Goal: Task Accomplishment & Management: Complete application form

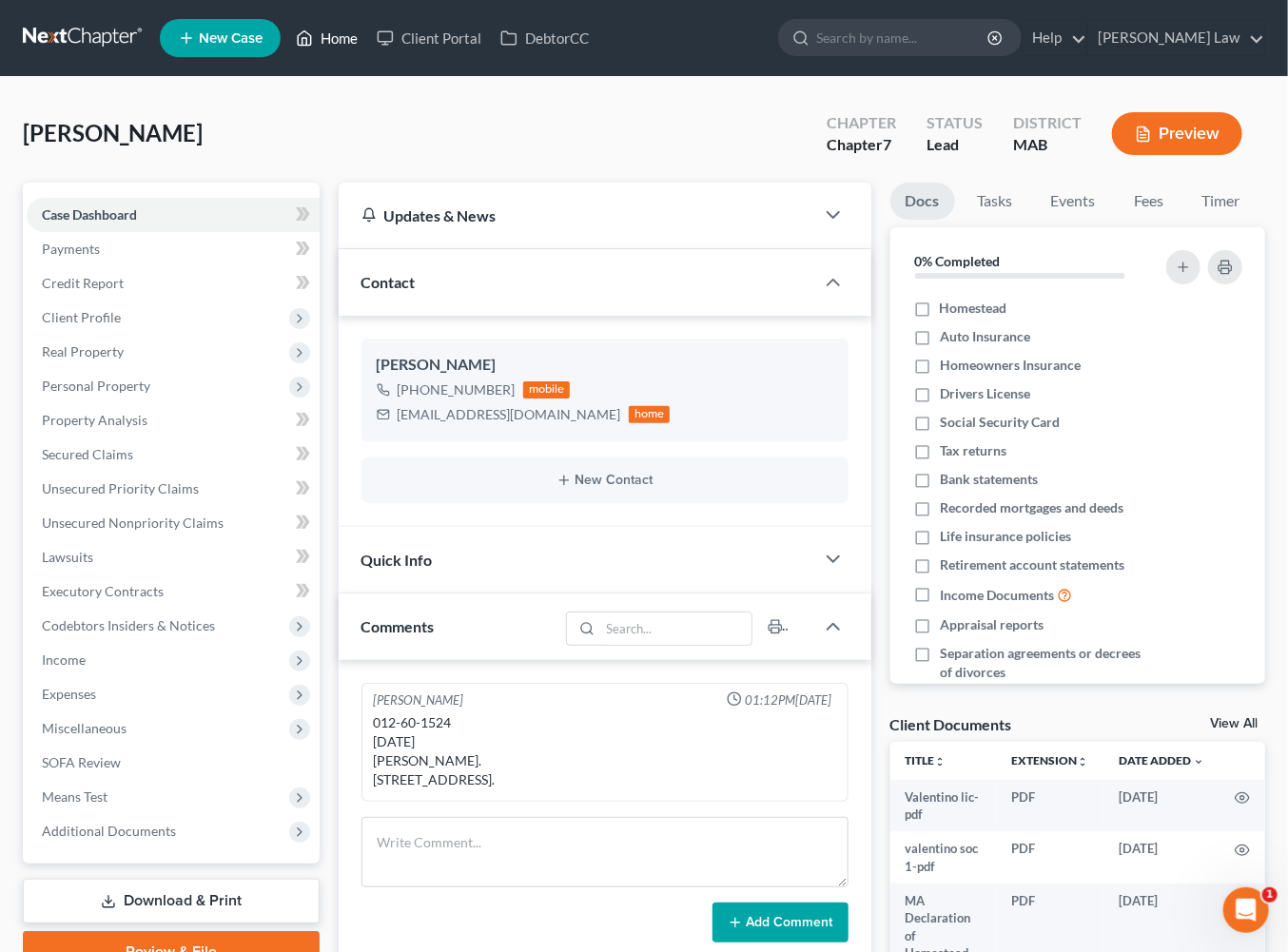
click at [367, 44] on link "Home" at bounding box center [326, 38] width 80 height 34
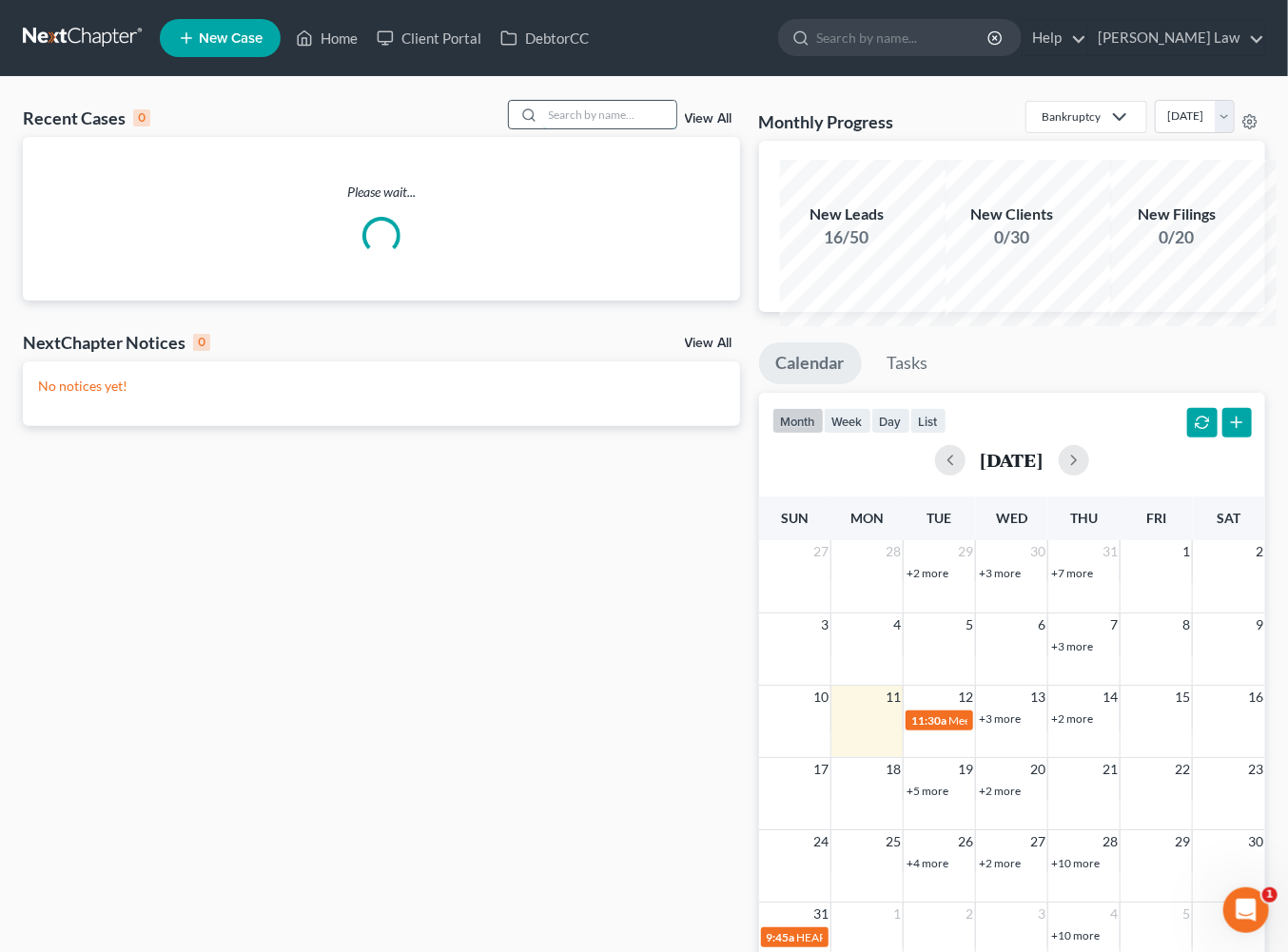
click at [594, 128] on input "search" at bounding box center [609, 114] width 133 height 27
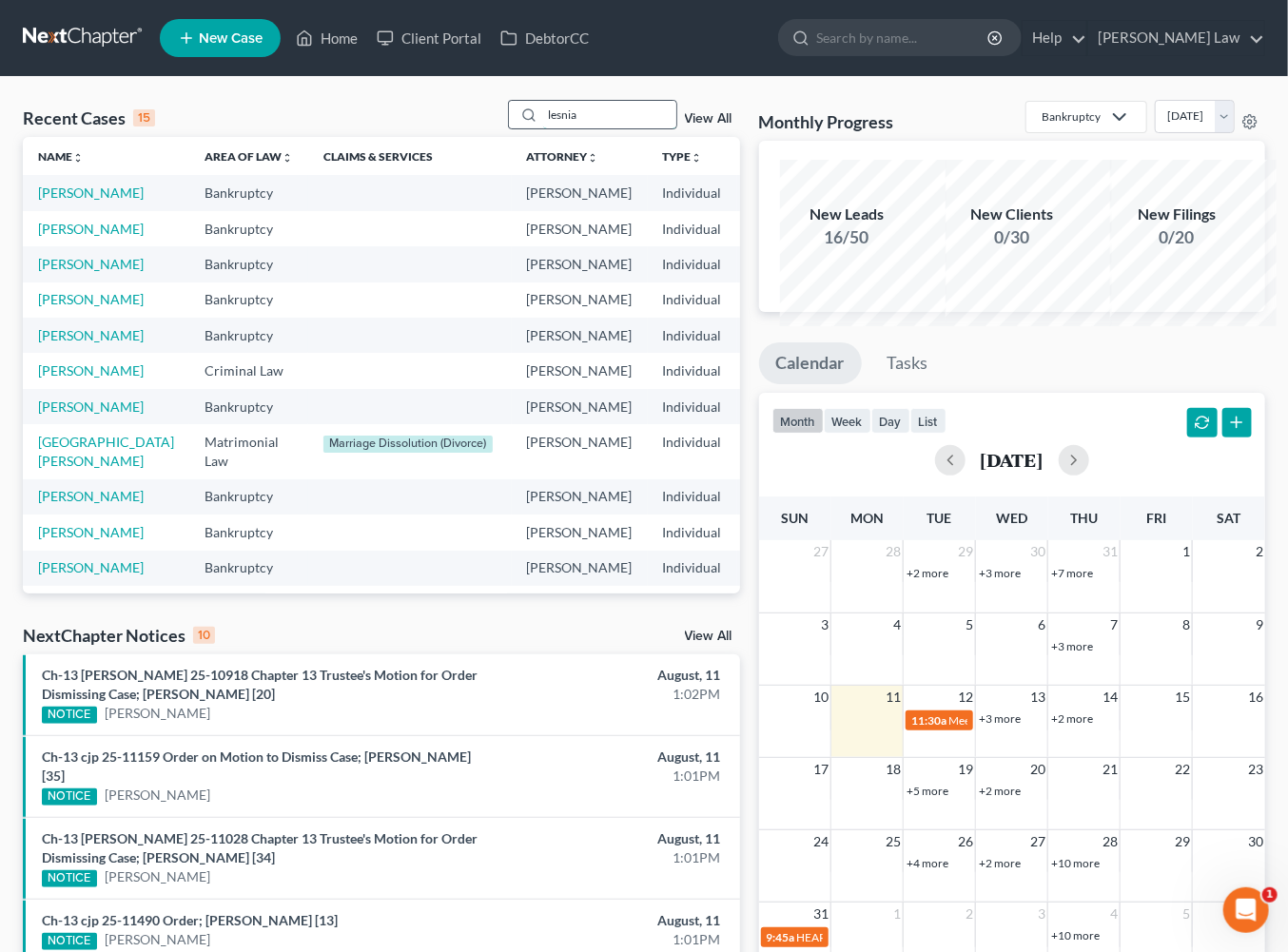
type input "lesnia"
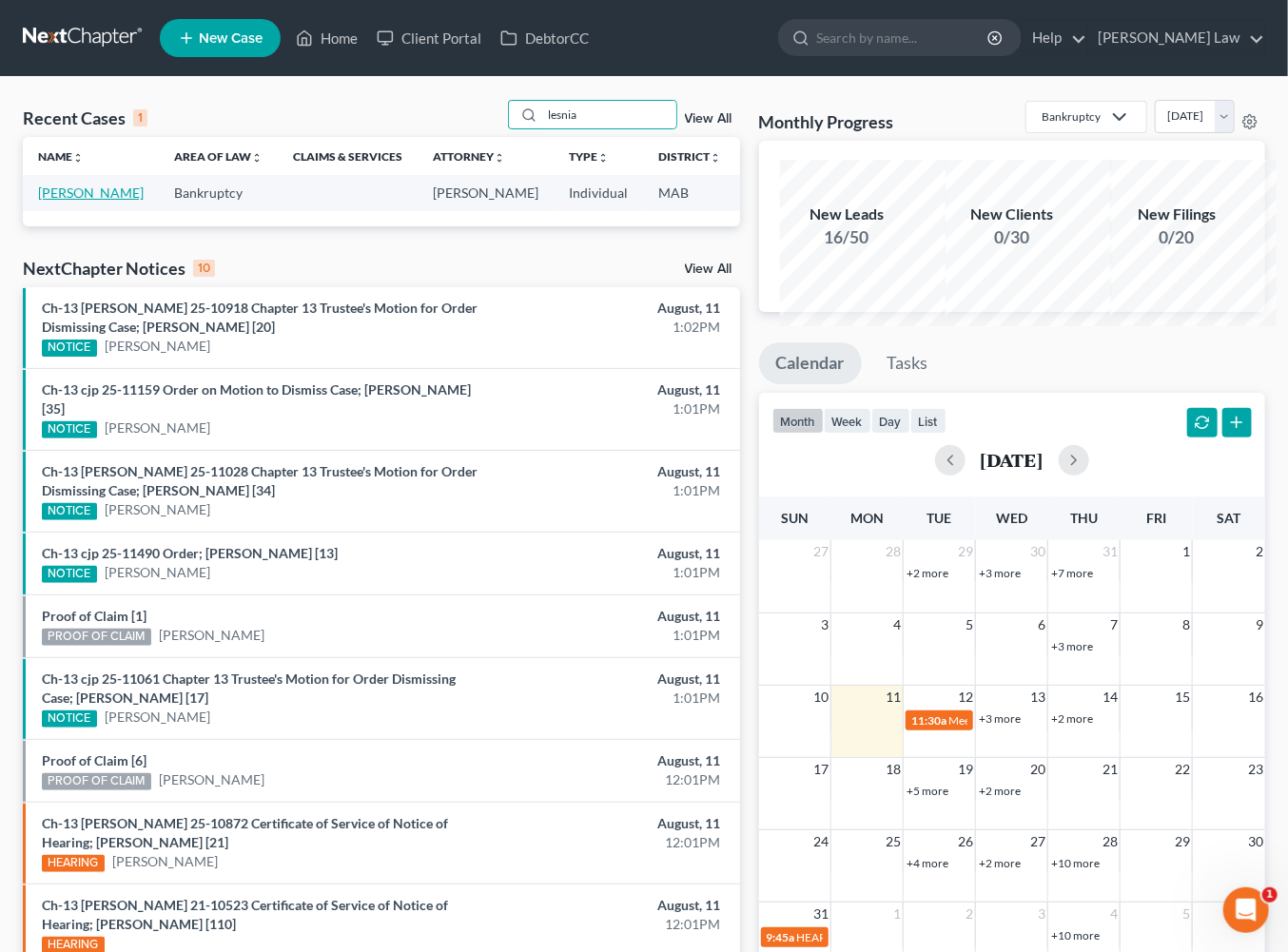
click at [84, 201] on link "[PERSON_NAME]" at bounding box center [90, 192] width 106 height 16
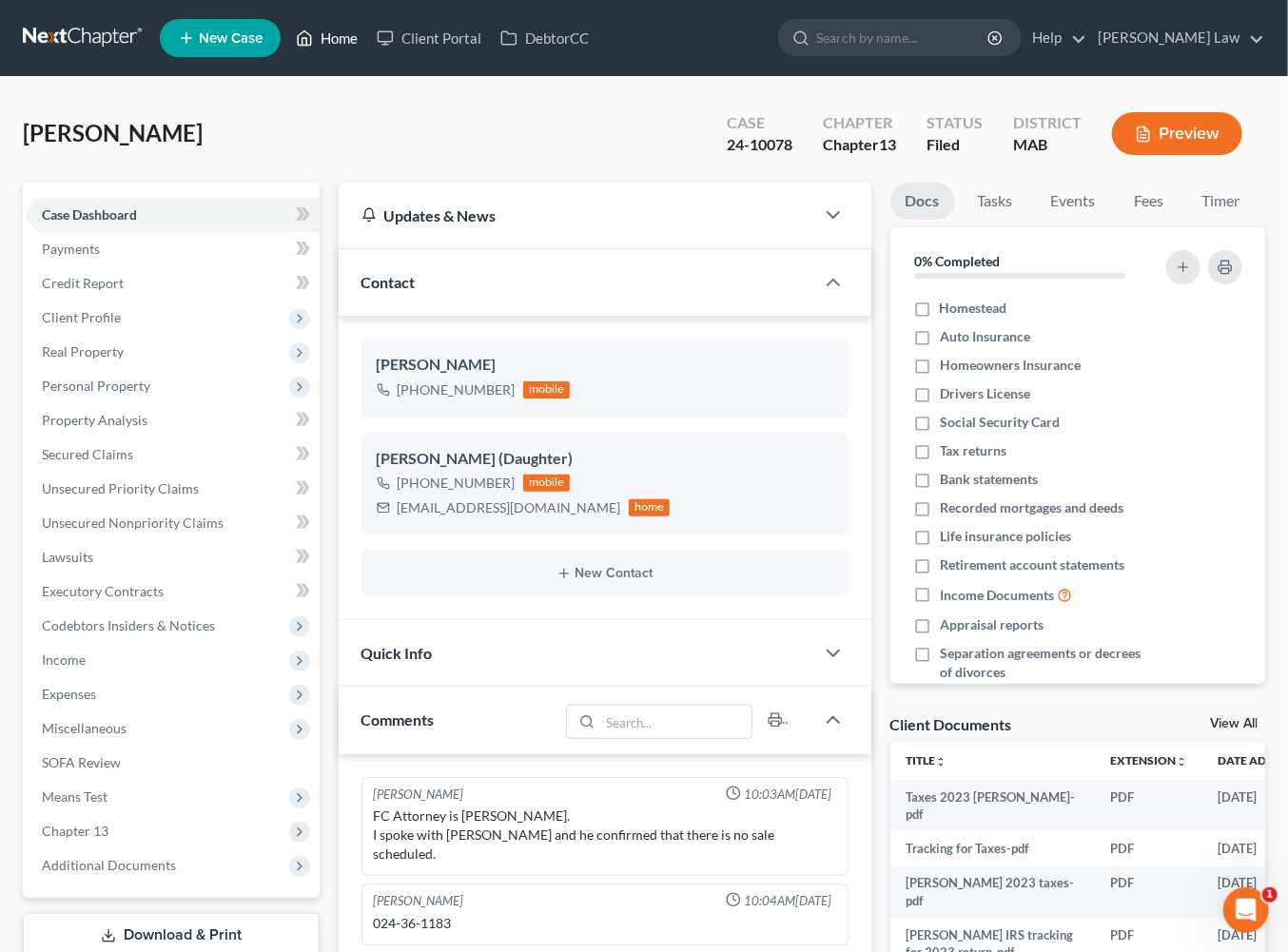
click at [367, 46] on link "Home" at bounding box center [326, 38] width 80 height 34
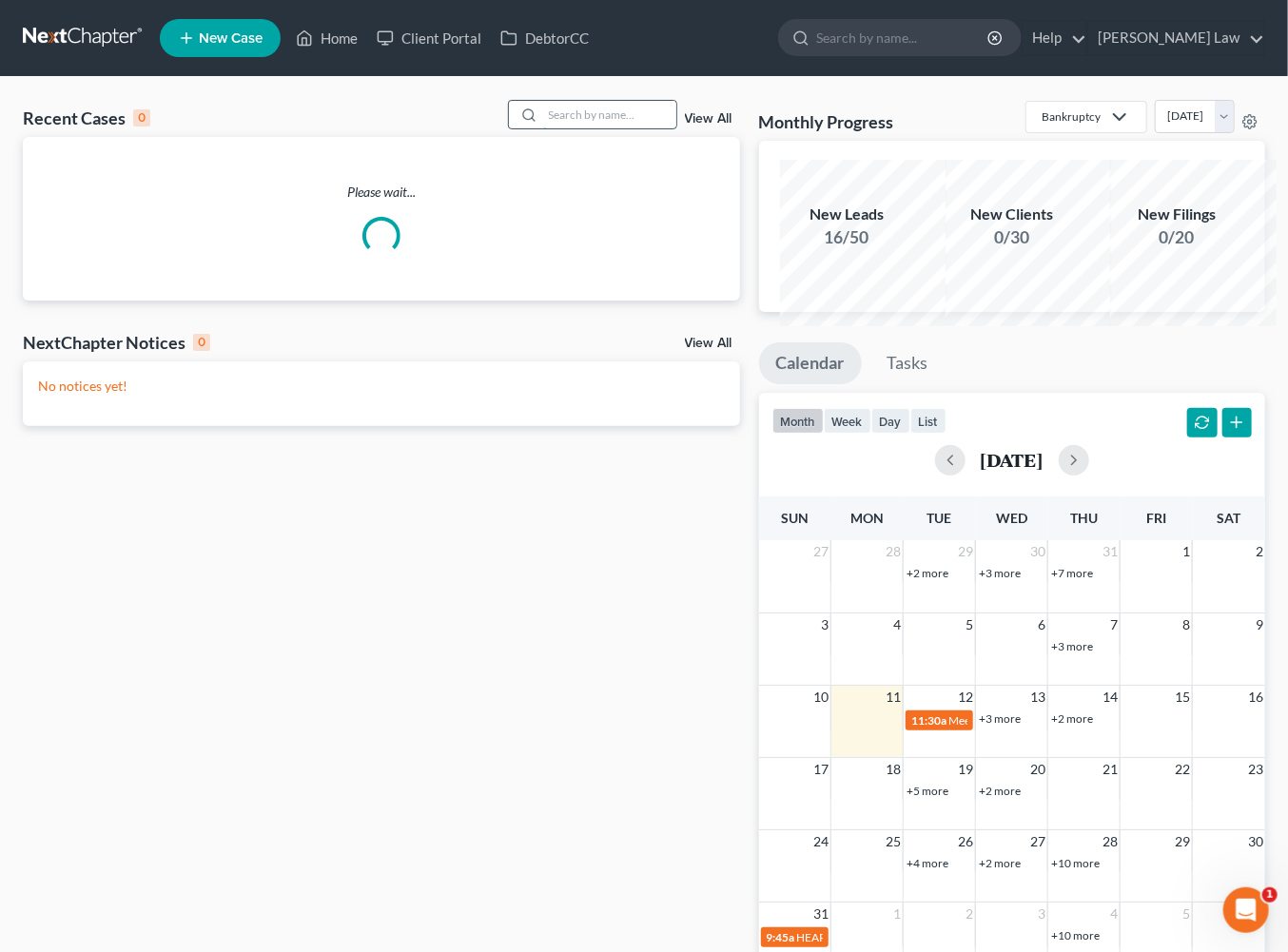
click at [594, 128] on input "search" at bounding box center [609, 114] width 133 height 27
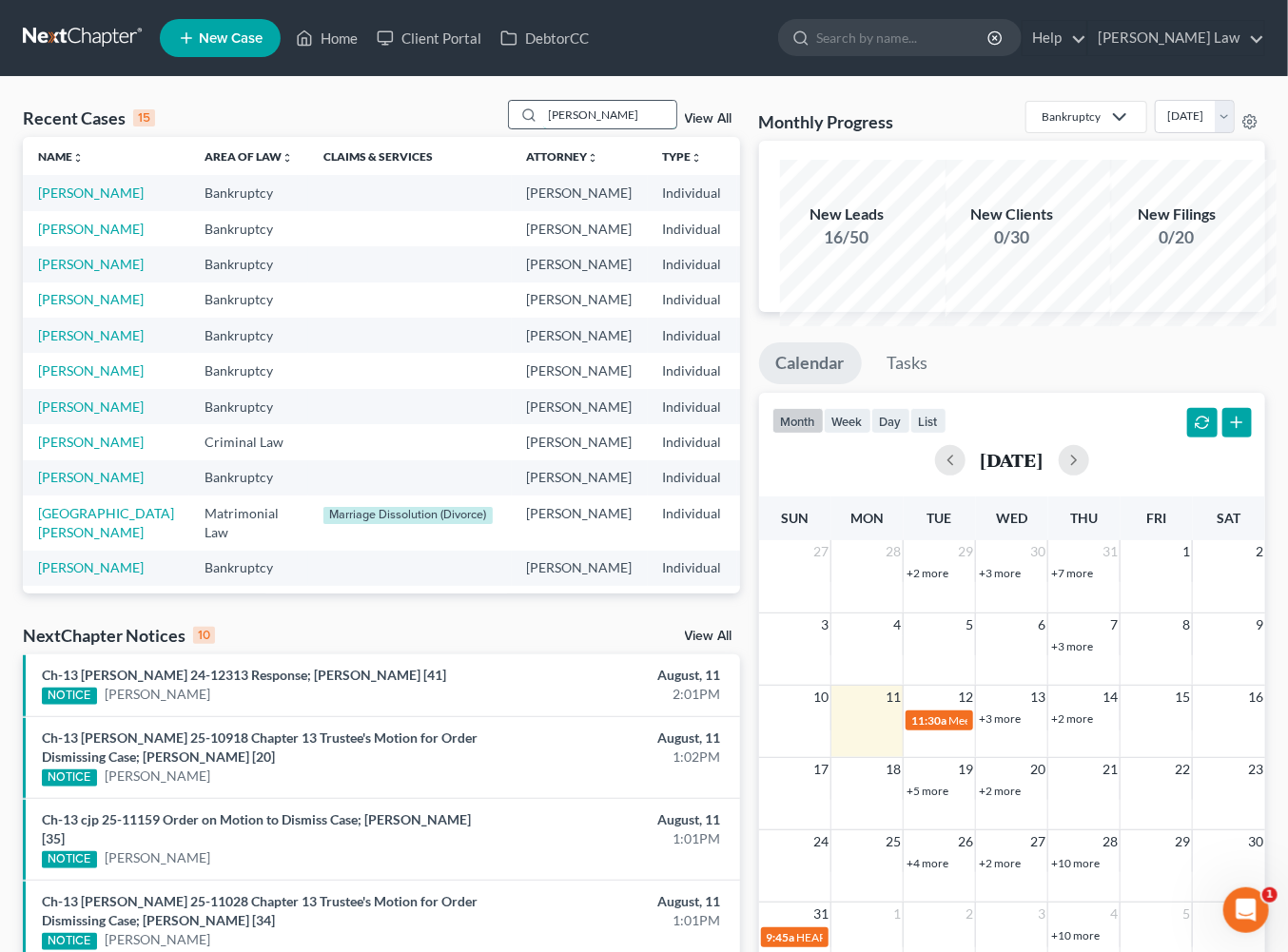
type input "[PERSON_NAME]"
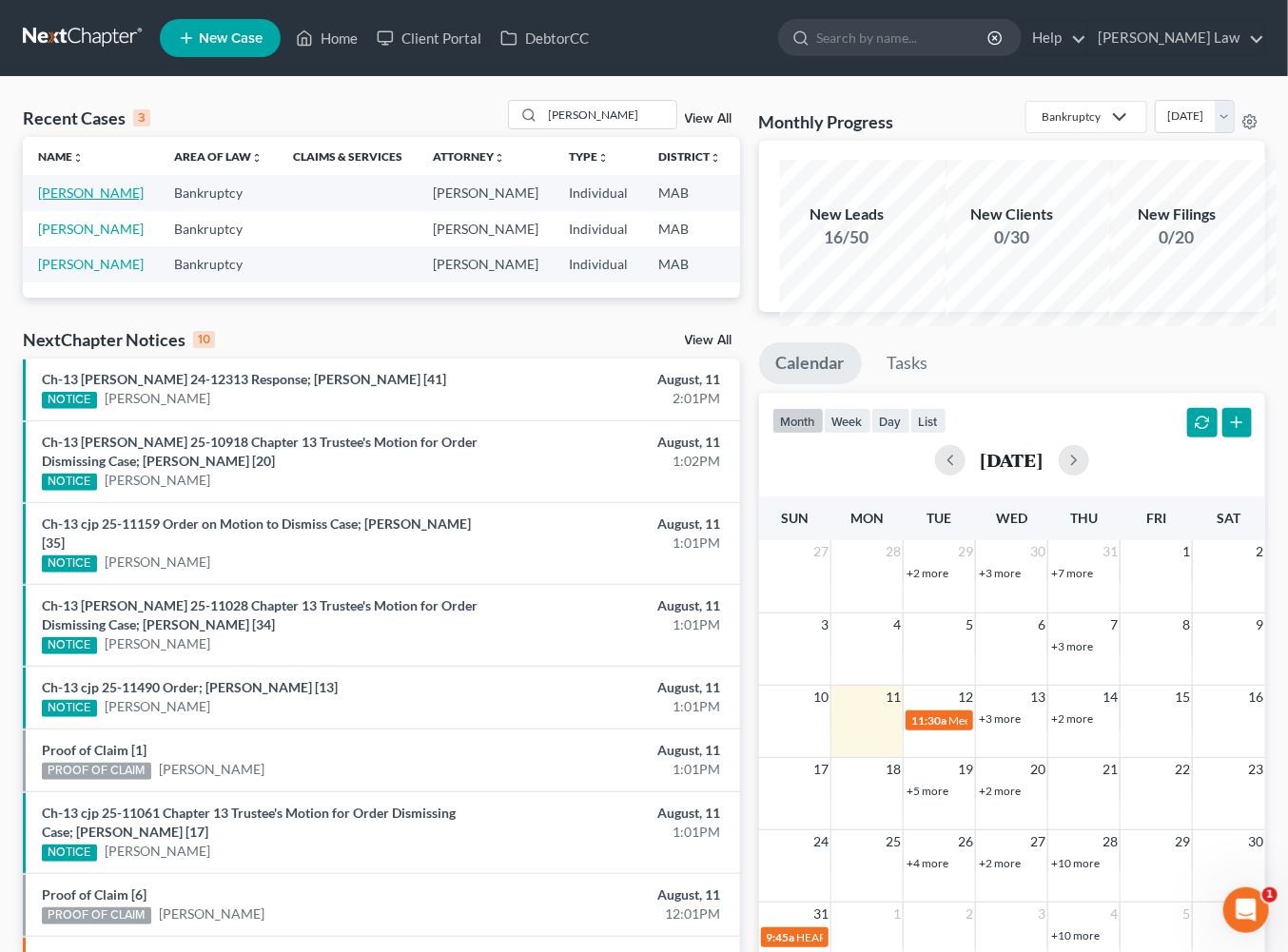
click at [67, 201] on link "[PERSON_NAME]" at bounding box center [90, 192] width 106 height 16
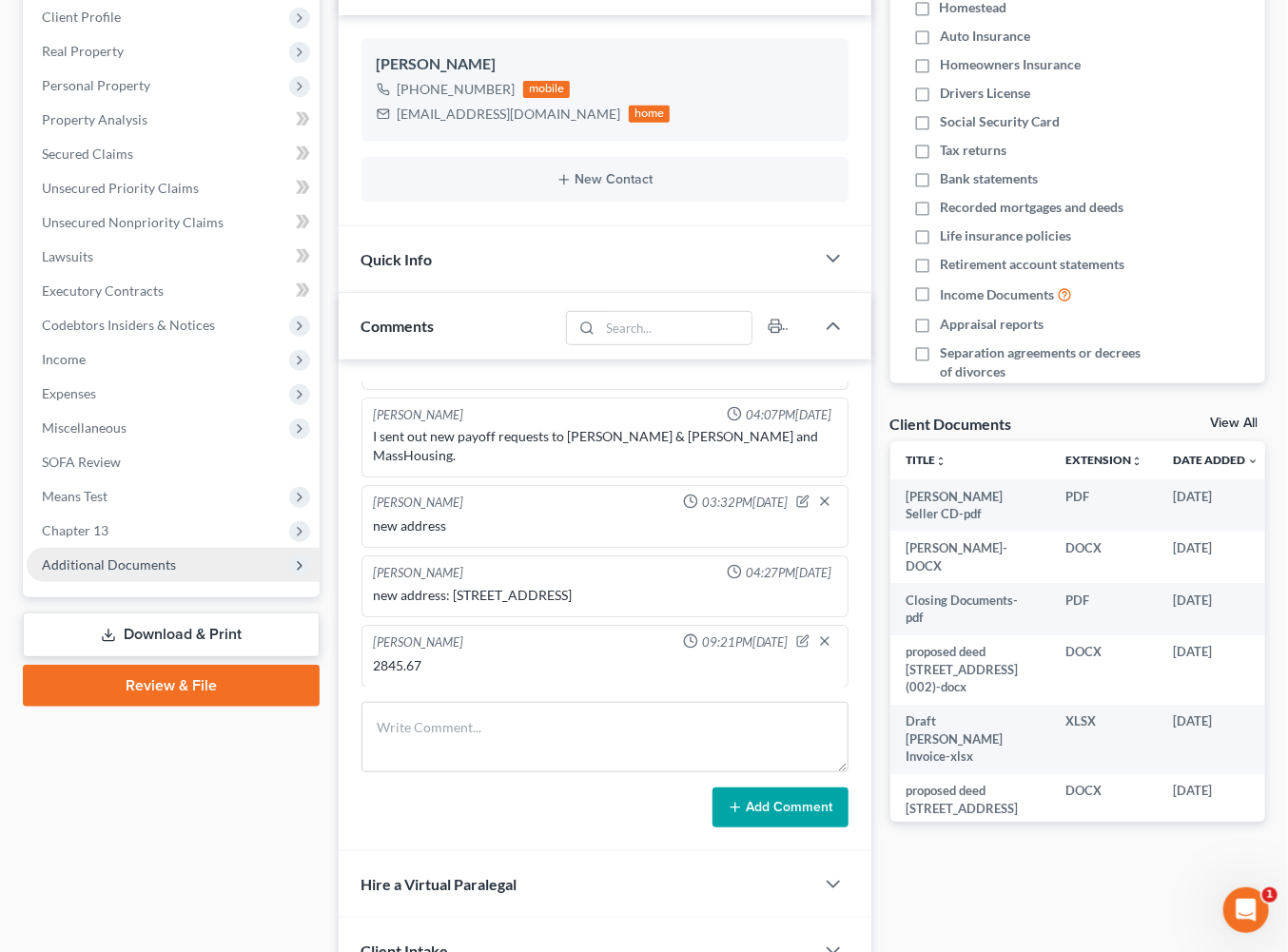
scroll to position [304, 0]
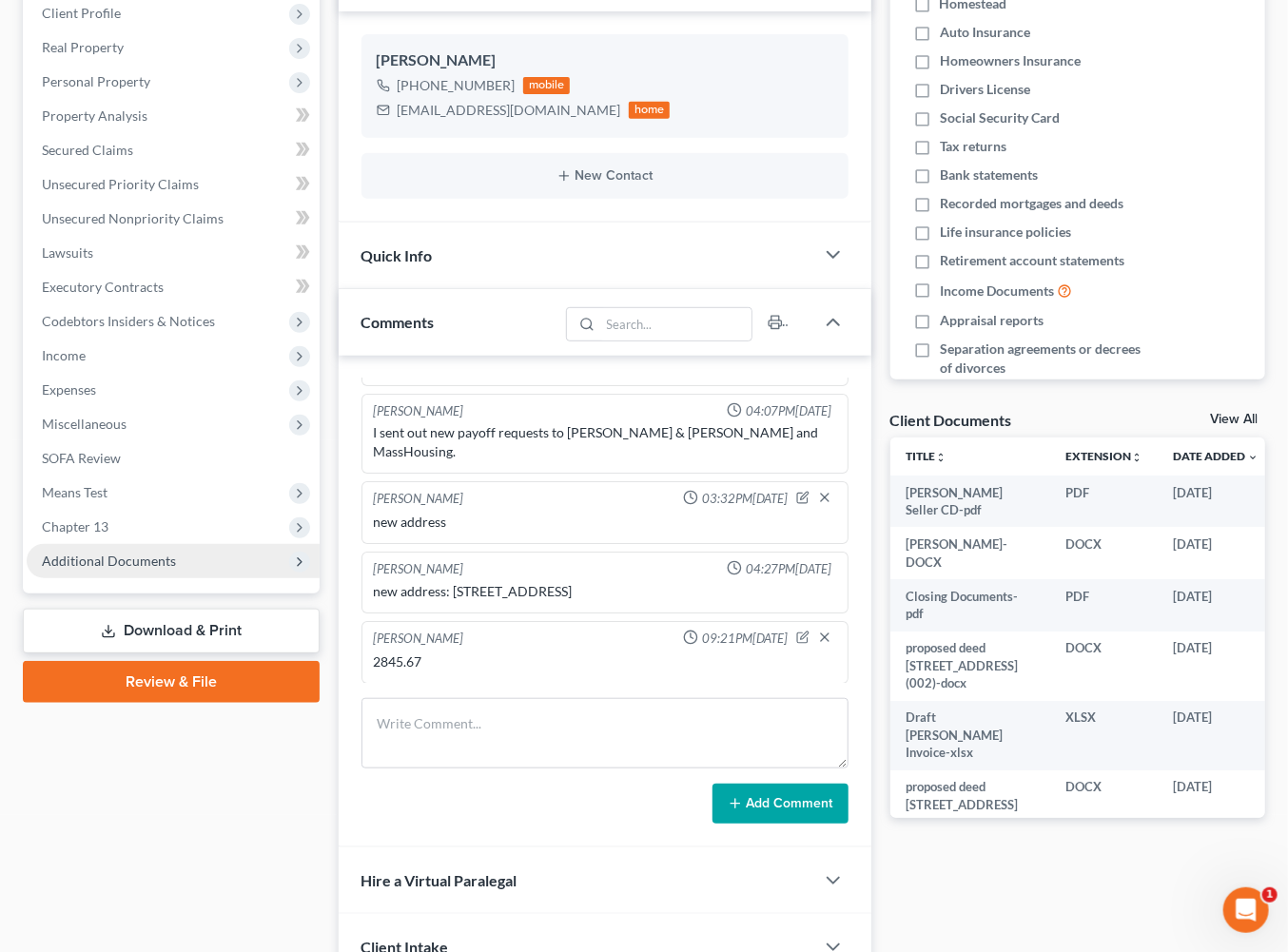
click at [166, 569] on span "Additional Documents" at bounding box center [109, 560] width 134 height 16
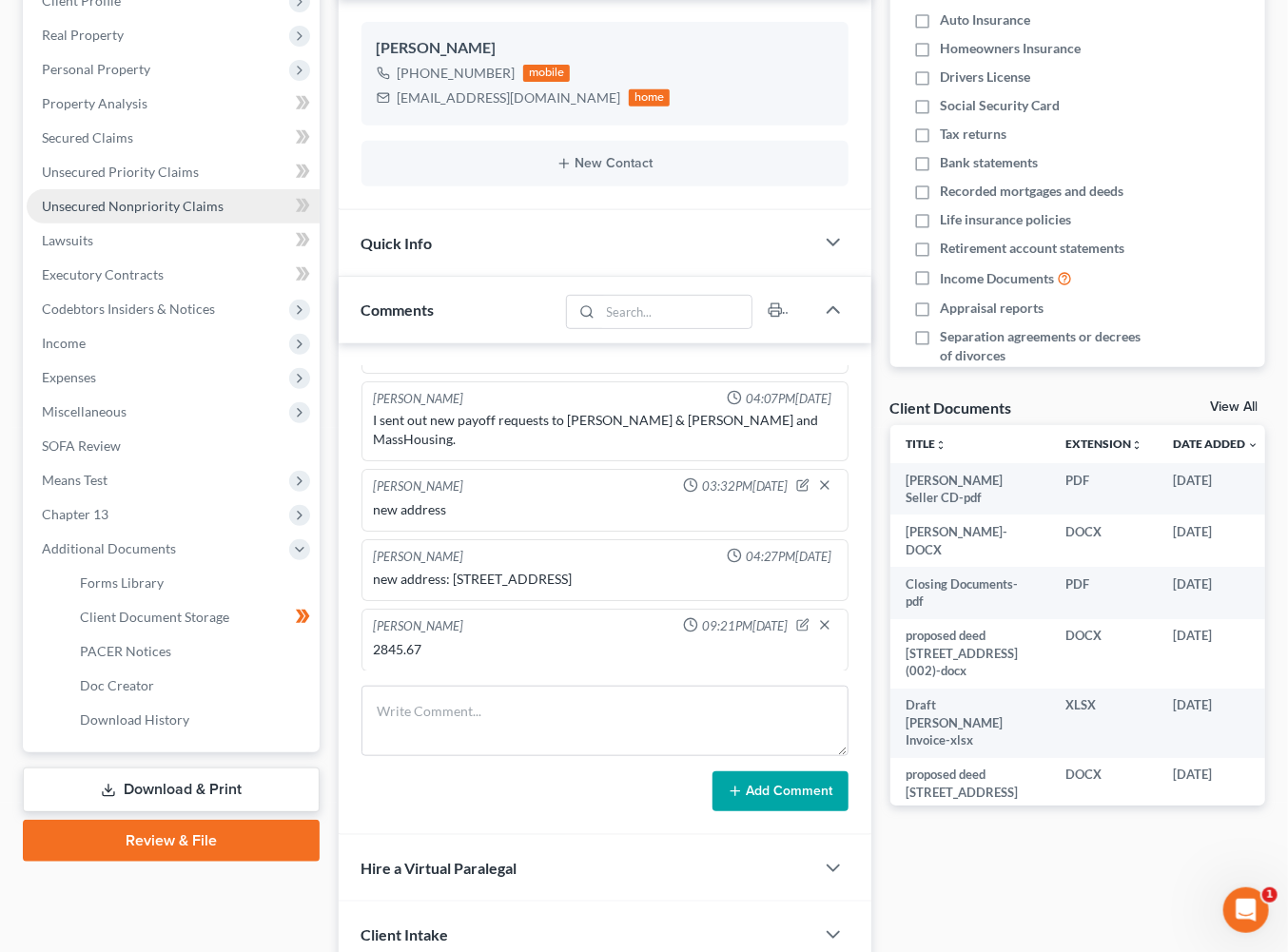
scroll to position [354, 0]
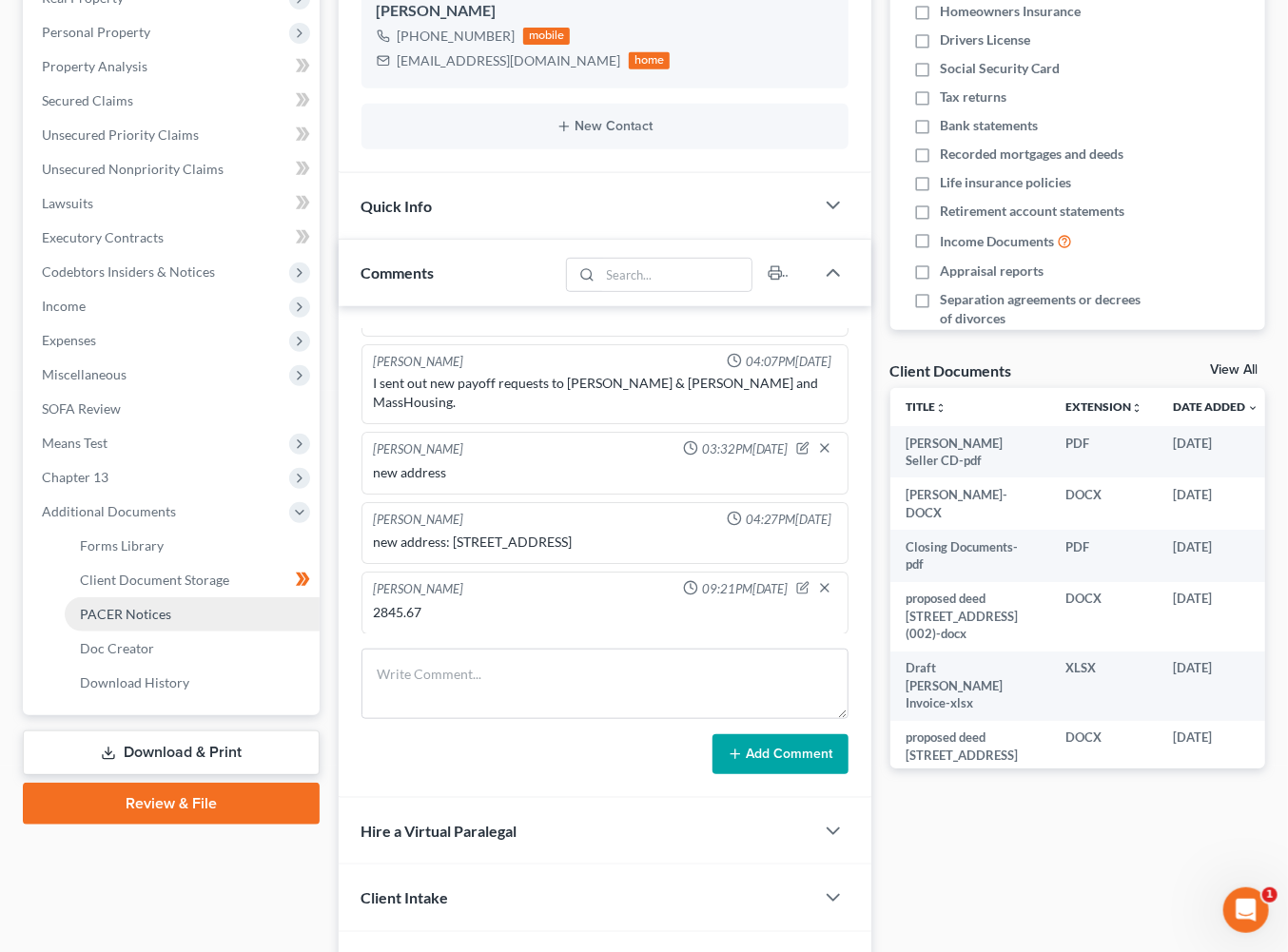
click at [171, 622] on span "PACER Notices" at bounding box center [125, 614] width 91 height 16
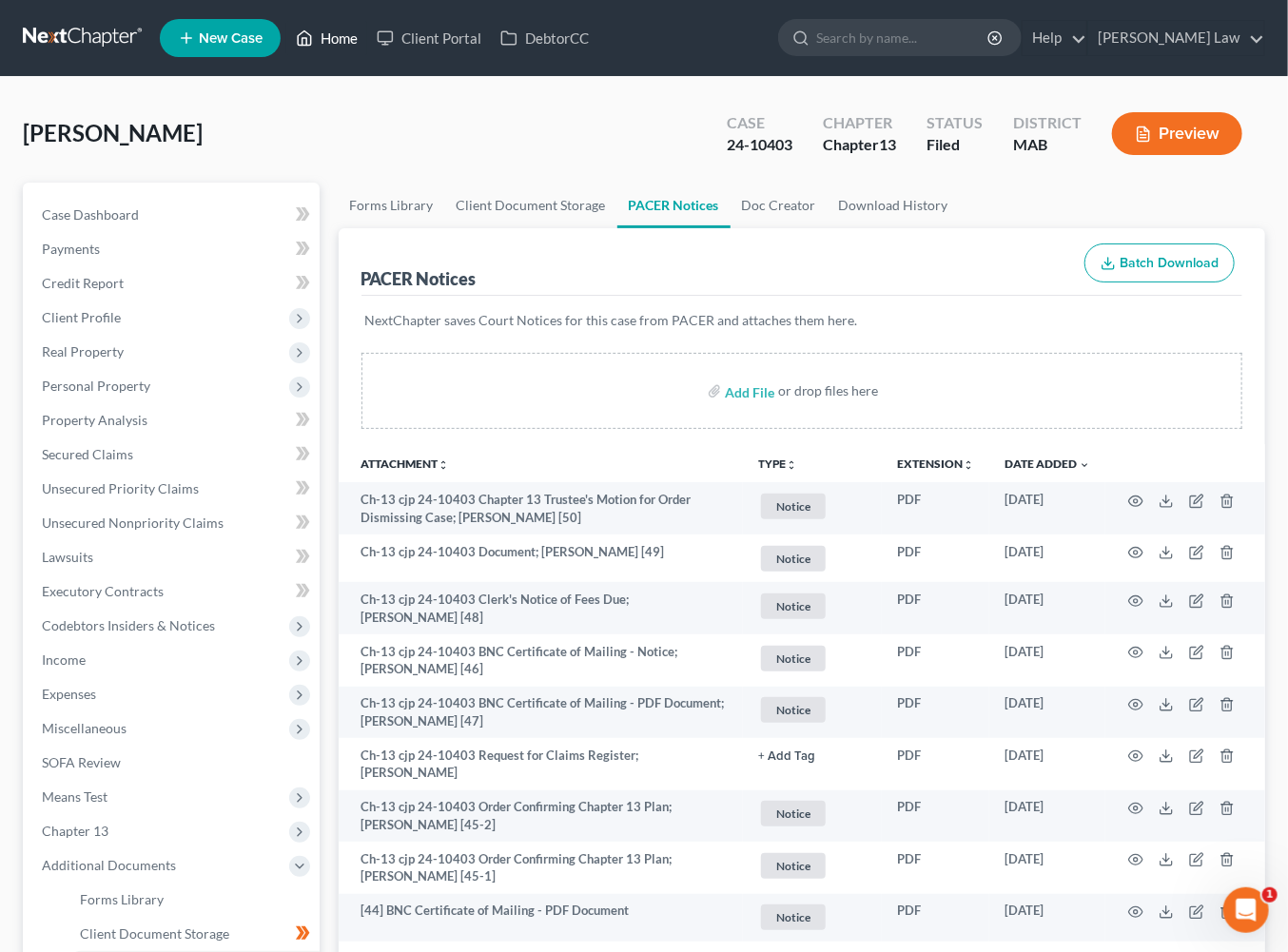
click at [367, 43] on link "Home" at bounding box center [326, 38] width 80 height 34
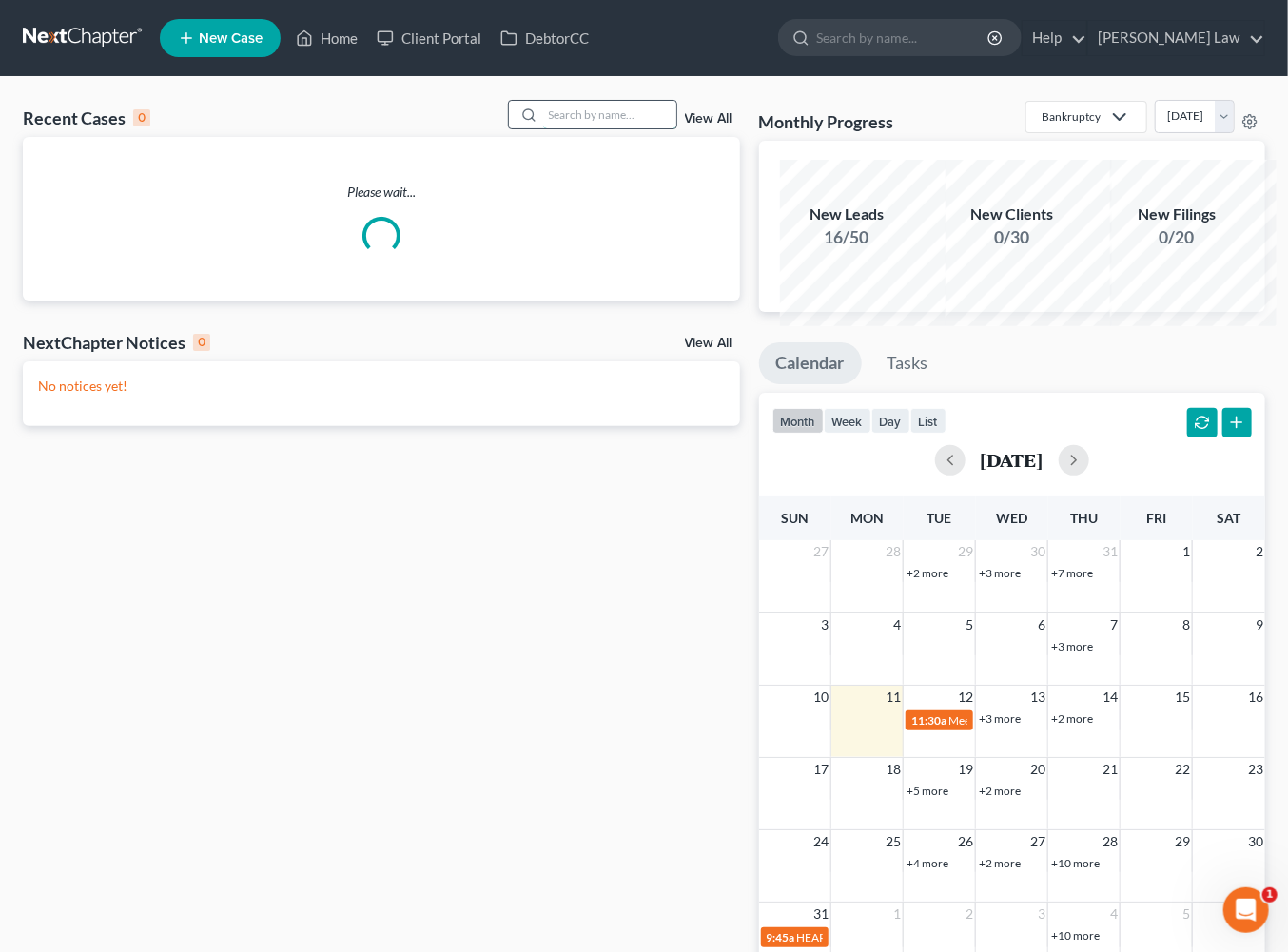
click at [560, 128] on input "search" at bounding box center [609, 114] width 133 height 27
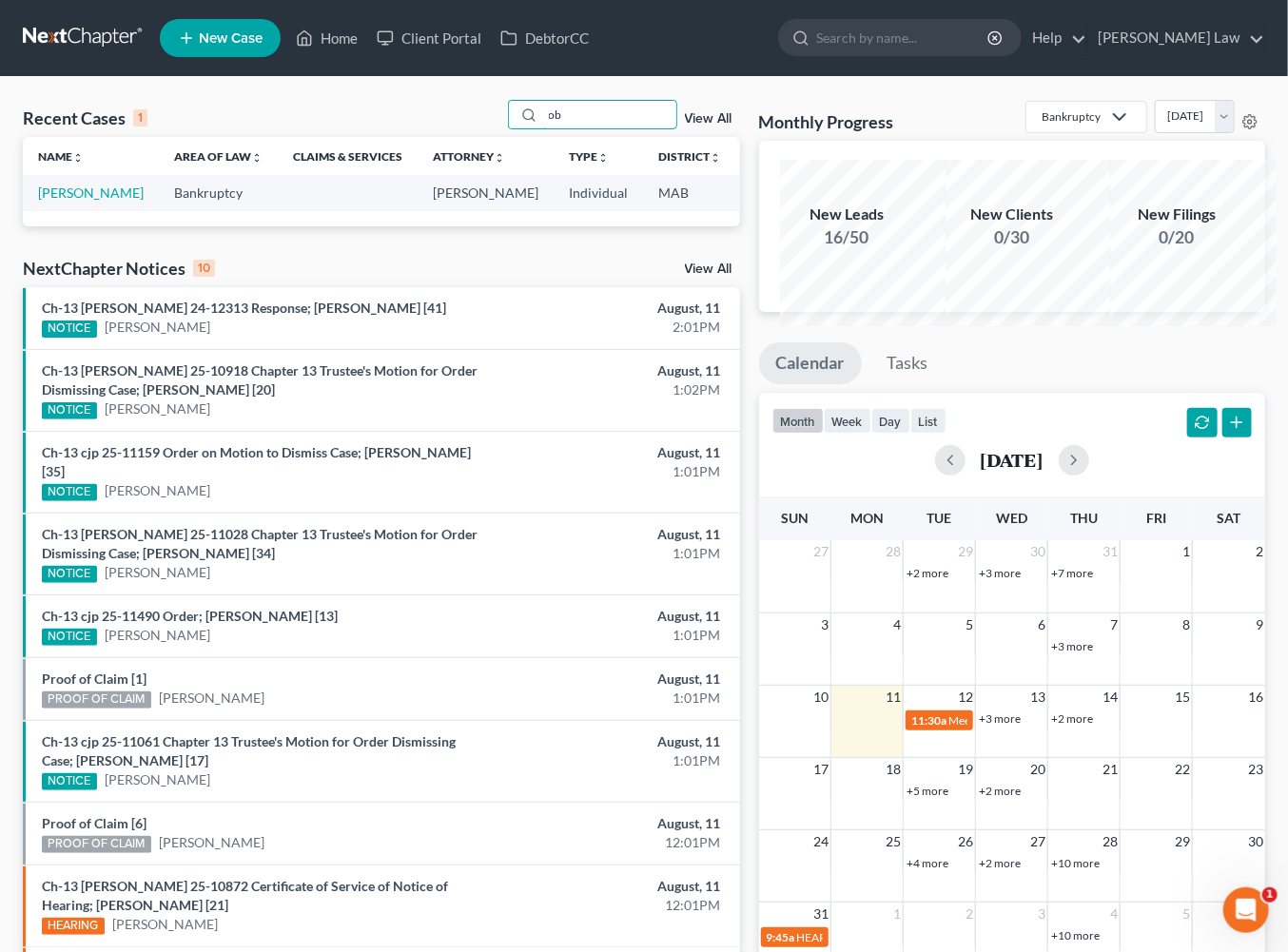
type input "o"
type input "[PERSON_NAME]"
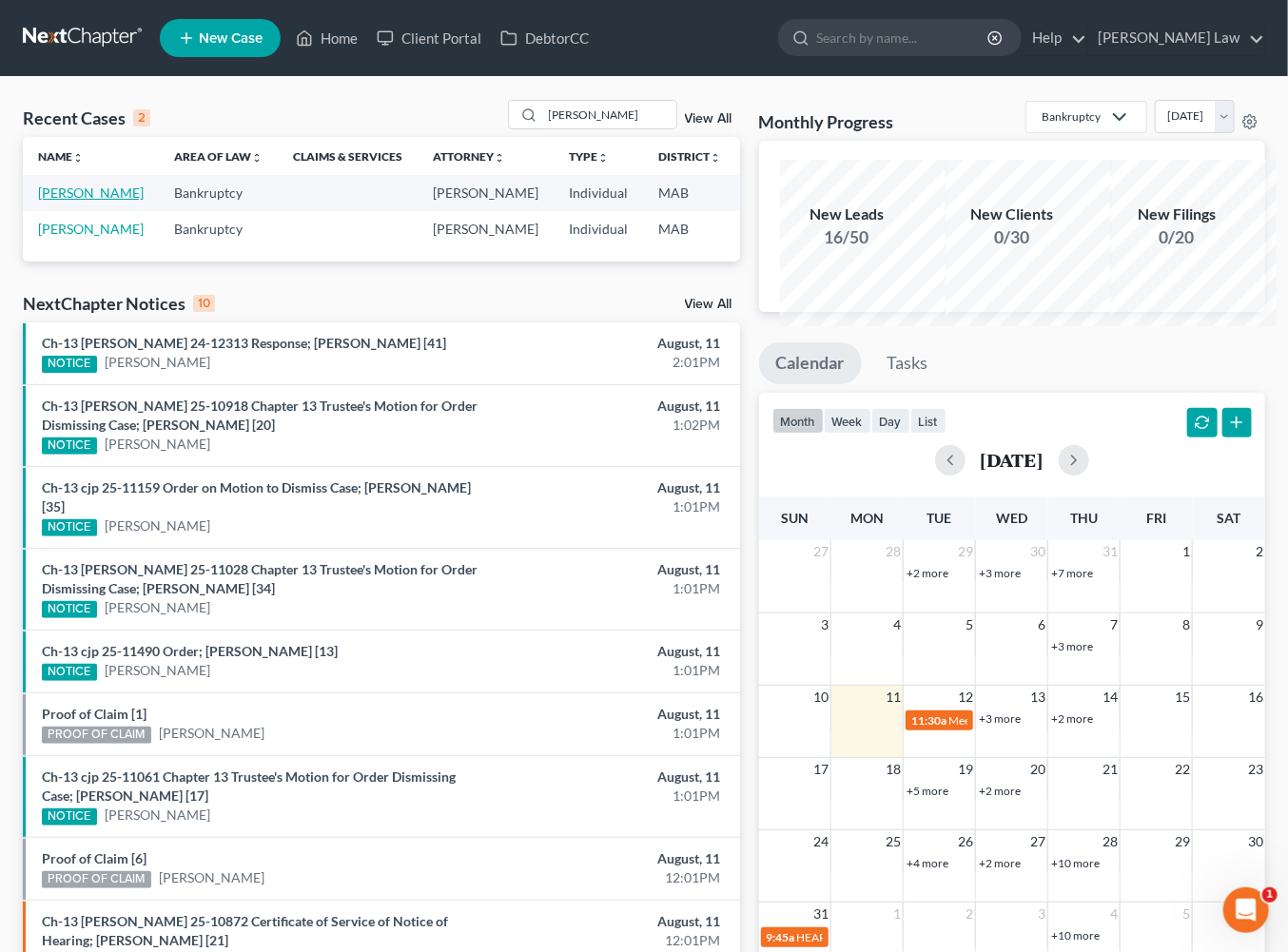
click at [63, 201] on link "[PERSON_NAME]" at bounding box center [90, 192] width 106 height 16
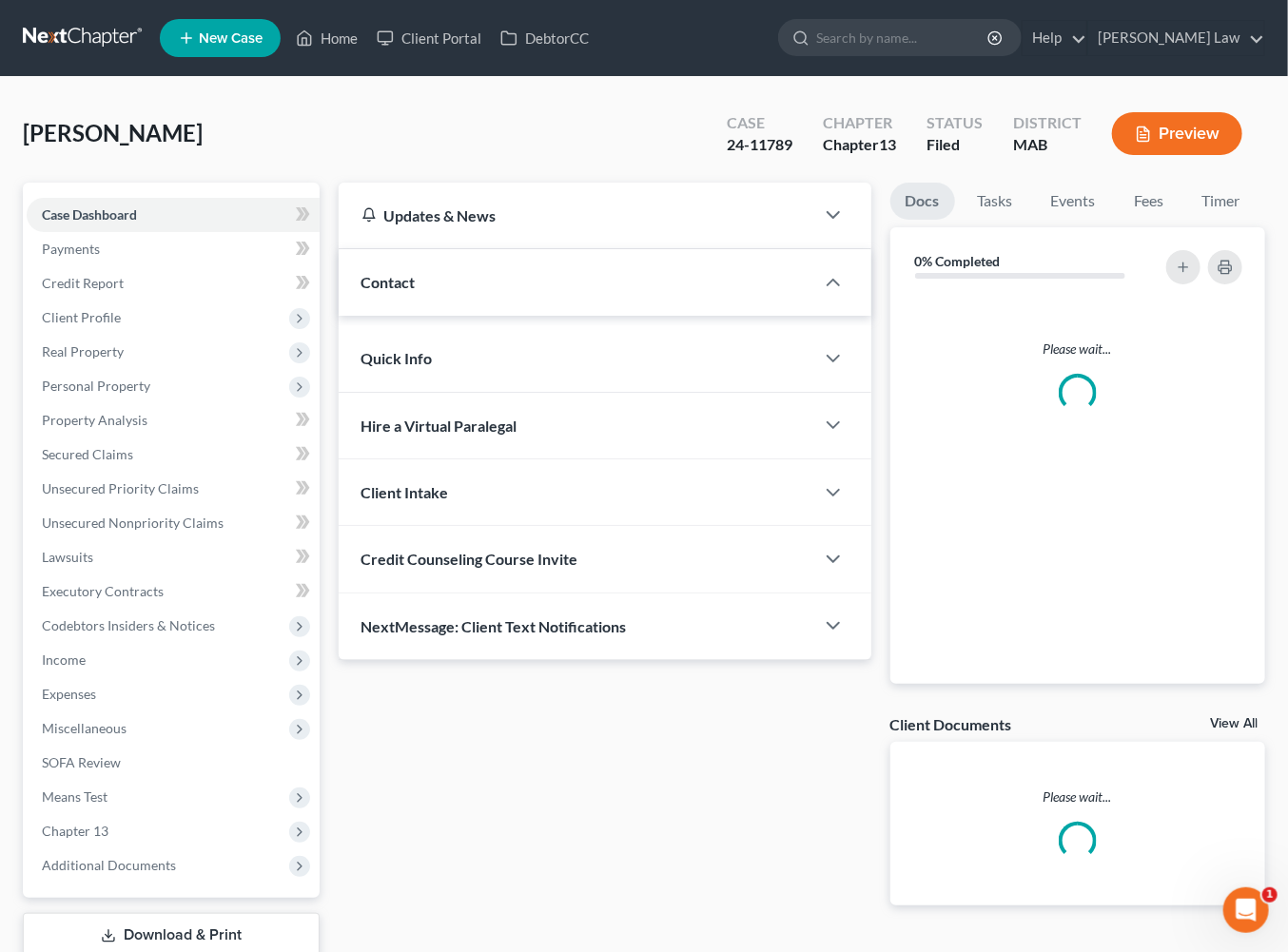
click at [88, 232] on link "Case Dashboard" at bounding box center [173, 214] width 293 height 34
click at [85, 241] on div "Case Dashboard Payments Invoices Payments Payments Credit Report Client Profile…" at bounding box center [172, 540] width 297 height 715
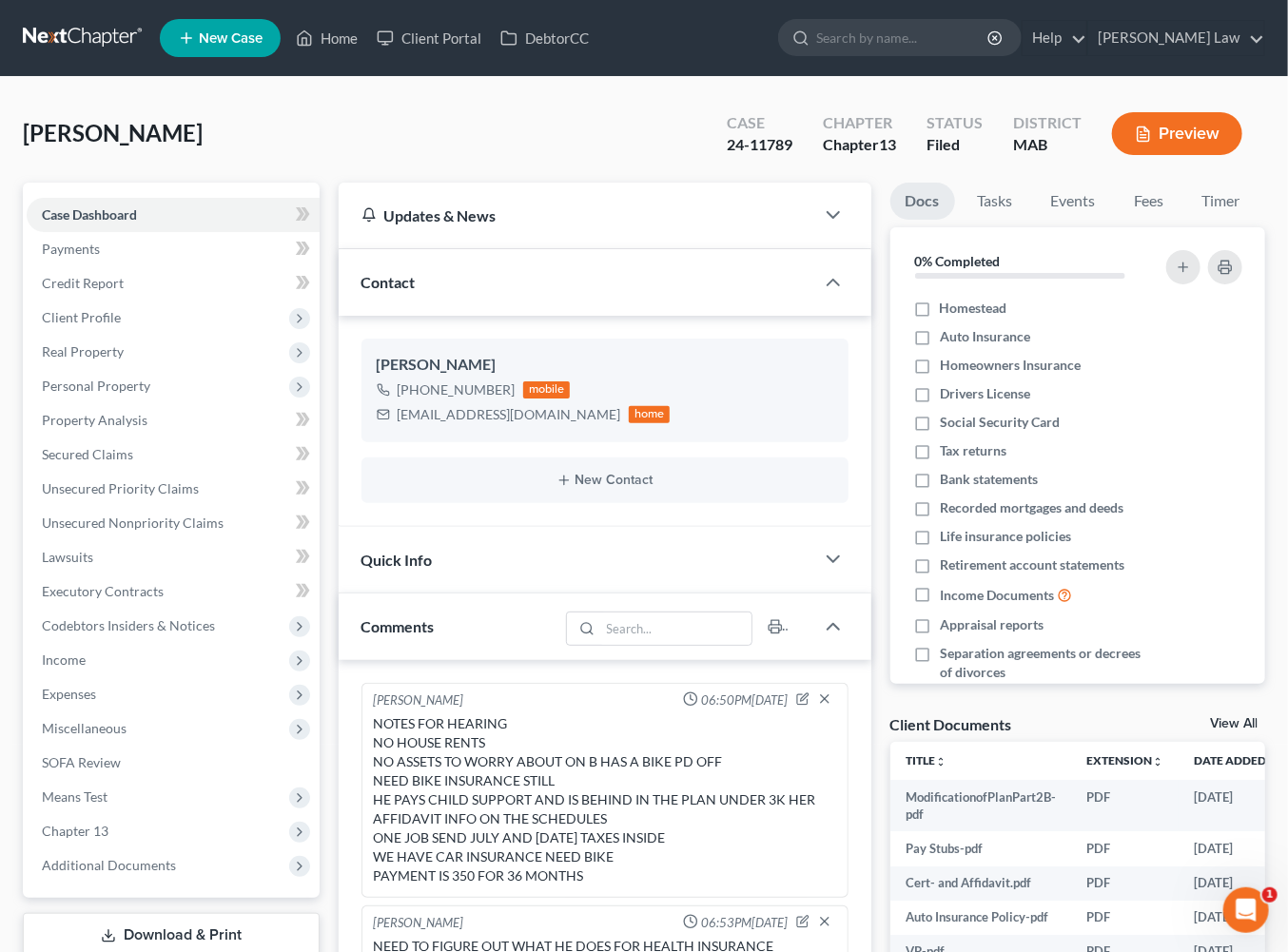
scroll to position [551, 0]
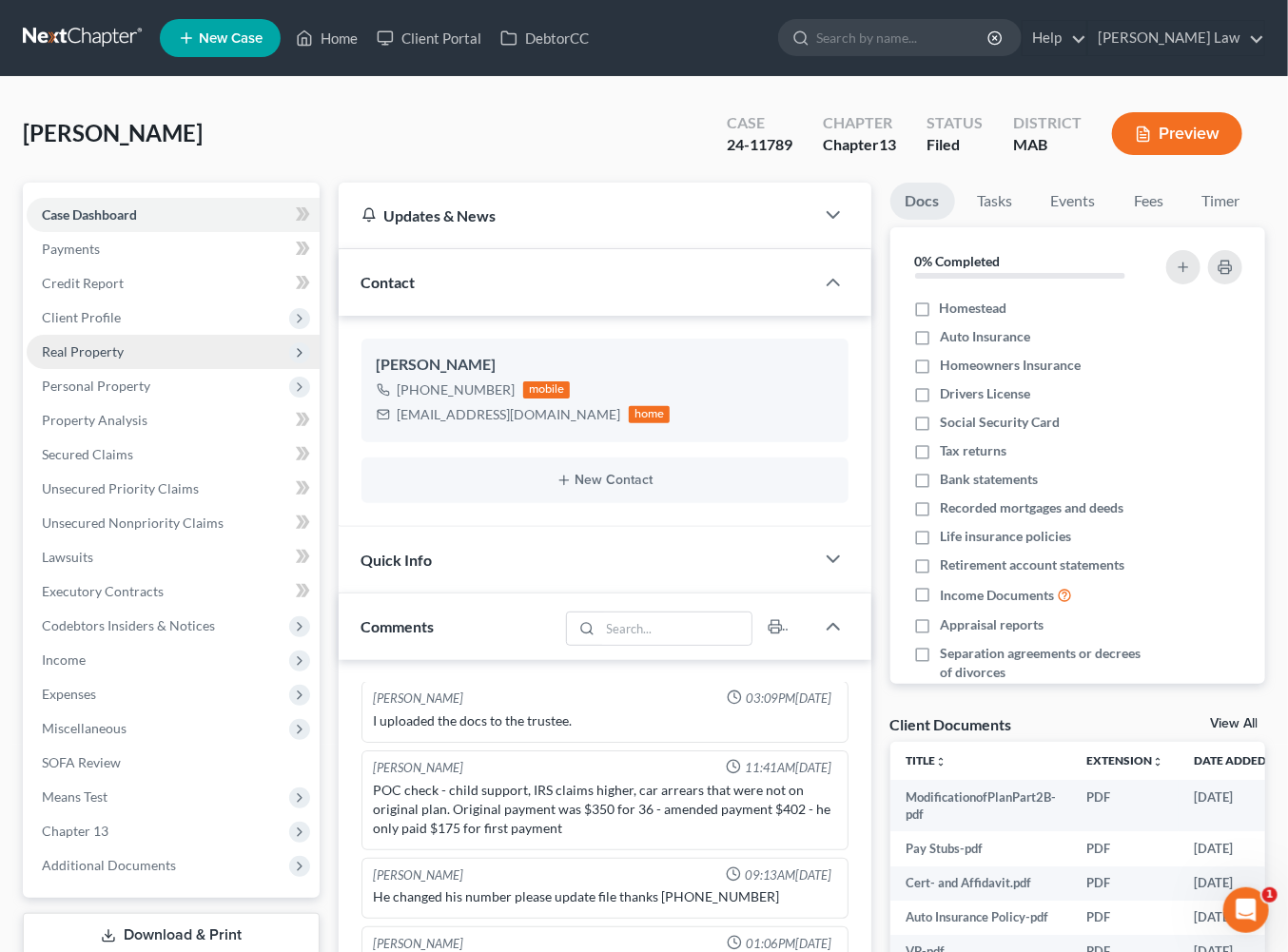
click at [110, 360] on span "Real Property" at bounding box center [82, 351] width 81 height 16
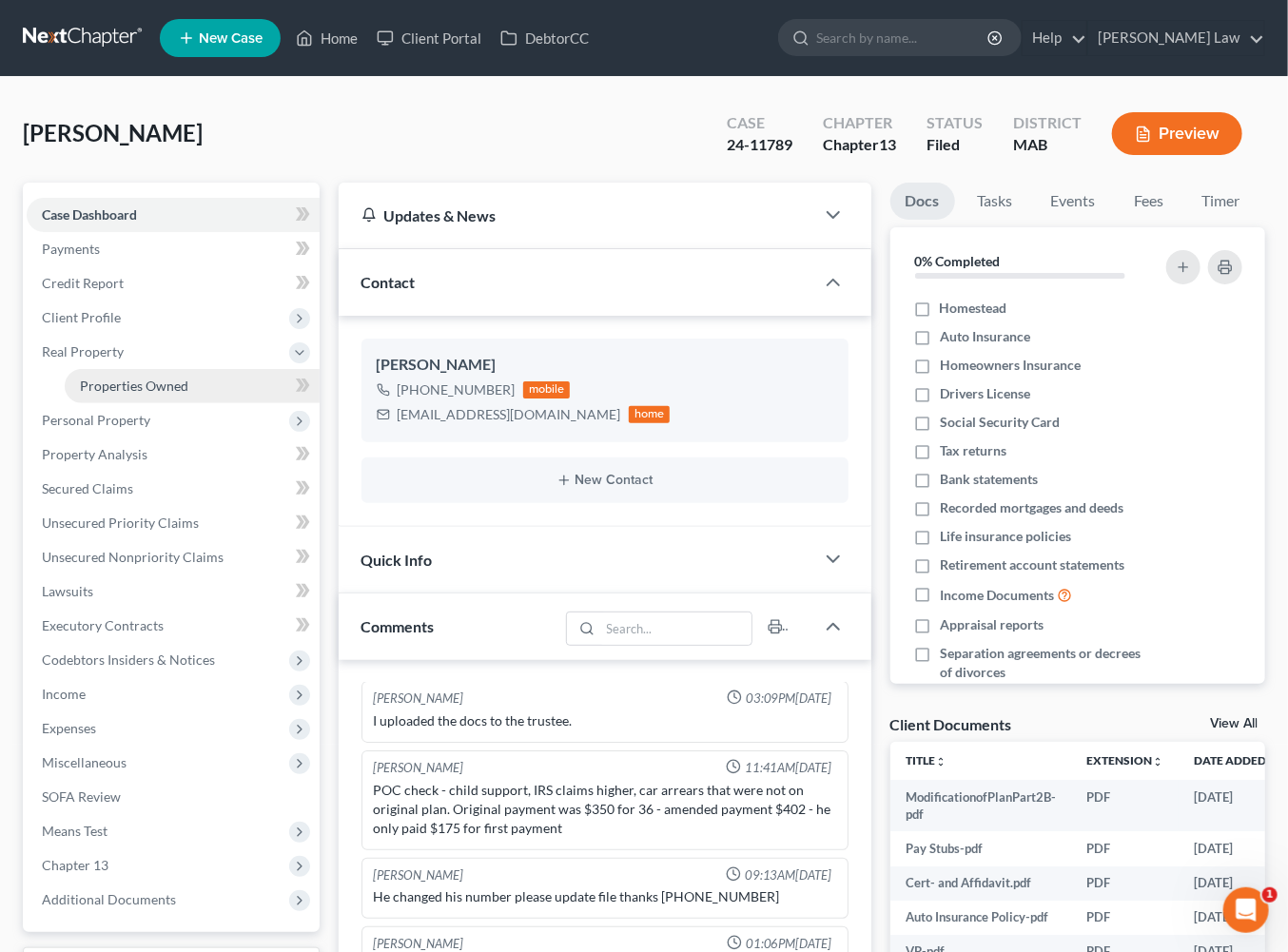
click at [137, 394] on span "Properties Owned" at bounding box center [134, 386] width 109 height 16
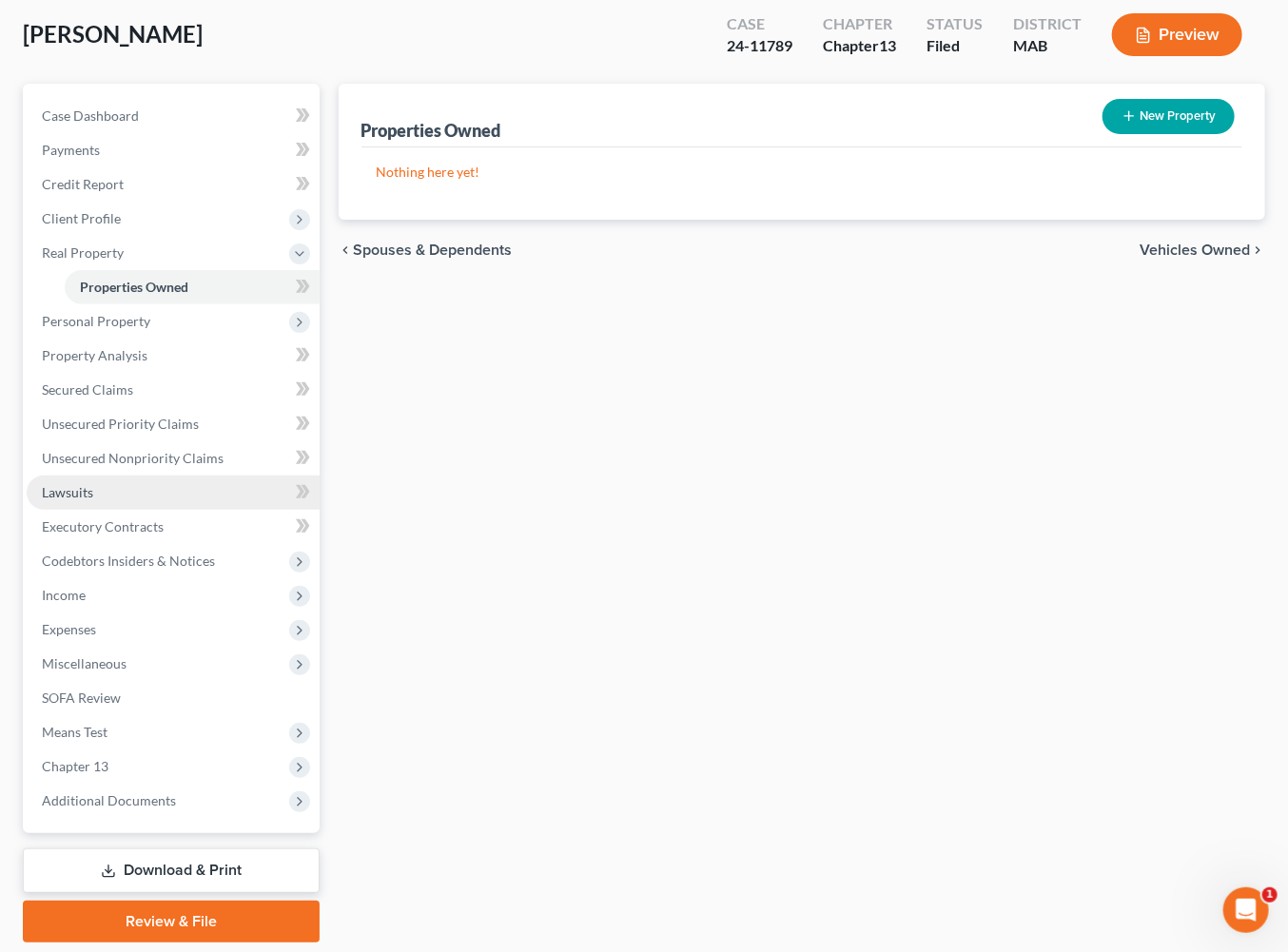
scroll to position [240, 0]
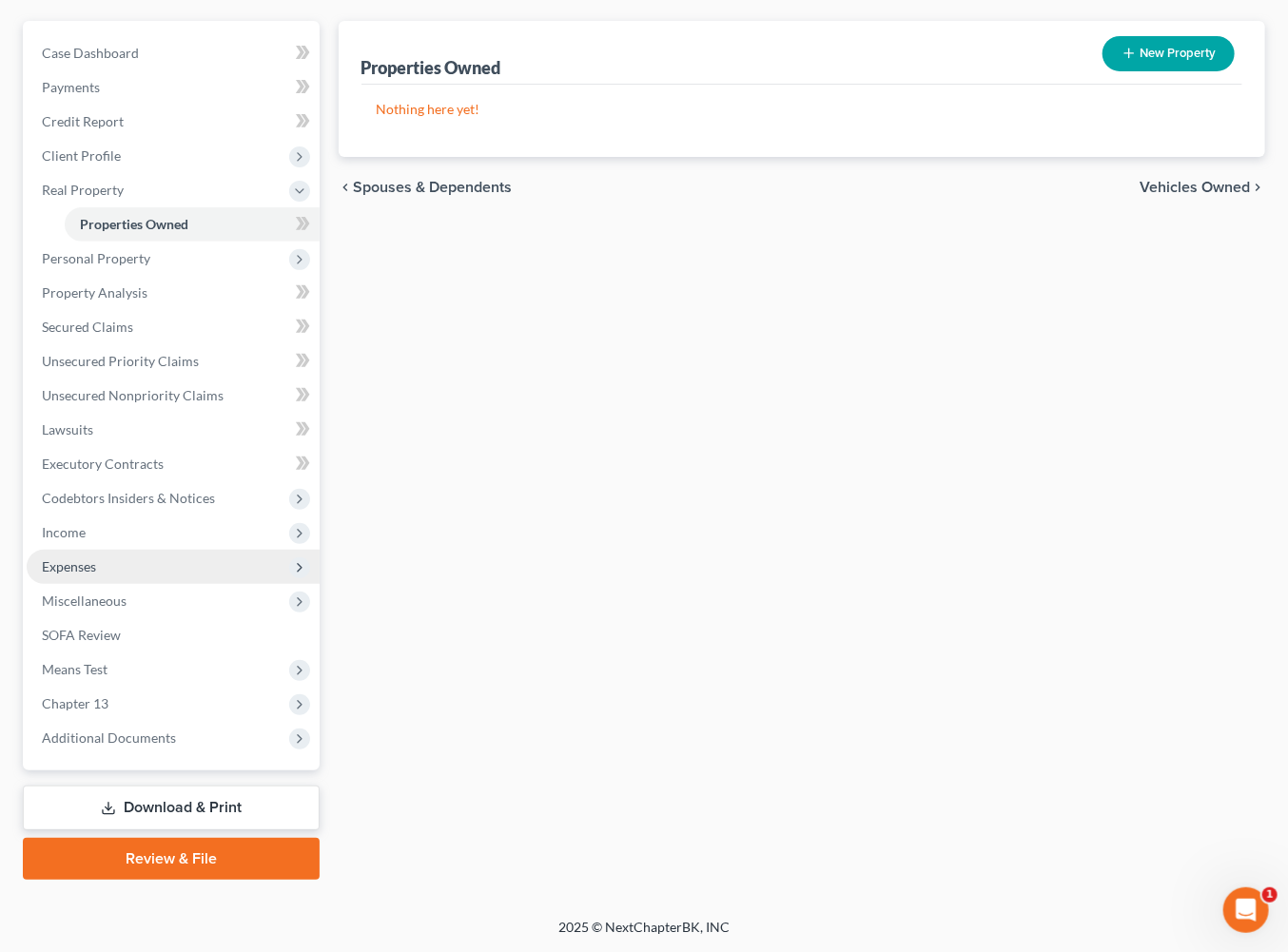
click at [96, 575] on span "Expenses" at bounding box center [69, 566] width 54 height 16
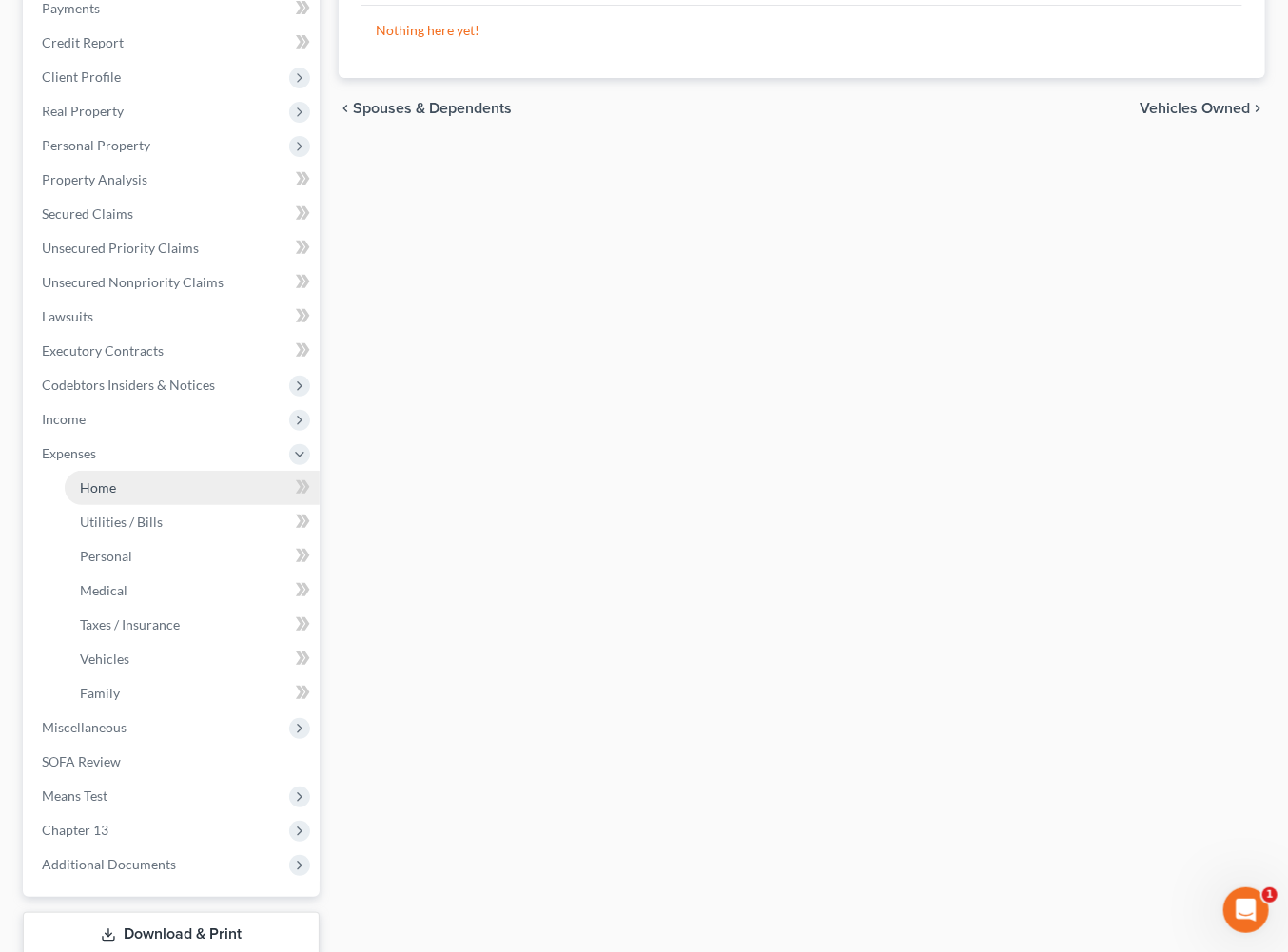
click at [110, 495] on span "Home" at bounding box center [97, 488] width 36 height 16
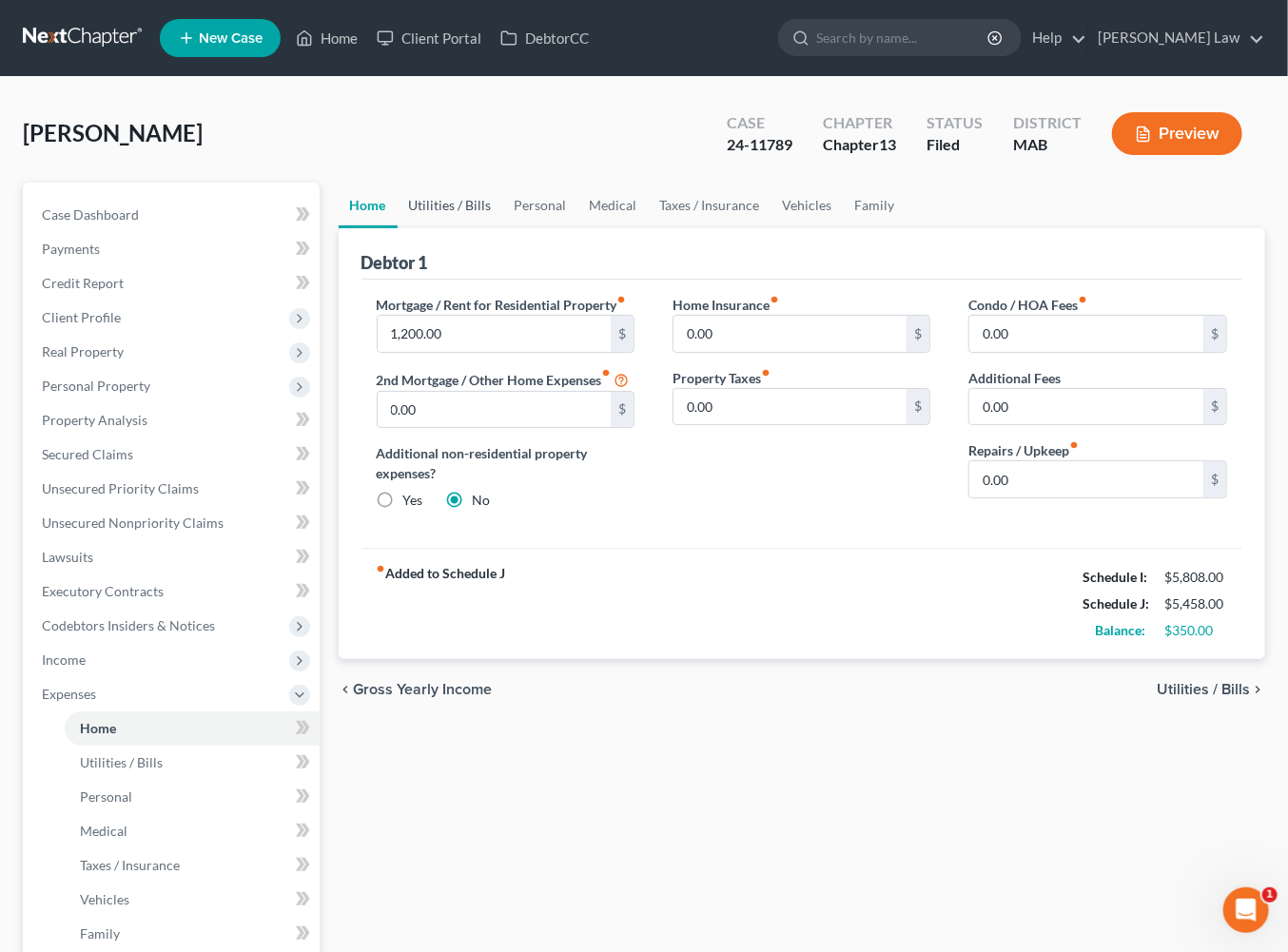
click at [475, 229] on link "Utilities / Bills" at bounding box center [450, 205] width 106 height 46
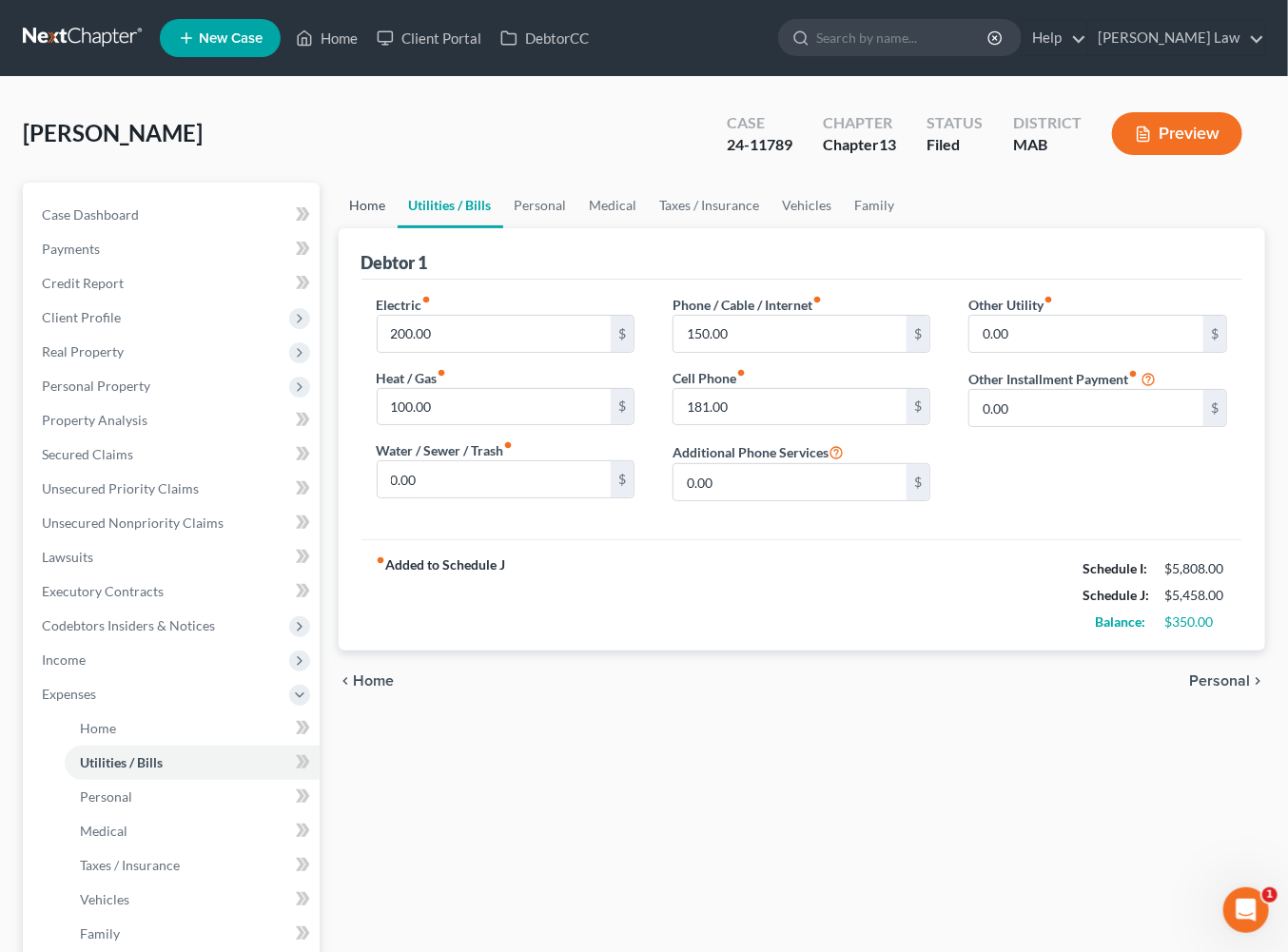
click at [370, 229] on link "Home" at bounding box center [367, 205] width 59 height 46
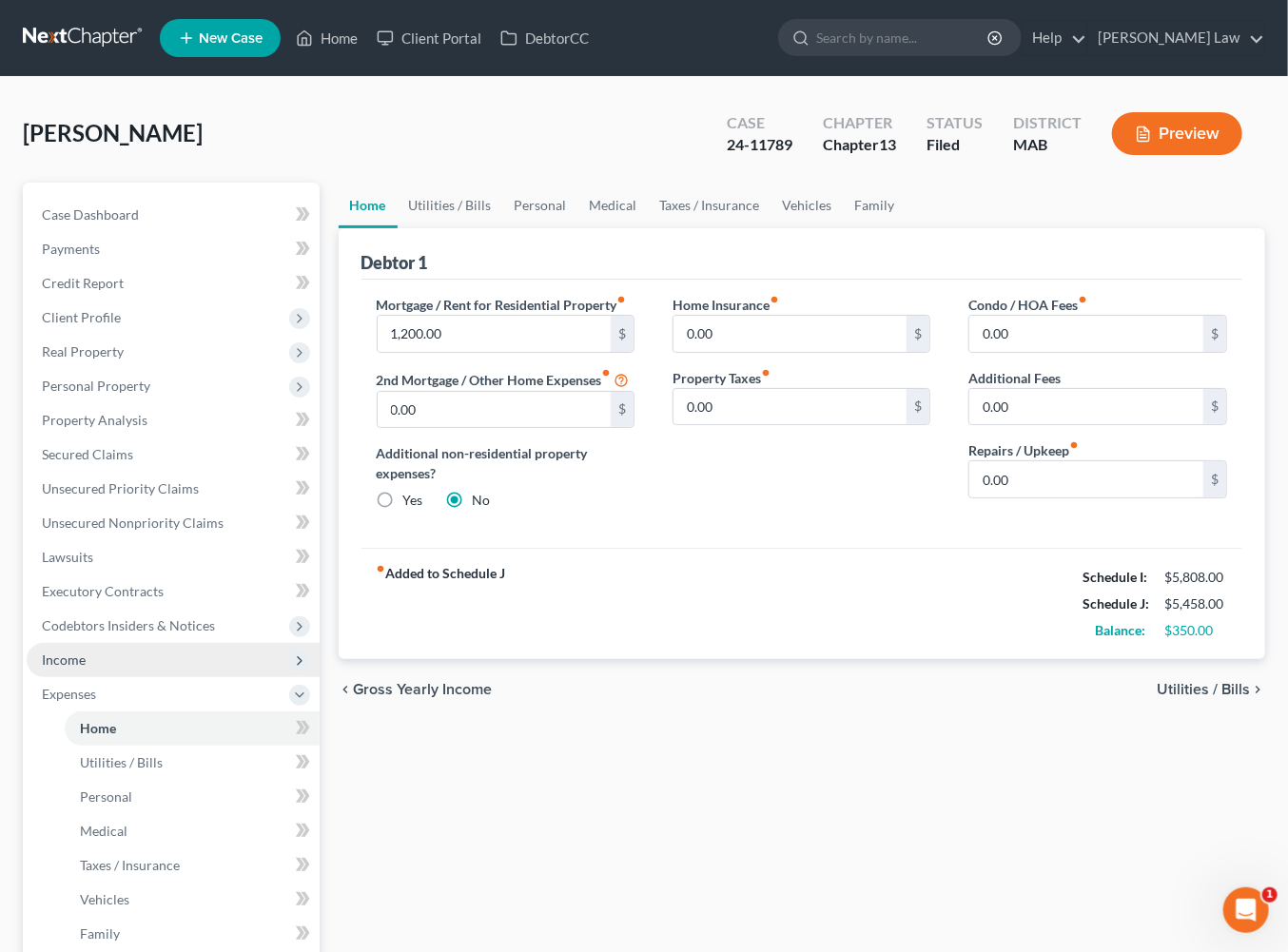
click at [79, 668] on span "Income" at bounding box center [63, 659] width 44 height 16
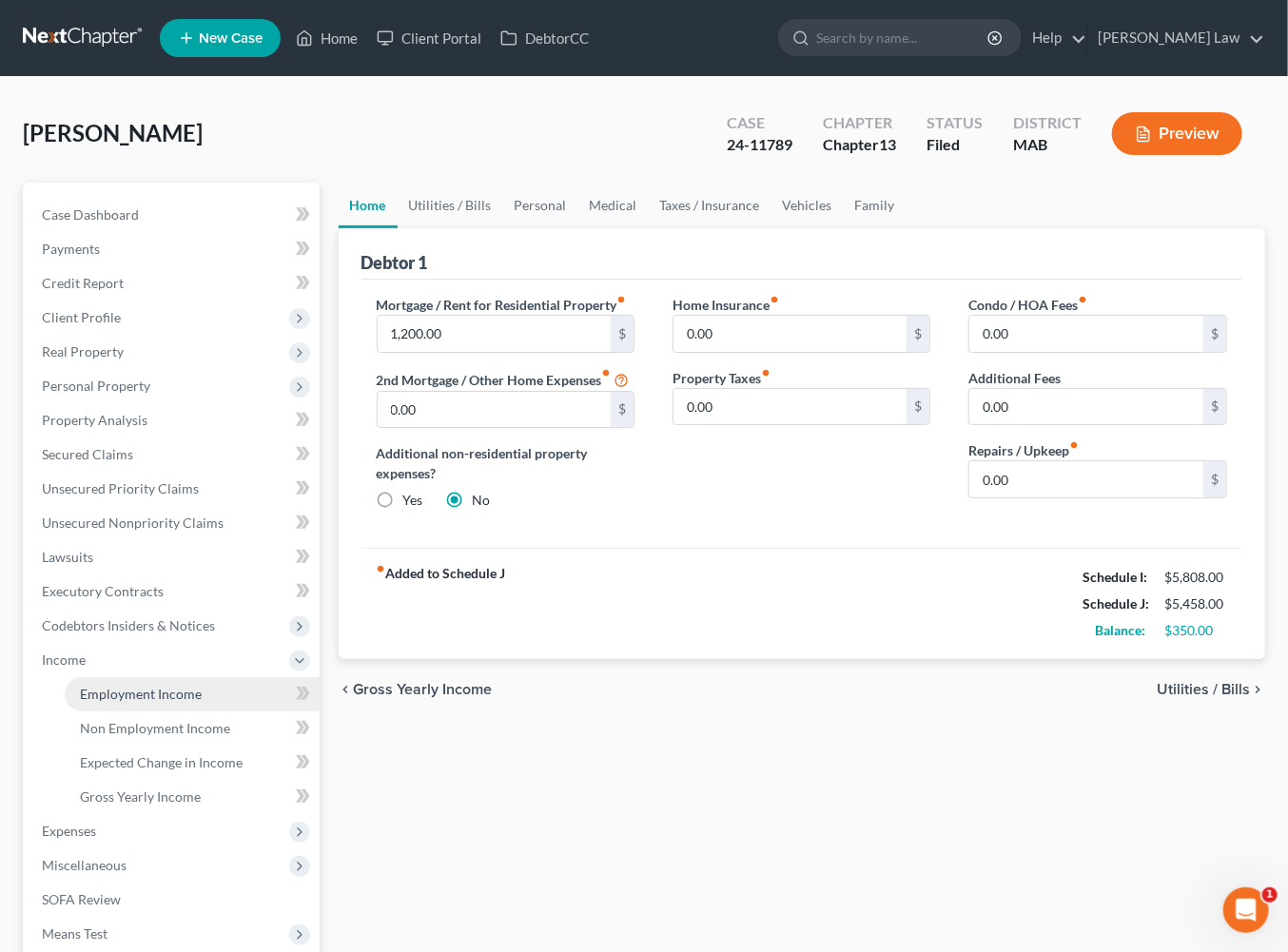
click at [190, 702] on span "Employment Income" at bounding box center [141, 694] width 122 height 16
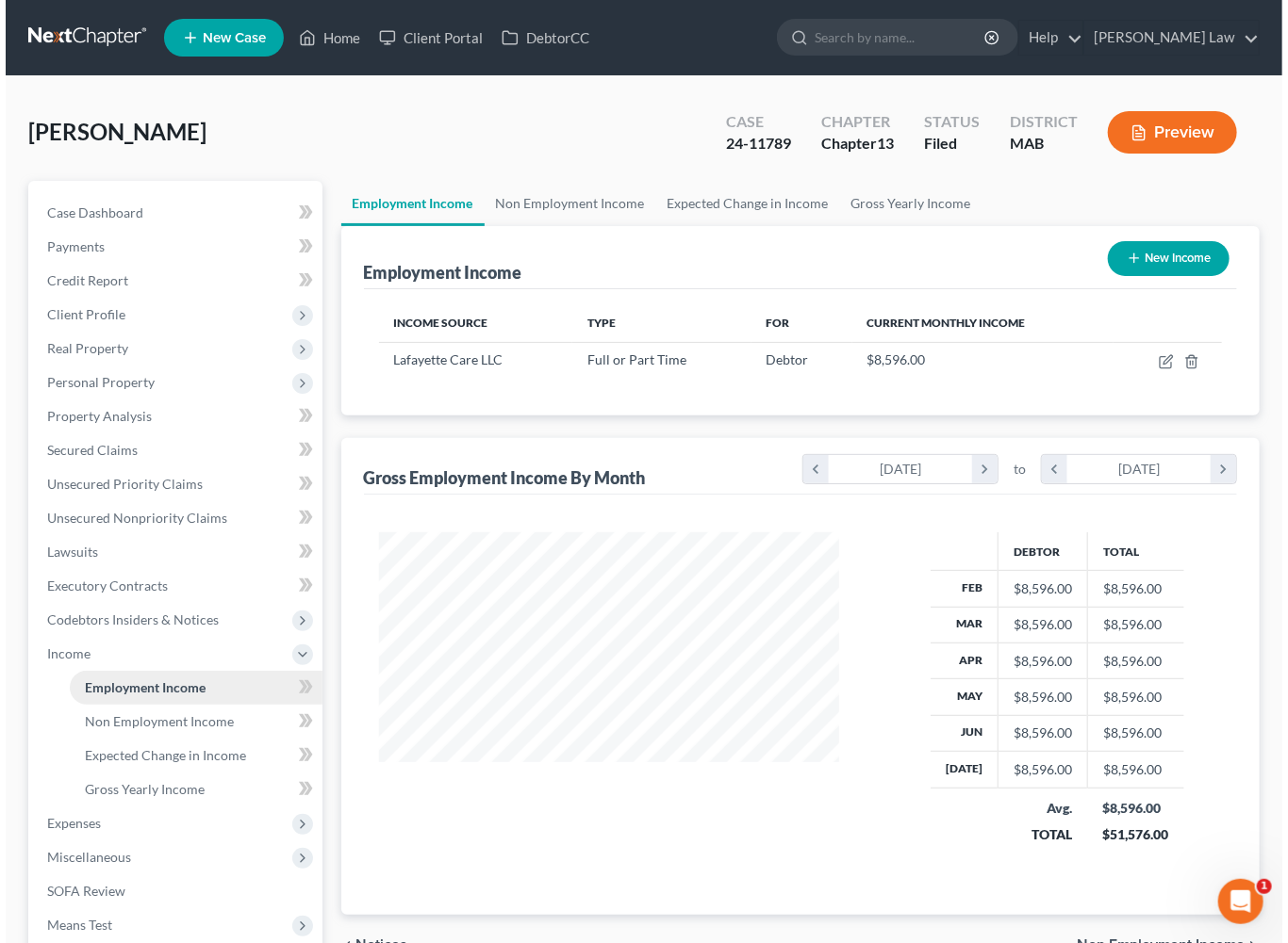
scroll to position [419, 498]
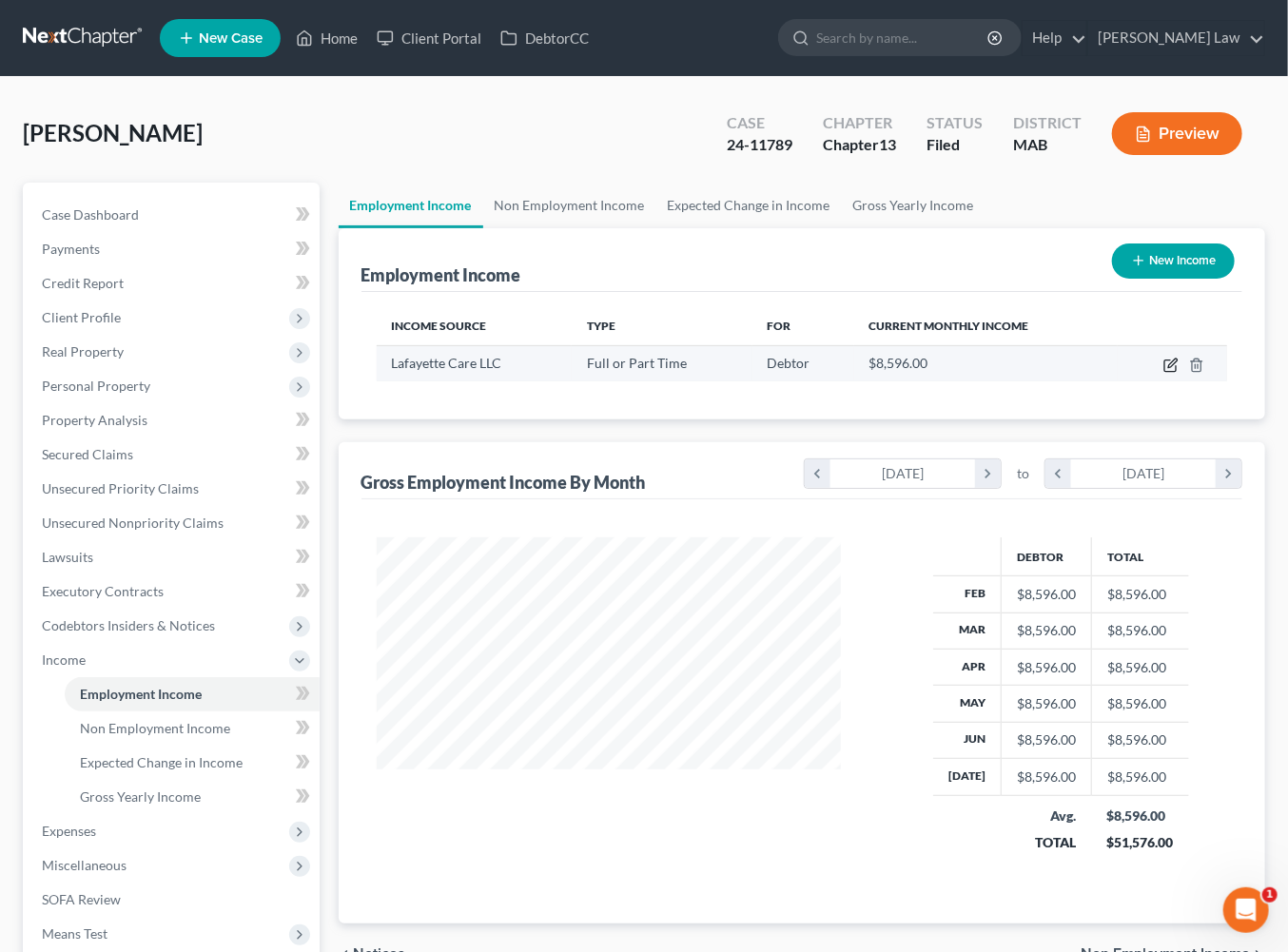
click at [1163, 373] on icon "button" at bounding box center [1171, 365] width 16 height 16
select select "0"
select select "22"
select select "0"
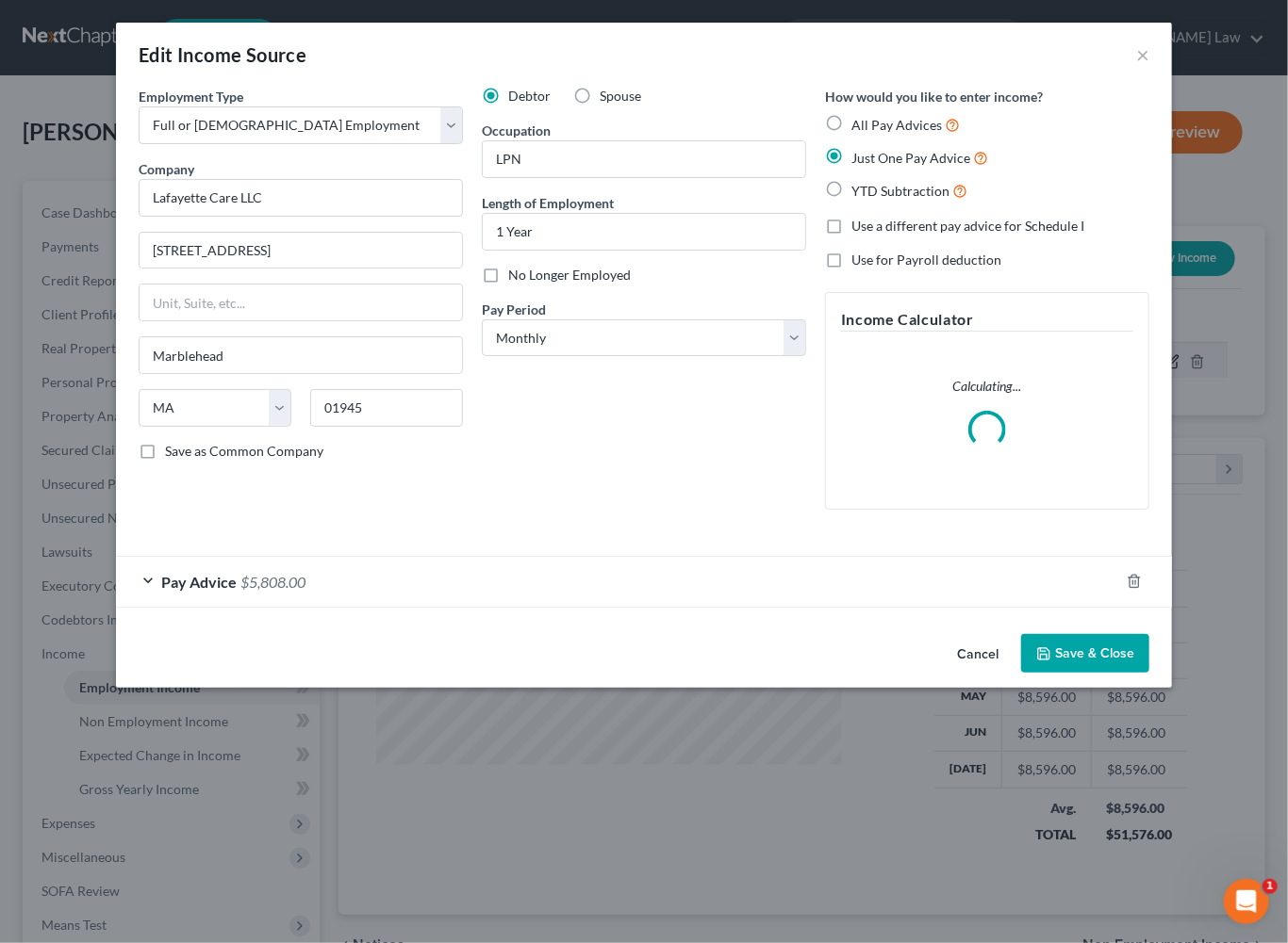
scroll to position [419, 502]
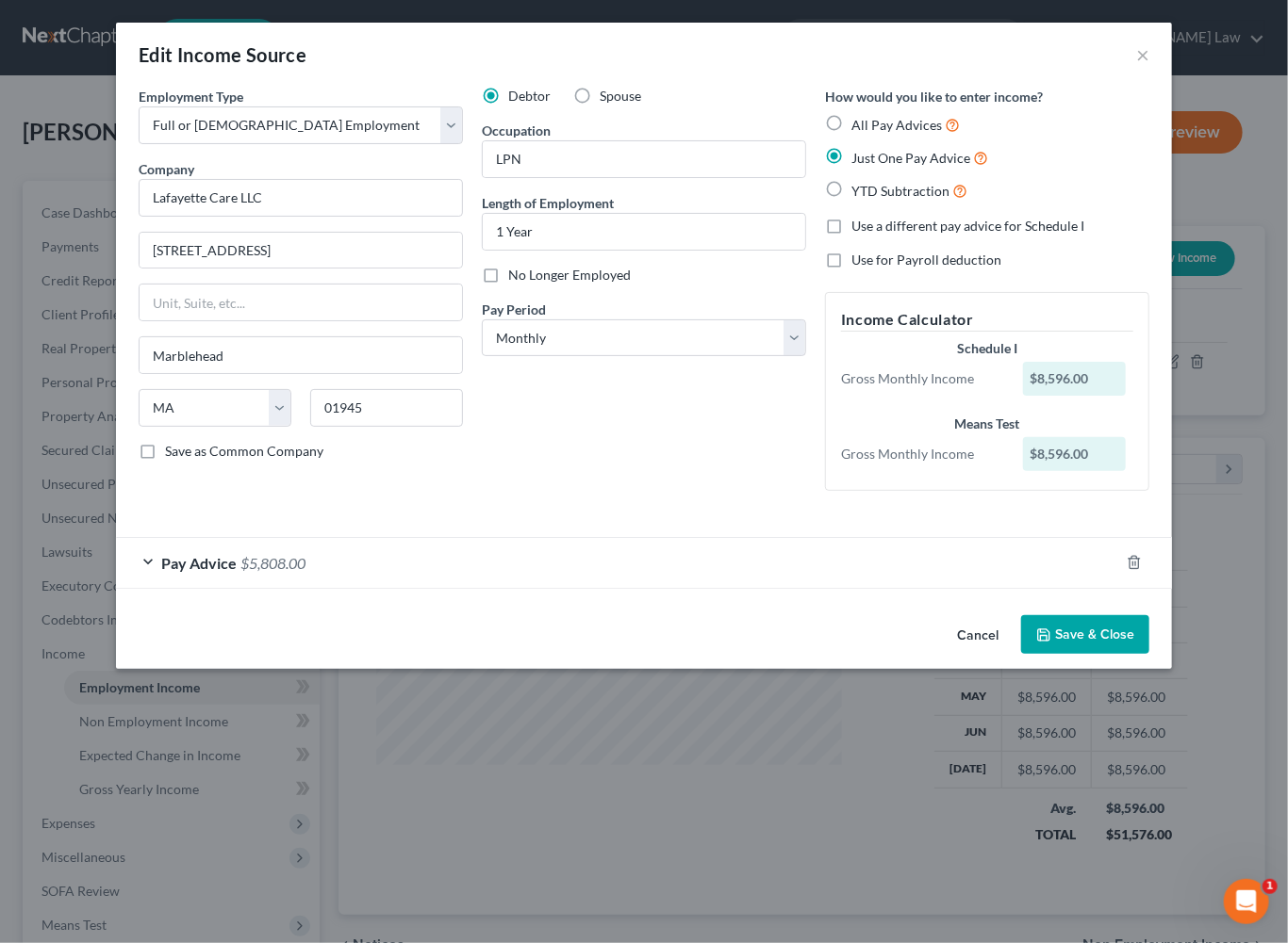
click at [528, 588] on div "Pay Advice $5,808.00" at bounding box center [618, 563] width 1003 height 50
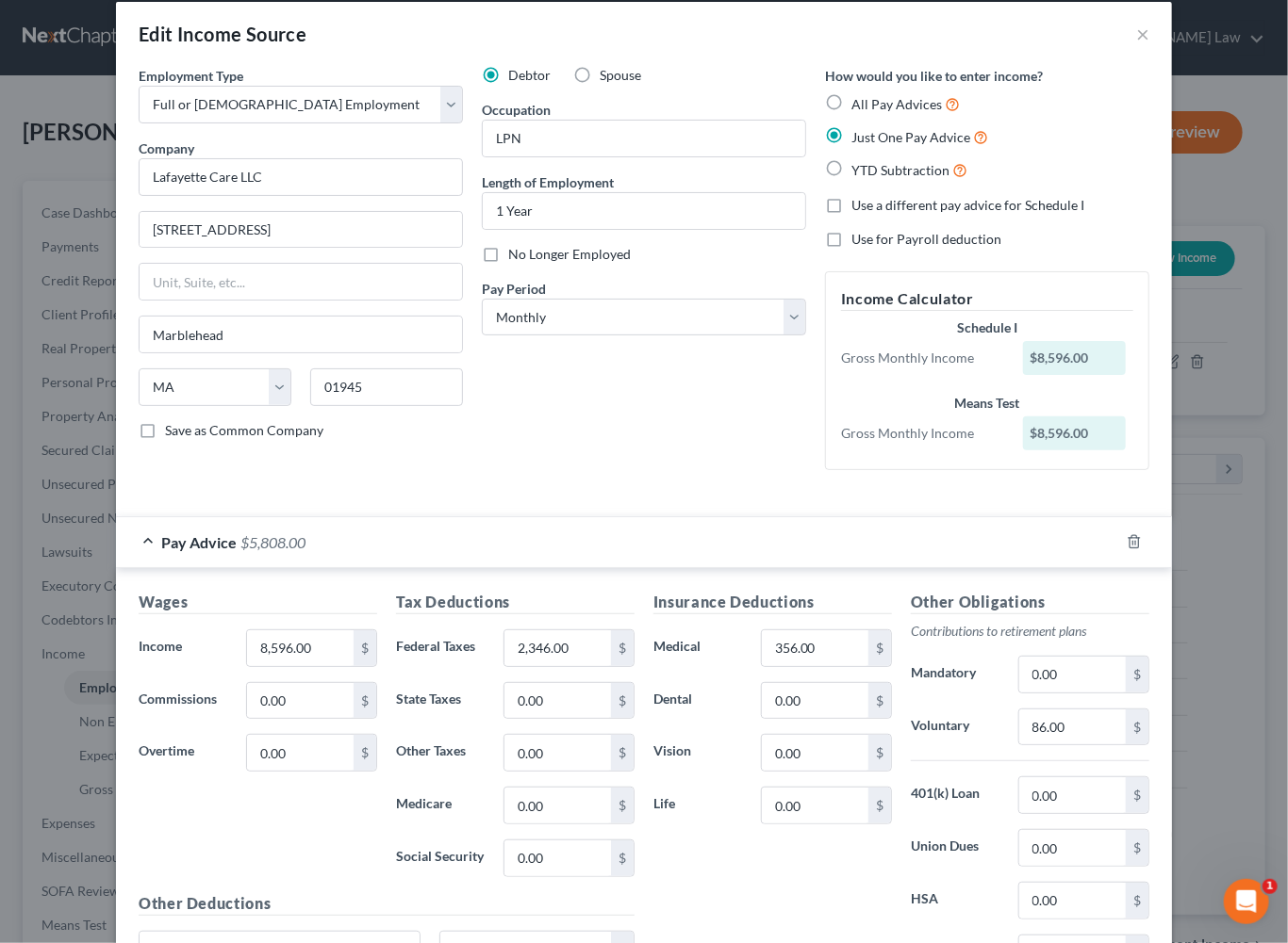
scroll to position [48, 0]
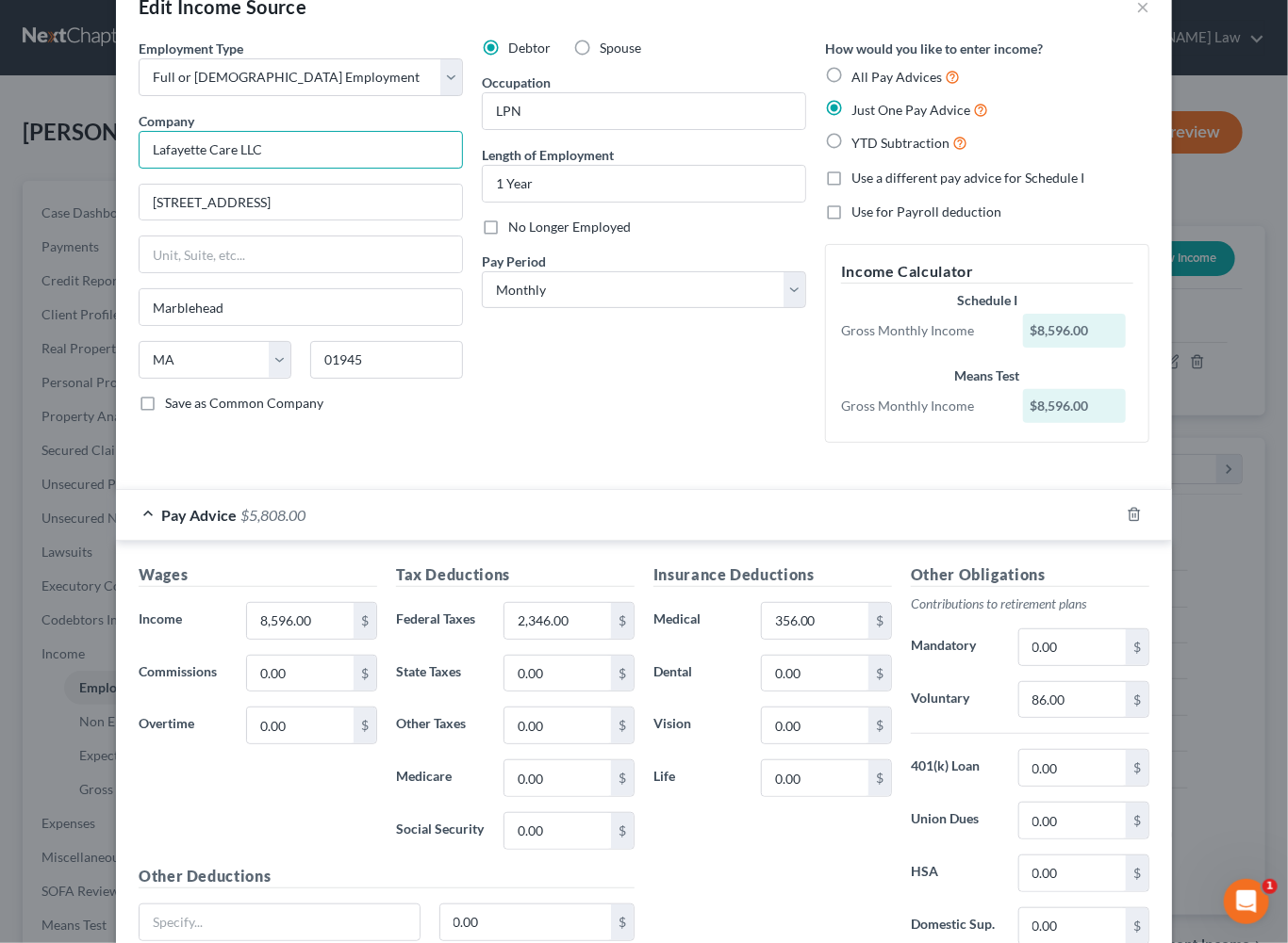
click at [278, 169] on input "Lafayette Care LLC" at bounding box center [301, 149] width 325 height 37
type input "L"
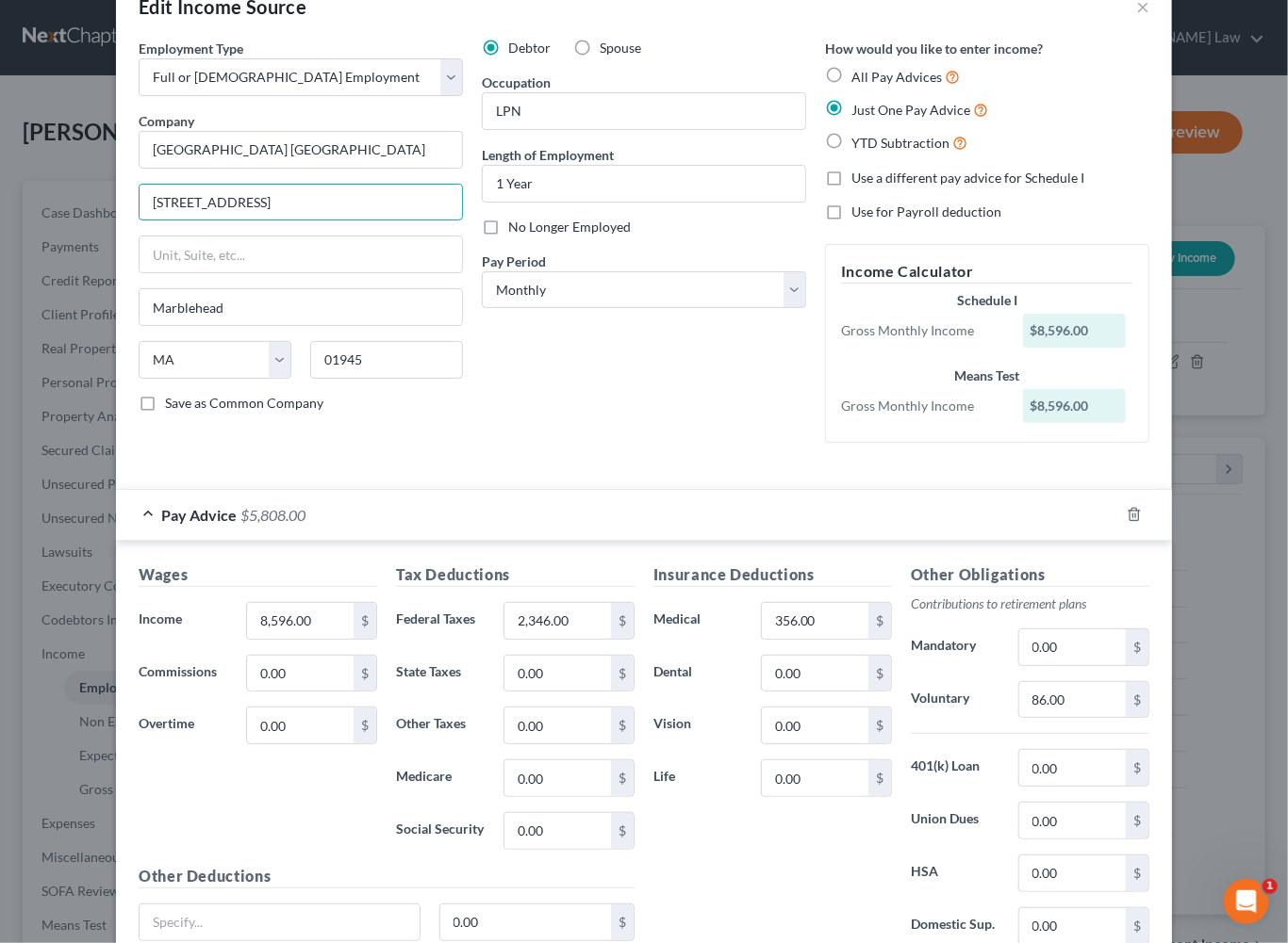
type input "[GEOGRAPHIC_DATA] [GEOGRAPHIC_DATA]"
type input "[STREET_ADDRESS]"
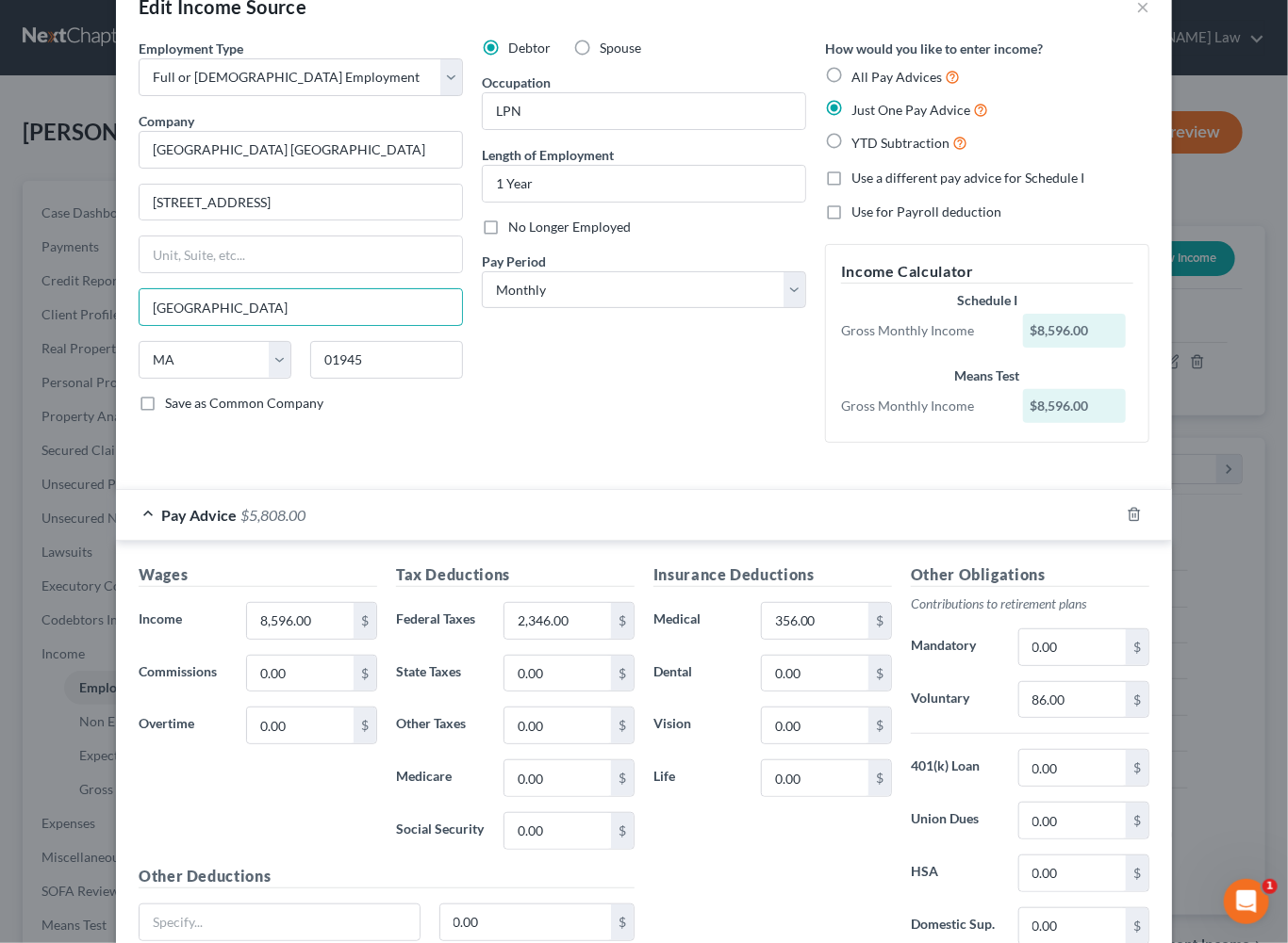
type input "[GEOGRAPHIC_DATA]"
select select "22"
type input "02360"
click at [595, 202] on input "1 Year" at bounding box center [644, 183] width 323 height 36
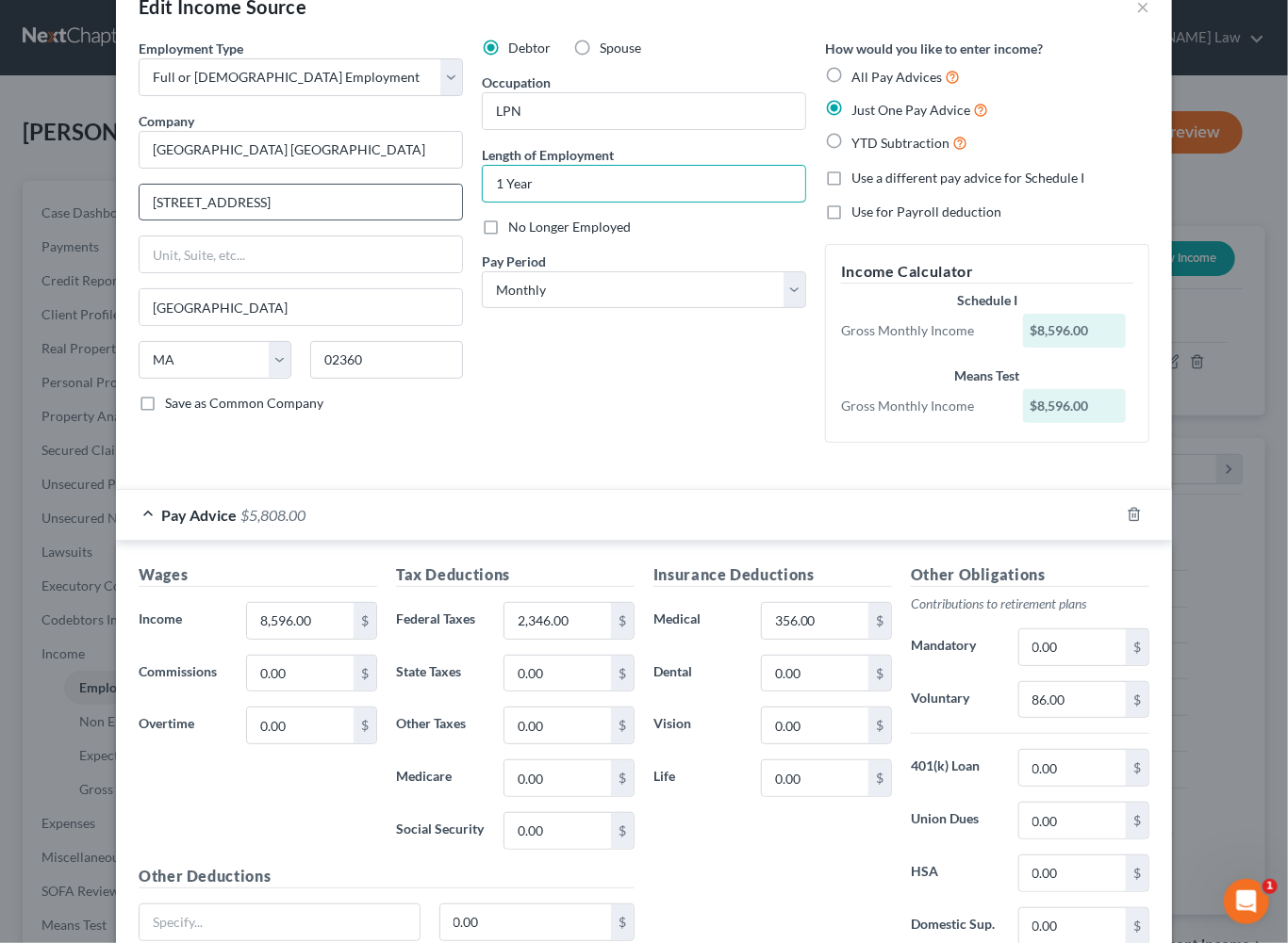
drag, startPoint x: 542, startPoint y: 234, endPoint x: 424, endPoint y: 243, distance: 118.3
click at [424, 243] on div "Employment Type * Select Full or [DEMOGRAPHIC_DATA] Employment Self Employment …" at bounding box center [644, 255] width 1030 height 435
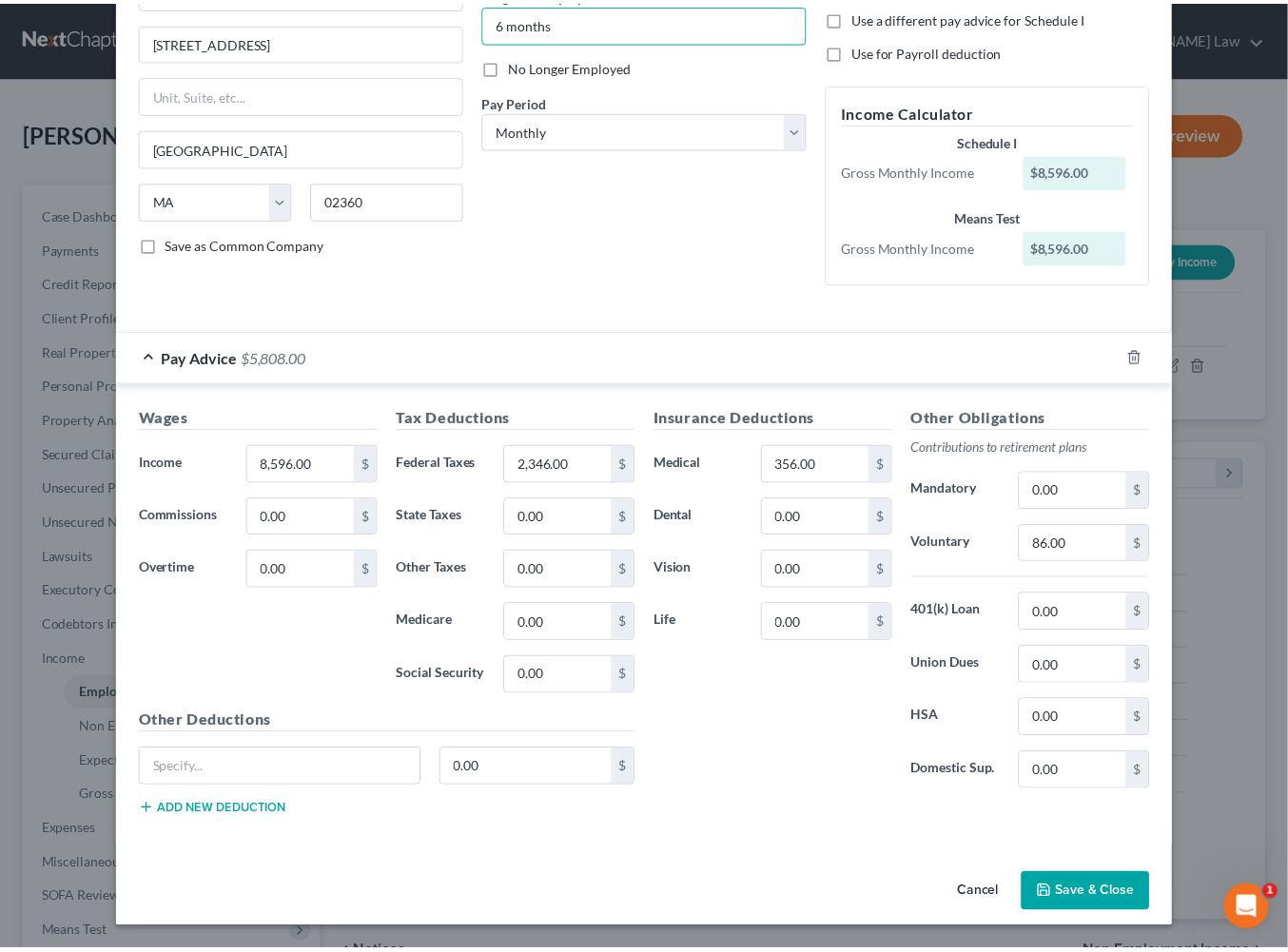
scroll to position [468, 0]
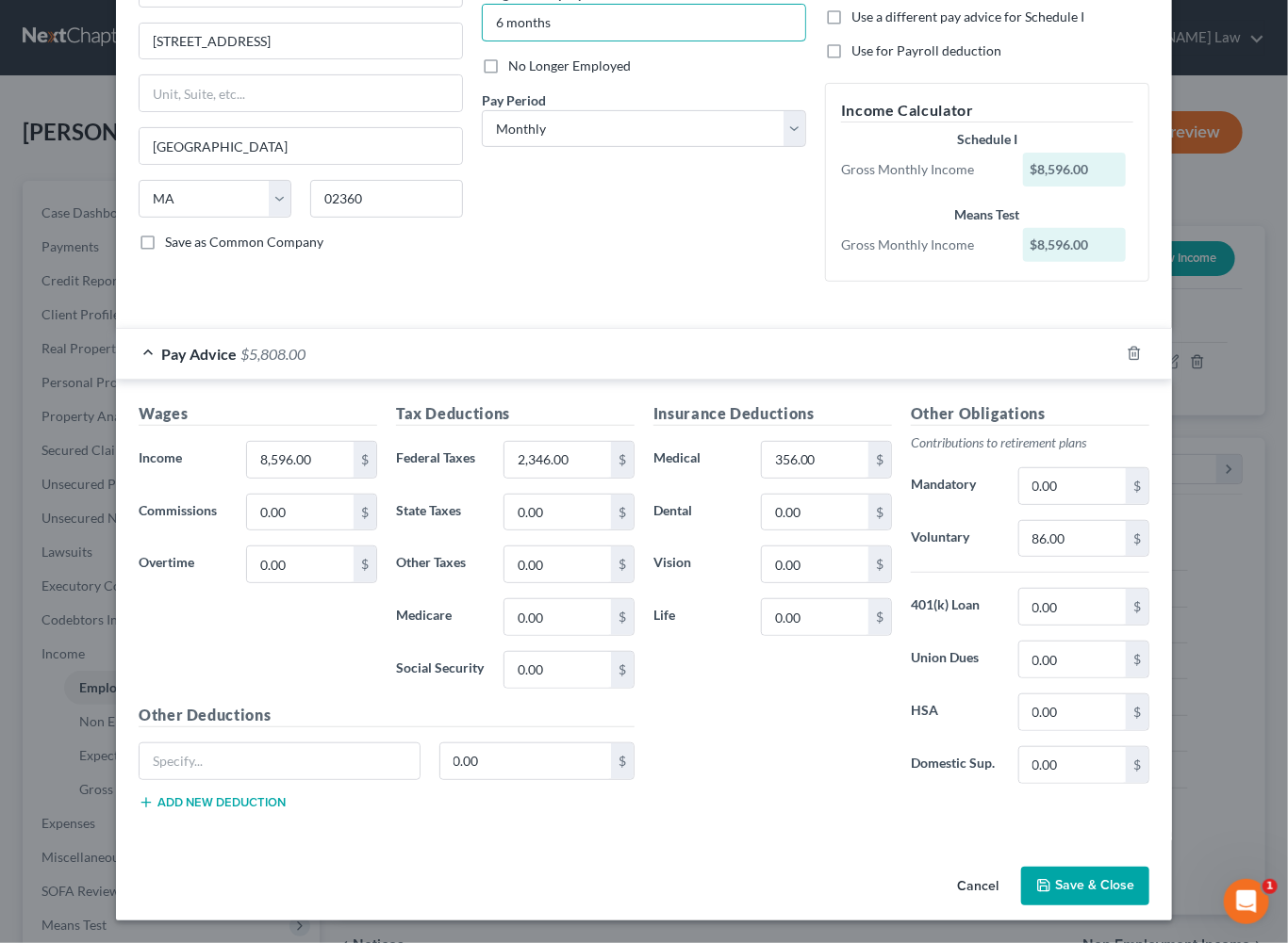
type input "6 months"
click at [1144, 907] on button "Save & Close" at bounding box center [1084, 886] width 128 height 39
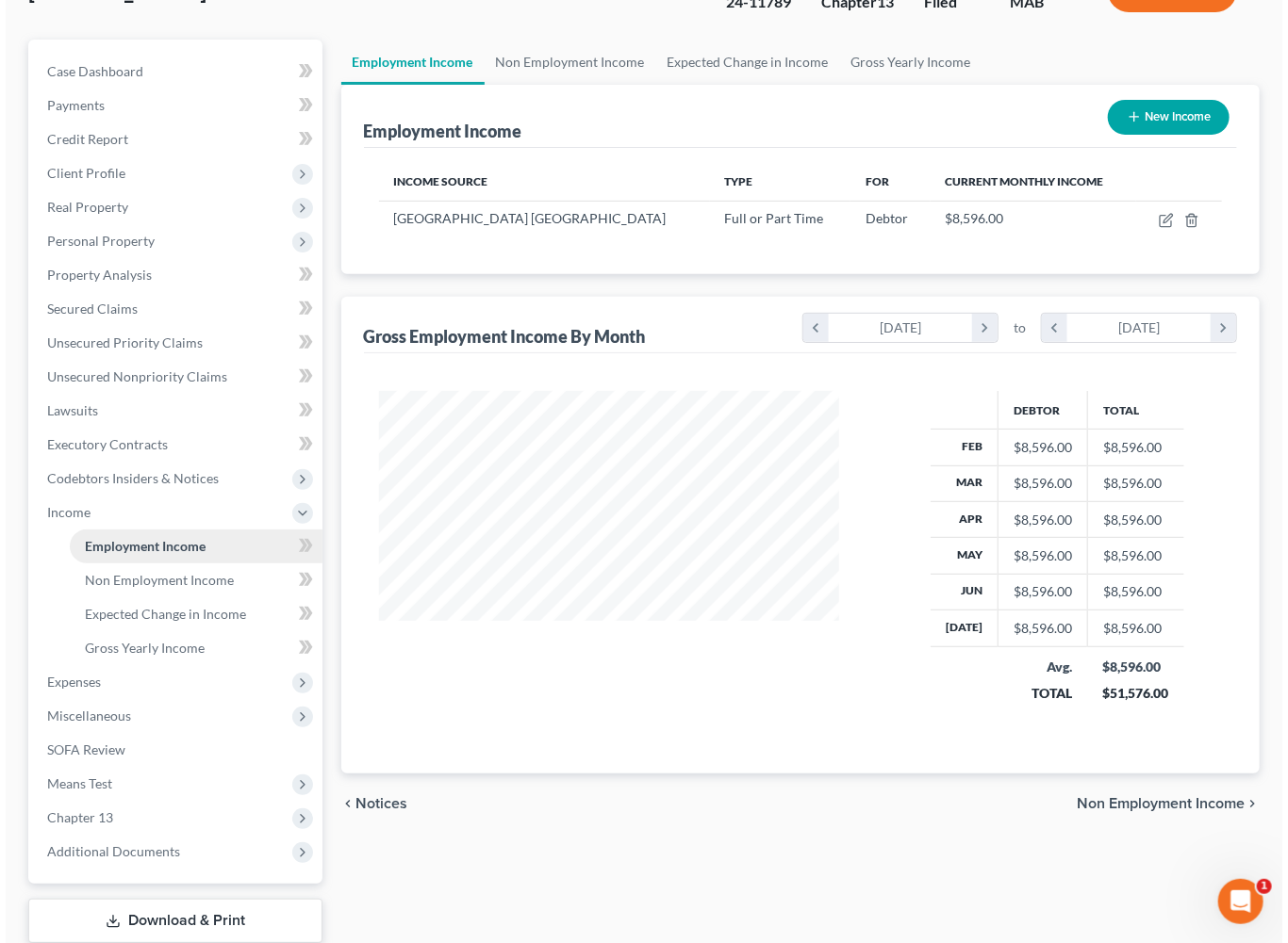
scroll to position [144, 0]
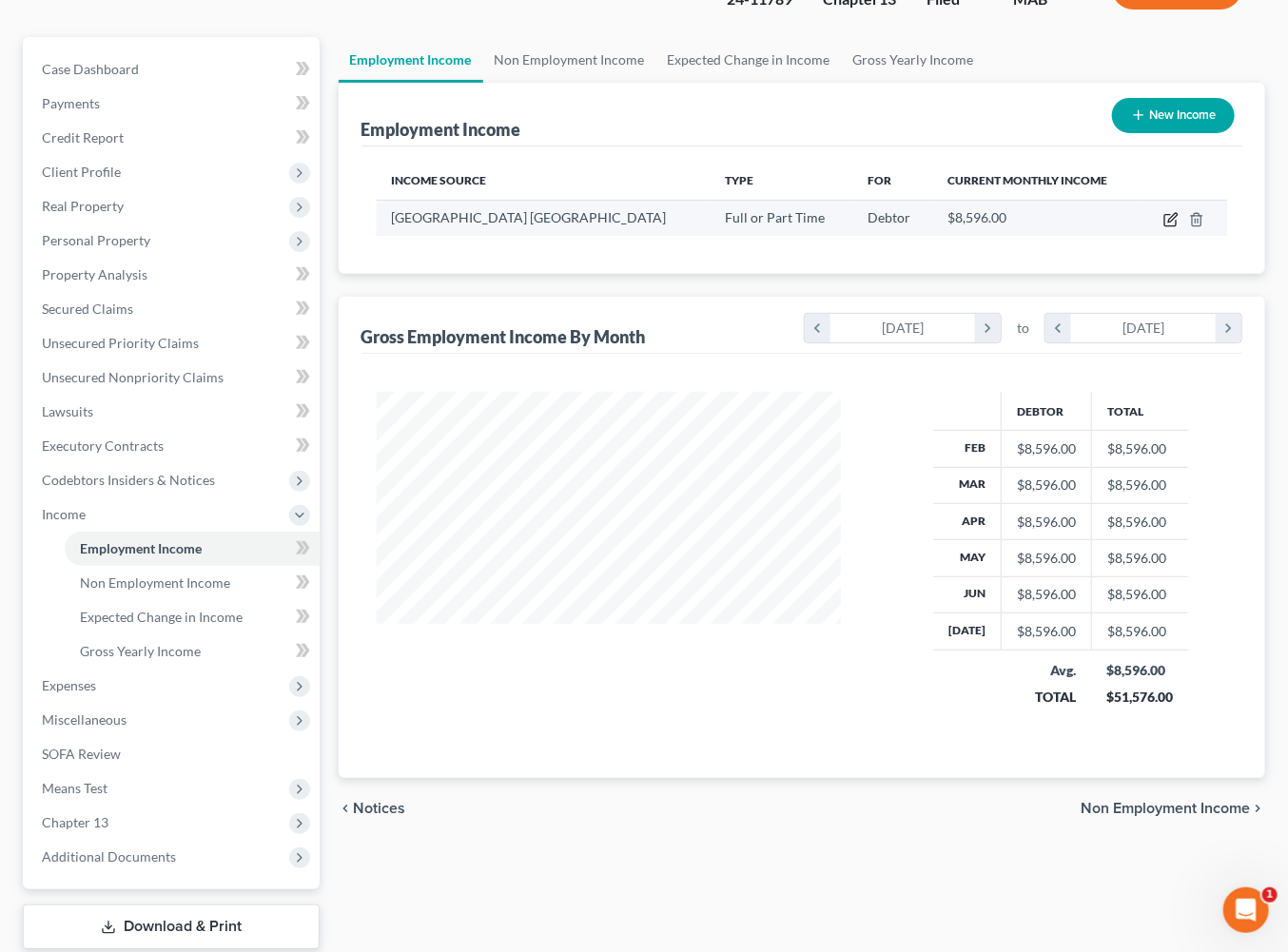
click at [1177, 222] on icon "button" at bounding box center [1172, 217] width 9 height 9
select select "0"
select select "22"
select select "0"
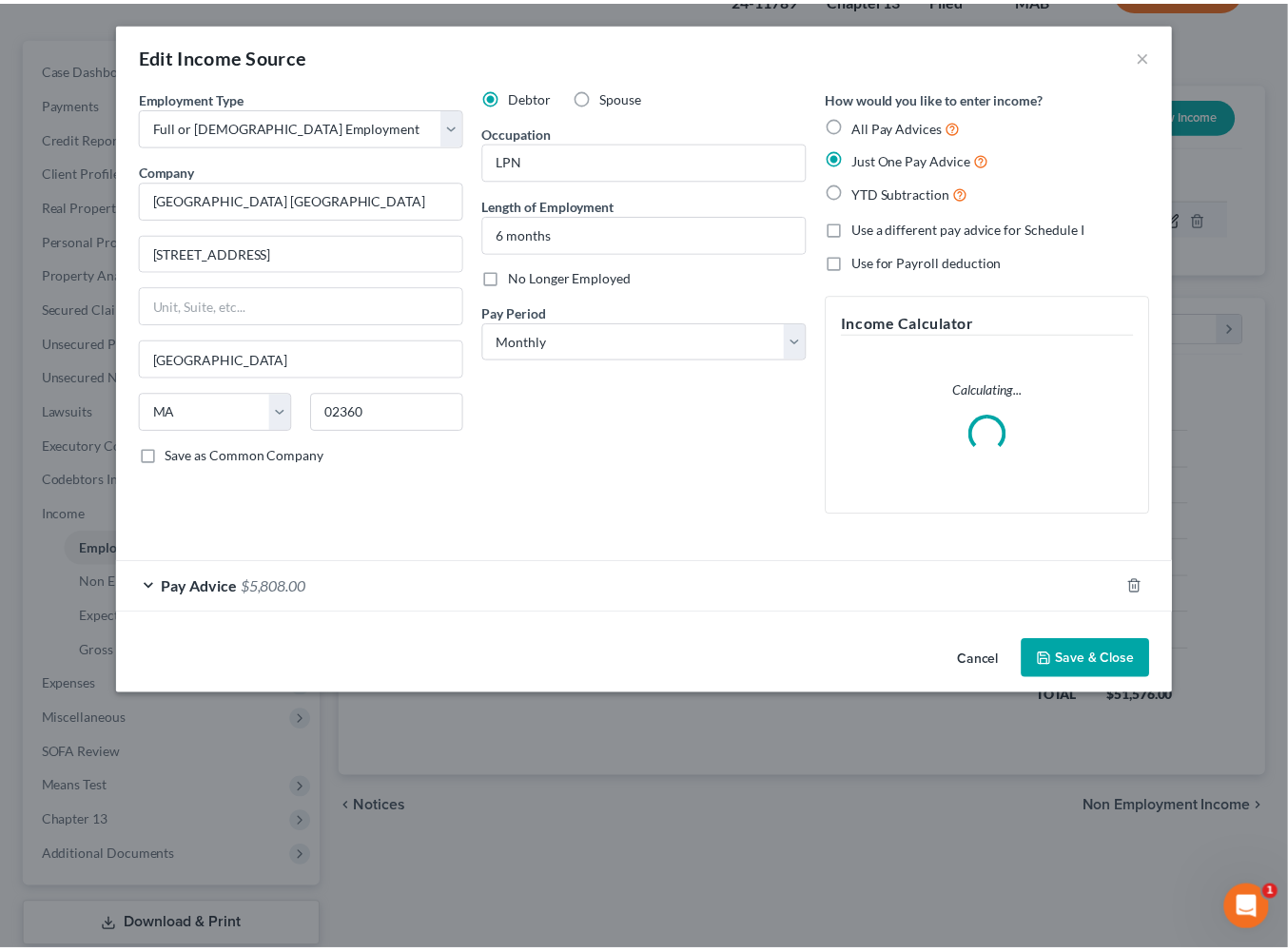
scroll to position [423, 507]
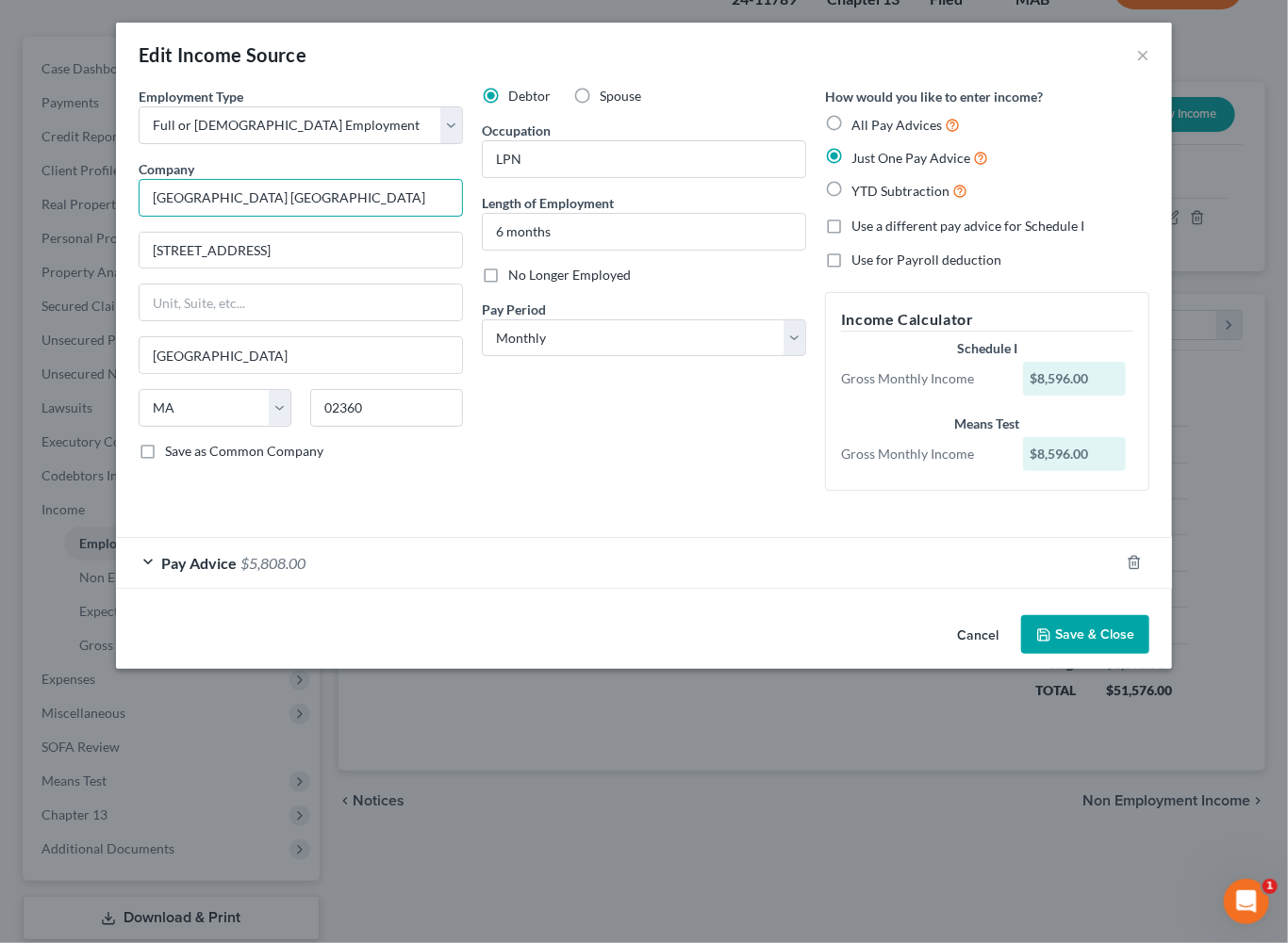
click at [361, 217] on input "[GEOGRAPHIC_DATA] [GEOGRAPHIC_DATA]" at bounding box center [301, 197] width 325 height 37
type input "High Point Treatment Center Inc."
type input "[STREET_ADDRESS][PERSON_NAME]"
type input "[GEOGRAPHIC_DATA]"
type input "02740"
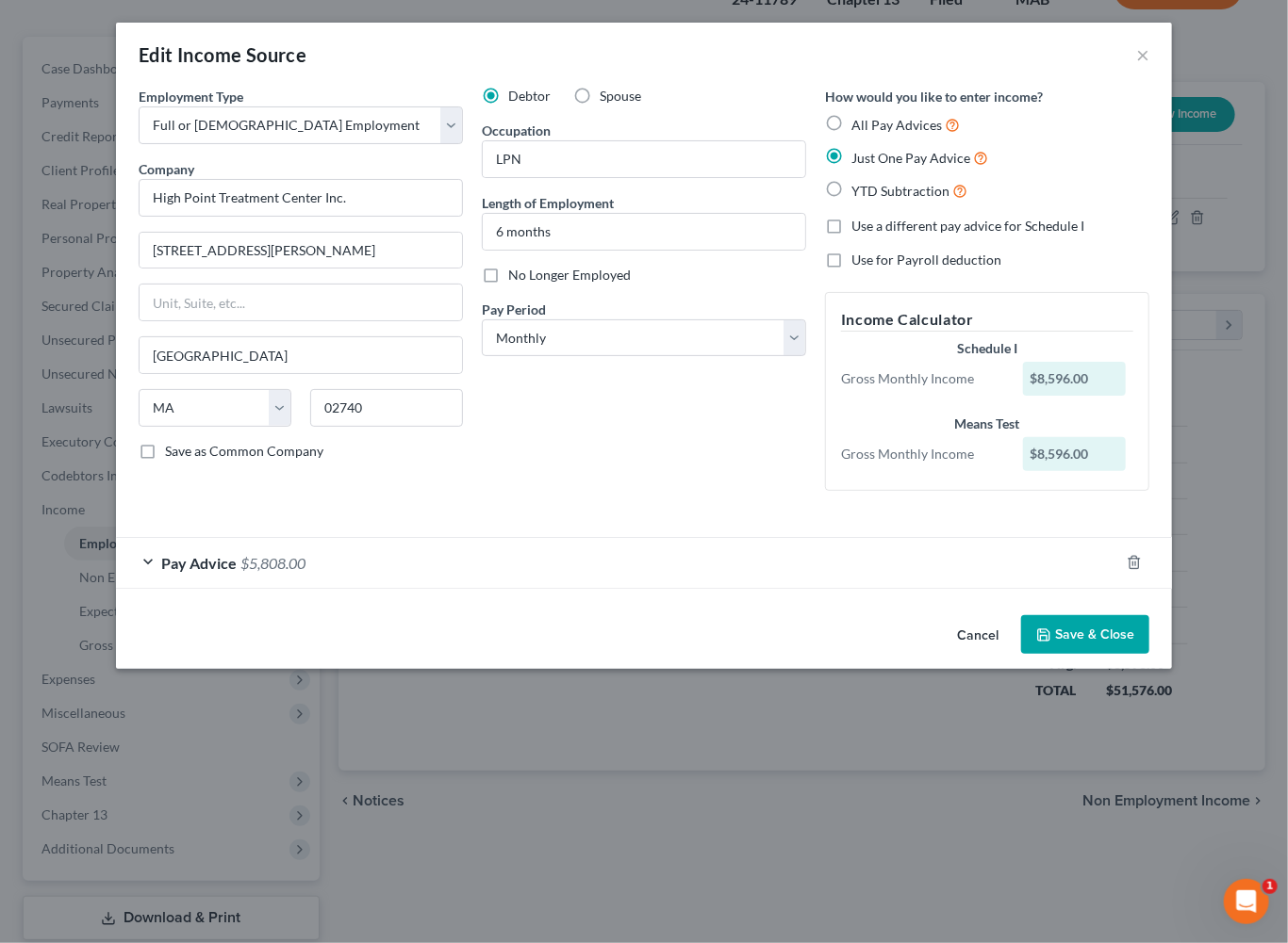
click at [1149, 655] on button "Save & Close" at bounding box center [1084, 635] width 128 height 39
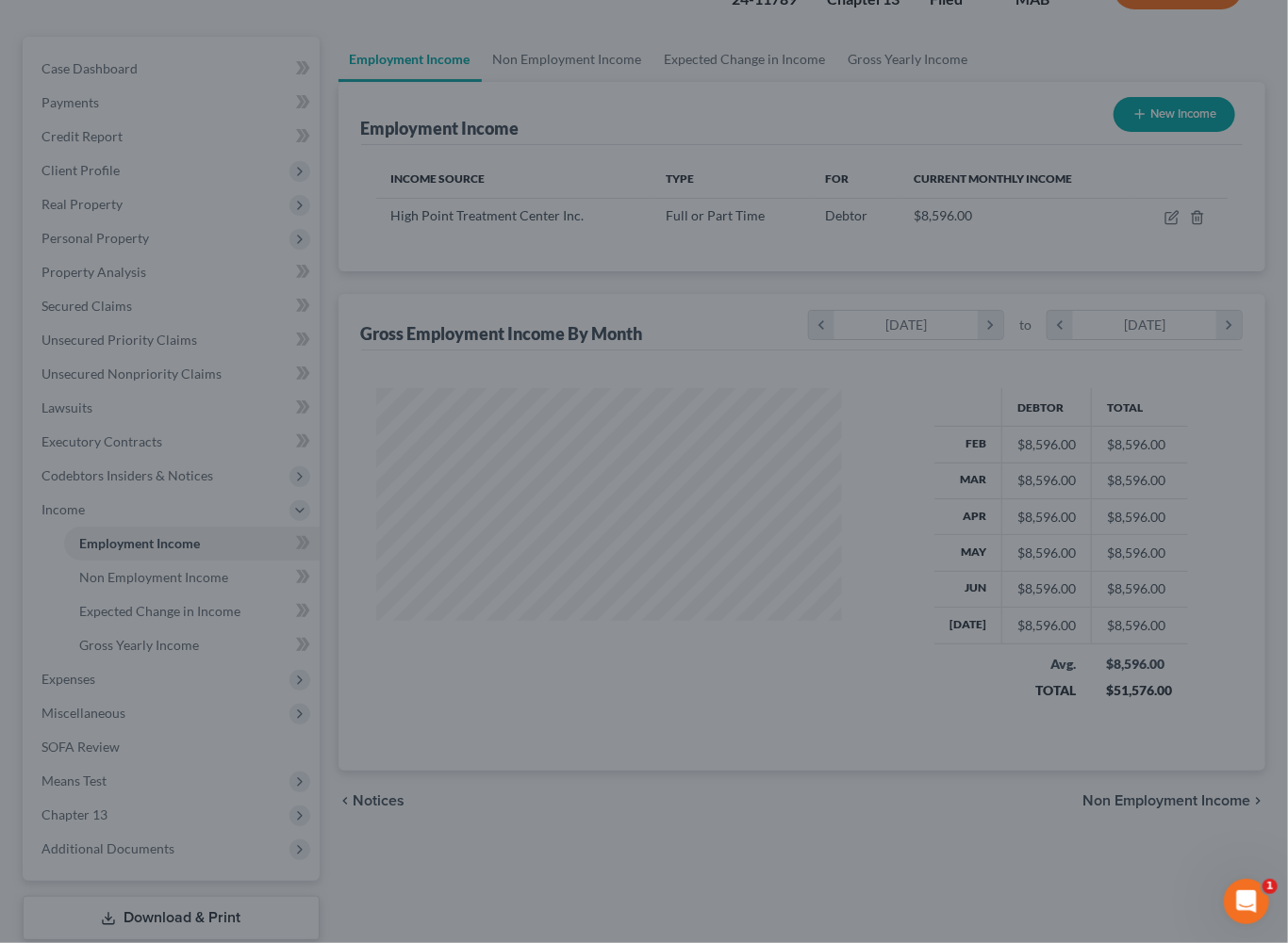
scroll to position [942083, 942193]
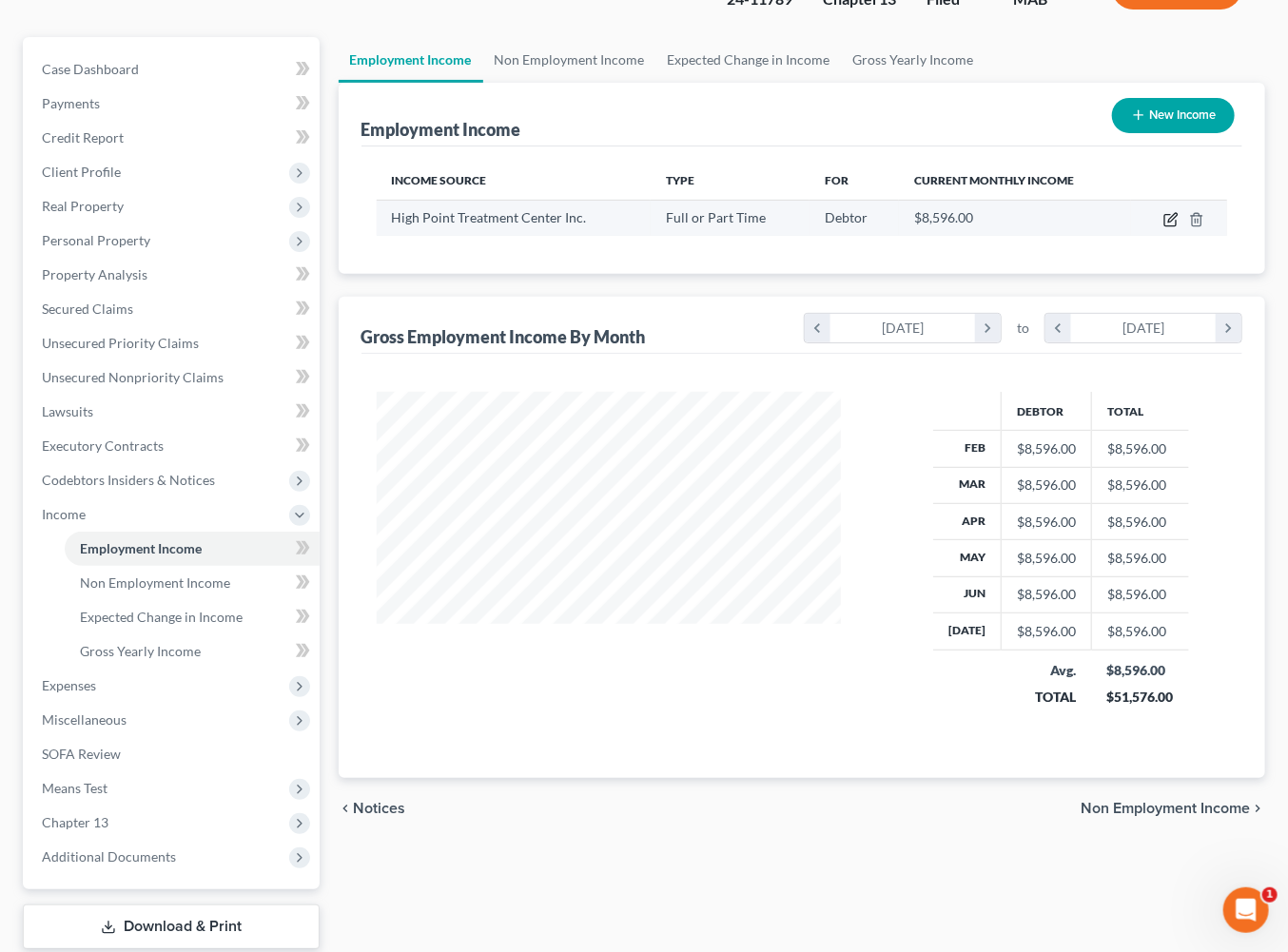
click at [1177, 222] on icon "button" at bounding box center [1172, 217] width 9 height 9
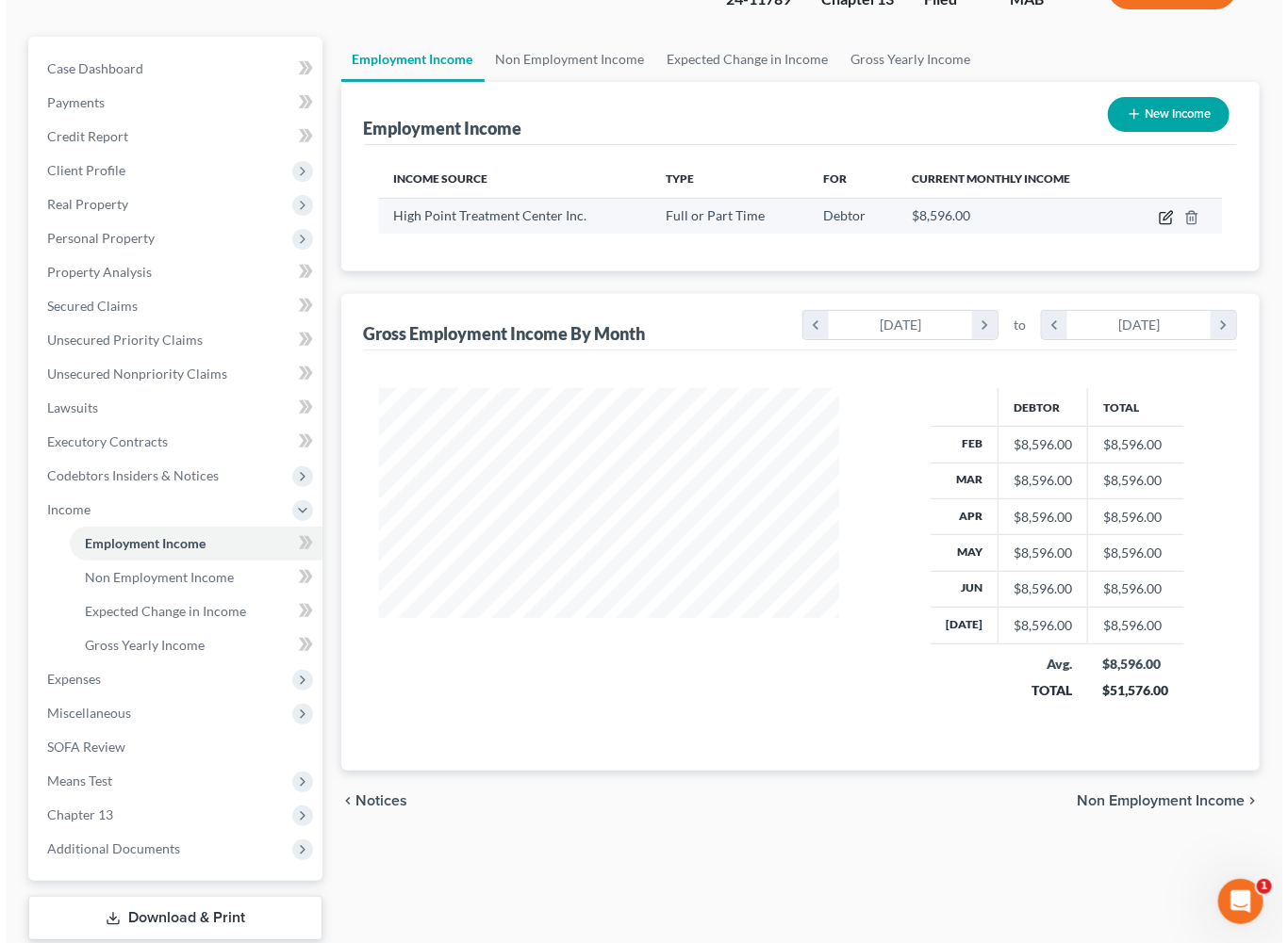
scroll to position [419, 502]
select select "0"
select select "22"
select select "0"
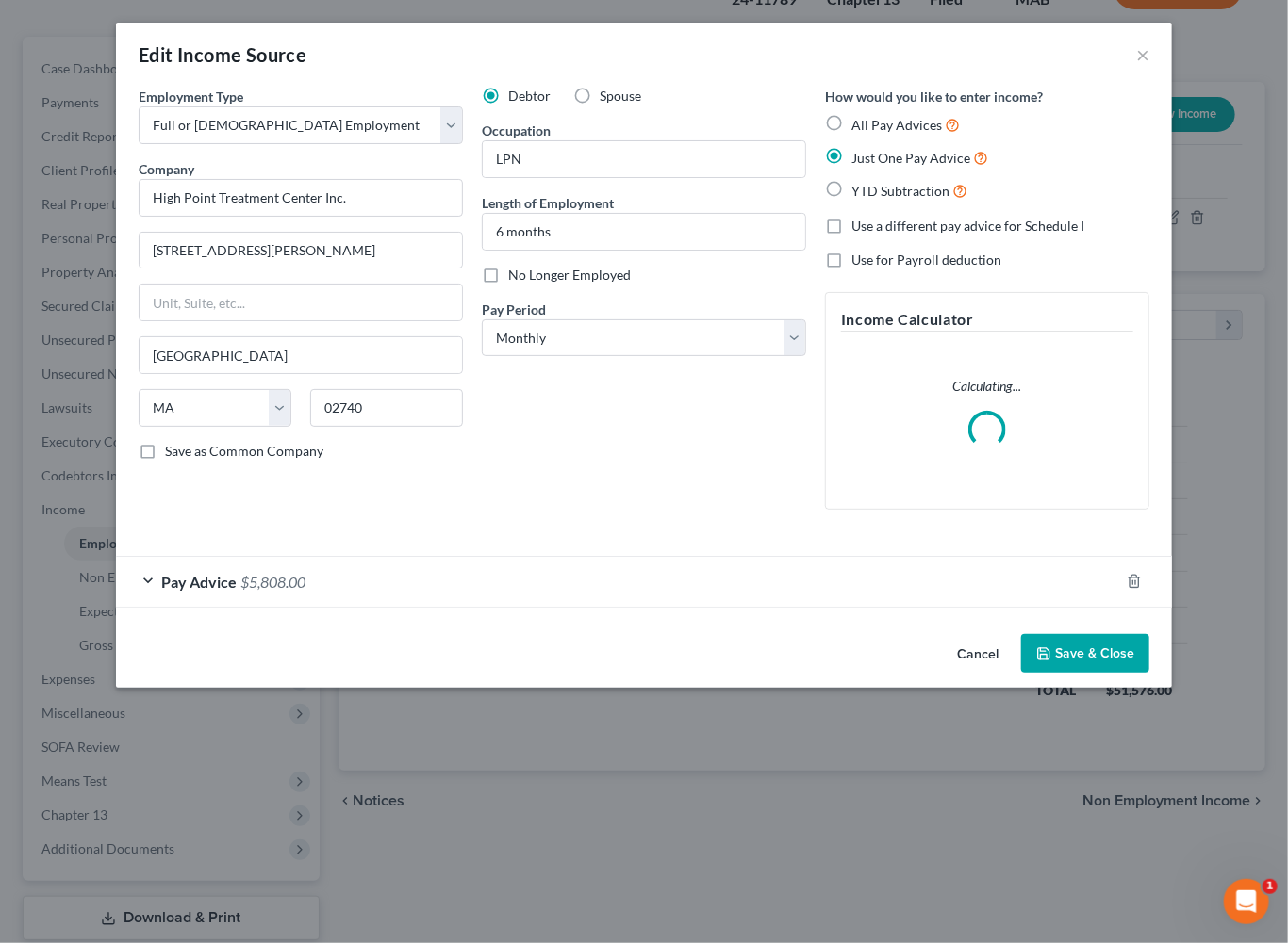
click at [278, 607] on div "Pay Advice $5,808.00" at bounding box center [618, 582] width 1003 height 50
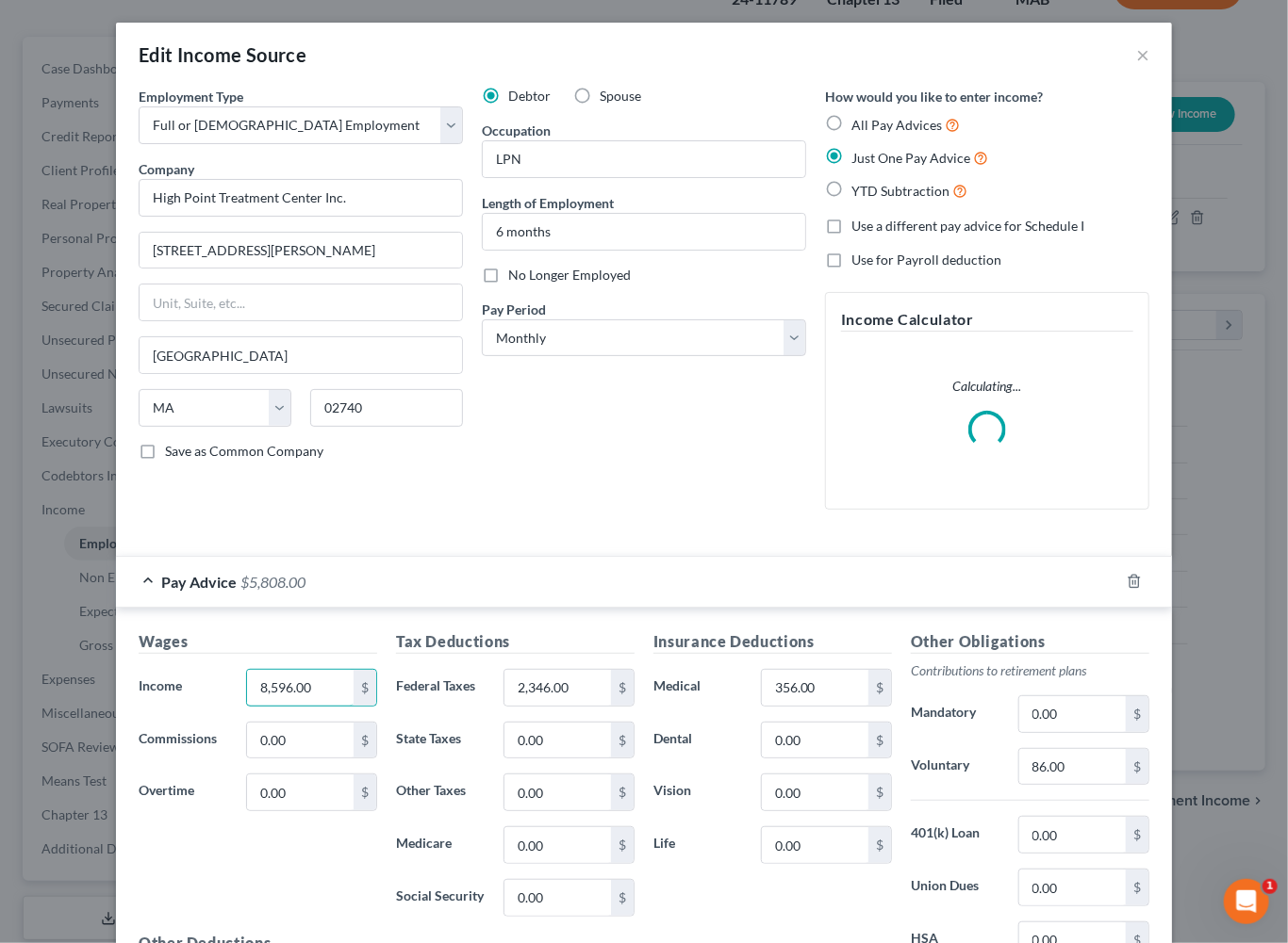
drag, startPoint x: 287, startPoint y: 849, endPoint x: 157, endPoint y: 843, distance: 130.1
click at [158, 707] on div "Income * 8,596.00 $" at bounding box center [257, 688] width 257 height 37
drag, startPoint x: 273, startPoint y: 851, endPoint x: 186, endPoint y: 847, distance: 87.1
click at [247, 706] on input "8,596.00" at bounding box center [300, 688] width 107 height 36
type input "7,714"
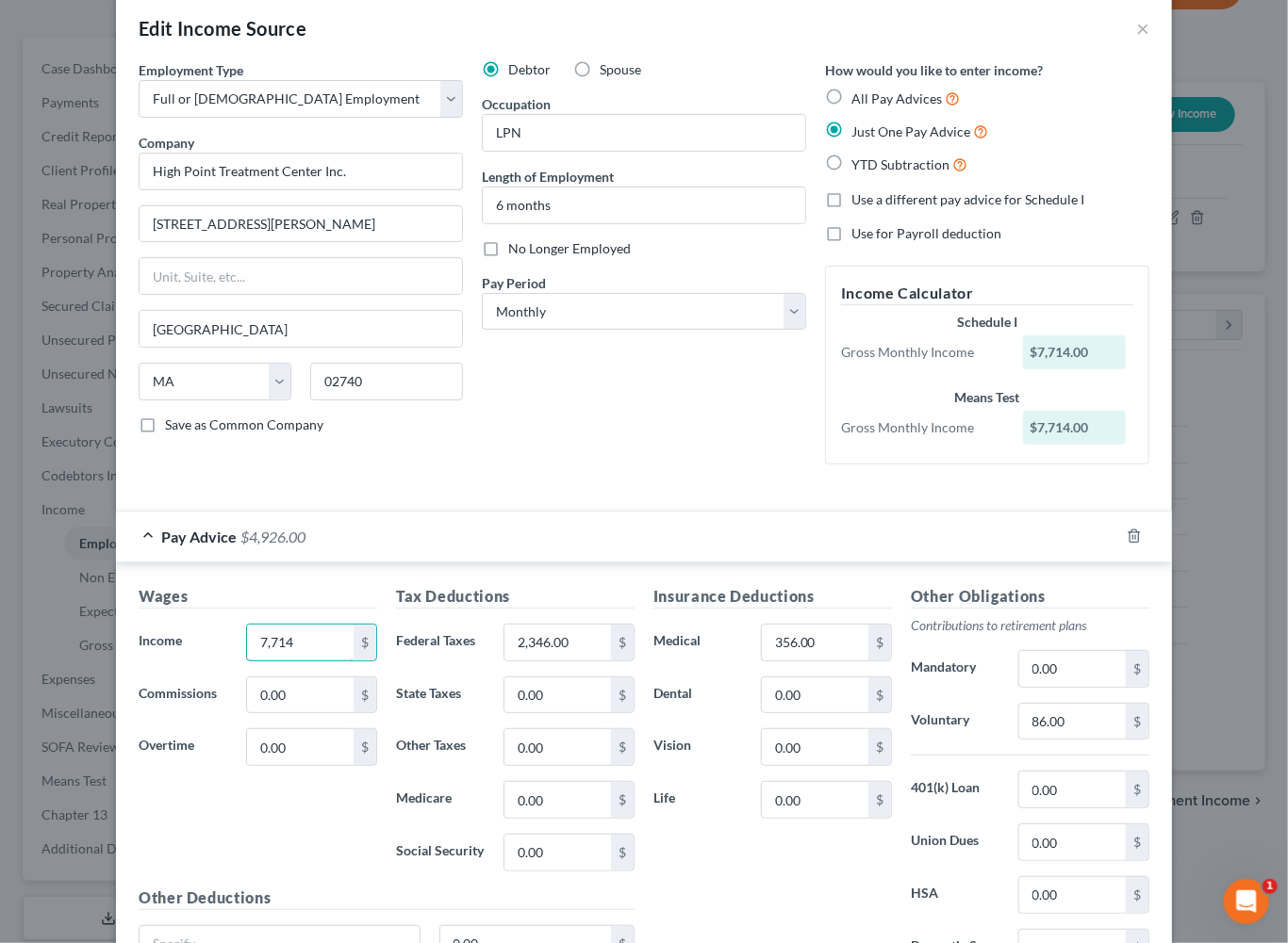
scroll to position [309, 0]
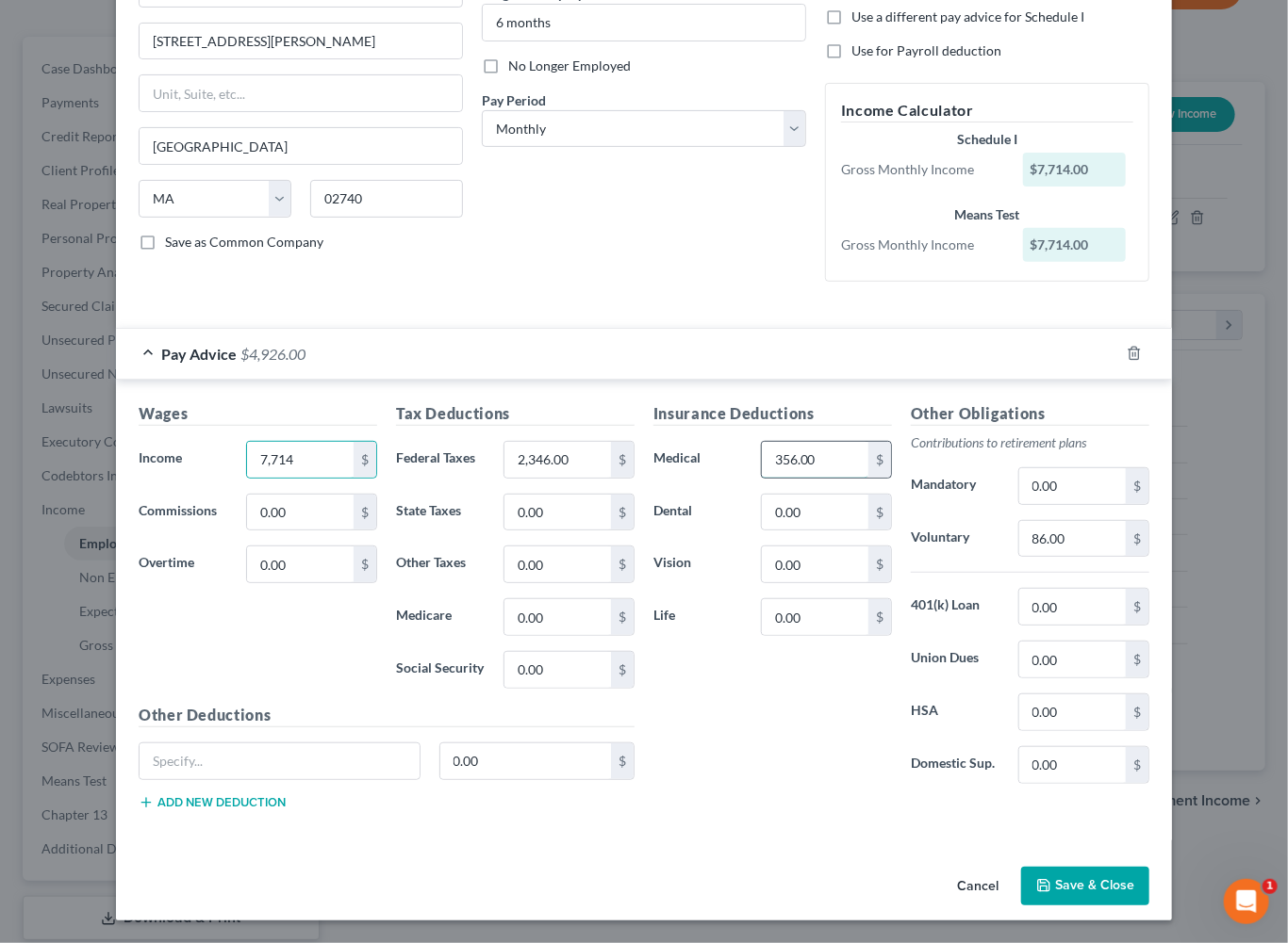
click at [859, 478] on input "356.00" at bounding box center [814, 459] width 107 height 36
type input "288"
click at [1126, 521] on input "86.00" at bounding box center [1072, 539] width 107 height 36
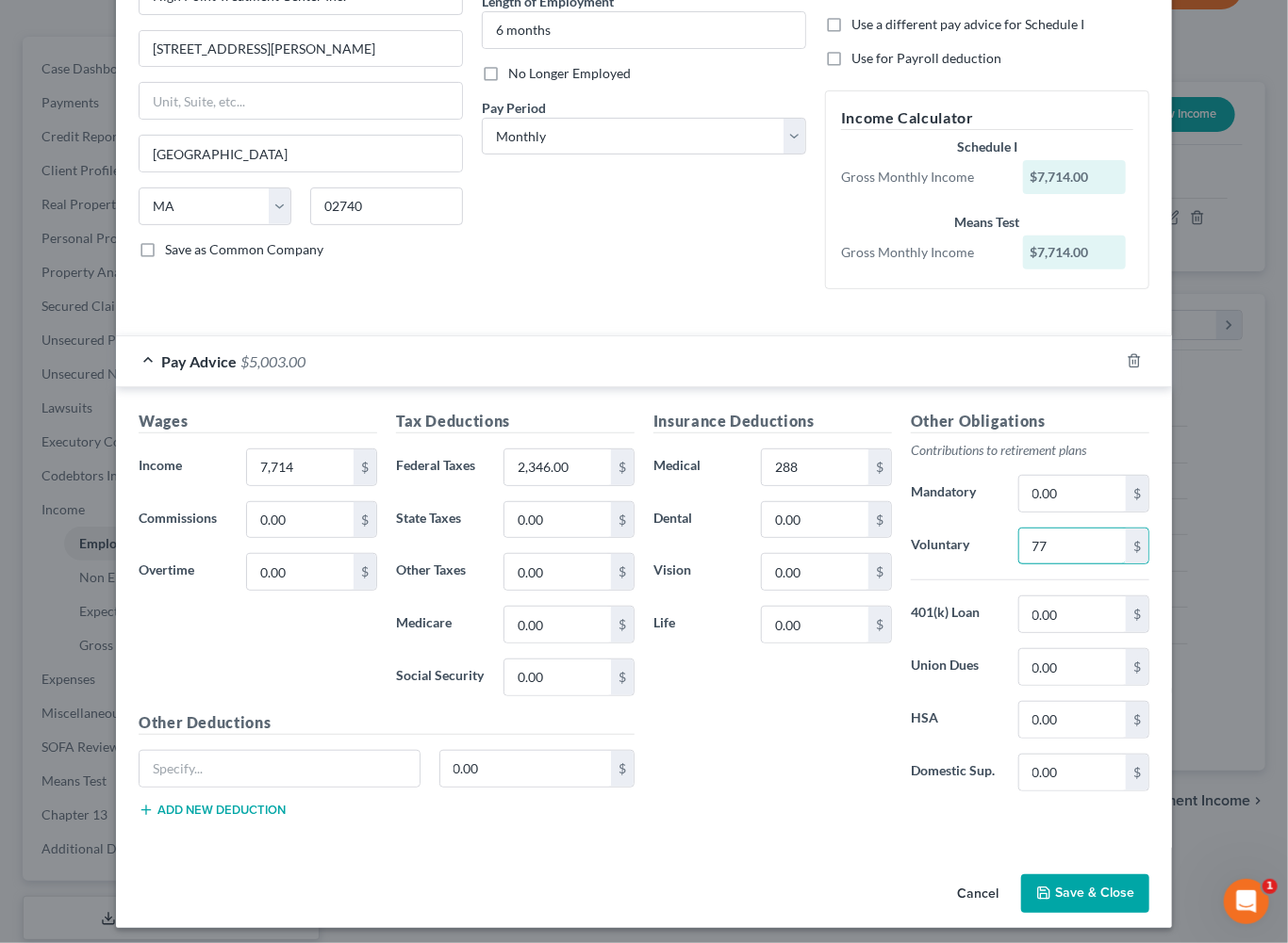
type input "77"
click at [556, 485] on input "2,346.00" at bounding box center [557, 467] width 107 height 36
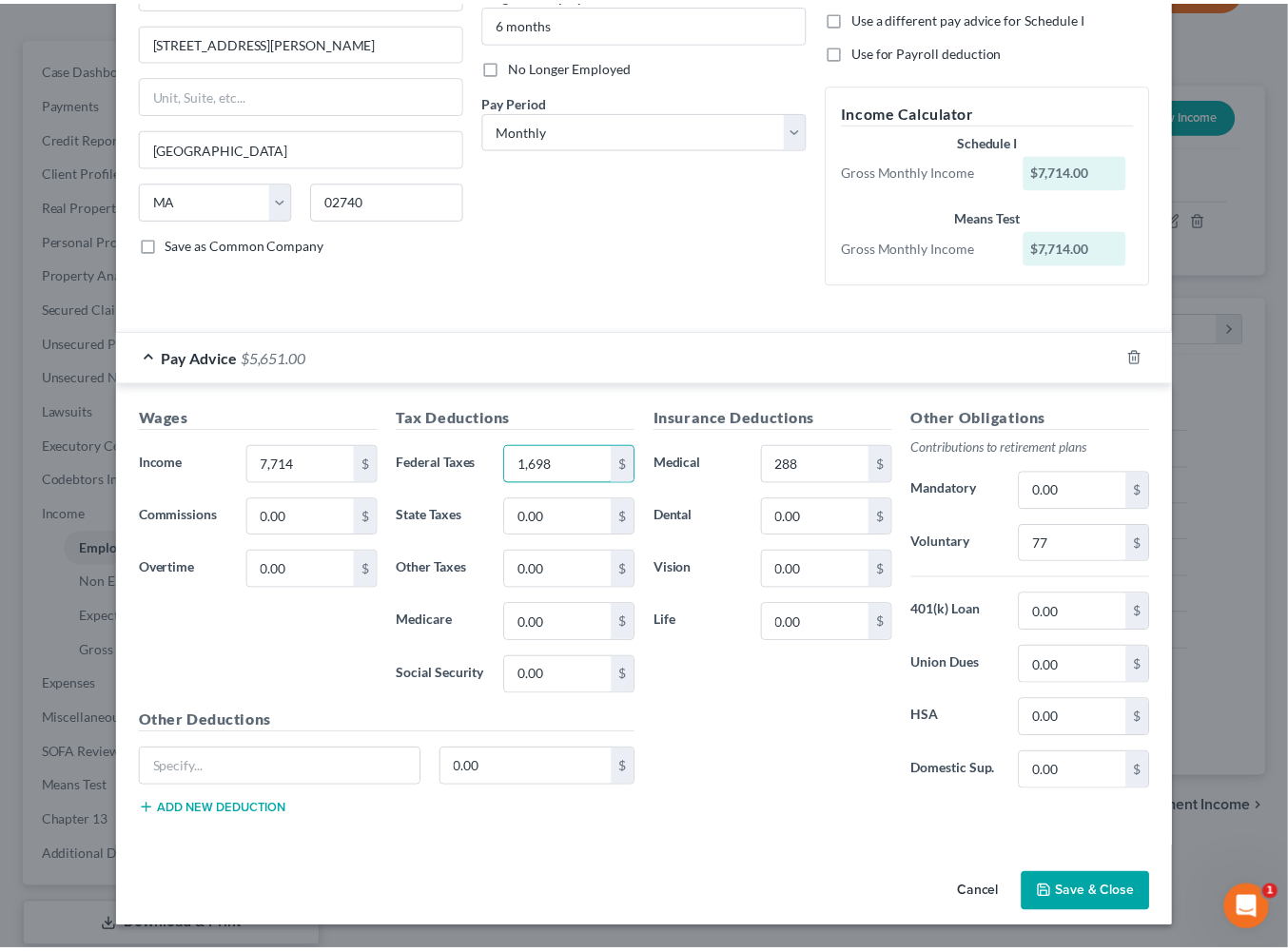
scroll to position [514, 0]
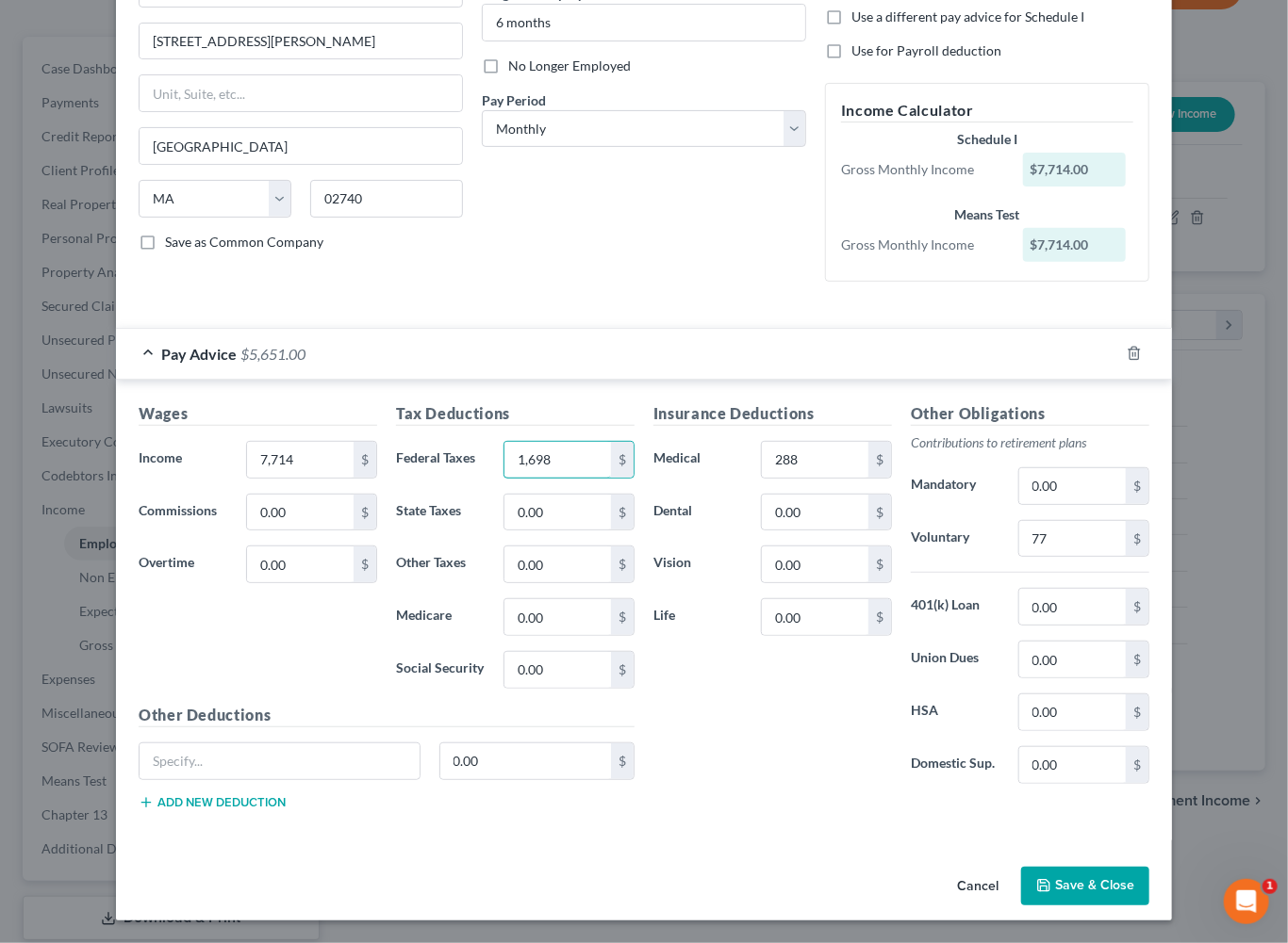
type input "1,698"
click at [1123, 867] on button "Save & Close" at bounding box center [1084, 886] width 128 height 39
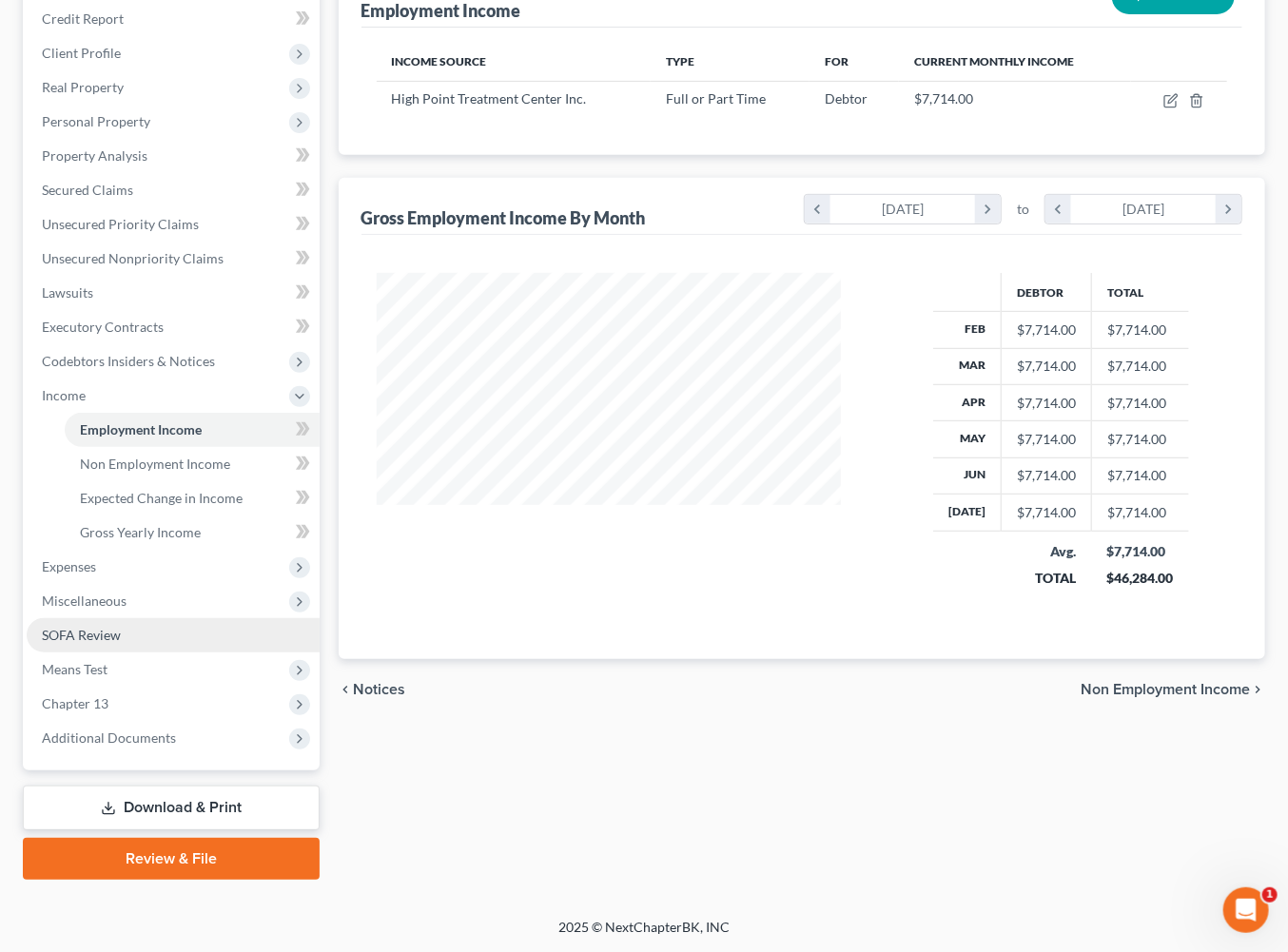
scroll to position [447, 0]
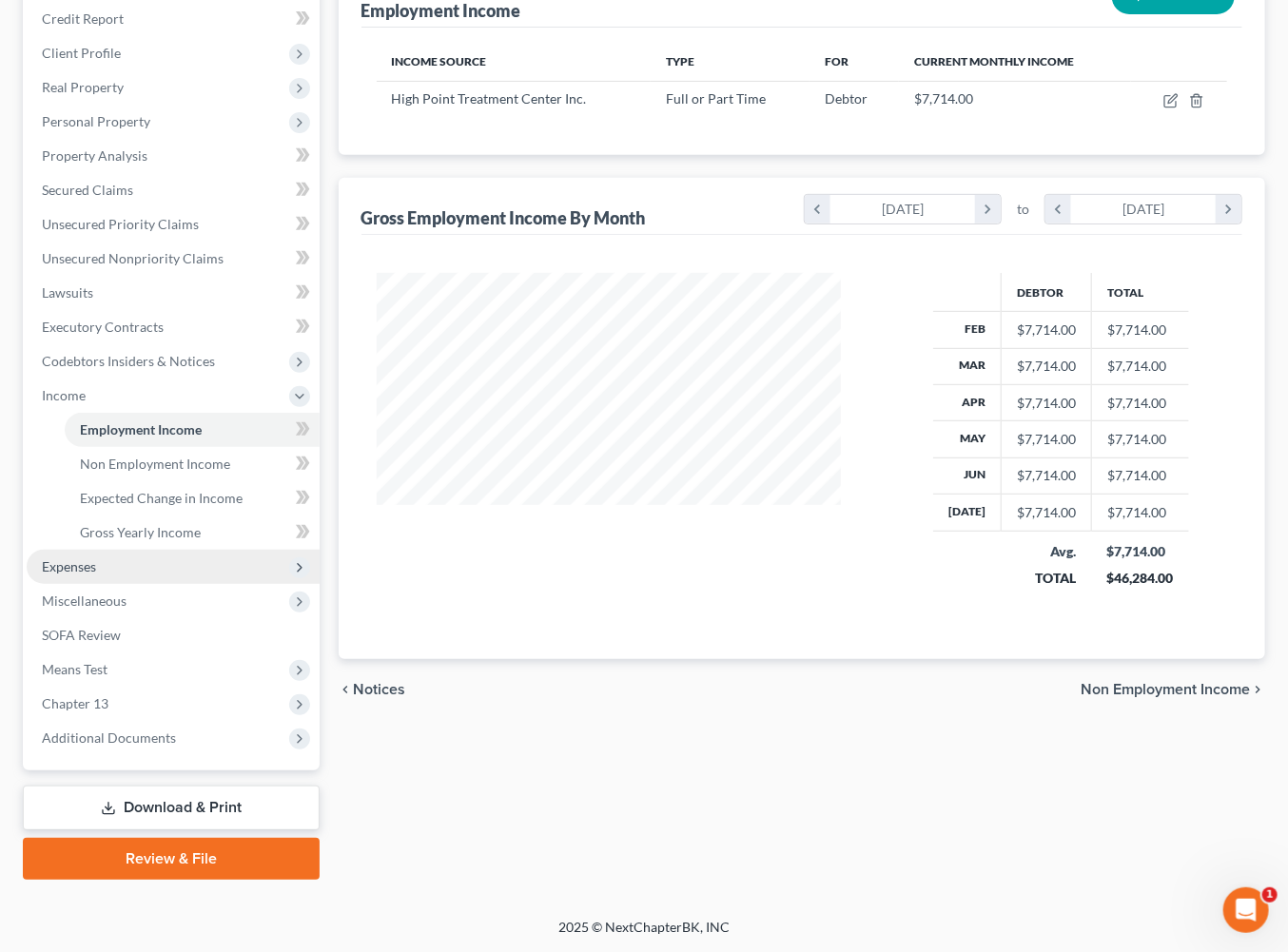
click at [81, 575] on span "Expenses" at bounding box center [69, 566] width 54 height 16
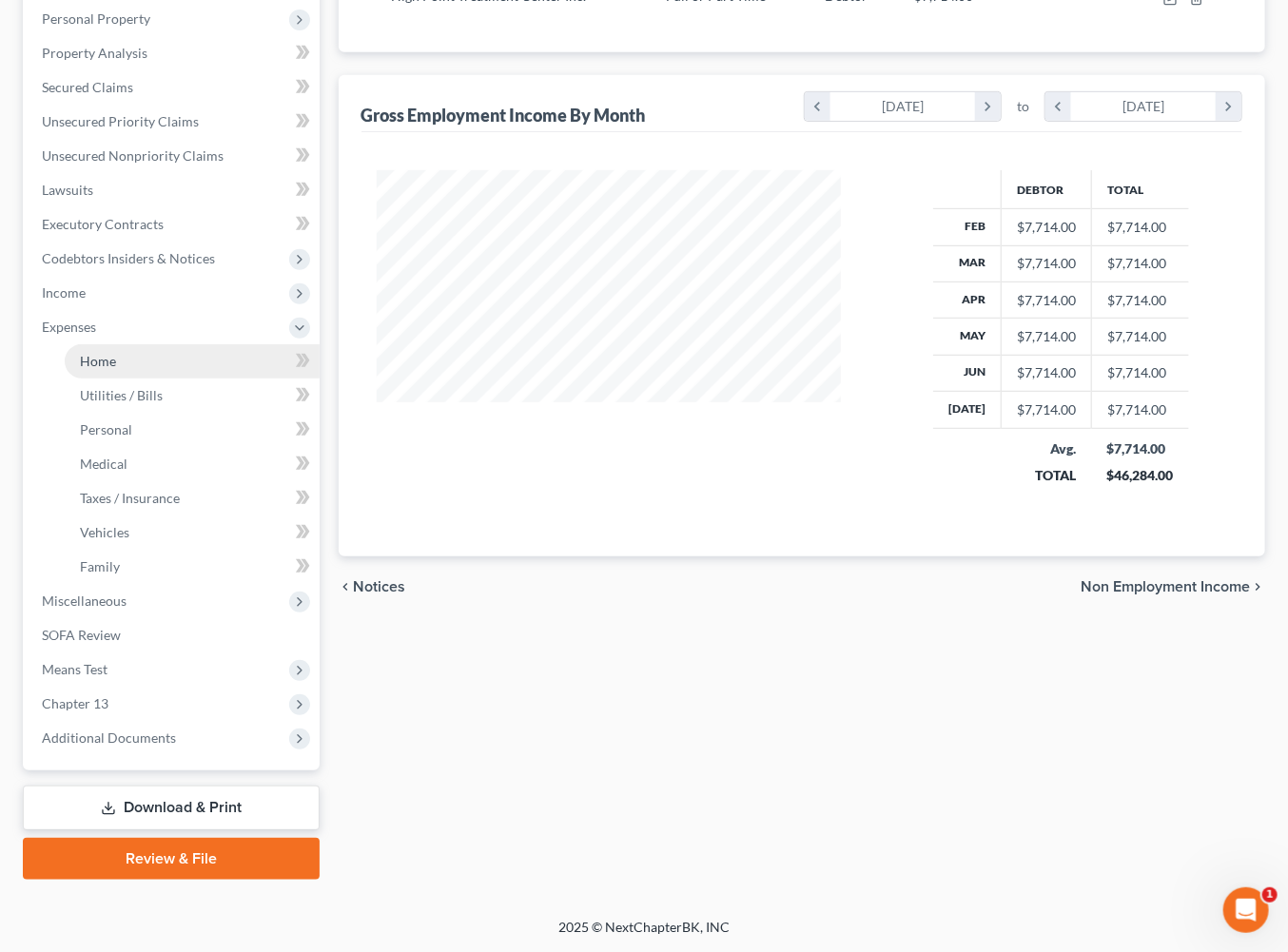
click at [112, 369] on span "Home" at bounding box center [97, 361] width 36 height 16
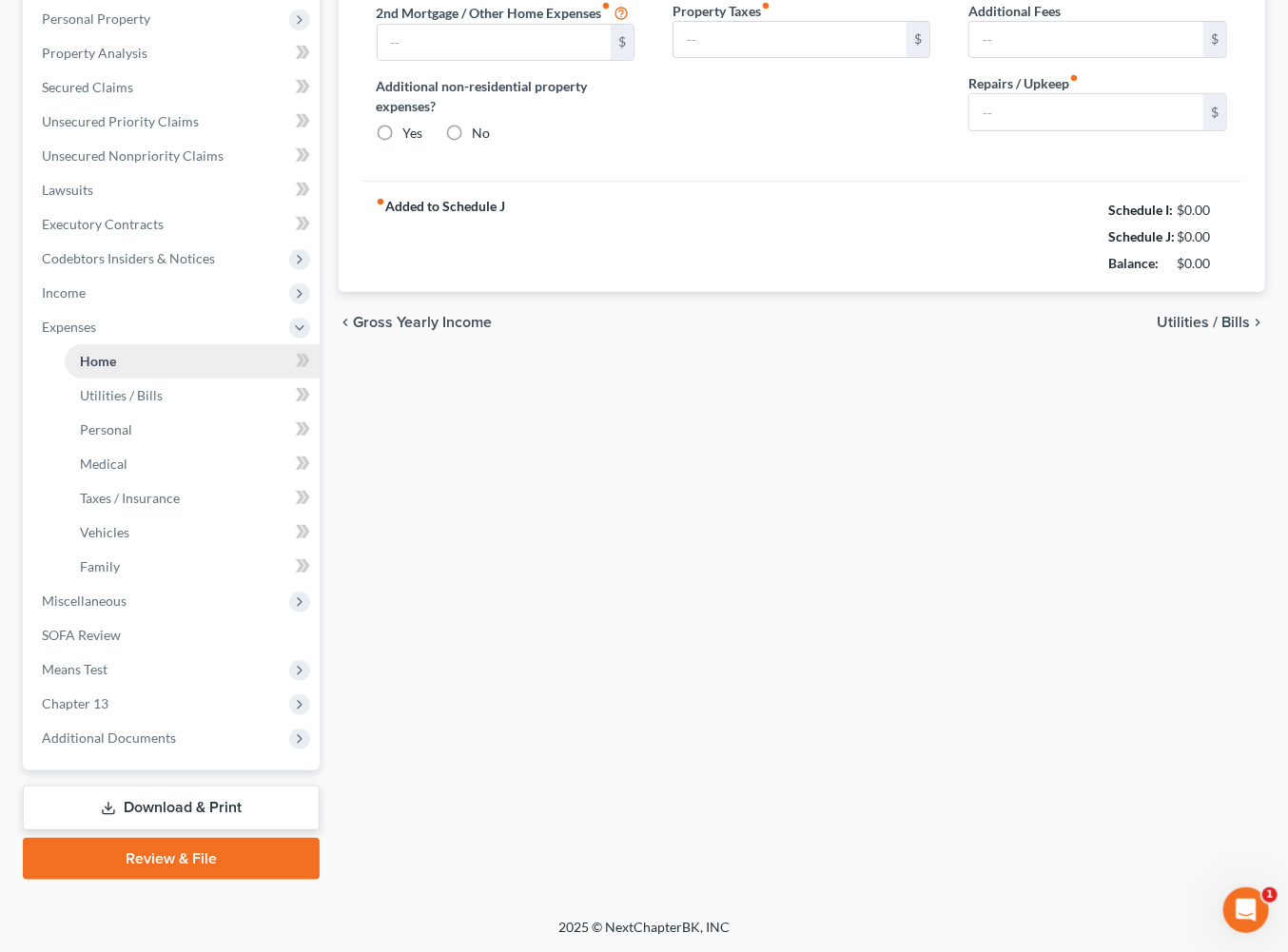
type input "1,200.00"
type input "0.00"
radio input "true"
type input "0.00"
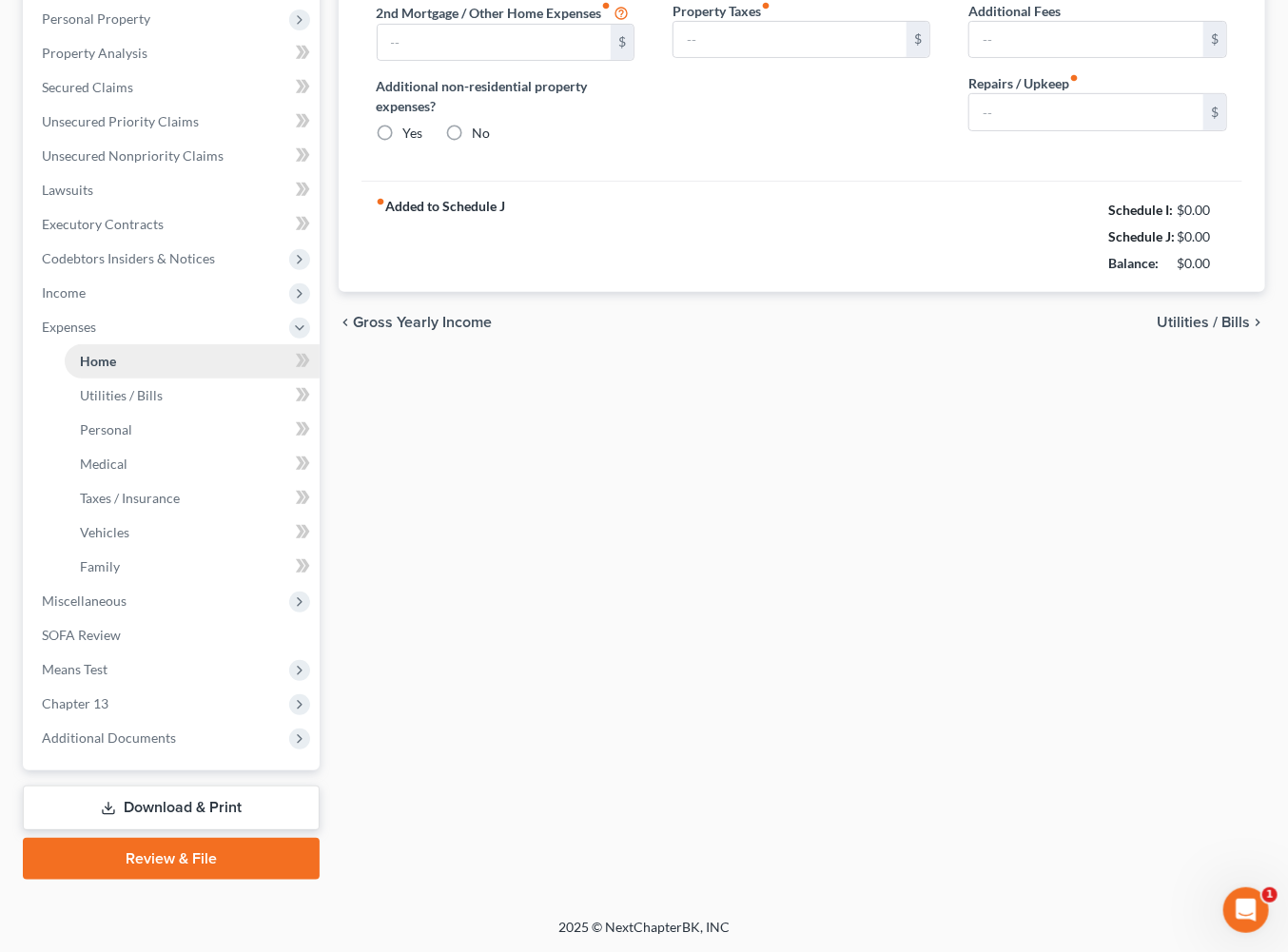
type input "0.00"
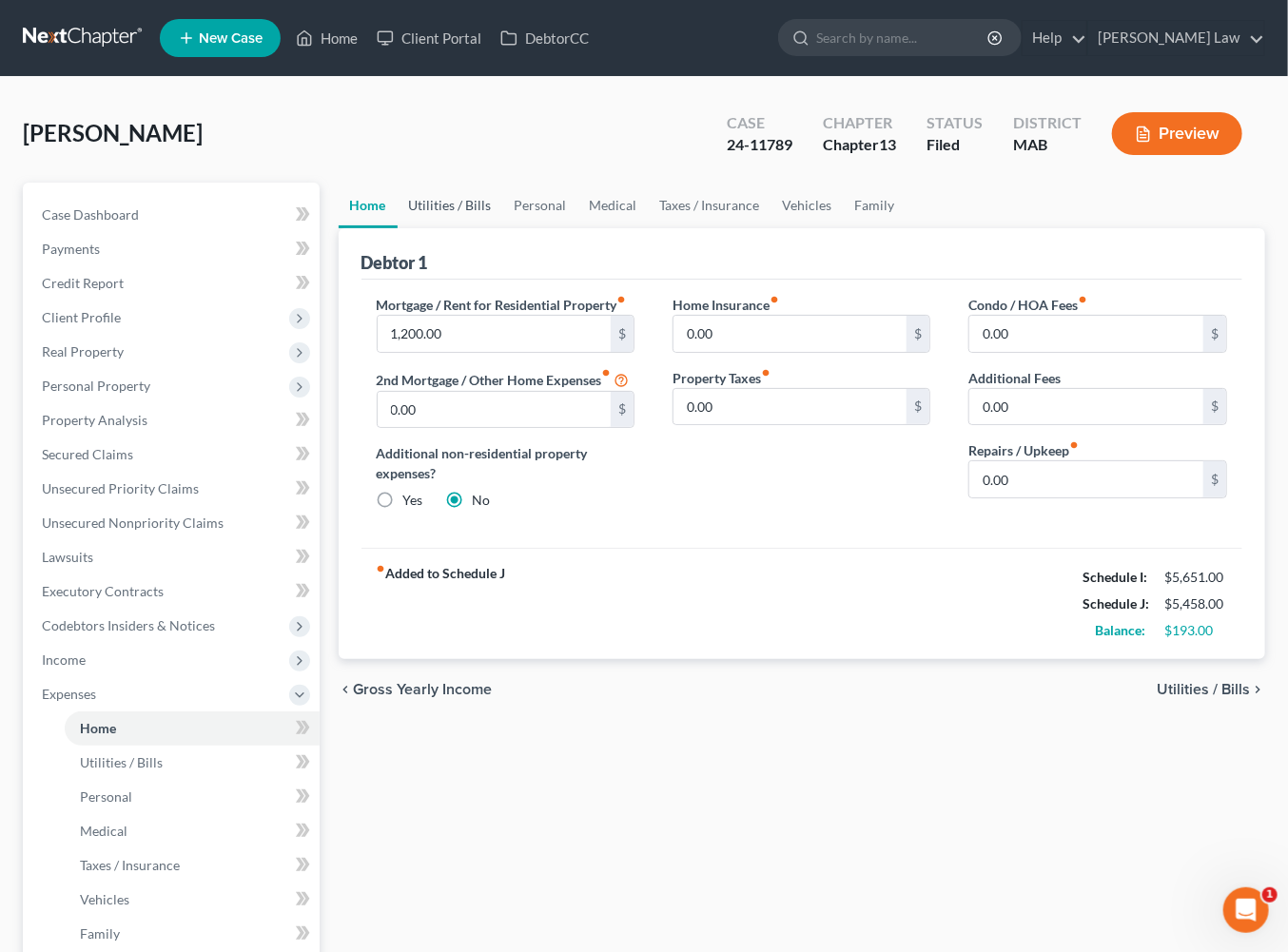
click at [493, 229] on link "Utilities / Bills" at bounding box center [450, 205] width 106 height 46
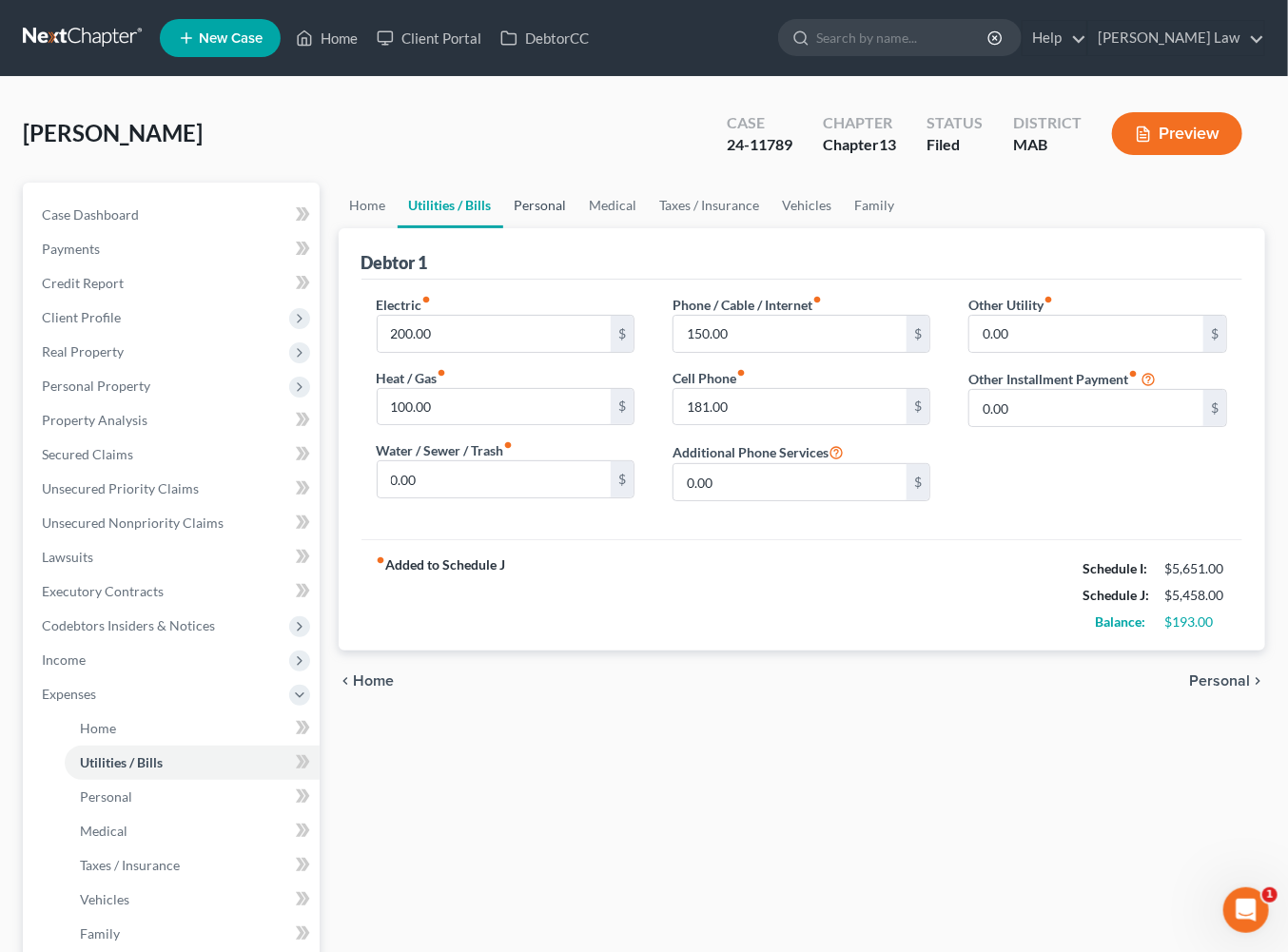
click at [579, 229] on link "Personal" at bounding box center [541, 205] width 76 height 46
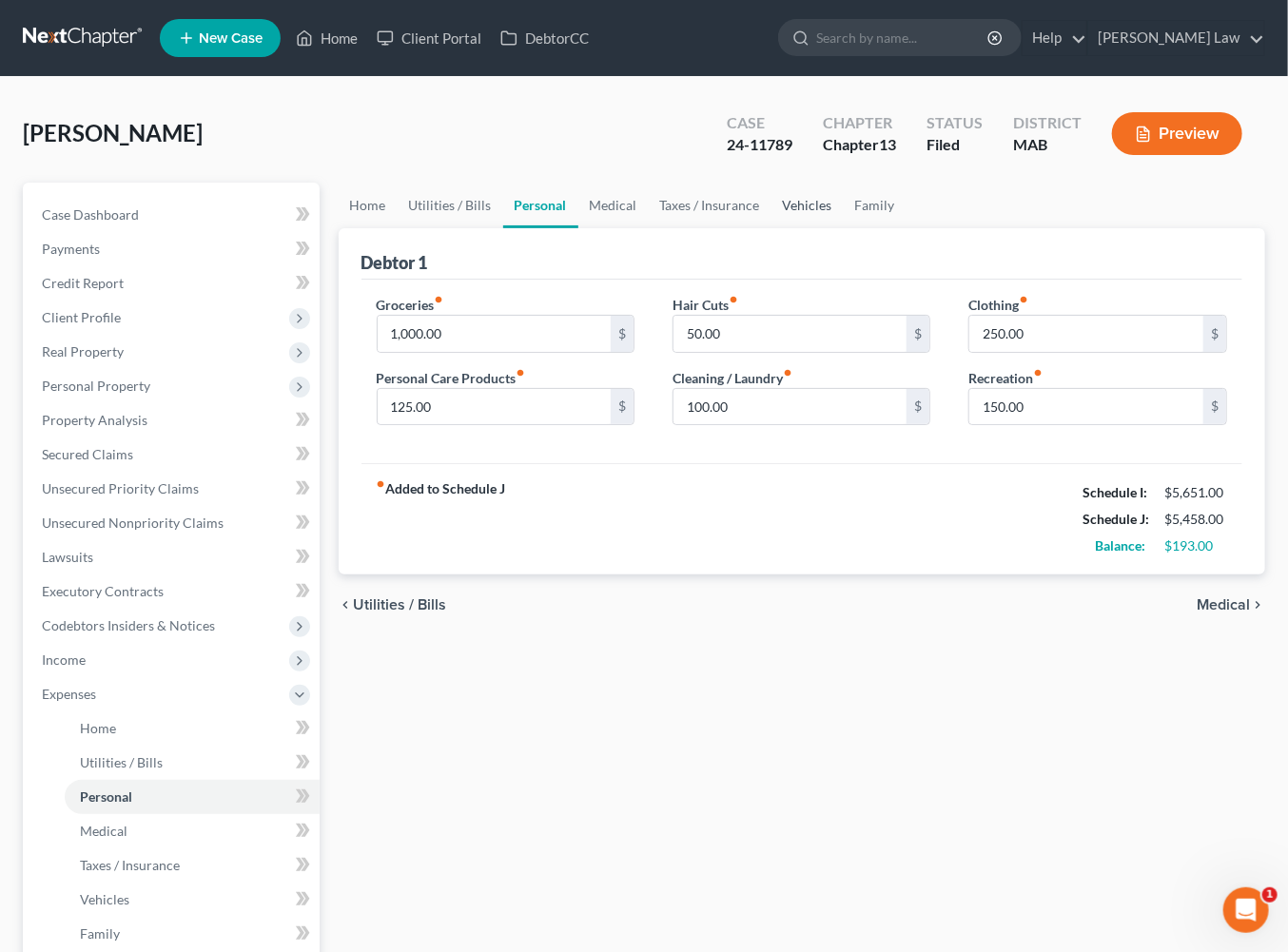
click at [844, 229] on link "Vehicles" at bounding box center [807, 205] width 73 height 46
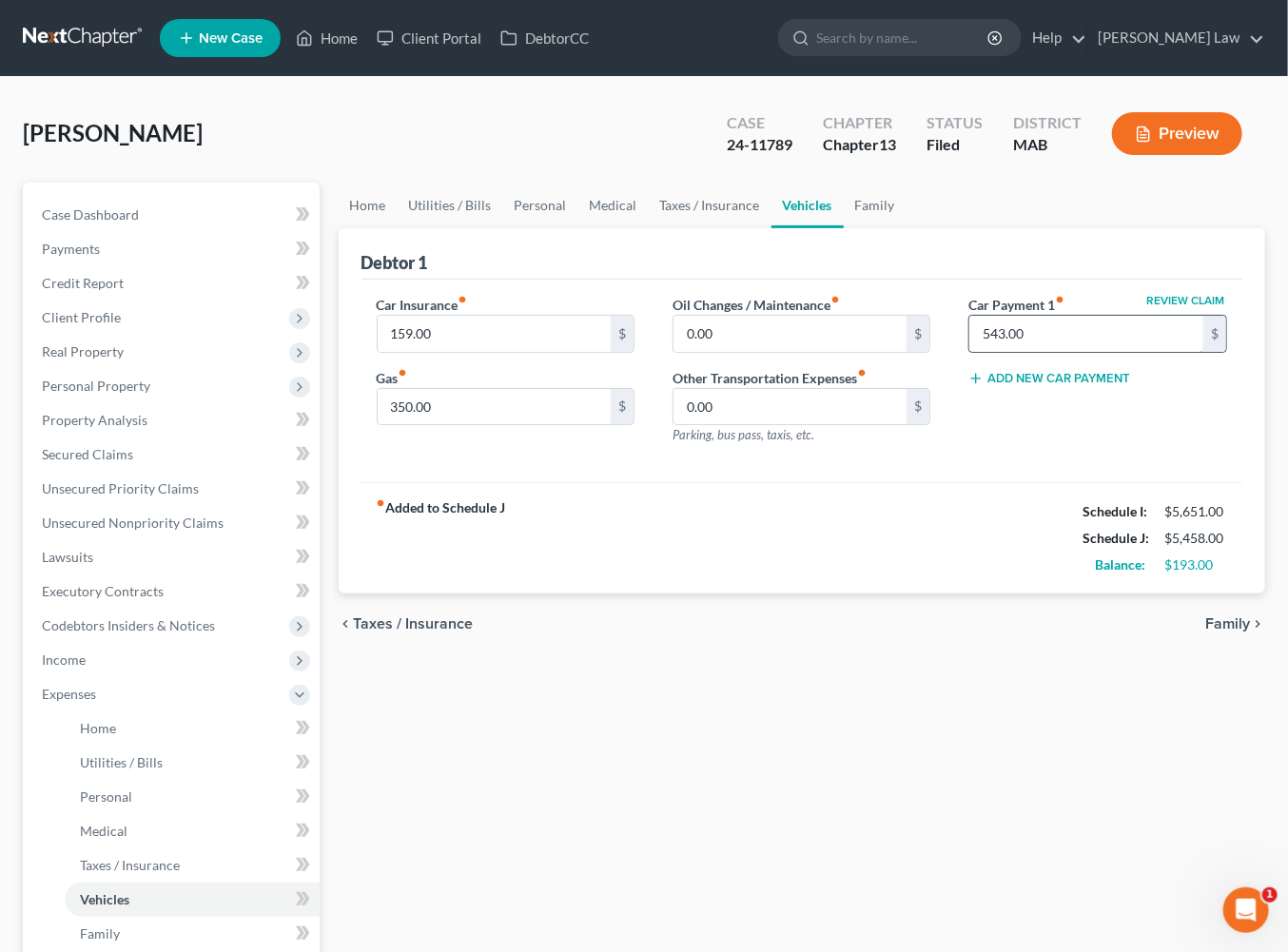
drag, startPoint x: 1063, startPoint y: 421, endPoint x: 993, endPoint y: 418, distance: 70.1
click at [993, 352] on input "543.00" at bounding box center [1085, 333] width 234 height 36
drag, startPoint x: 1044, startPoint y: 409, endPoint x: 973, endPoint y: 385, distance: 74.9
click at [975, 353] on div "Review Claim Car Payment 1 fiber_manual_record 543.00 $" at bounding box center [1097, 324] width 258 height 58
type input "0.00"
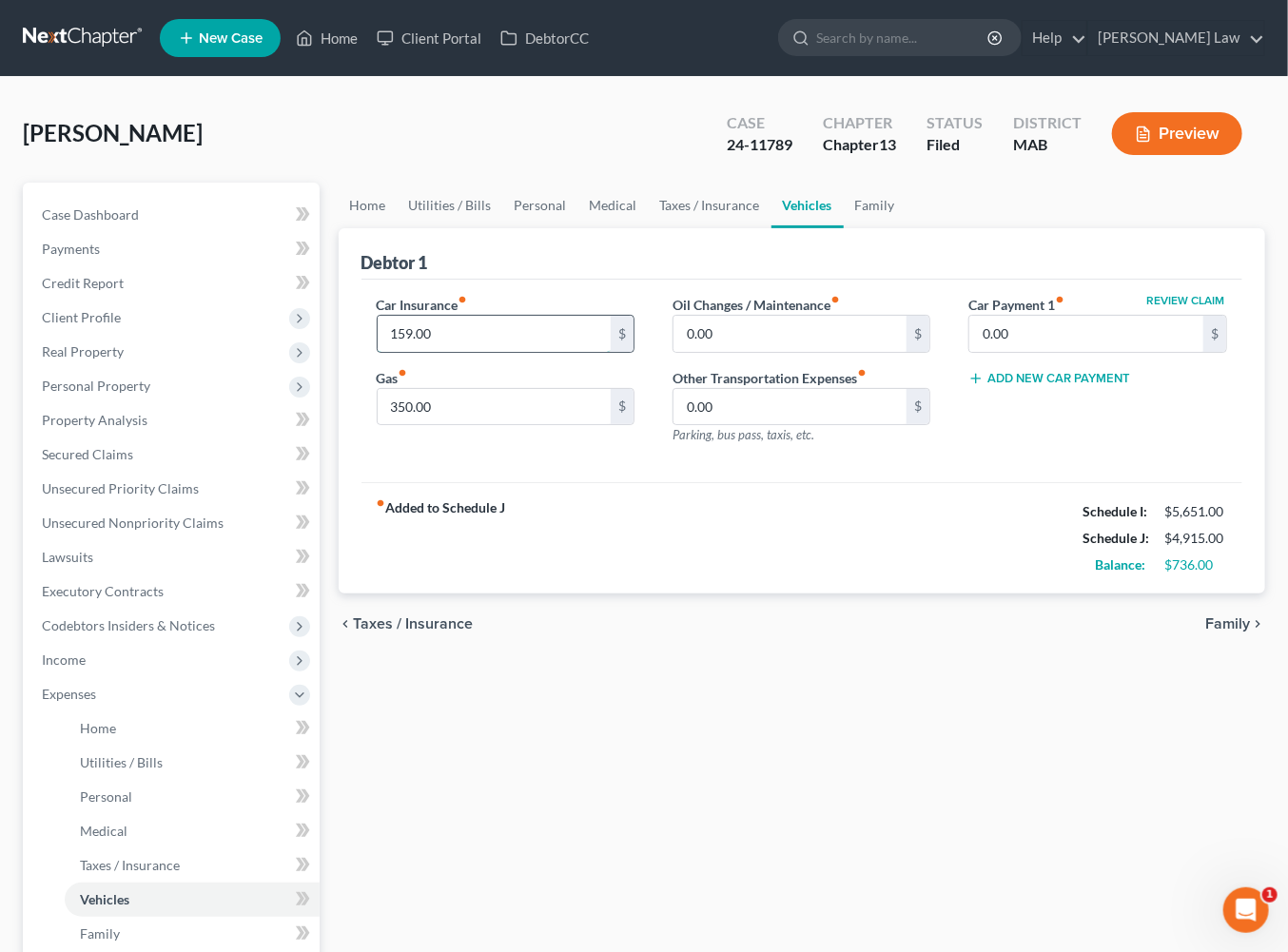
click at [479, 352] on input "159.00" at bounding box center [494, 333] width 234 height 36
type input "129.00"
click at [473, 426] on input "350.00" at bounding box center [494, 406] width 234 height 36
type input "375.00"
click at [379, 229] on link "Home" at bounding box center [367, 205] width 59 height 46
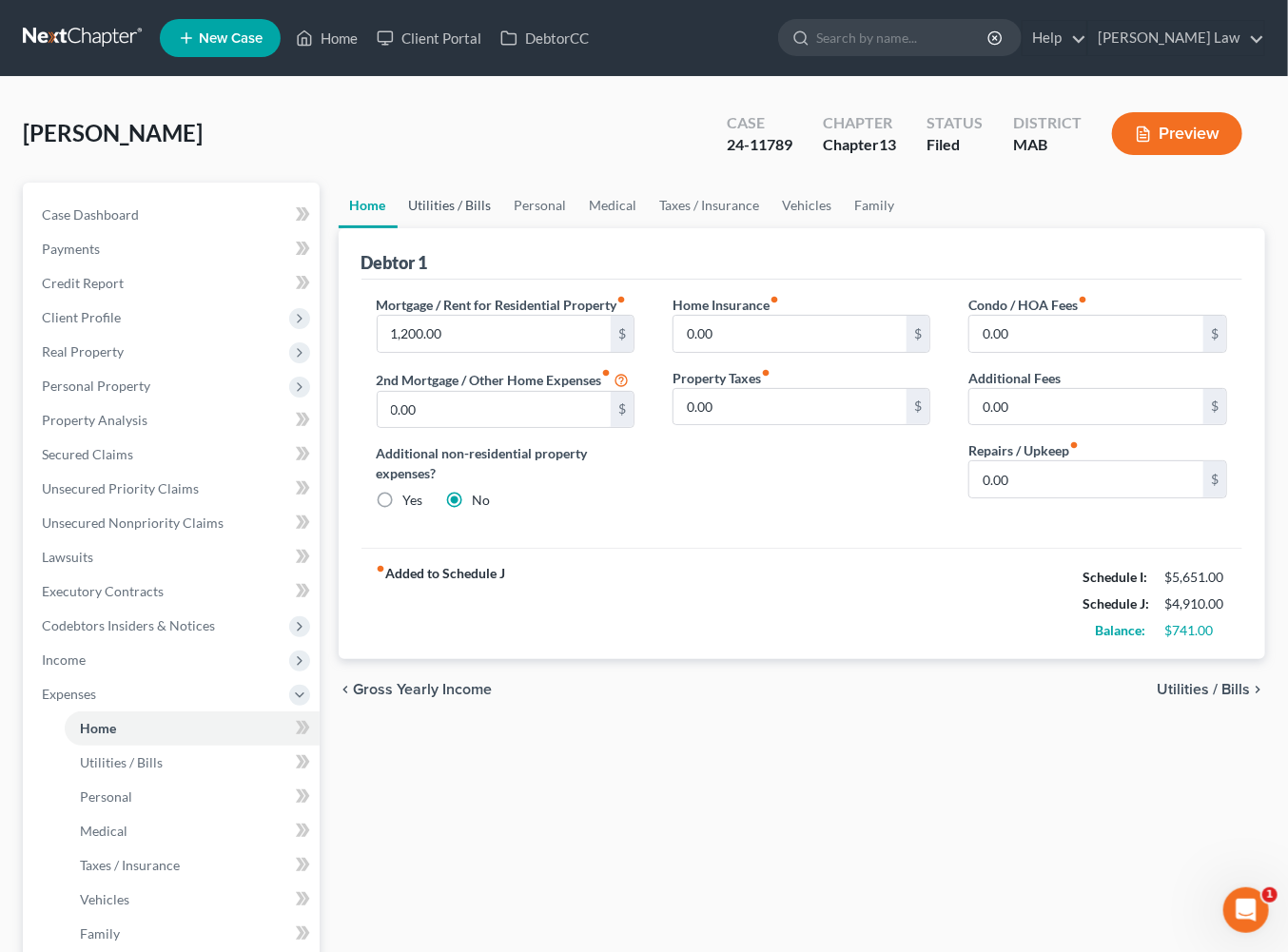
click at [470, 229] on link "Utilities / Bills" at bounding box center [450, 205] width 106 height 46
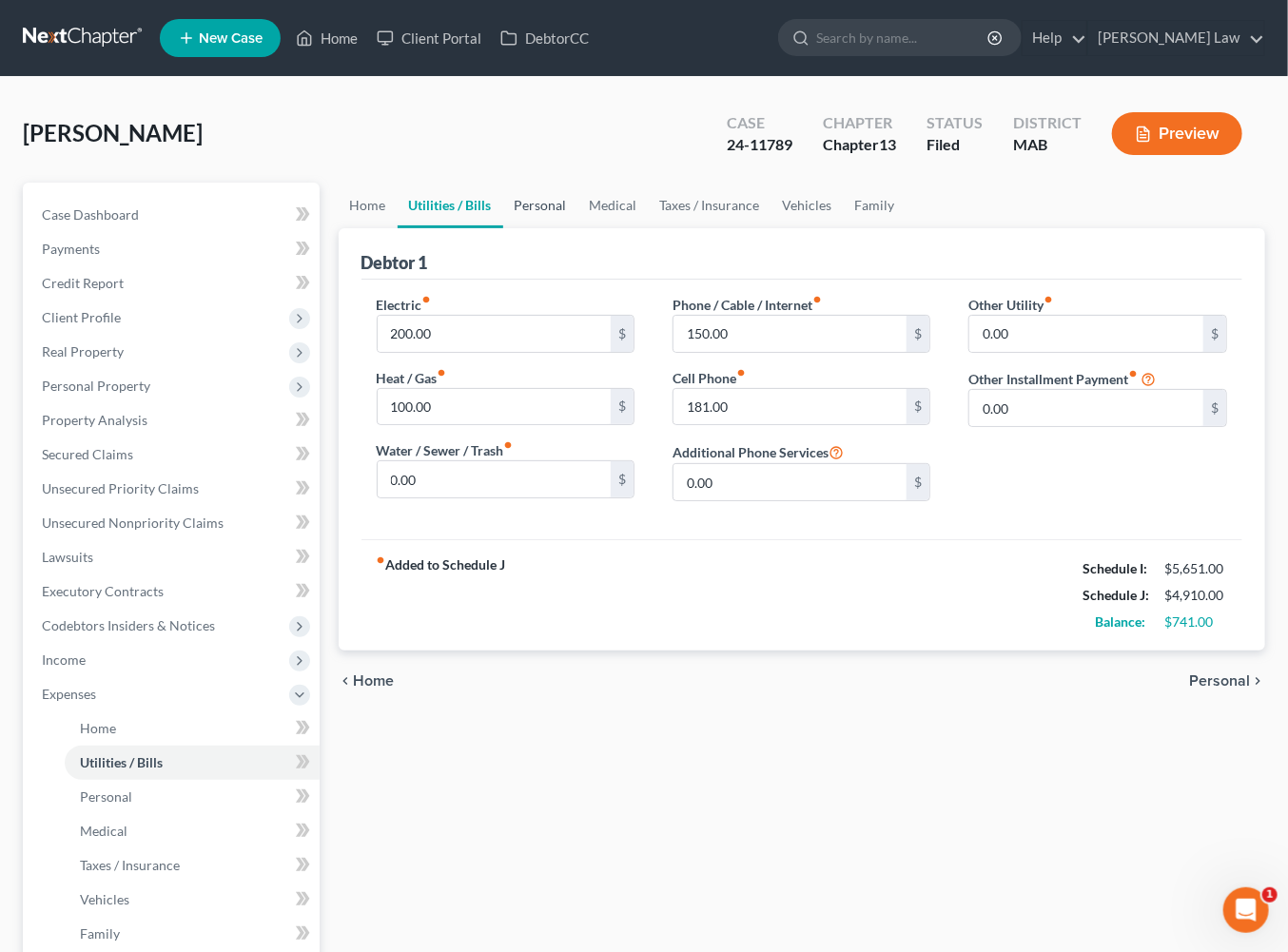
click at [579, 229] on link "Personal" at bounding box center [541, 205] width 76 height 46
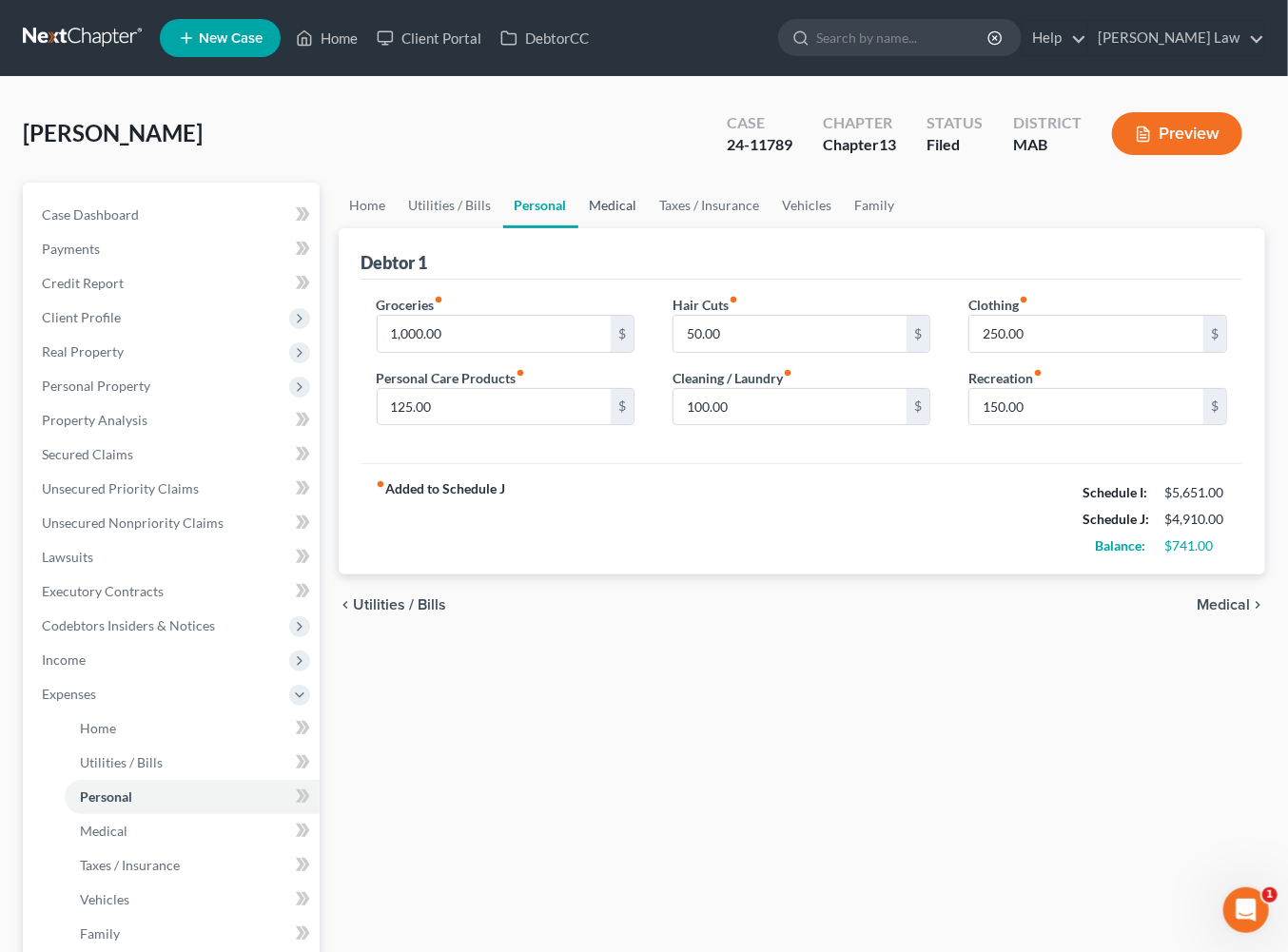
click at [648, 229] on link "Medical" at bounding box center [613, 205] width 71 height 46
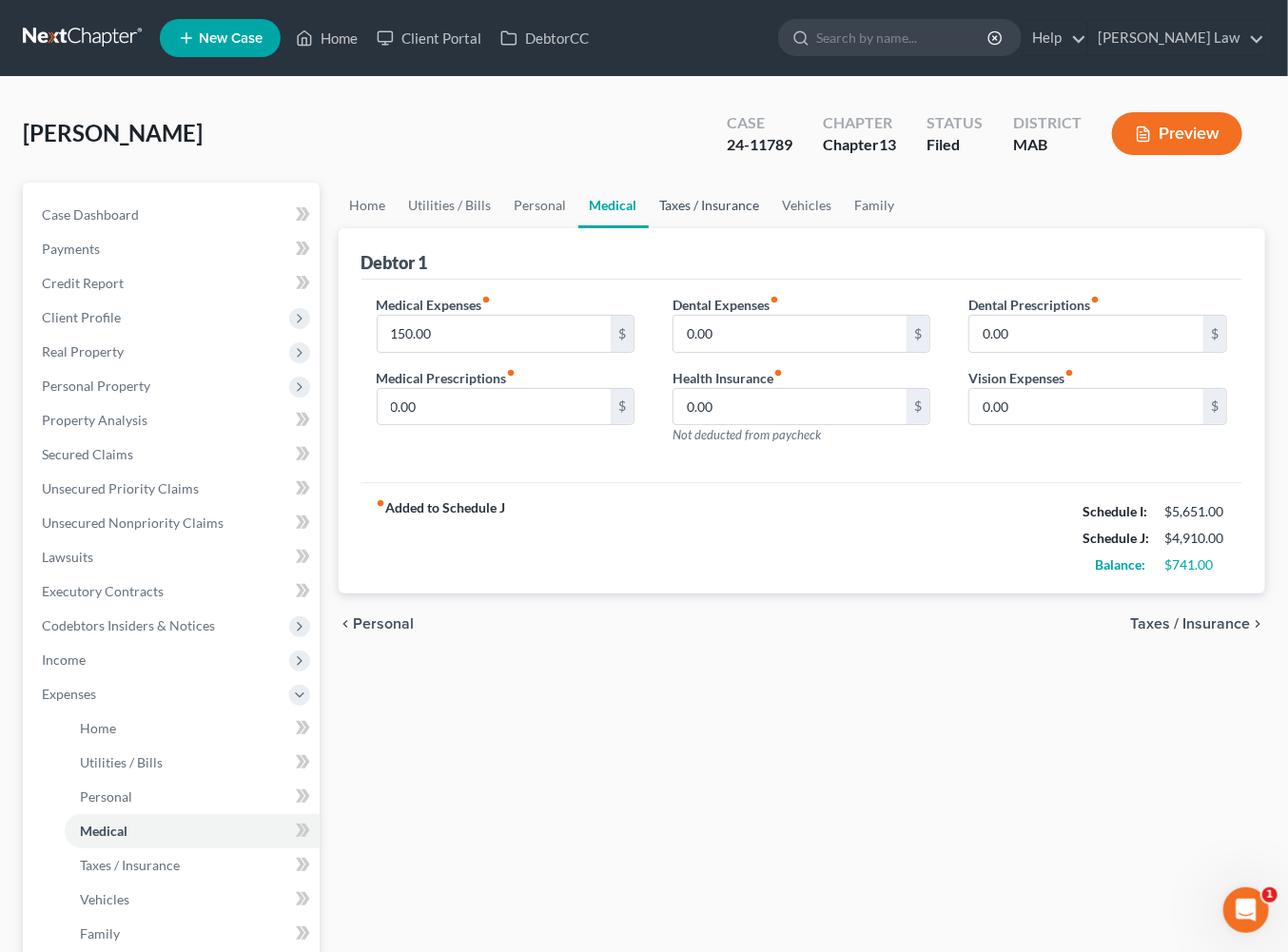
click at [771, 229] on link "Taxes / Insurance" at bounding box center [709, 205] width 123 height 46
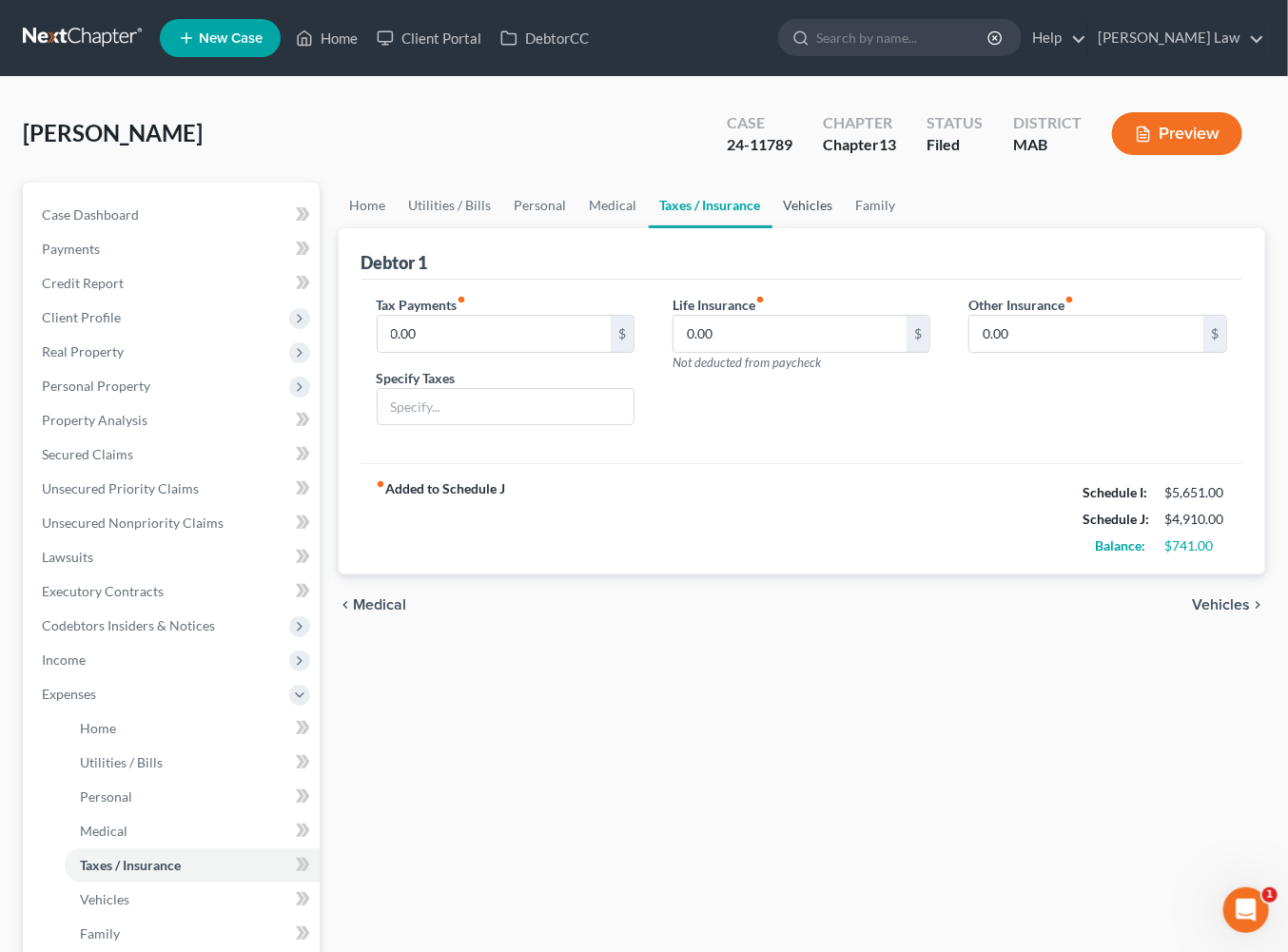
click at [845, 229] on link "Vehicles" at bounding box center [808, 205] width 73 height 46
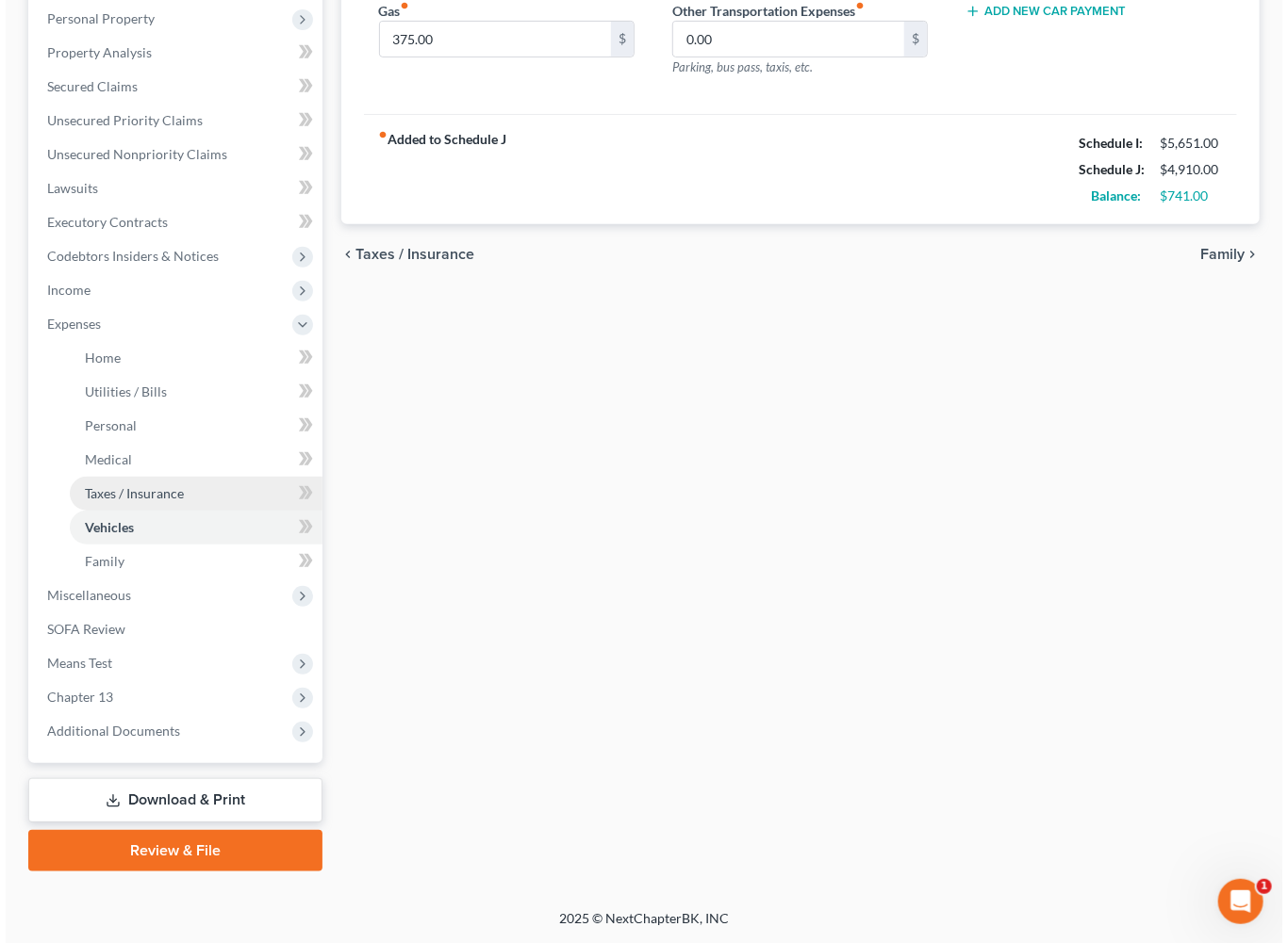
scroll to position [335, 0]
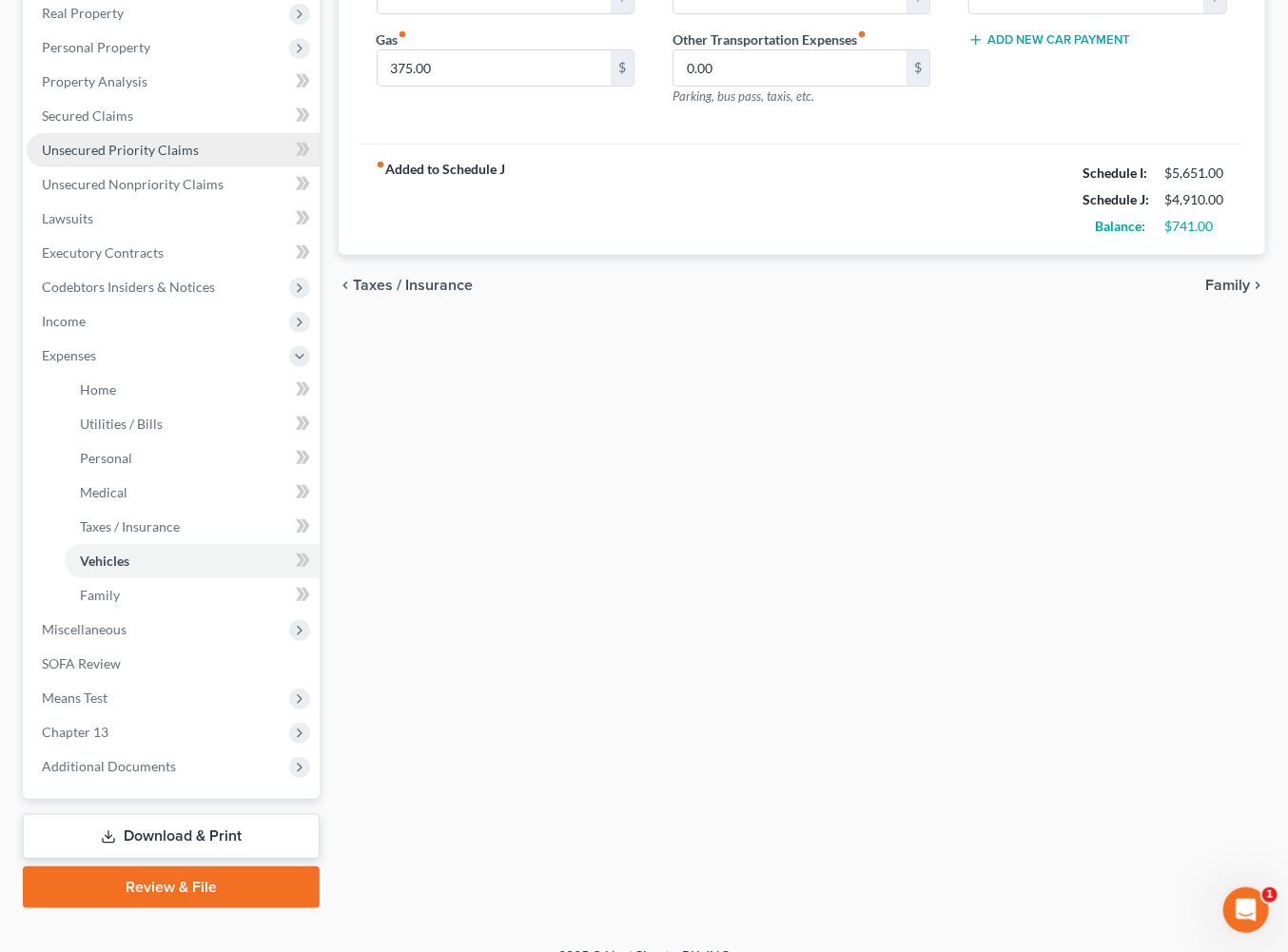
click at [136, 158] on span "Unsecured Priority Claims" at bounding box center [120, 149] width 157 height 16
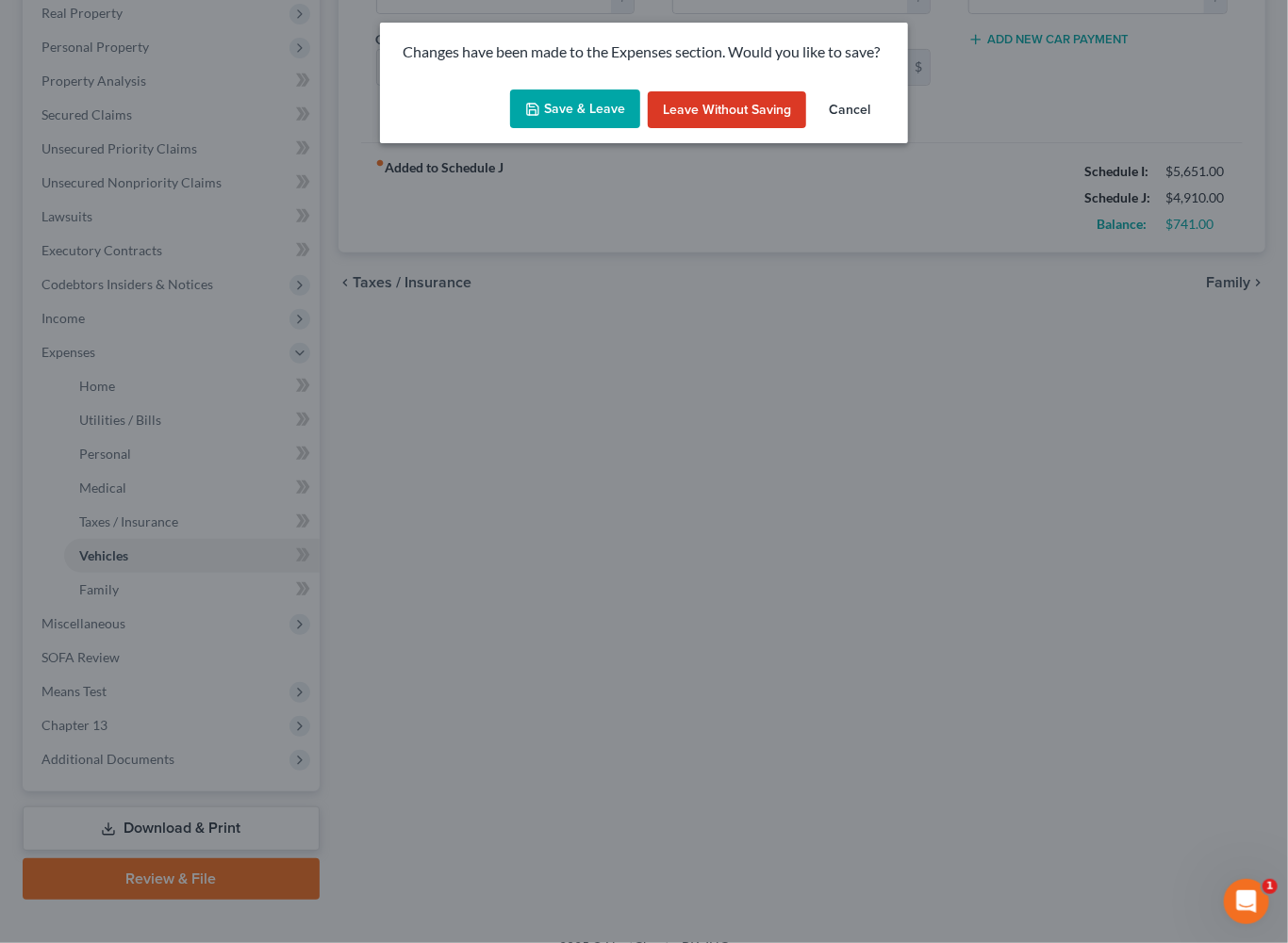
click at [571, 129] on button "Save & Leave" at bounding box center [574, 109] width 130 height 39
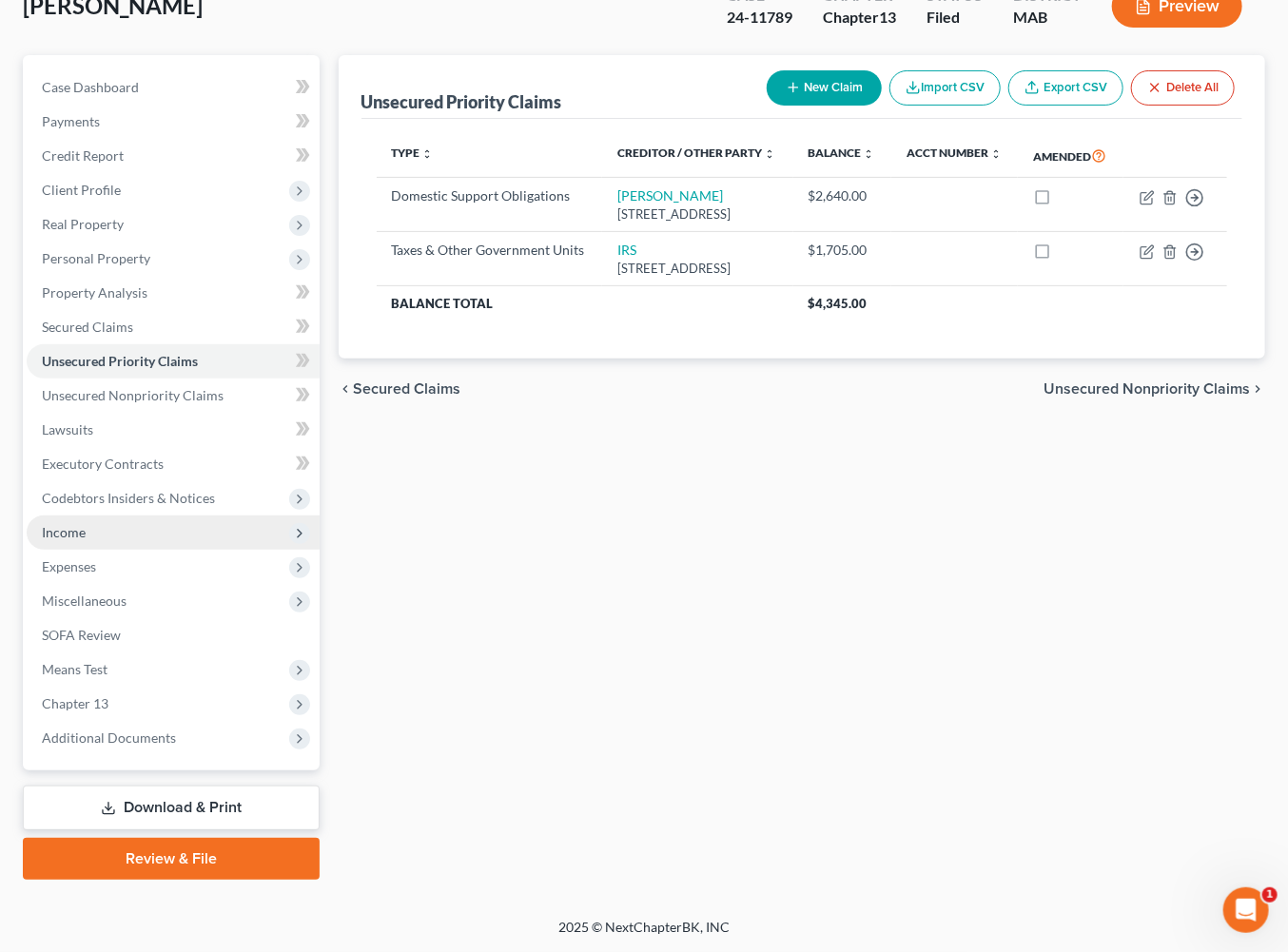
scroll to position [346, 0]
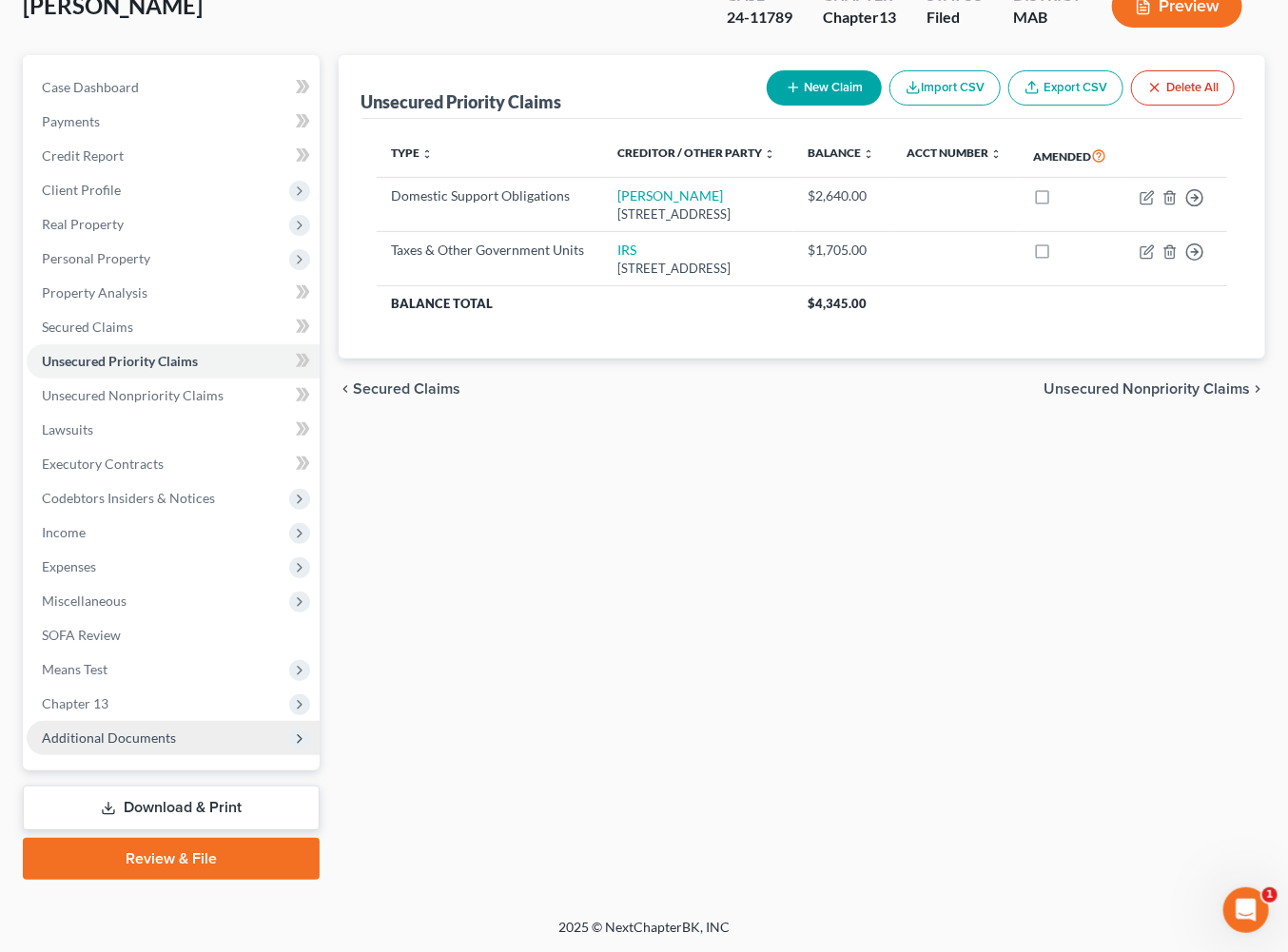
click at [176, 731] on span "Additional Documents" at bounding box center [109, 738] width 134 height 16
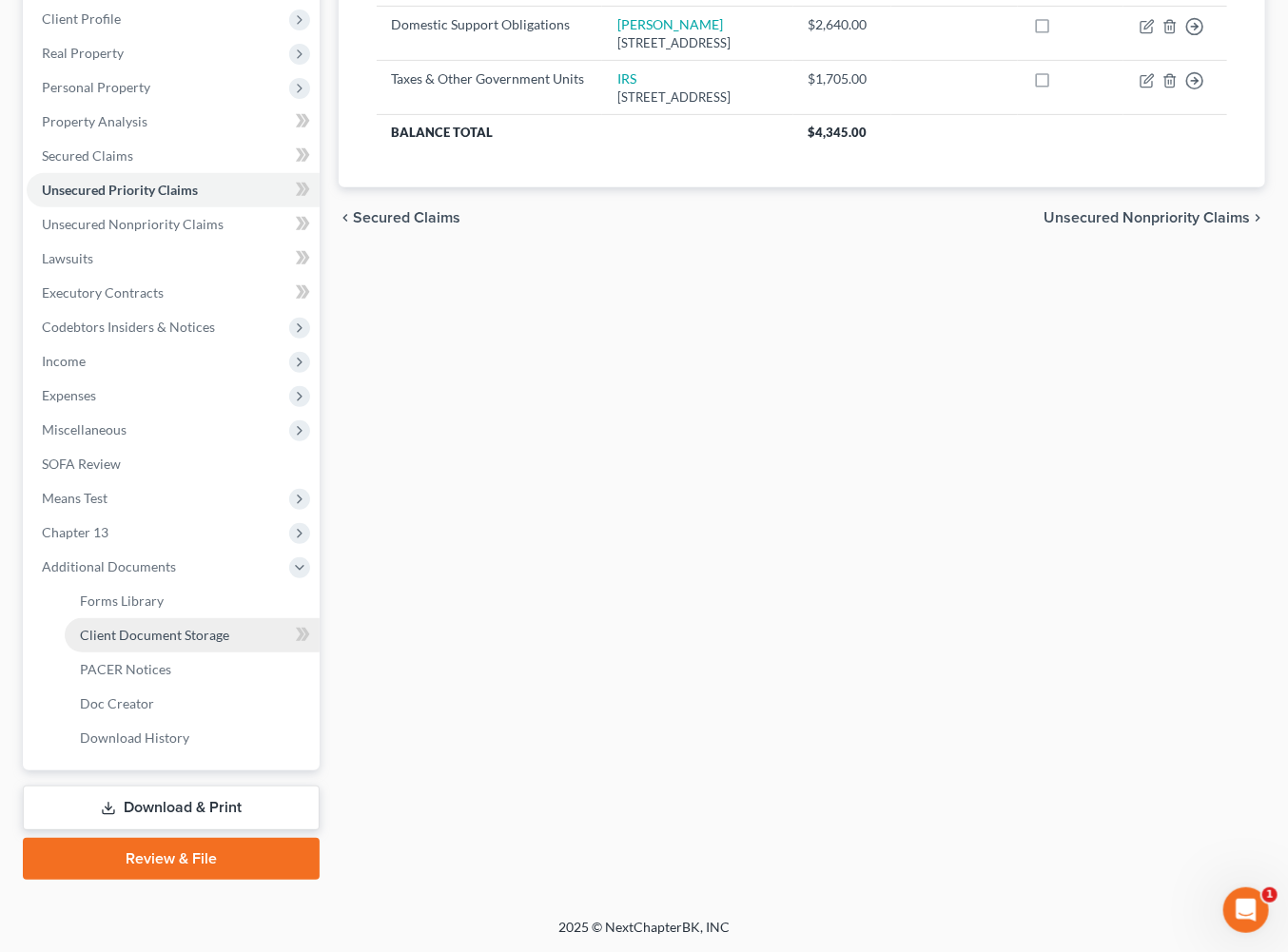
click at [224, 643] on span "Client Document Storage" at bounding box center [154, 635] width 149 height 16
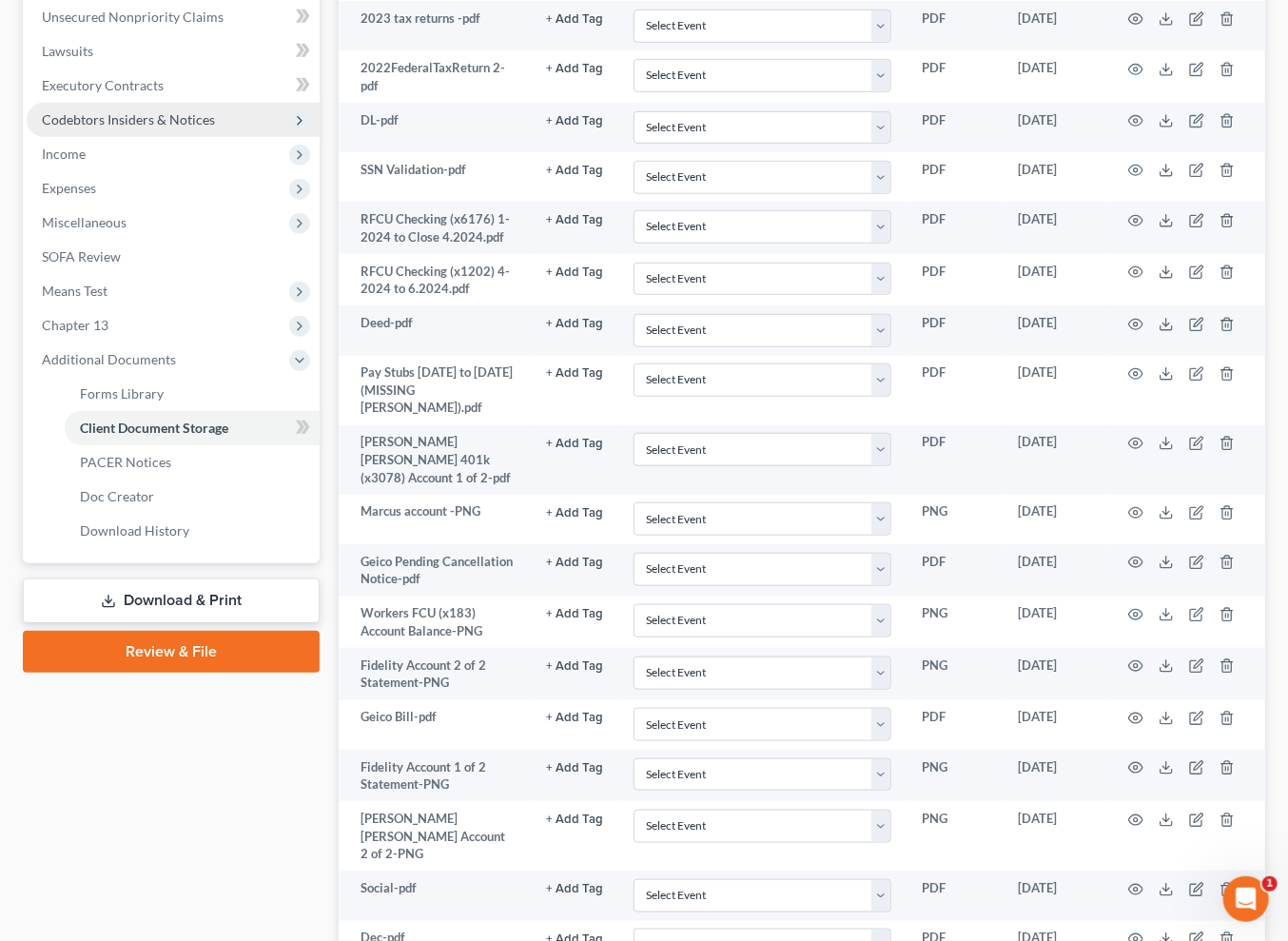
scroll to position [827, 0]
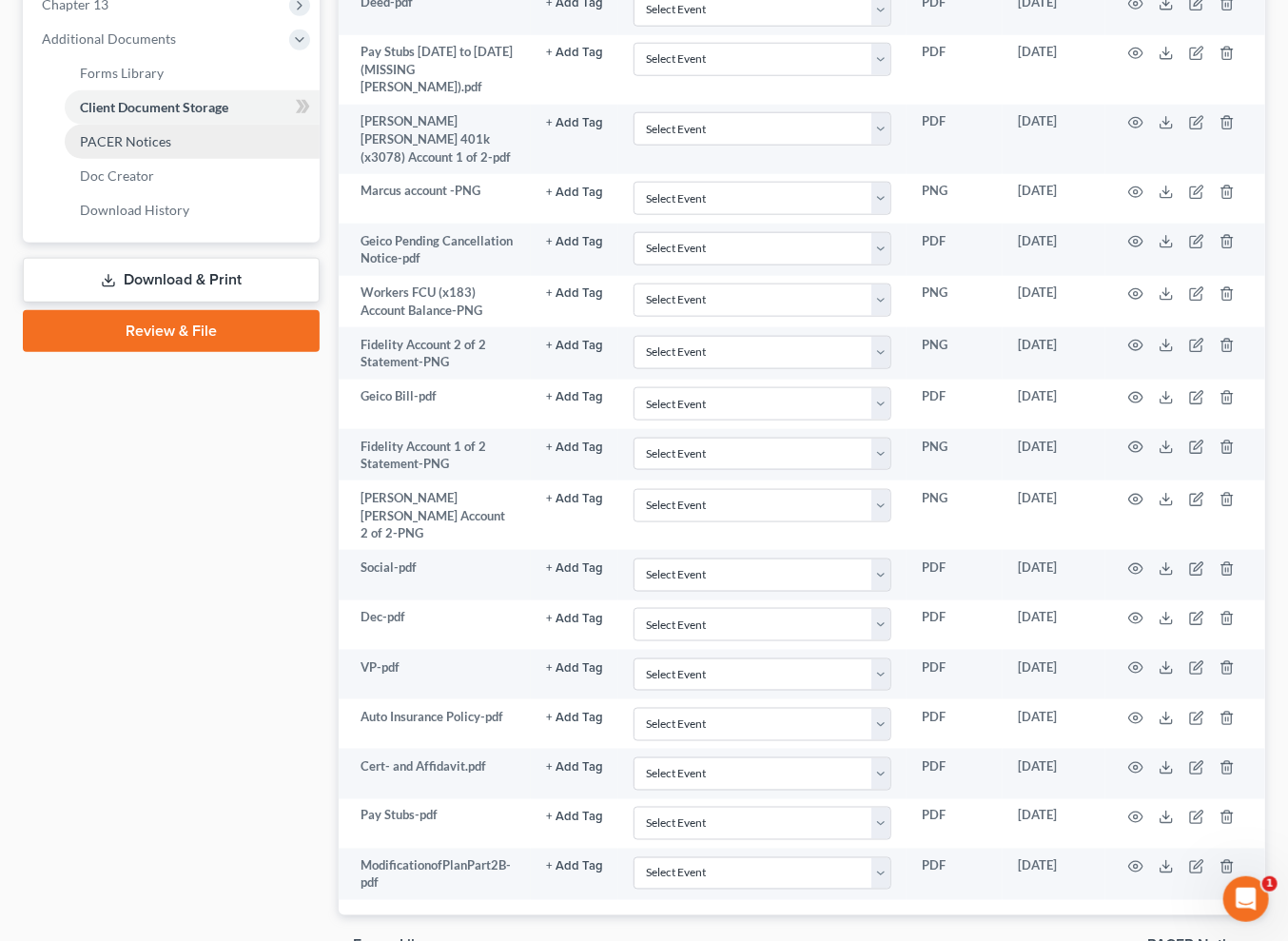
click at [152, 149] on span "PACER Notices" at bounding box center [125, 141] width 91 height 16
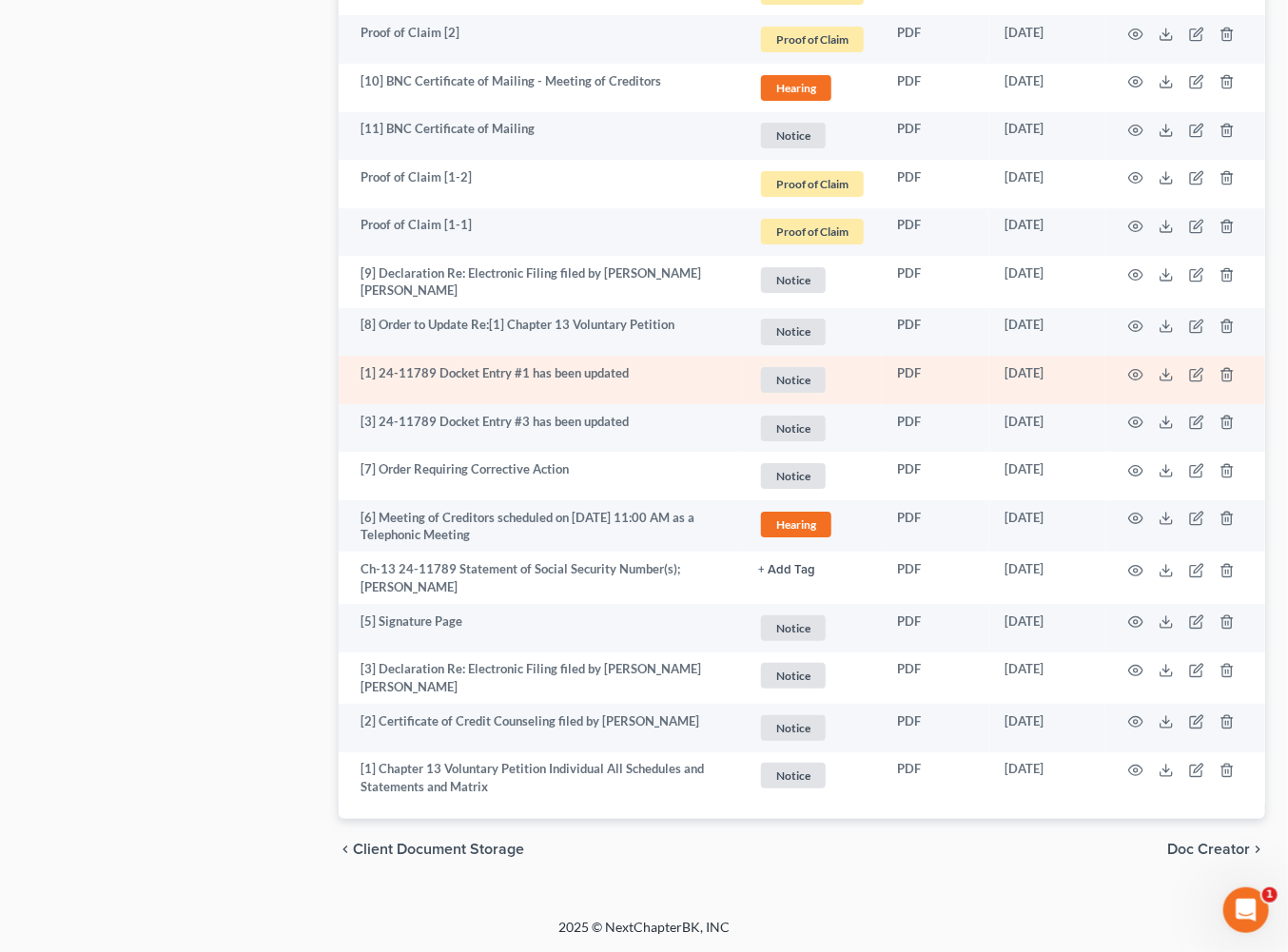
scroll to position [3880, 0]
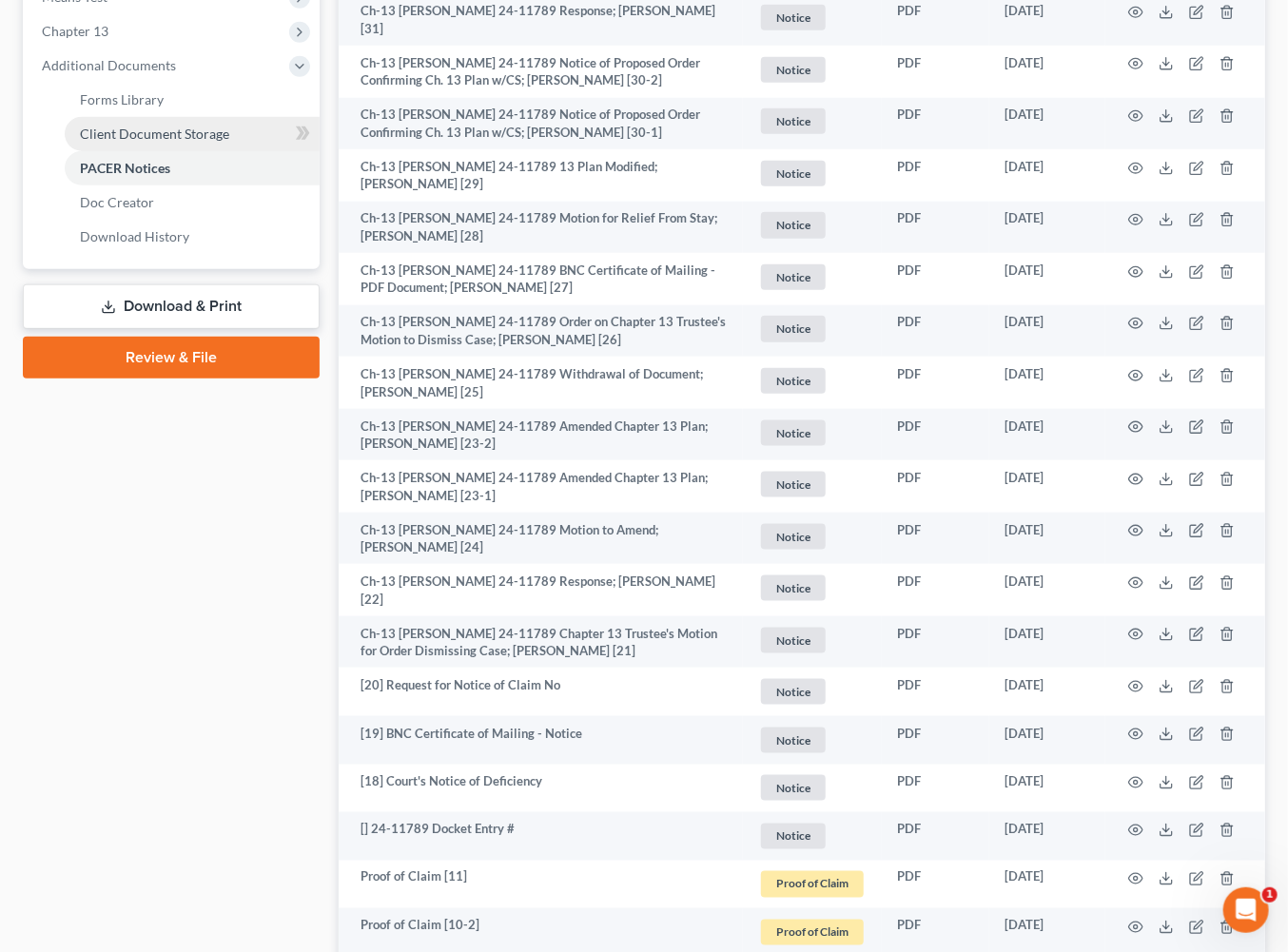
scroll to position [390, 0]
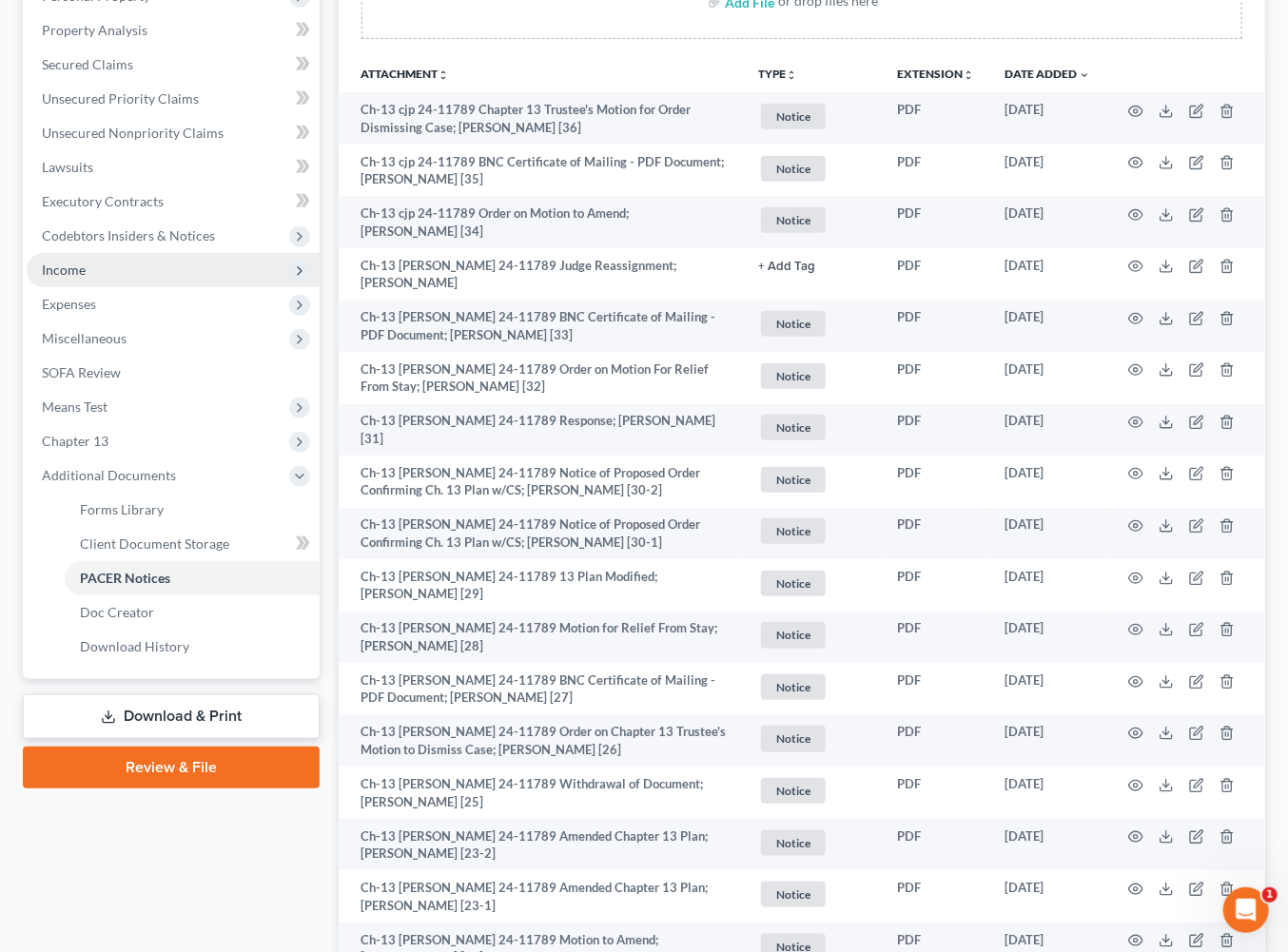
click at [85, 278] on span "Income" at bounding box center [63, 270] width 44 height 16
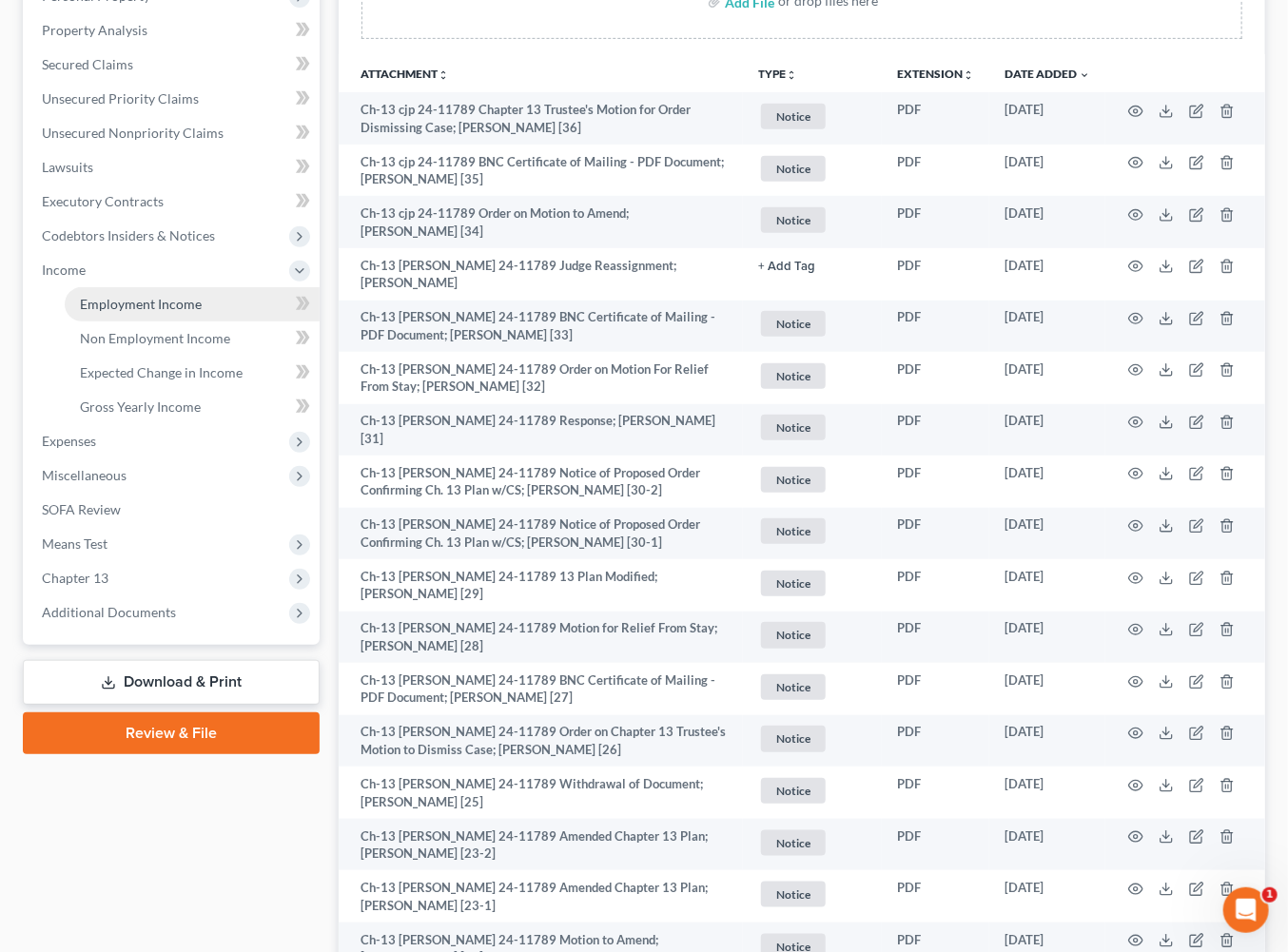
click at [171, 312] on span "Employment Income" at bounding box center [141, 303] width 122 height 16
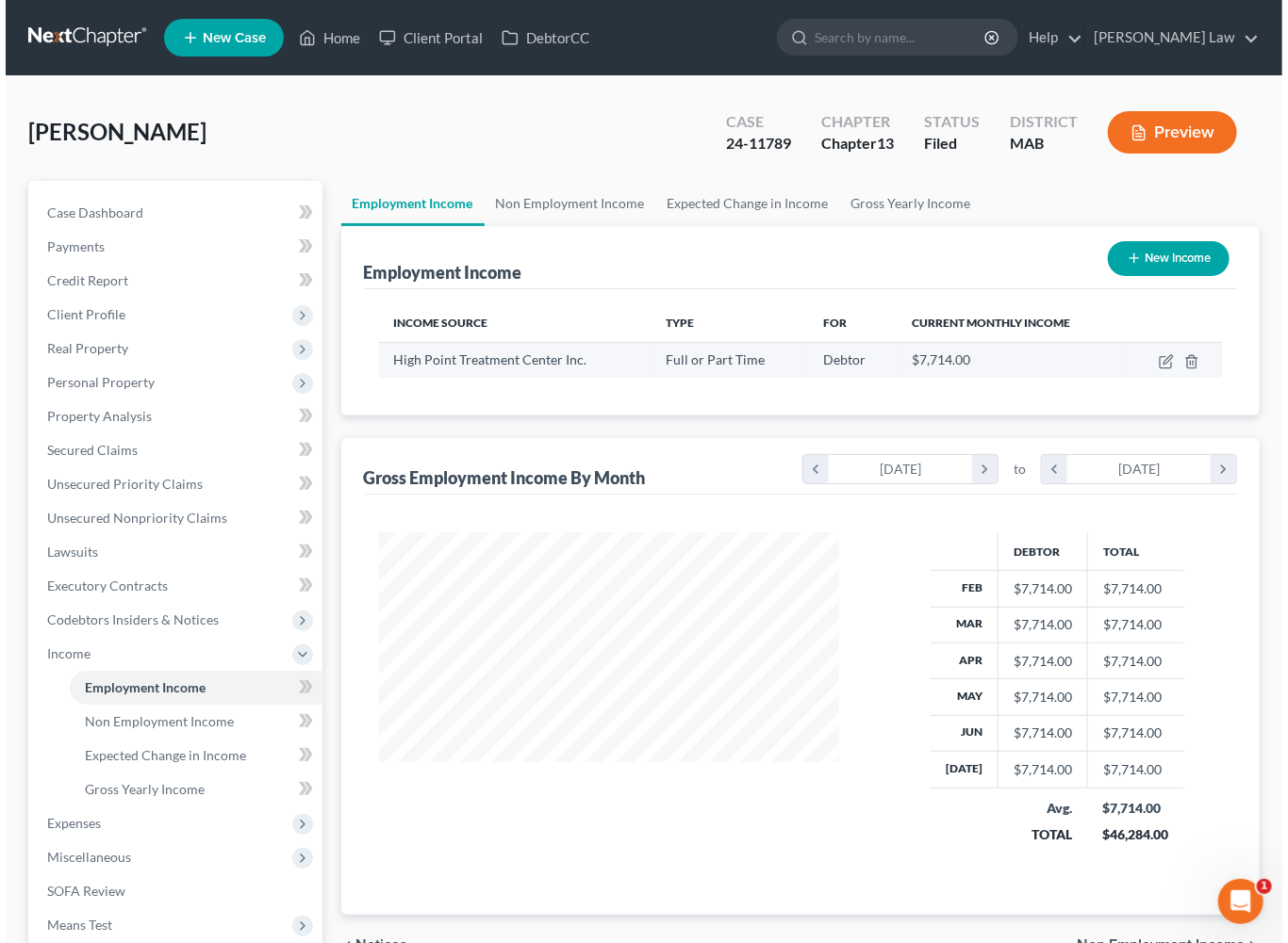
scroll to position [419, 498]
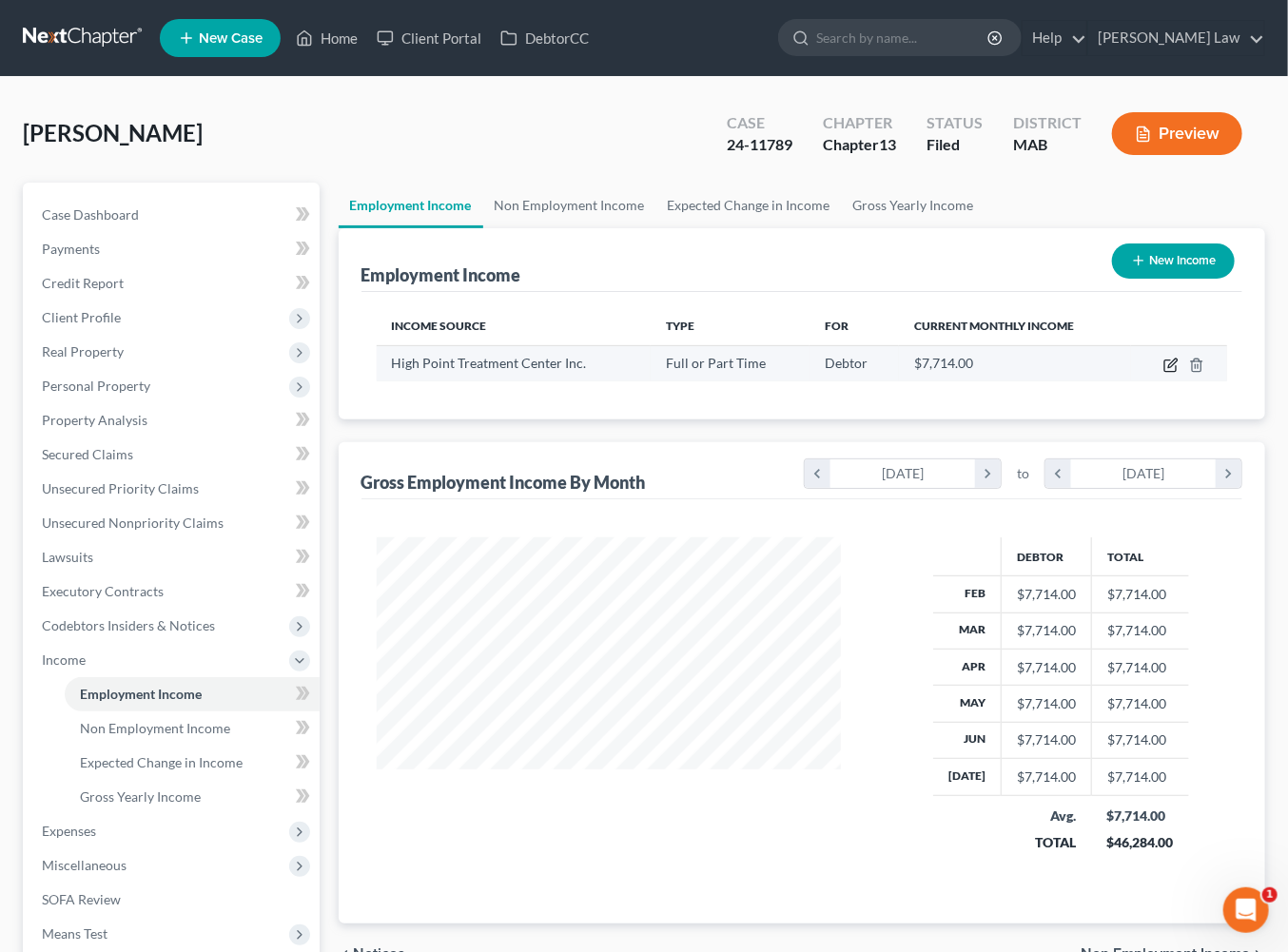
click at [1177, 373] on icon "button" at bounding box center [1171, 365] width 16 height 16
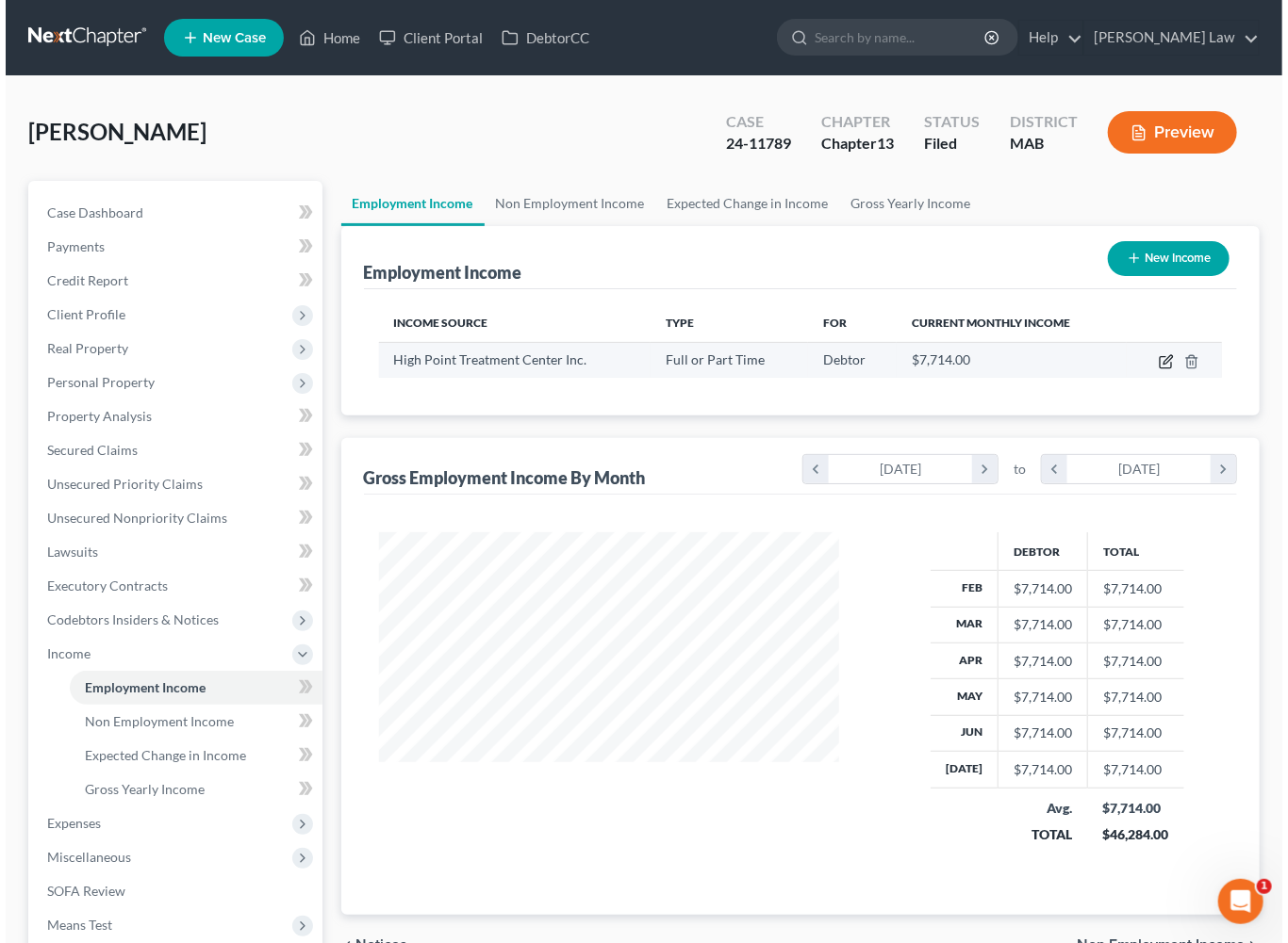
scroll to position [419, 502]
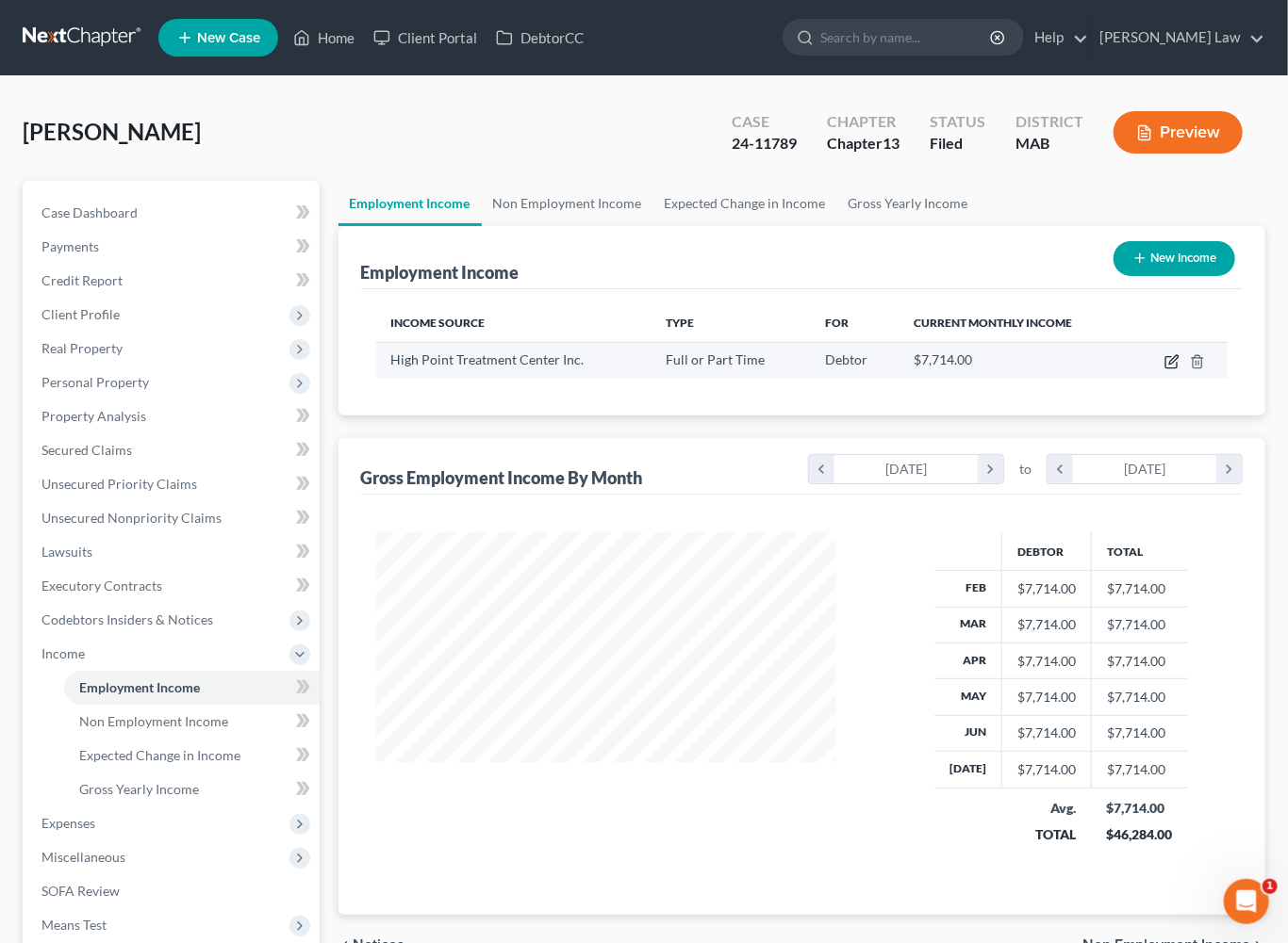
select select "0"
select select "22"
select select "0"
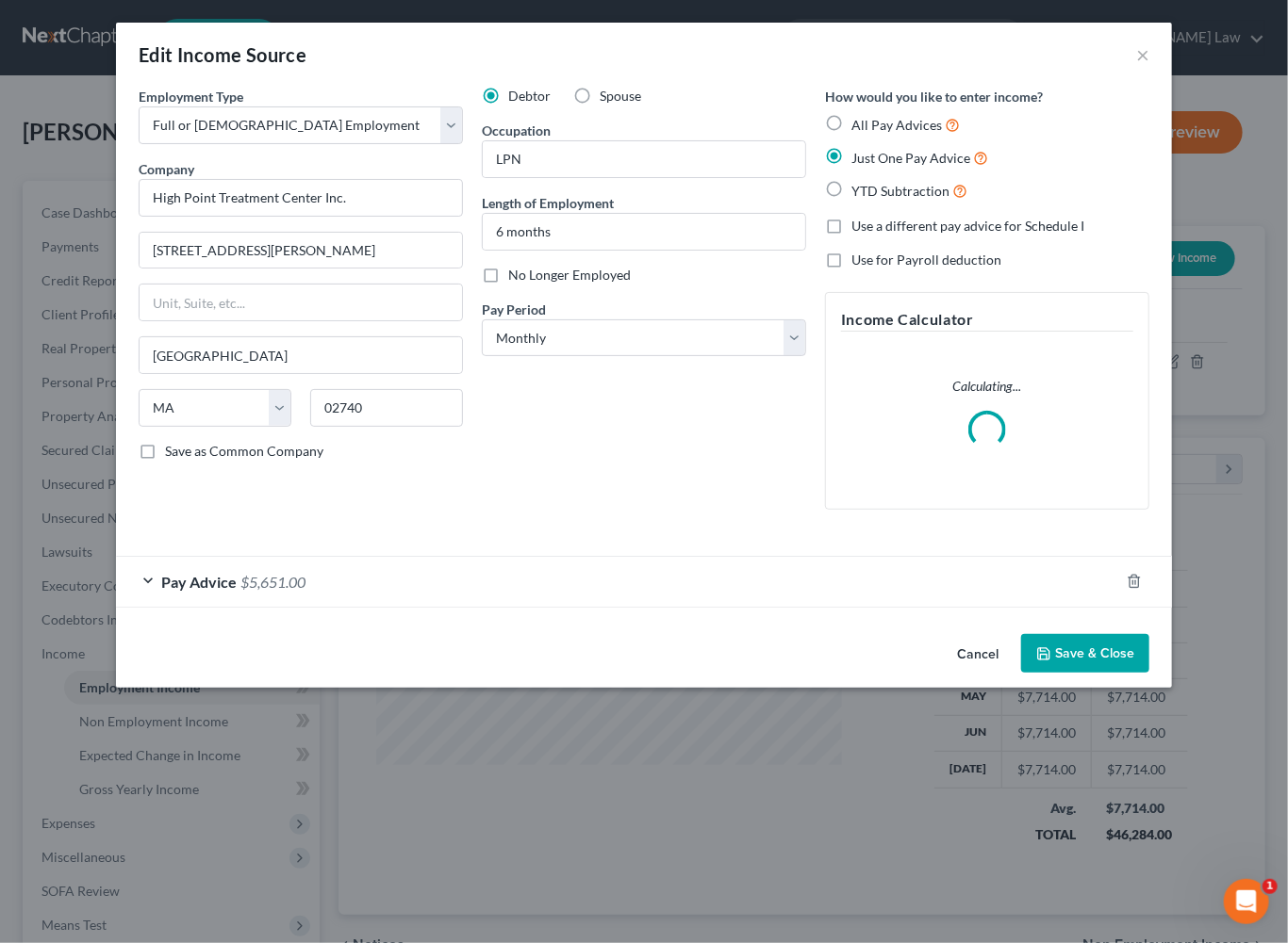
click at [785, 607] on div "Pay Advice $5,651.00" at bounding box center [618, 582] width 1003 height 50
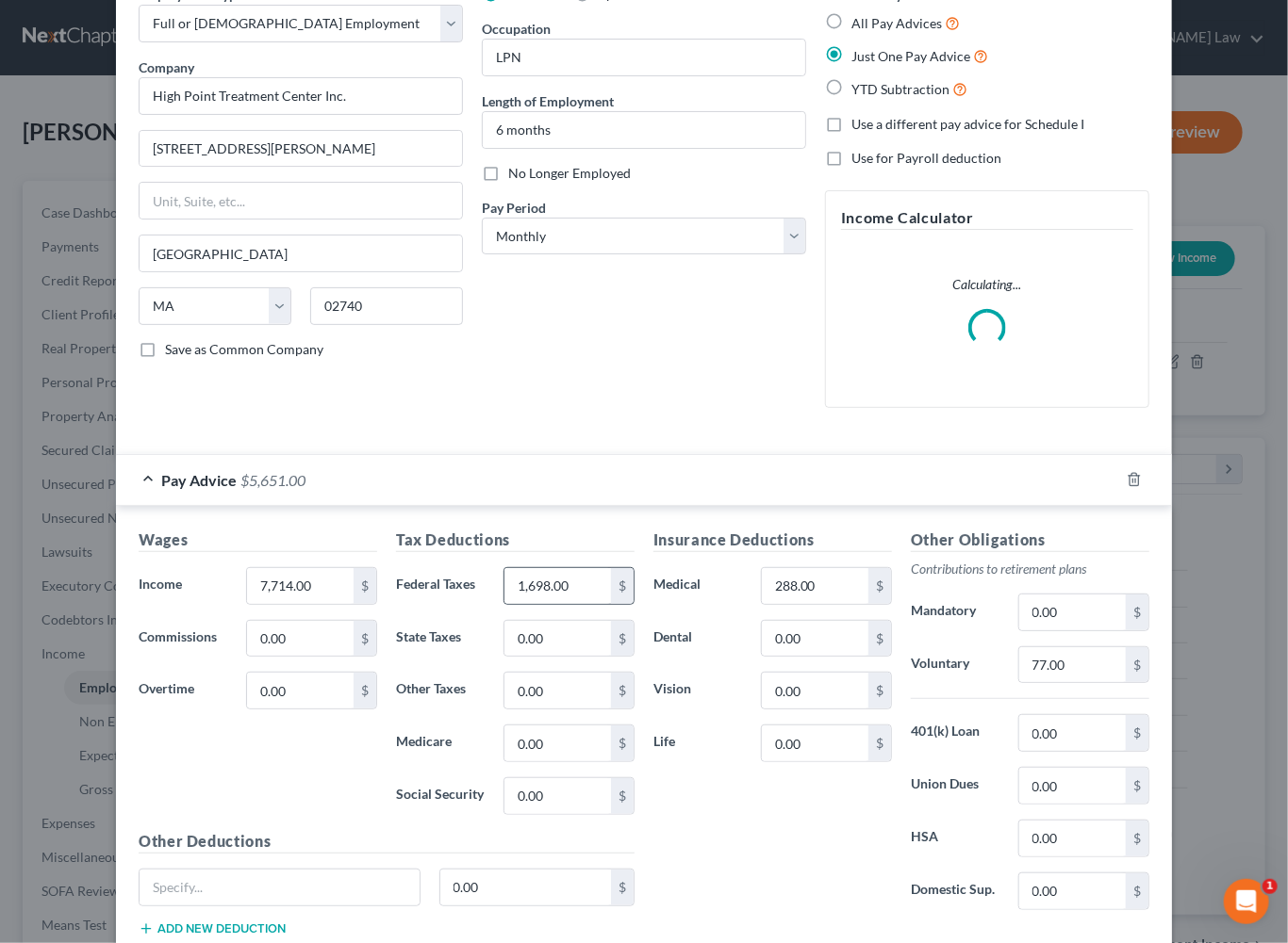
scroll to position [131, 0]
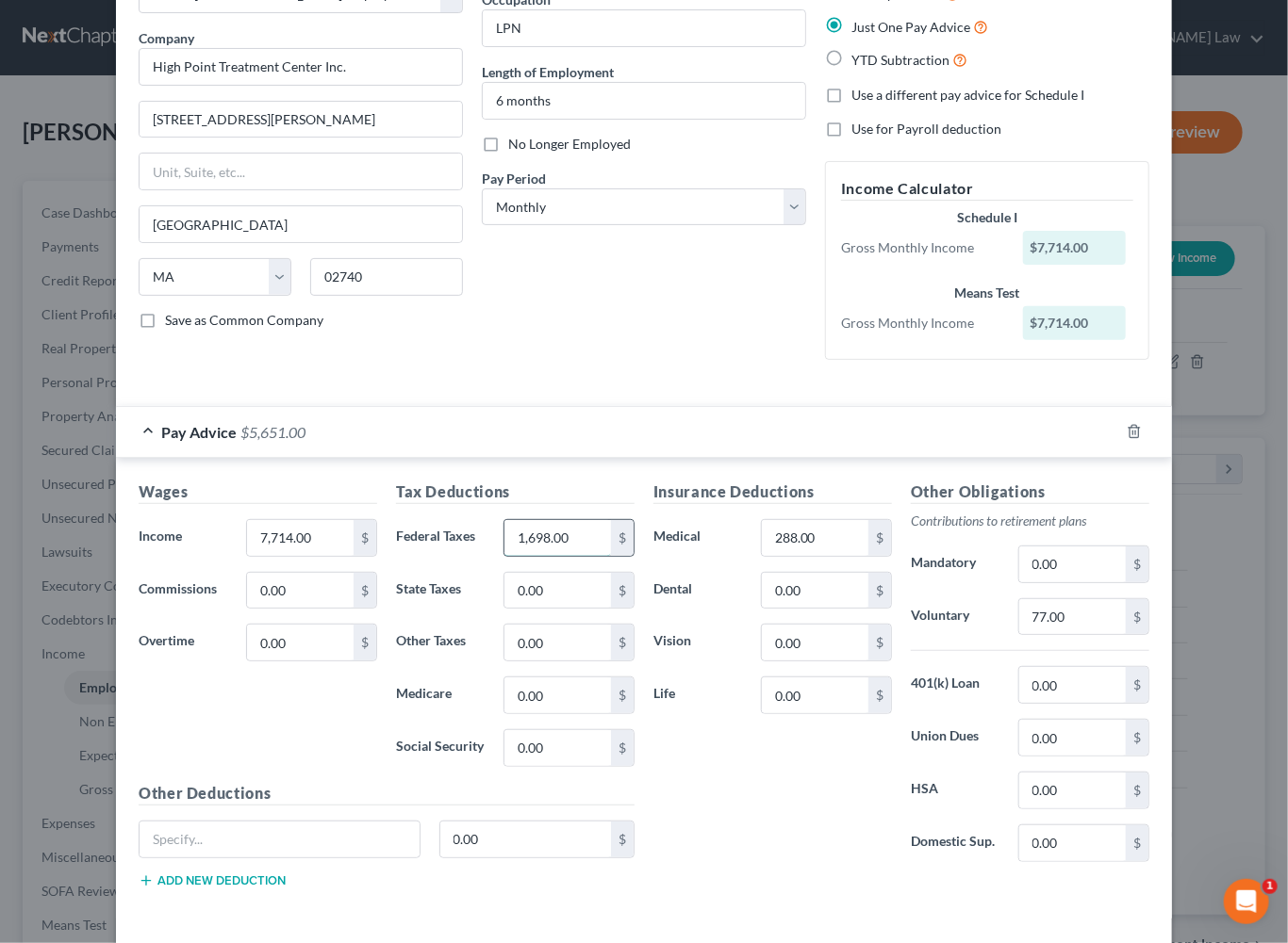
click at [563, 556] on input "1,698.00" at bounding box center [557, 538] width 107 height 36
type input "1,928.00"
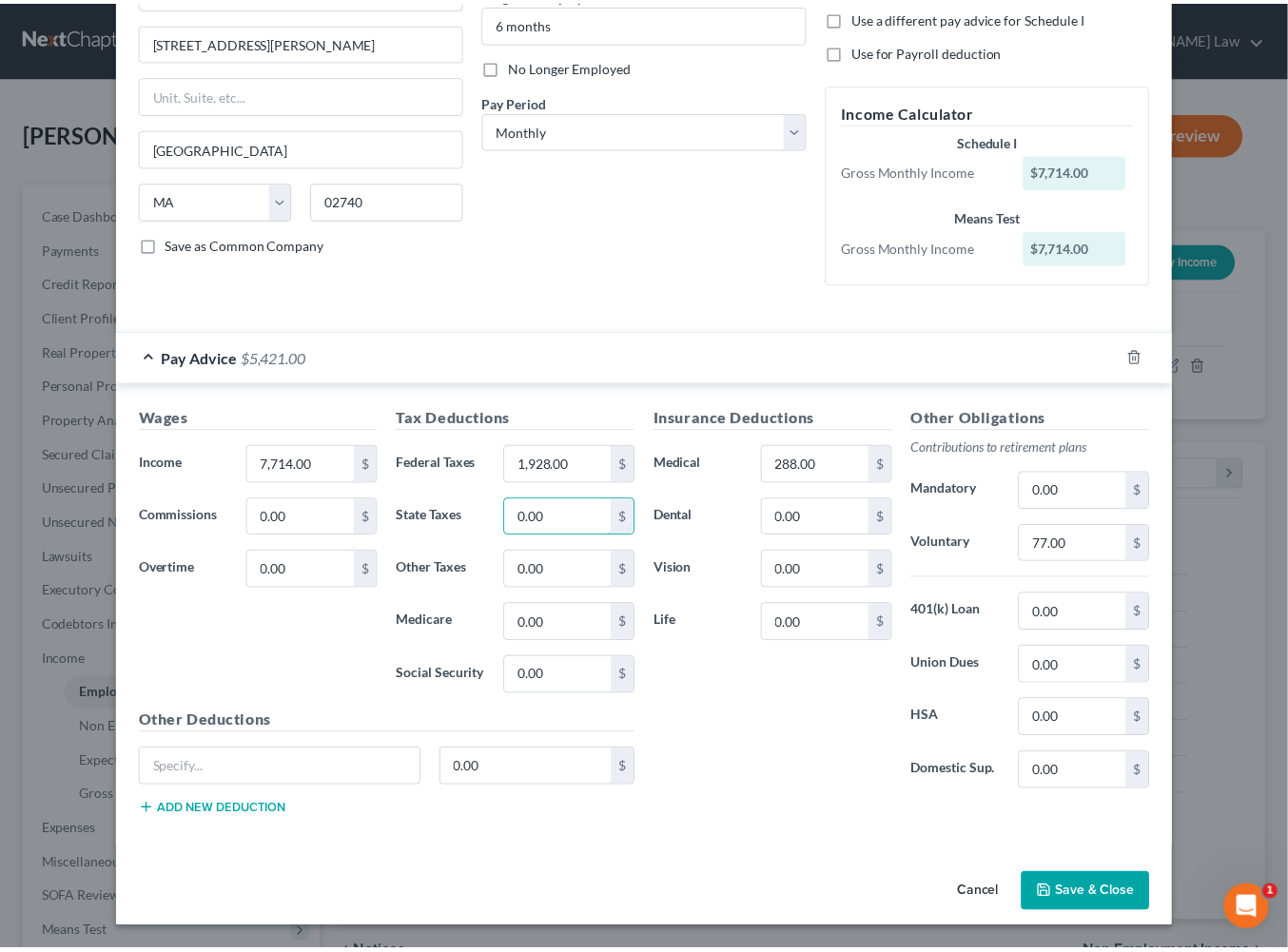
scroll to position [514, 0]
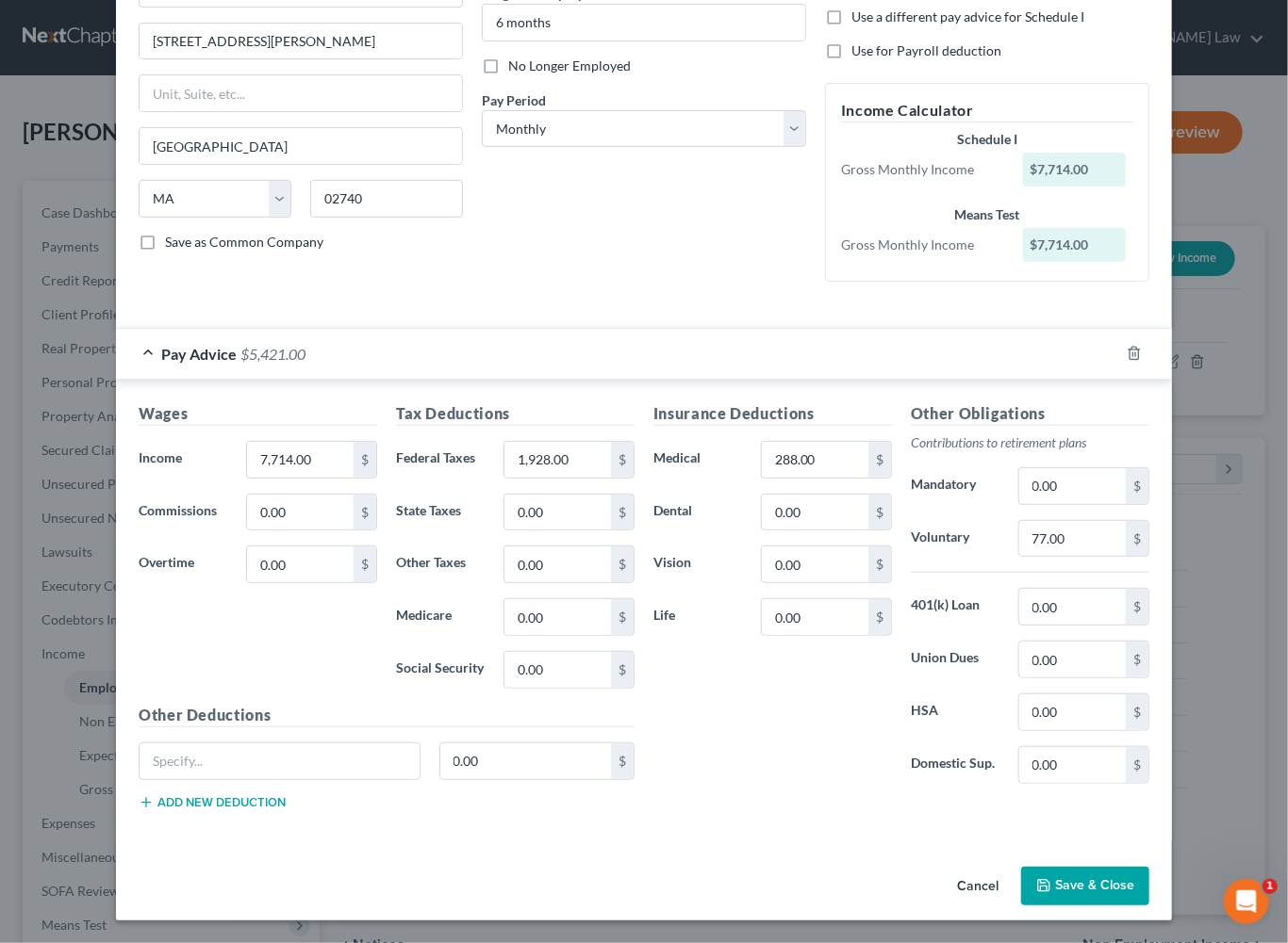
click at [1129, 867] on button "Save & Close" at bounding box center [1084, 886] width 128 height 39
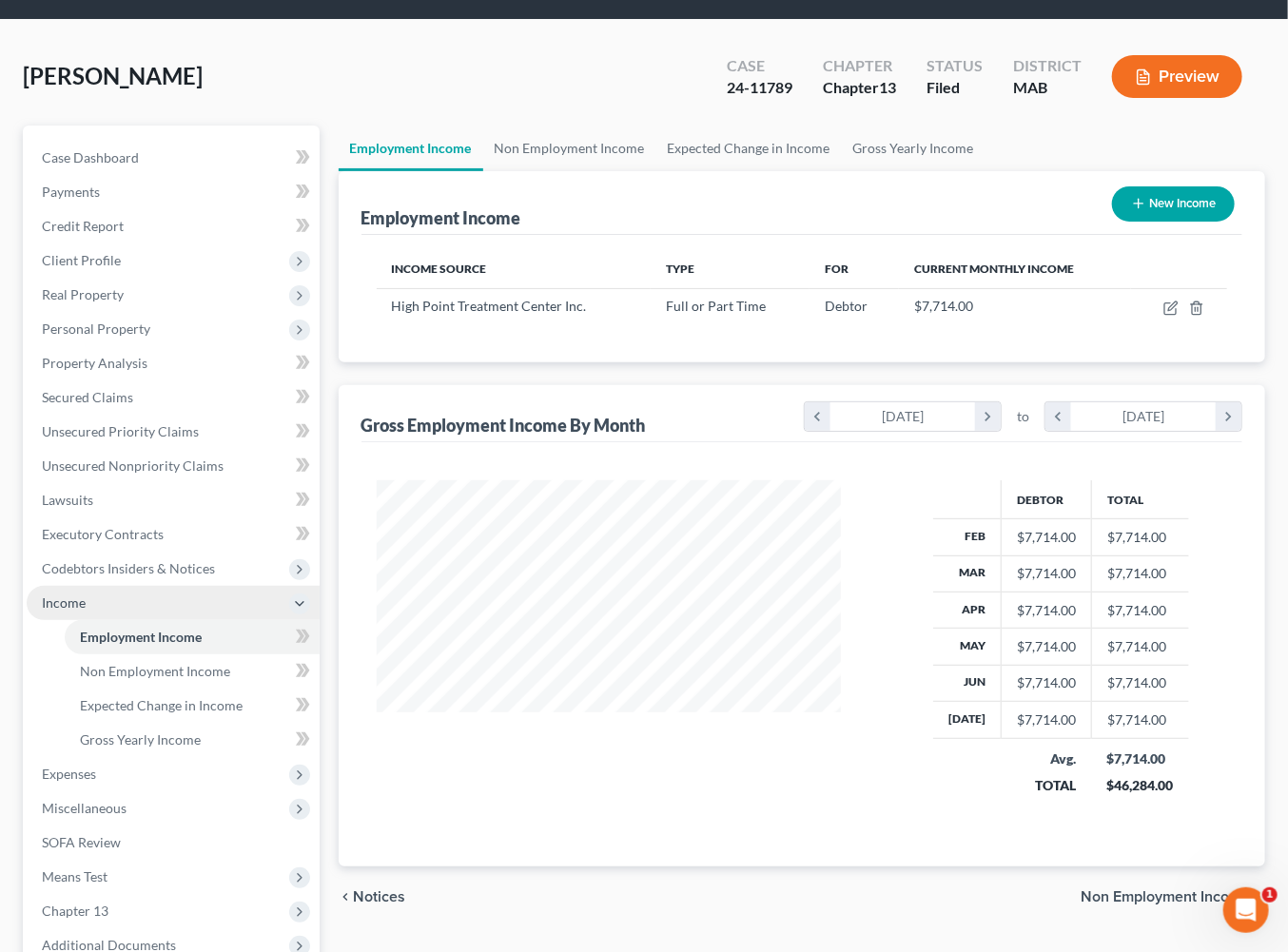
scroll to position [299, 0]
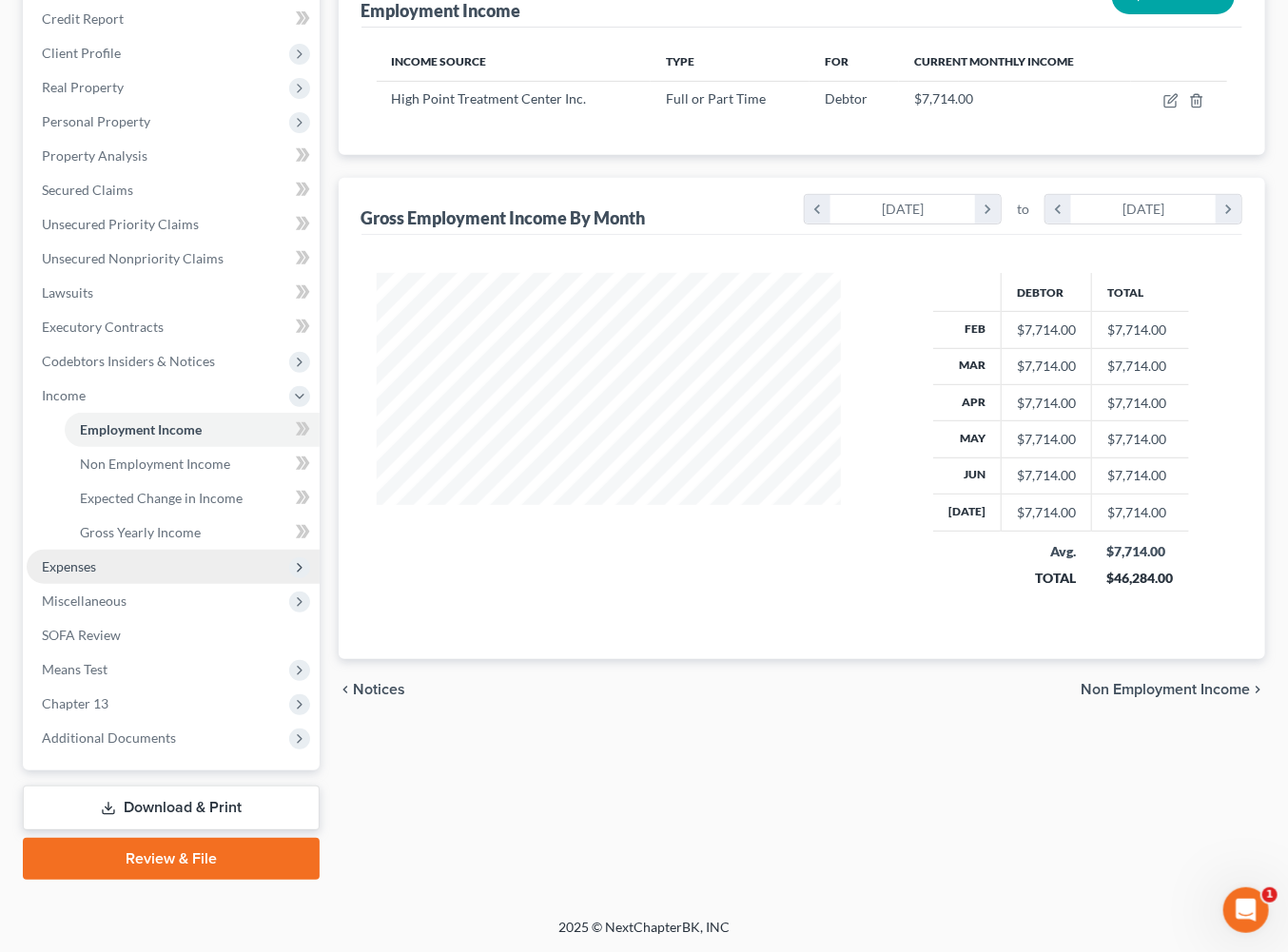
click at [96, 575] on span "Expenses" at bounding box center [69, 566] width 54 height 16
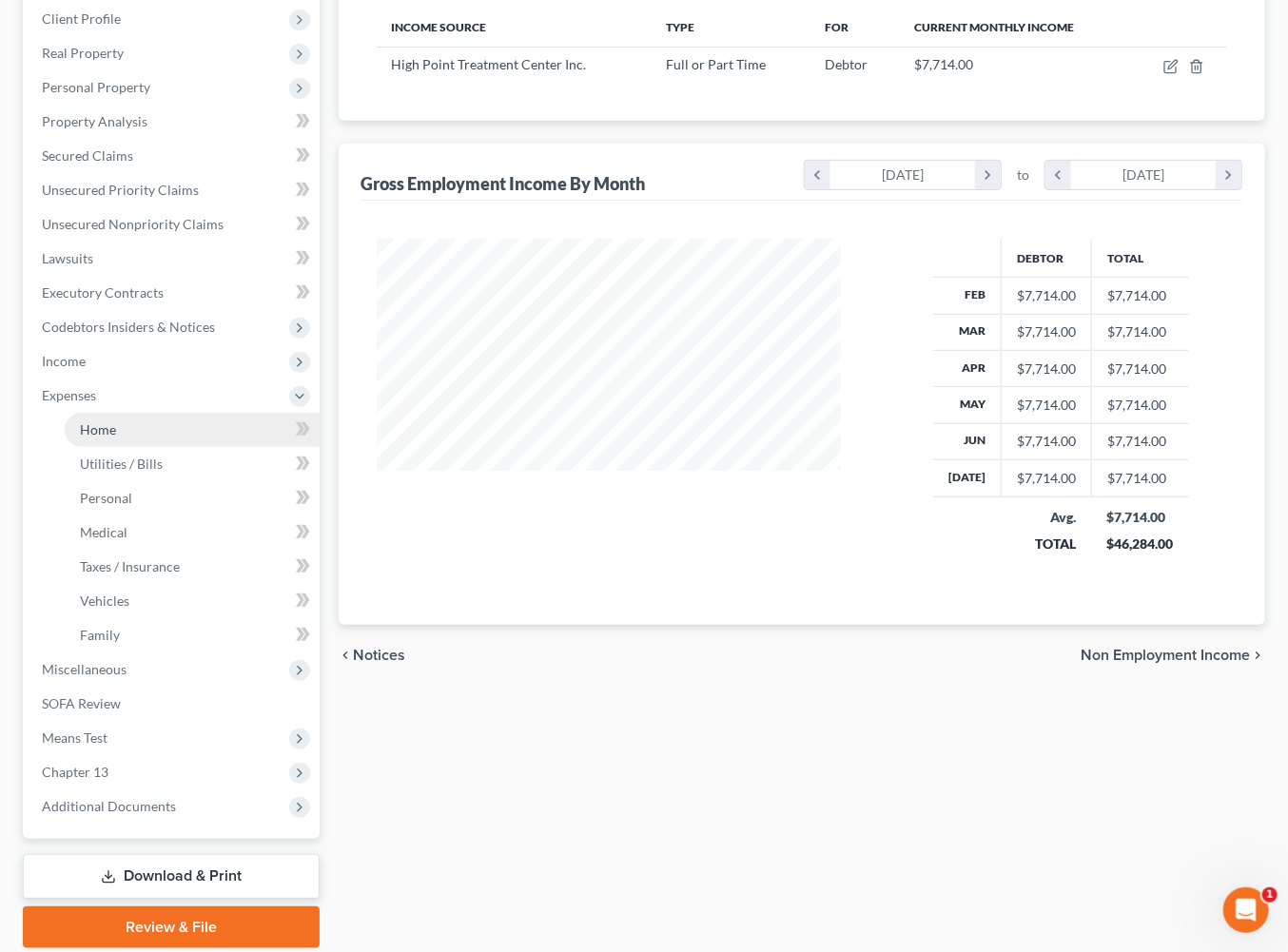
click at [104, 437] on span "Home" at bounding box center [97, 429] width 36 height 16
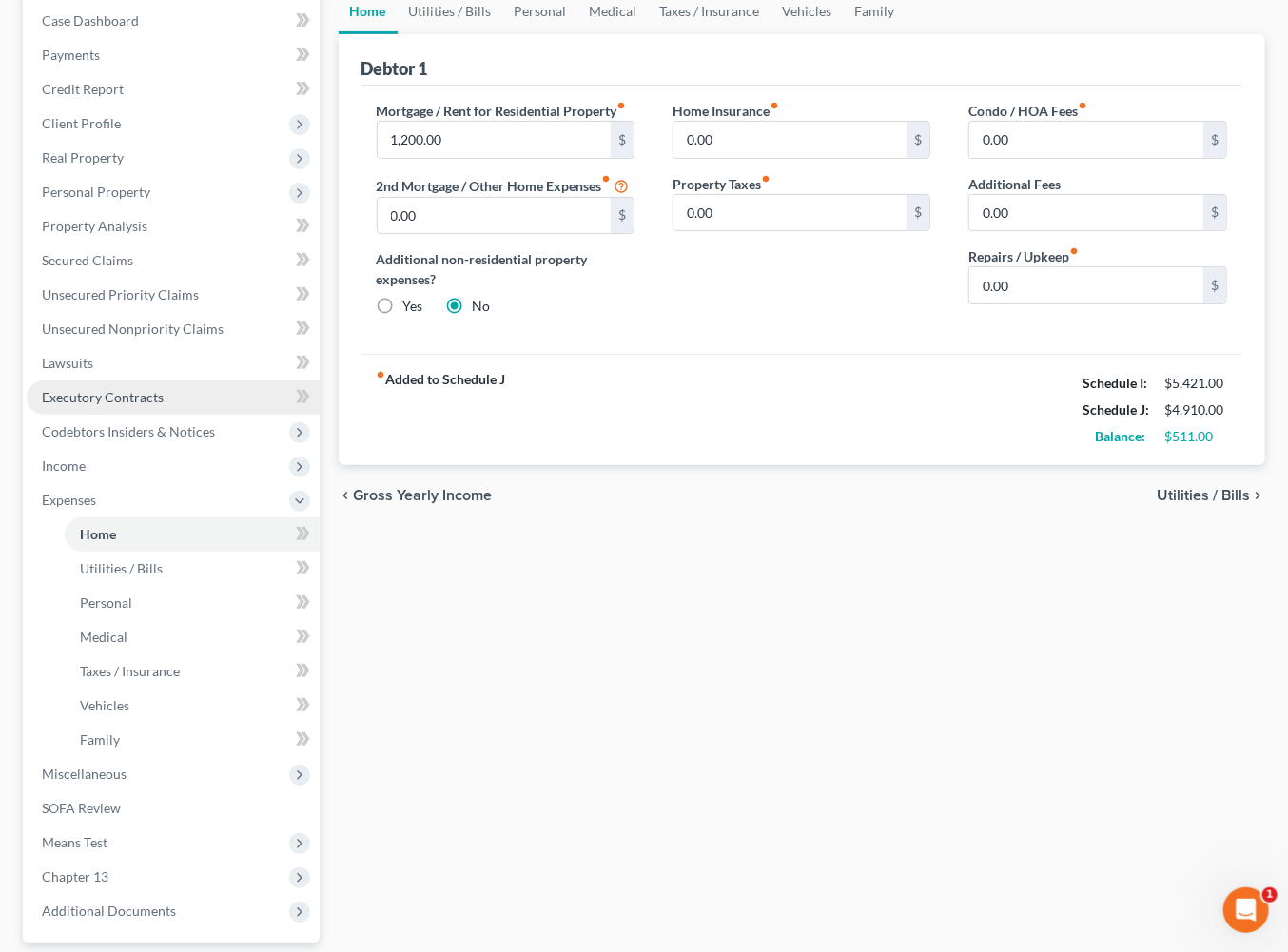
scroll to position [242, 0]
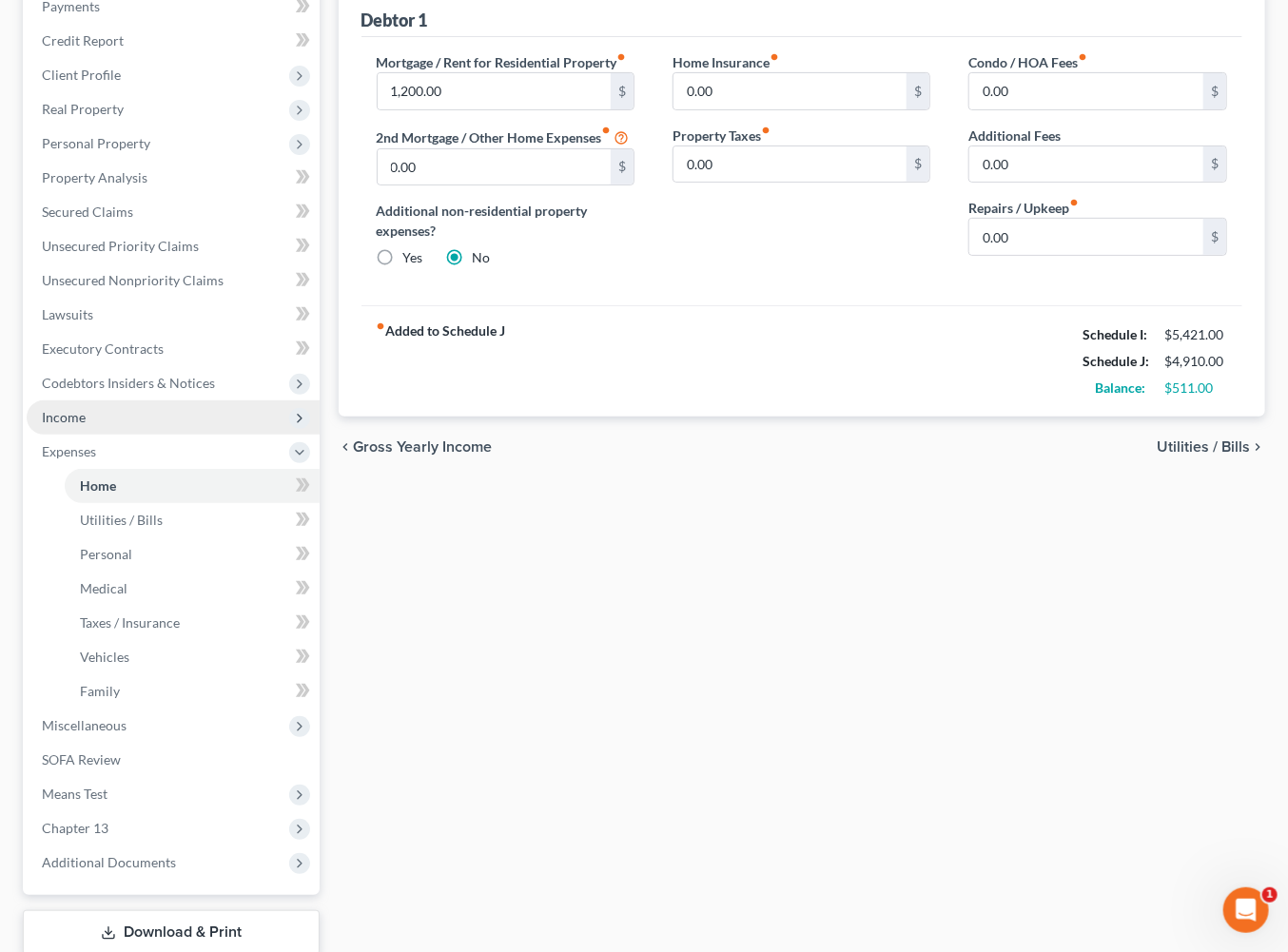
click at [85, 426] on span "Income" at bounding box center [63, 417] width 44 height 16
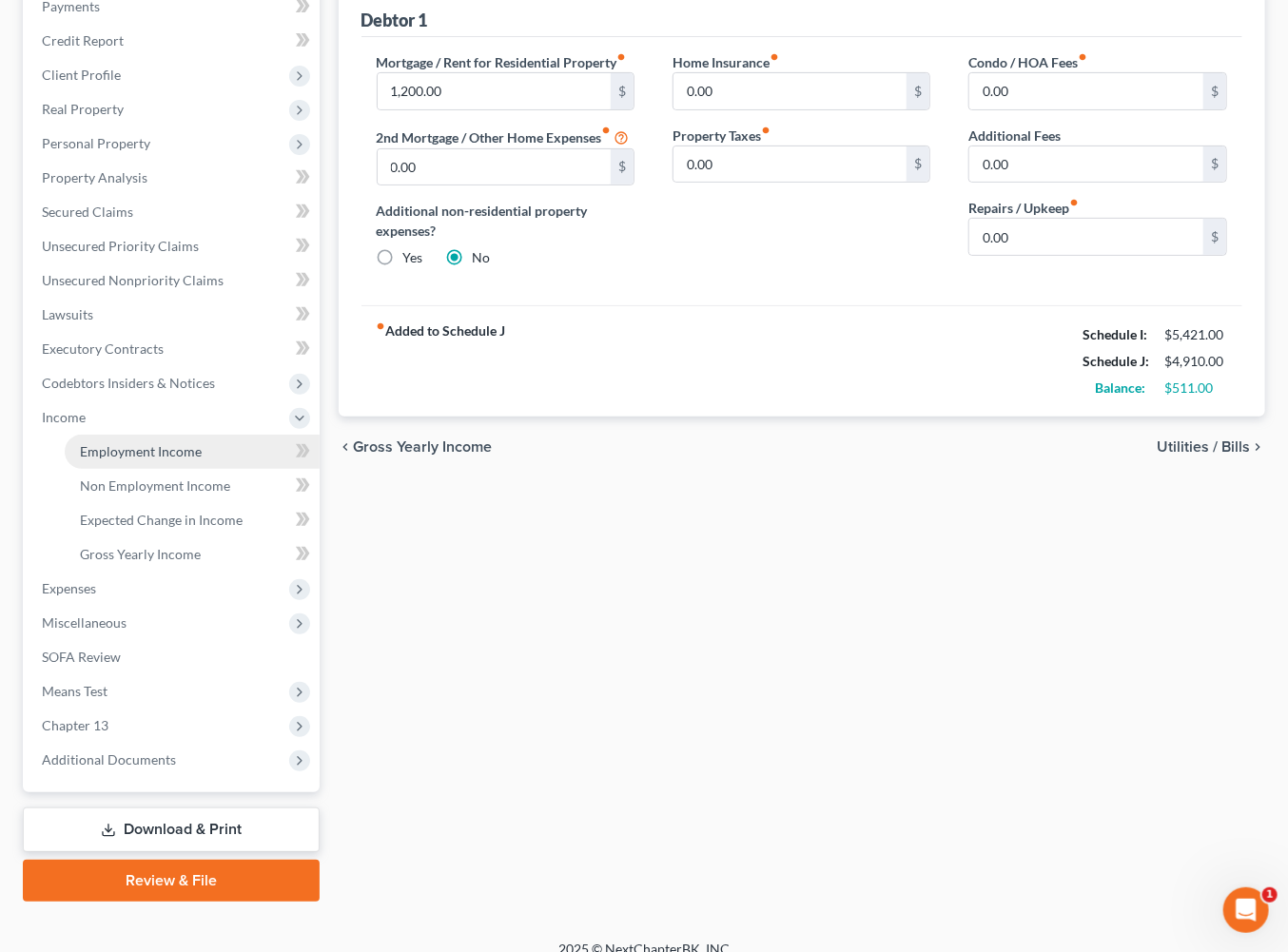
click at [171, 460] on span "Employment Income" at bounding box center [141, 451] width 122 height 16
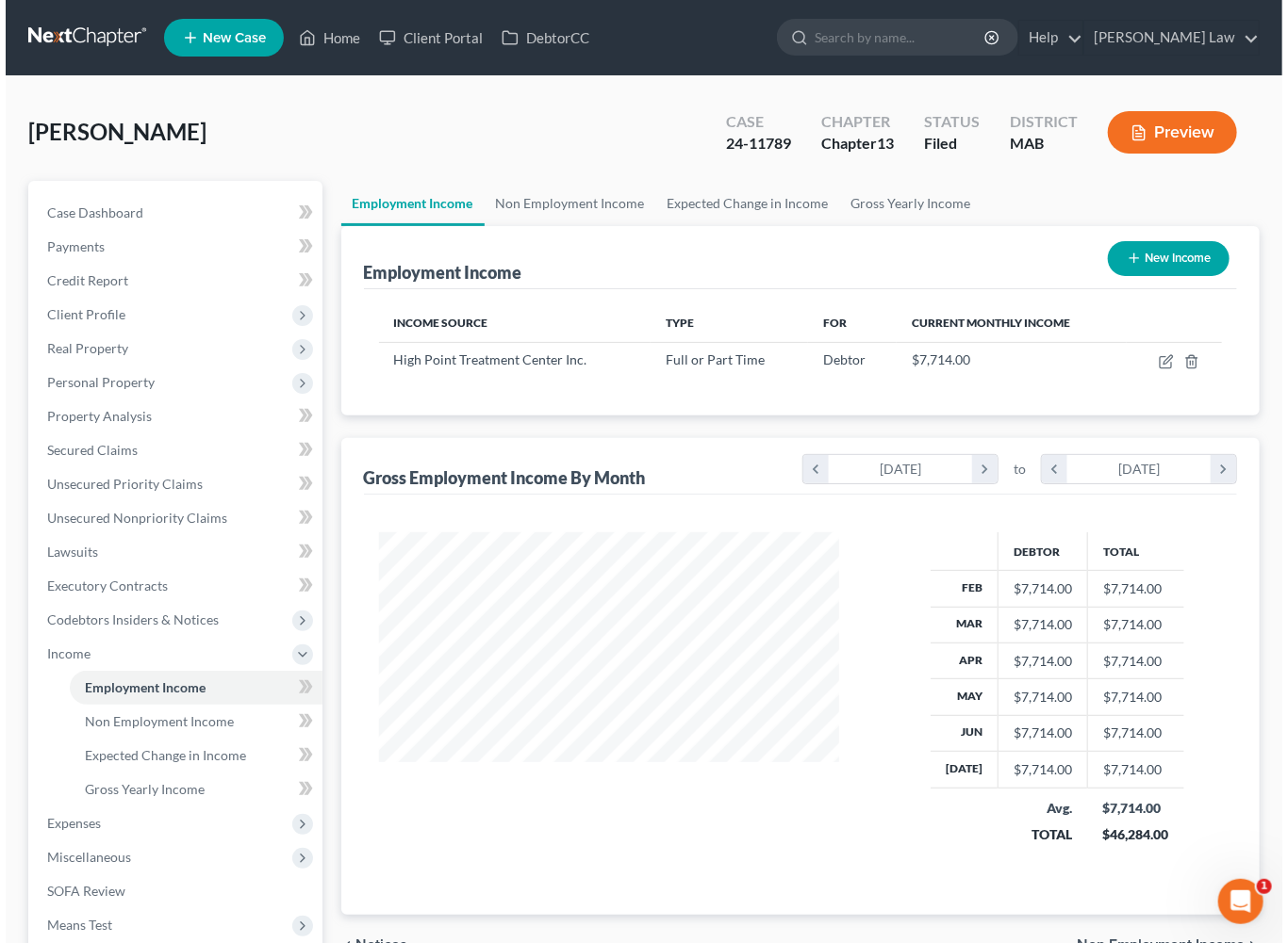
scroll to position [419, 498]
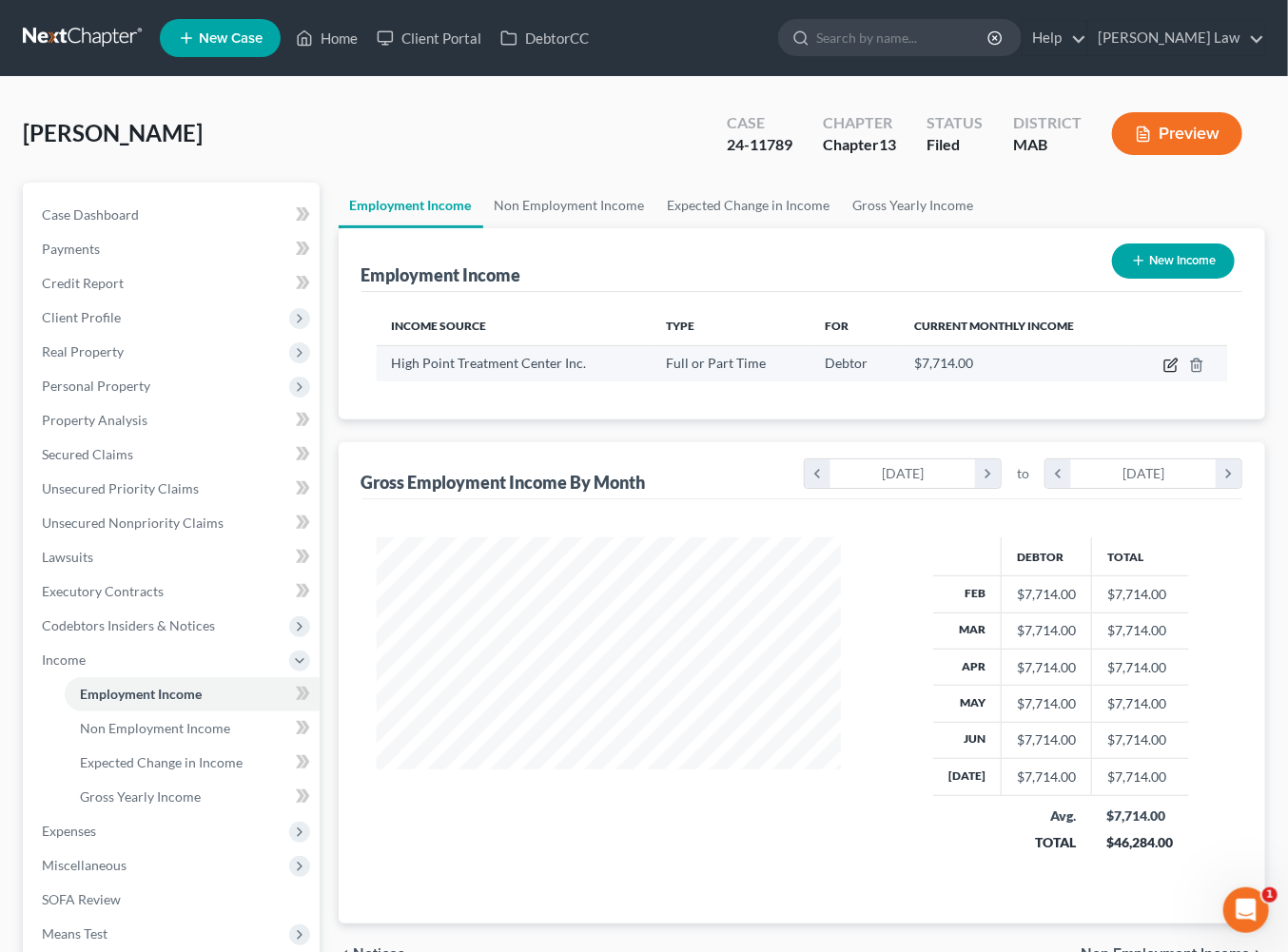
click at [1177, 367] on icon "button" at bounding box center [1172, 363] width 9 height 9
select select "0"
select select "22"
select select "0"
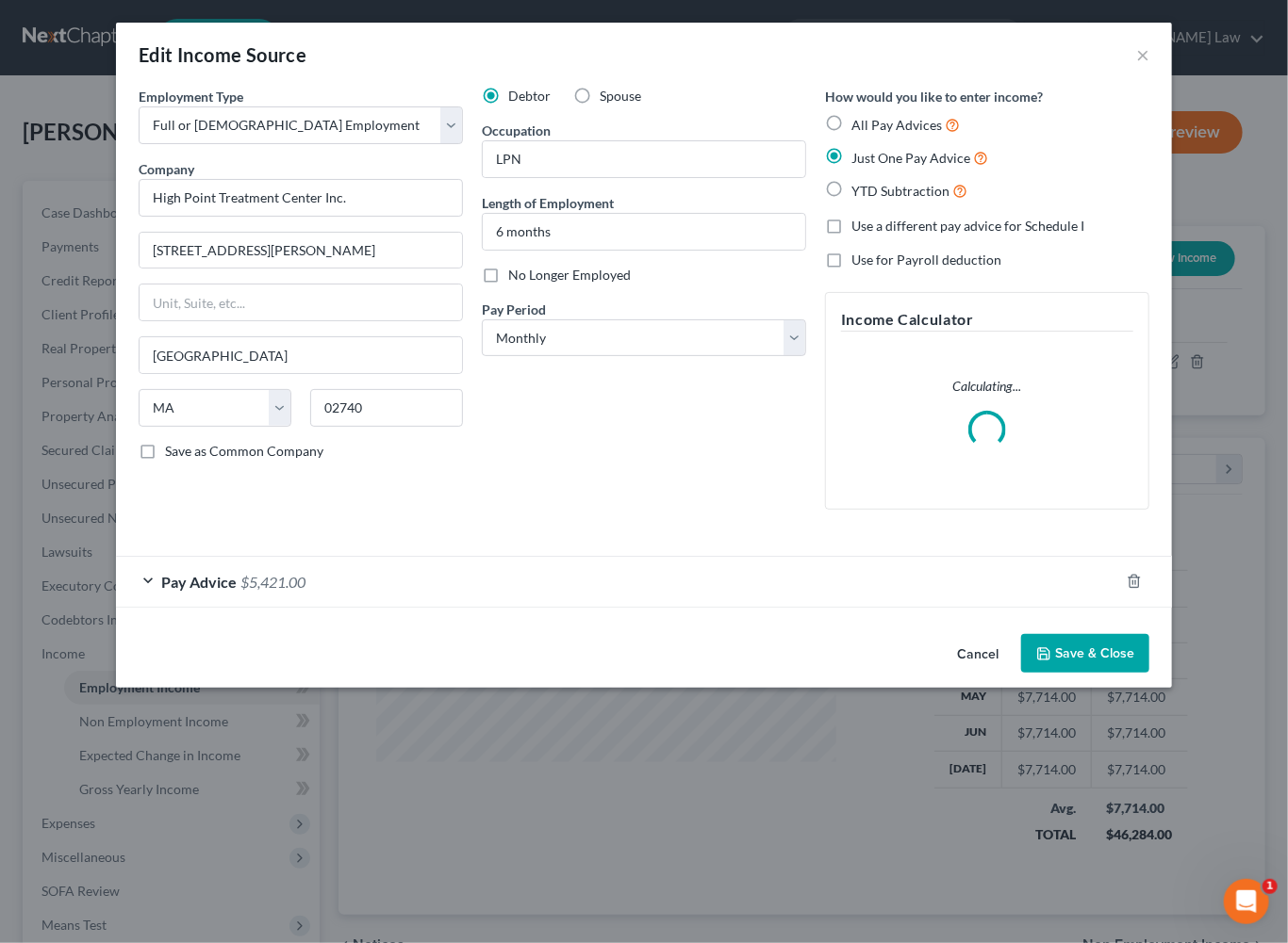
scroll to position [419, 502]
click at [361, 607] on div "Pay Advice $5,421.00" at bounding box center [618, 582] width 1003 height 50
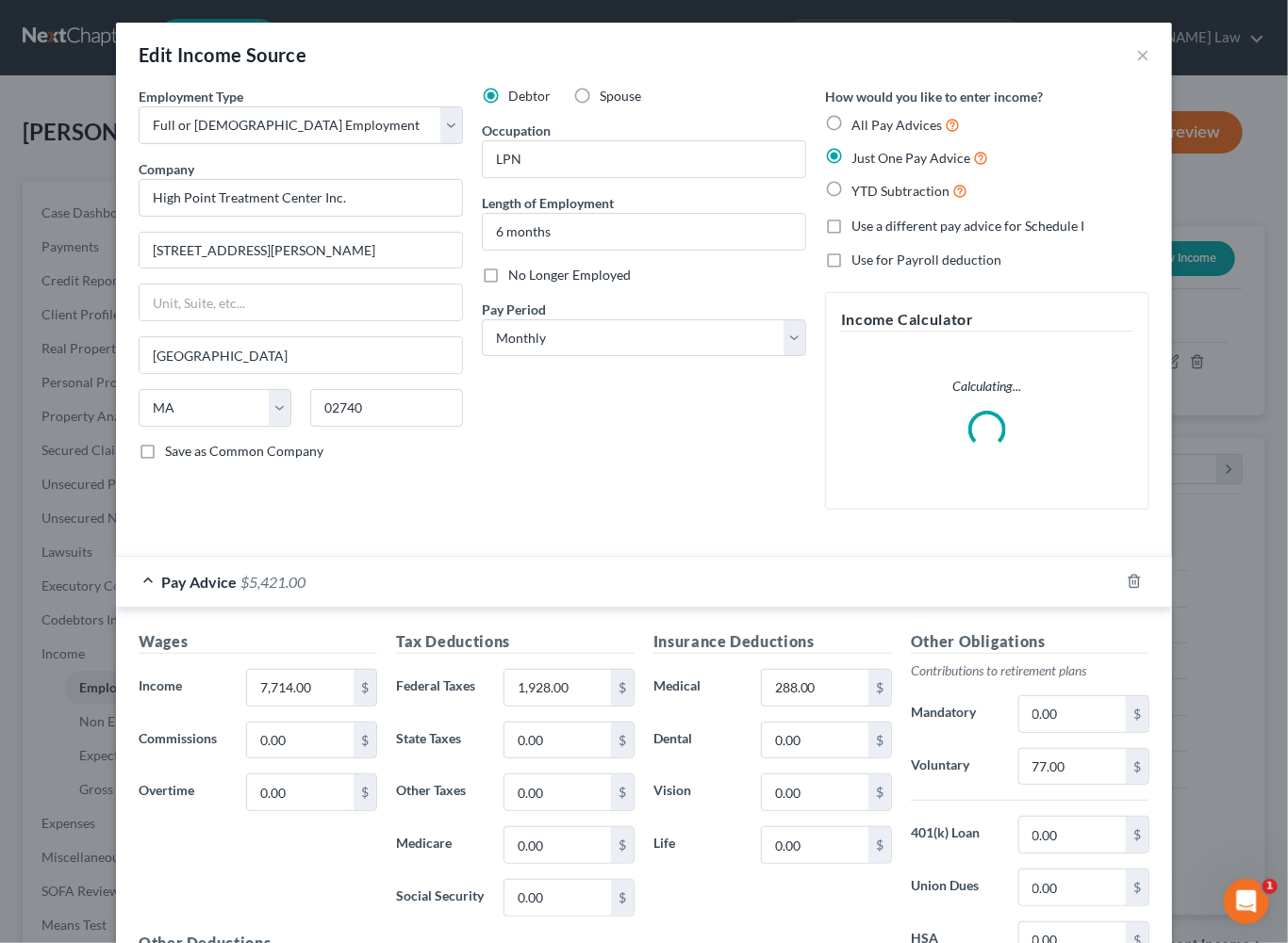
scroll to position [307, 0]
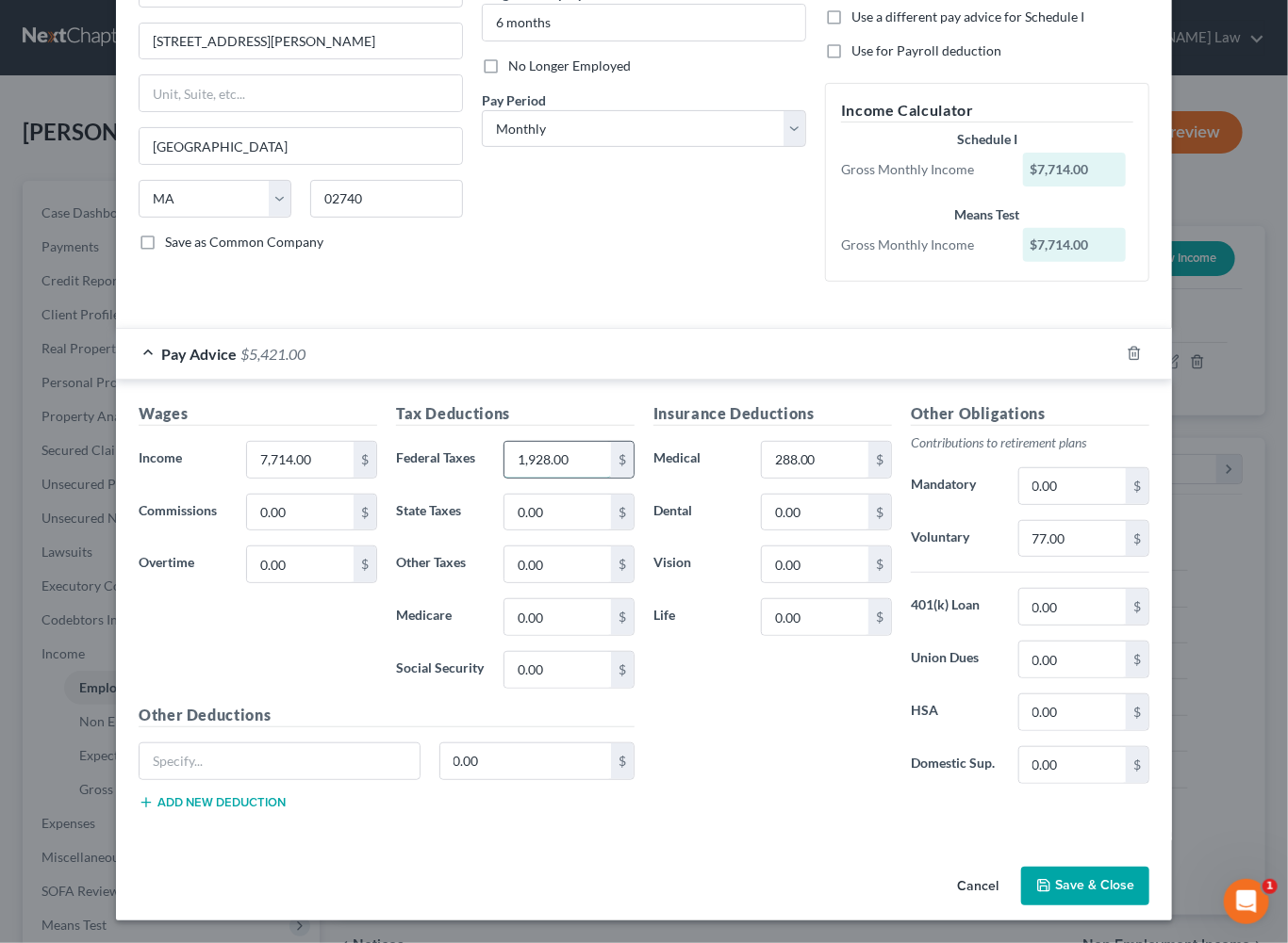
click at [579, 478] on input "1,928.00" at bounding box center [557, 459] width 107 height 36
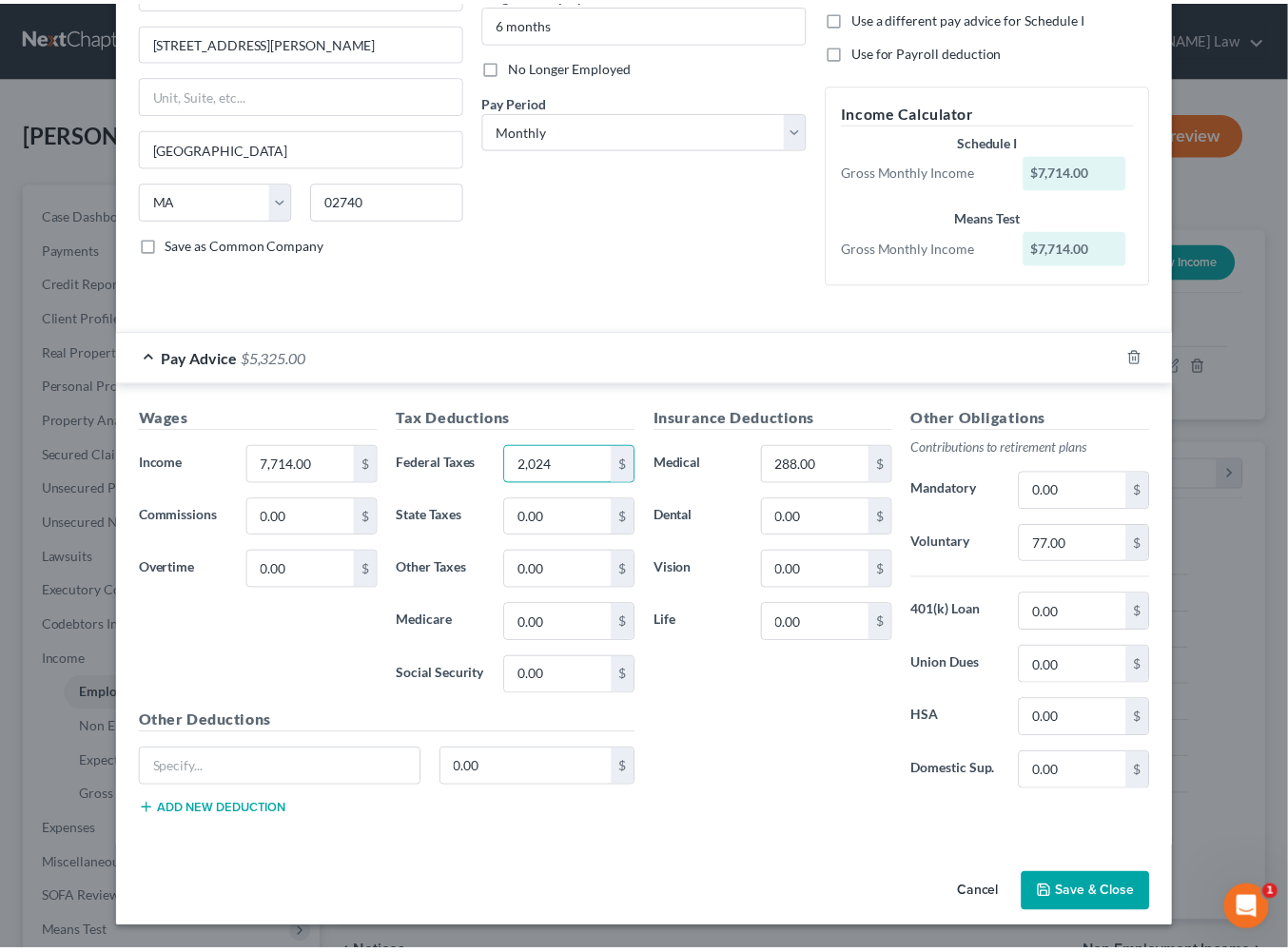
scroll to position [514, 0]
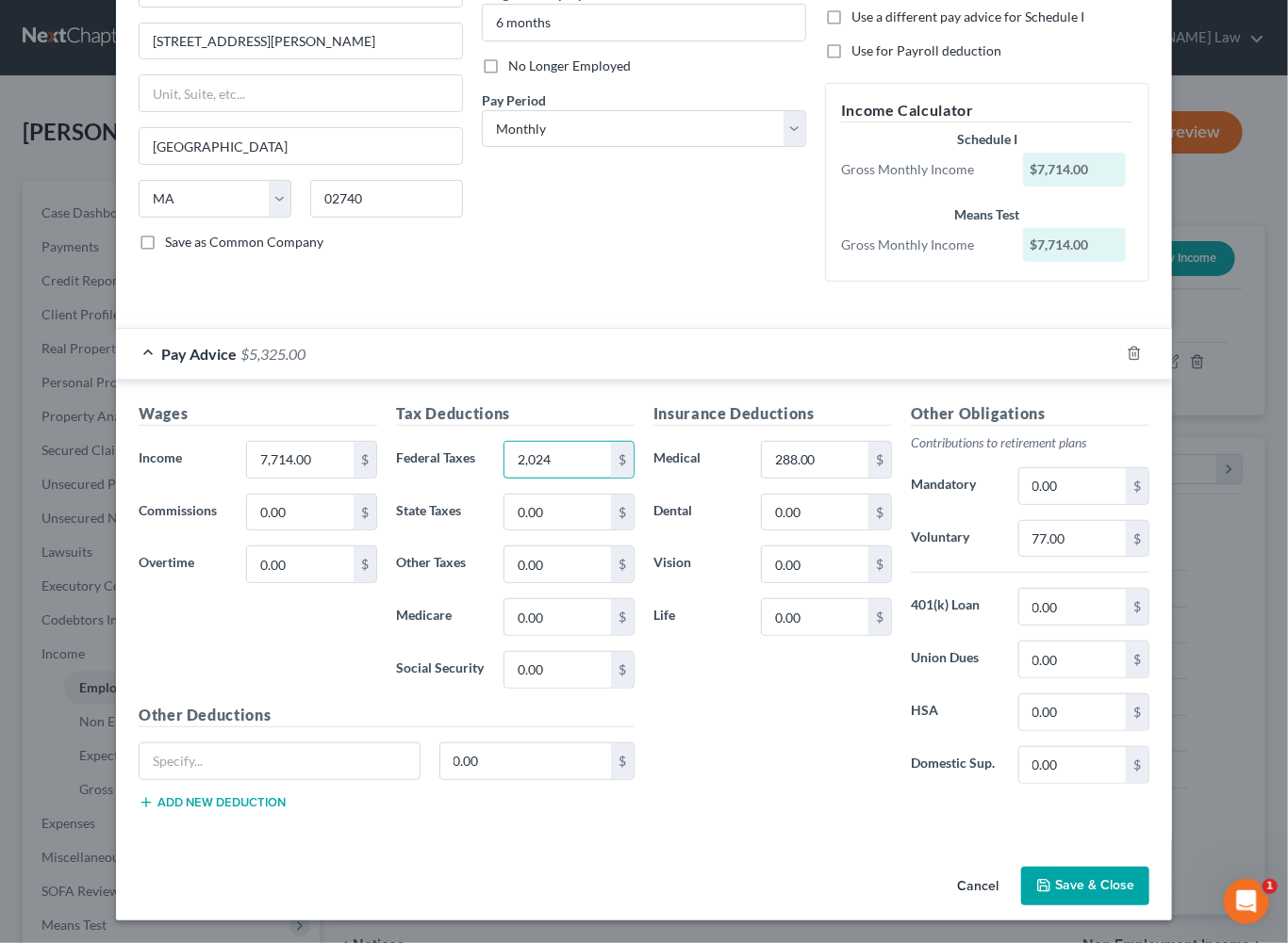
type input "2,024"
click at [1149, 885] on button "Save & Close" at bounding box center [1084, 886] width 128 height 39
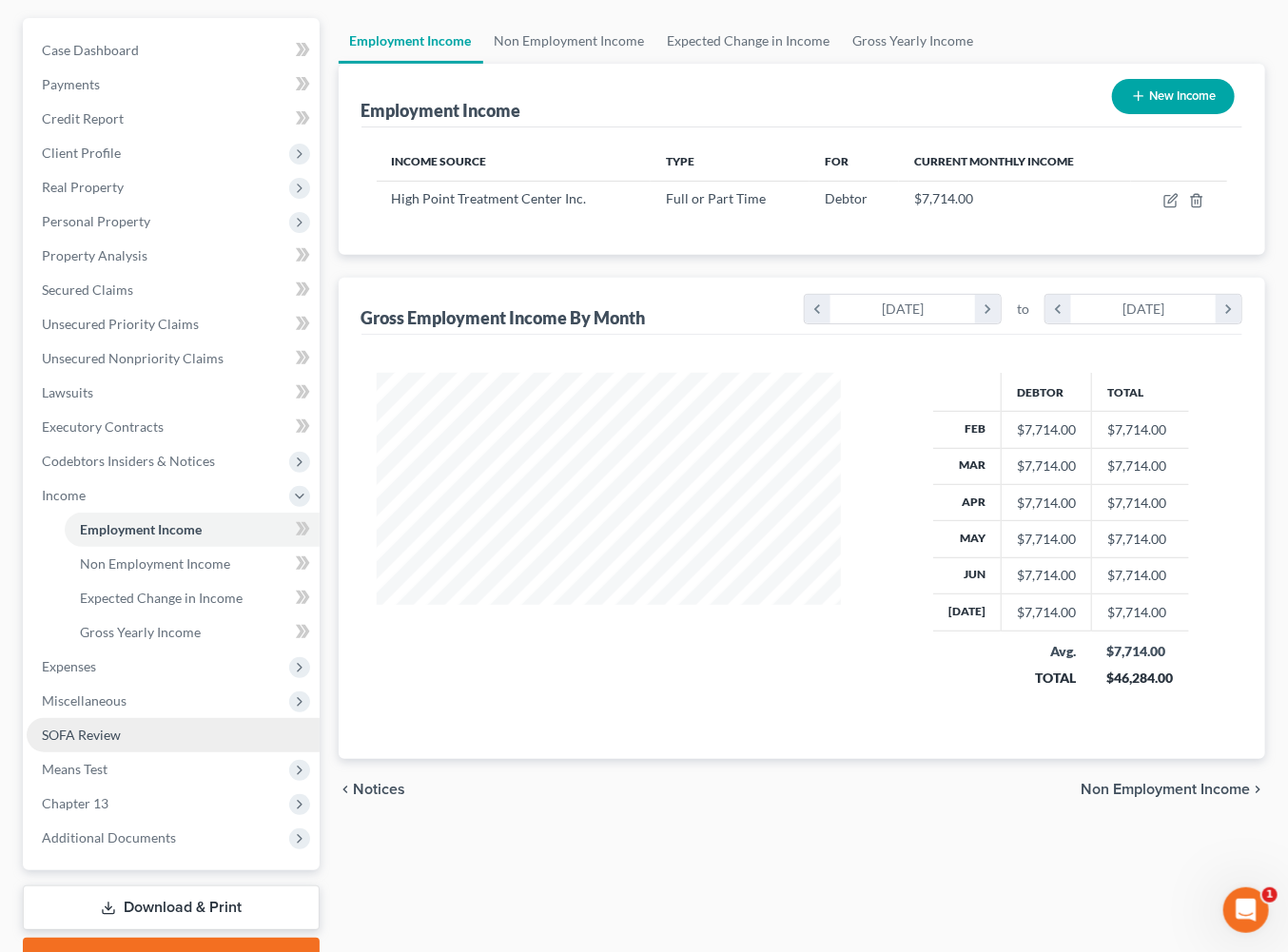
scroll to position [533, 0]
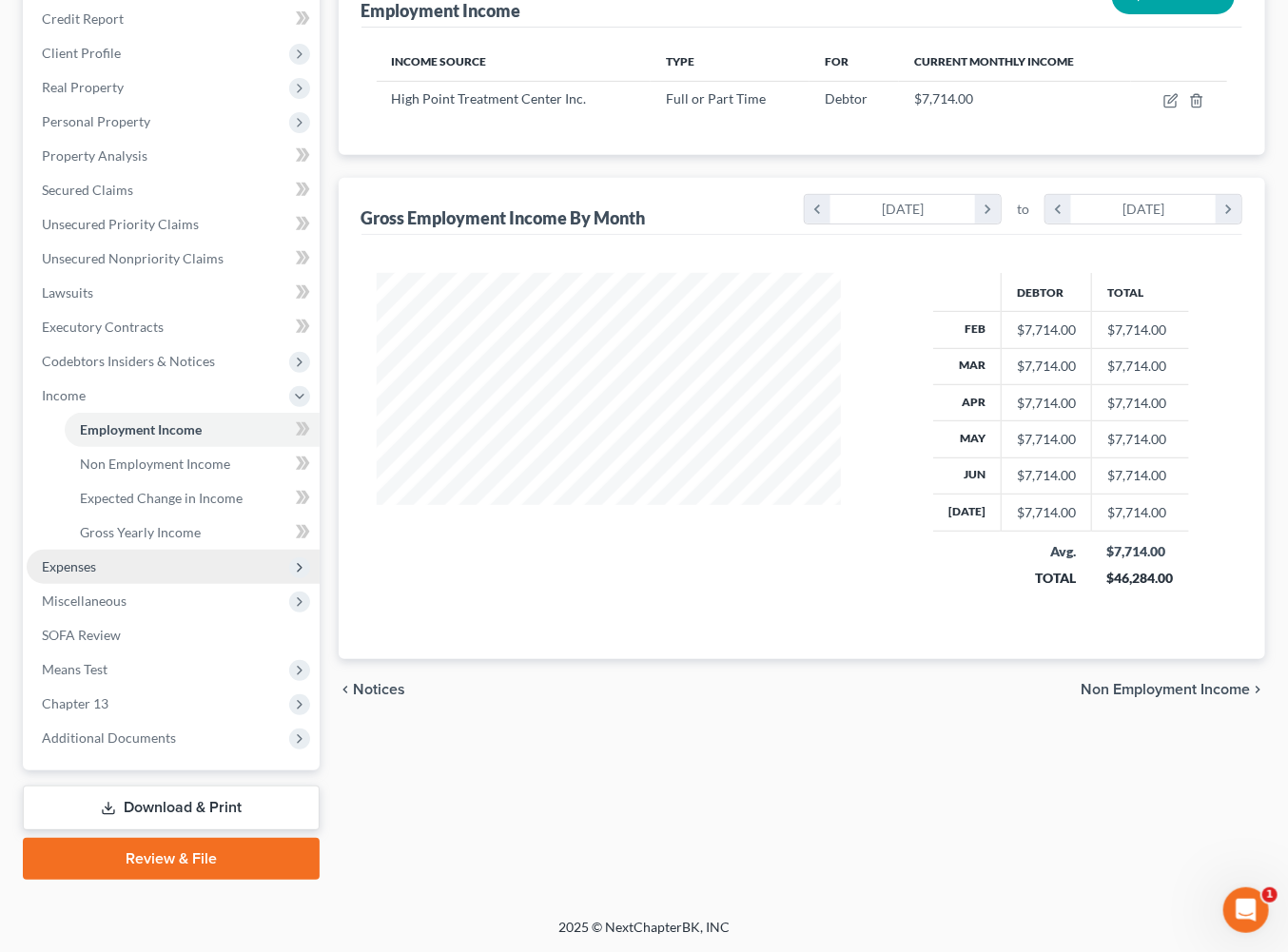
click at [80, 558] on span "Expenses" at bounding box center [69, 566] width 54 height 16
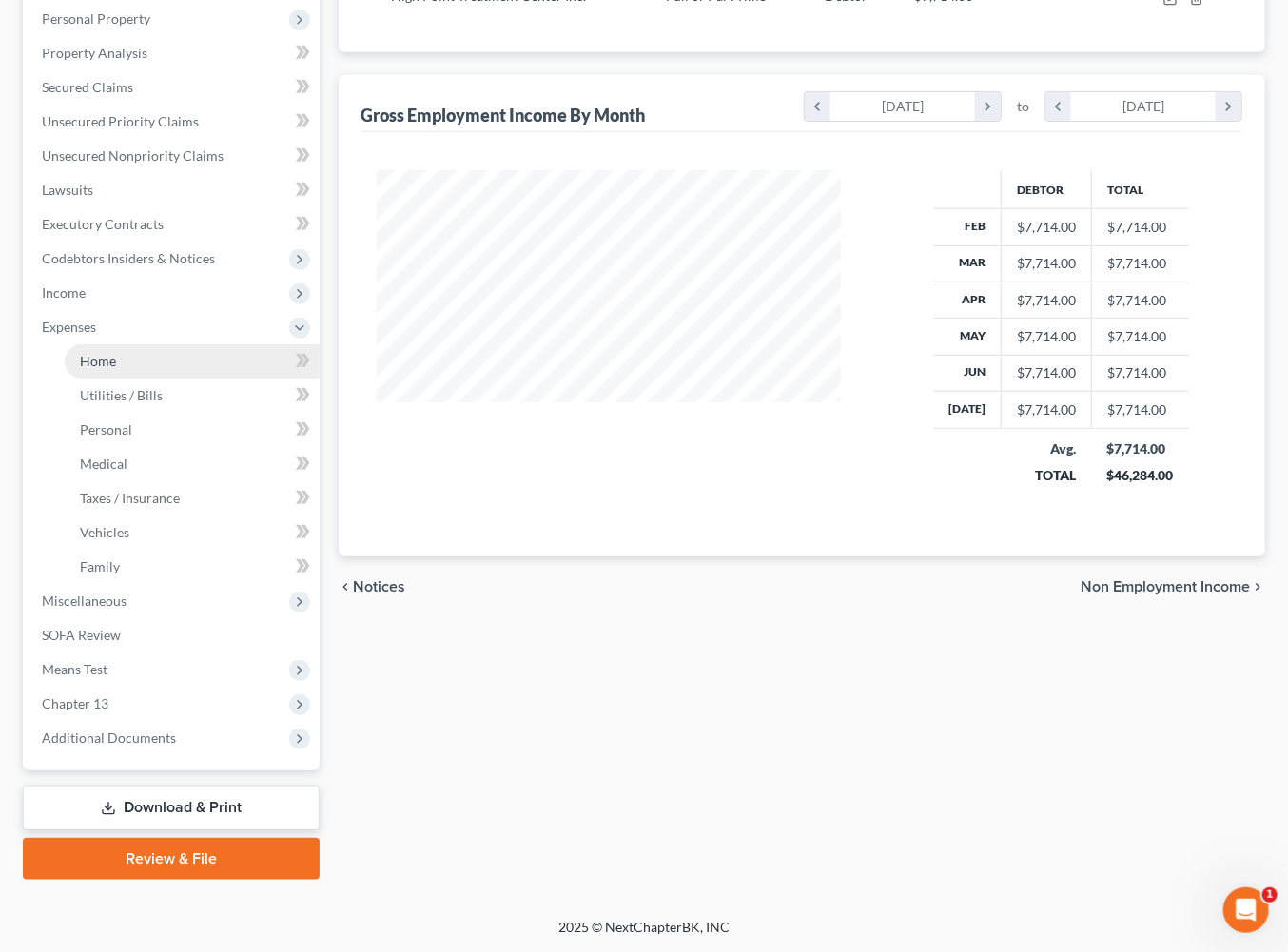
click at [115, 369] on span "Home" at bounding box center [97, 361] width 36 height 16
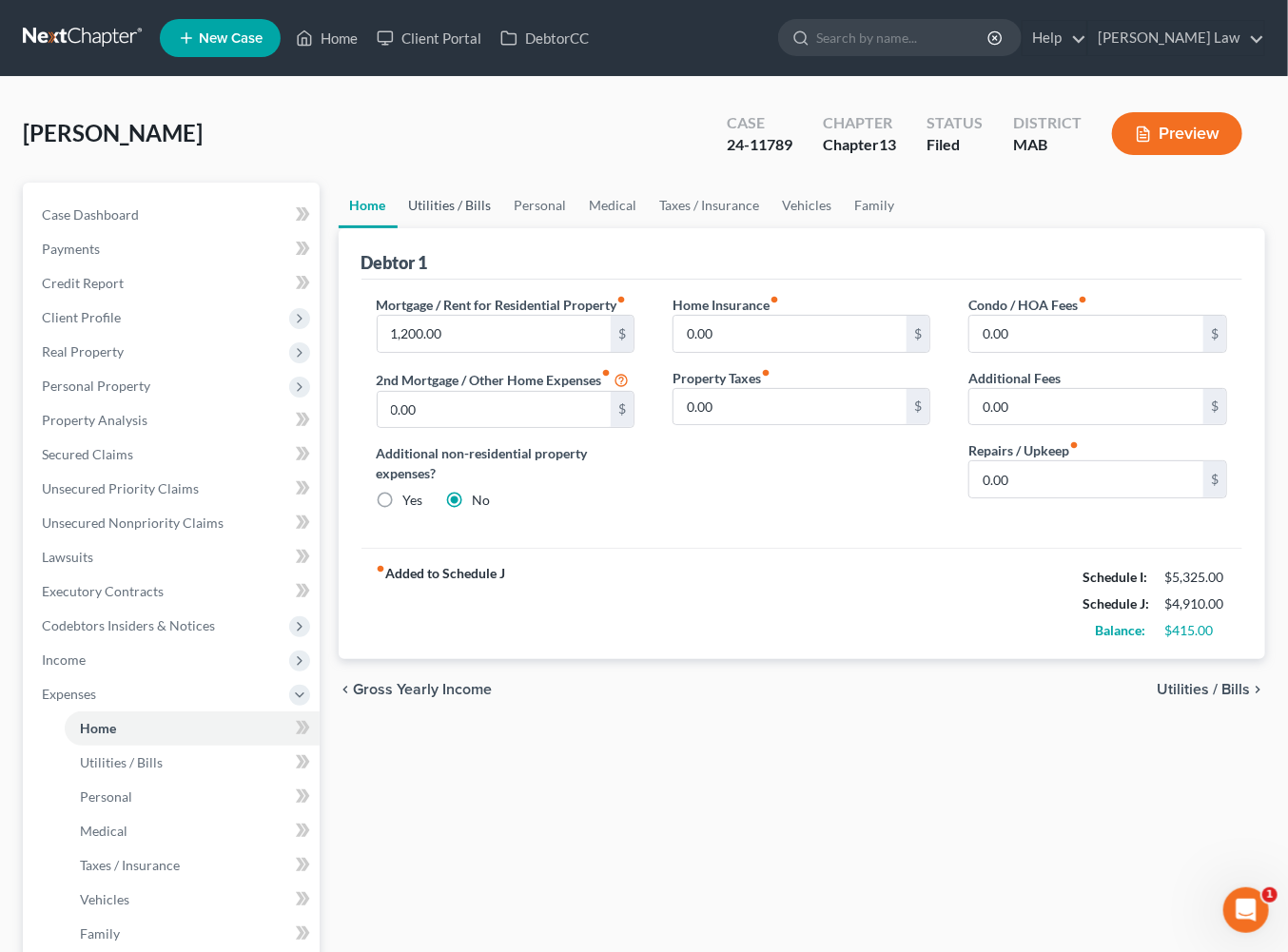
click at [464, 229] on link "Utilities / Bills" at bounding box center [450, 205] width 106 height 46
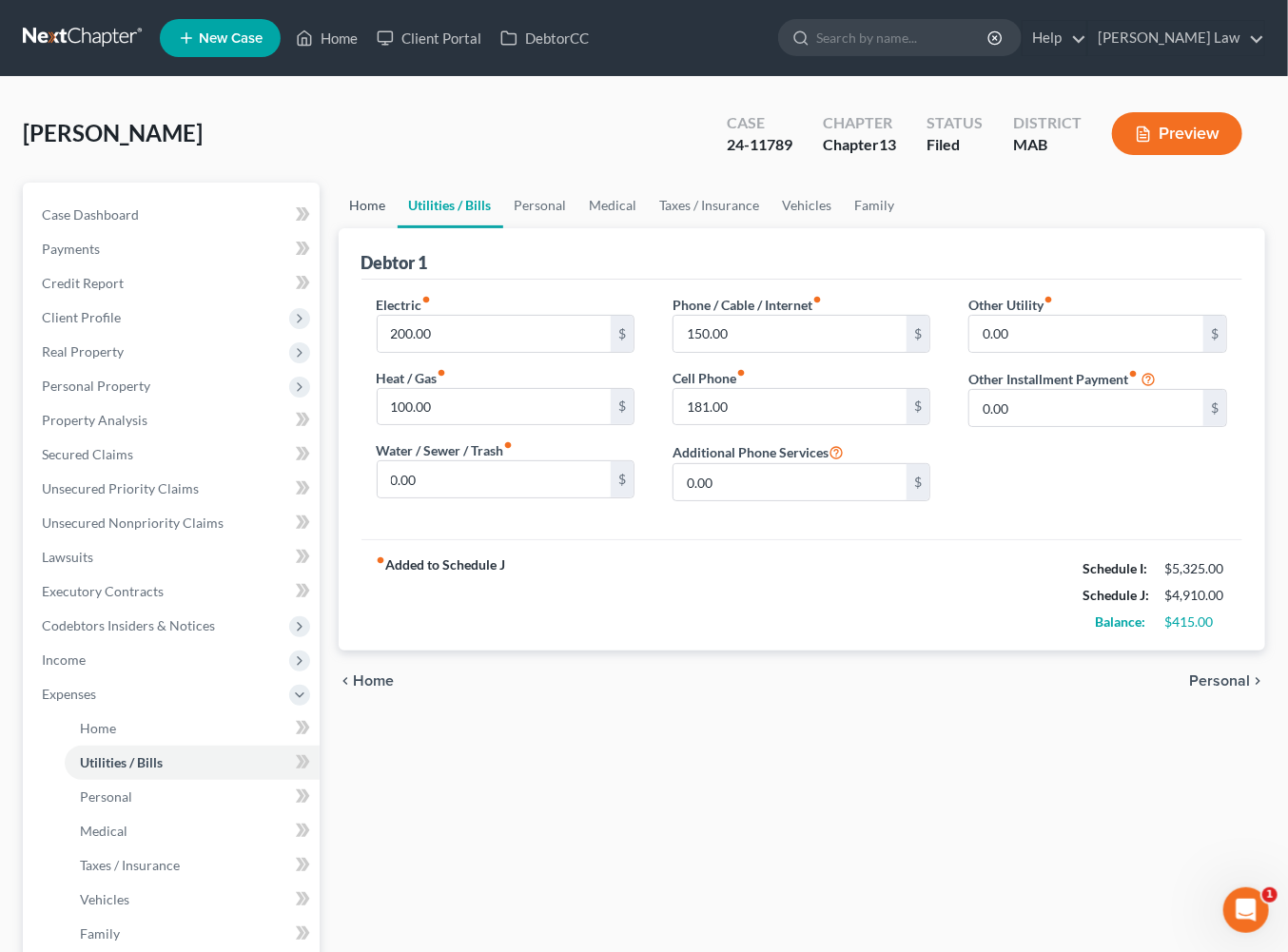
click at [370, 229] on link "Home" at bounding box center [367, 205] width 59 height 46
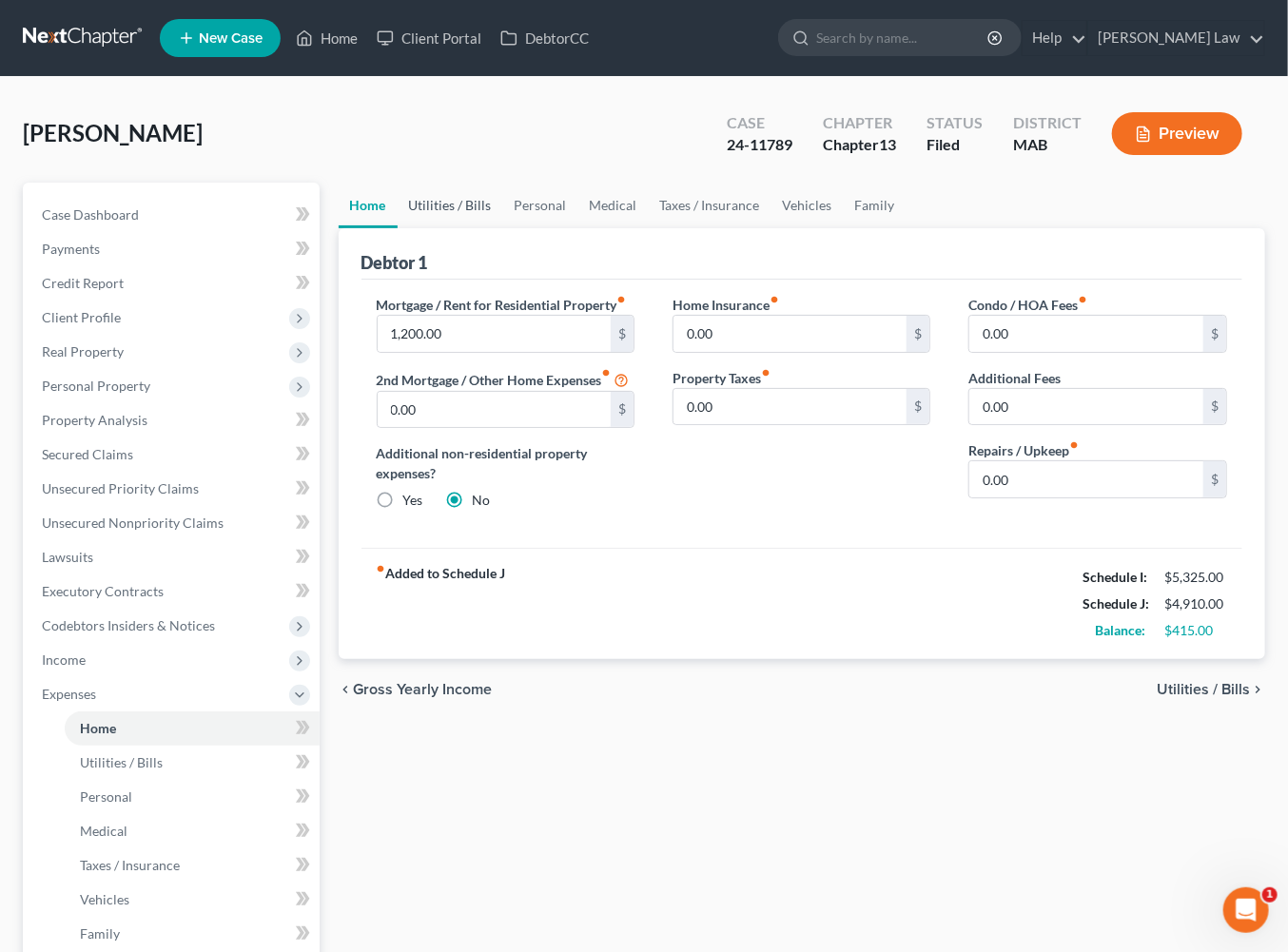
click at [488, 229] on link "Utilities / Bills" at bounding box center [450, 205] width 106 height 46
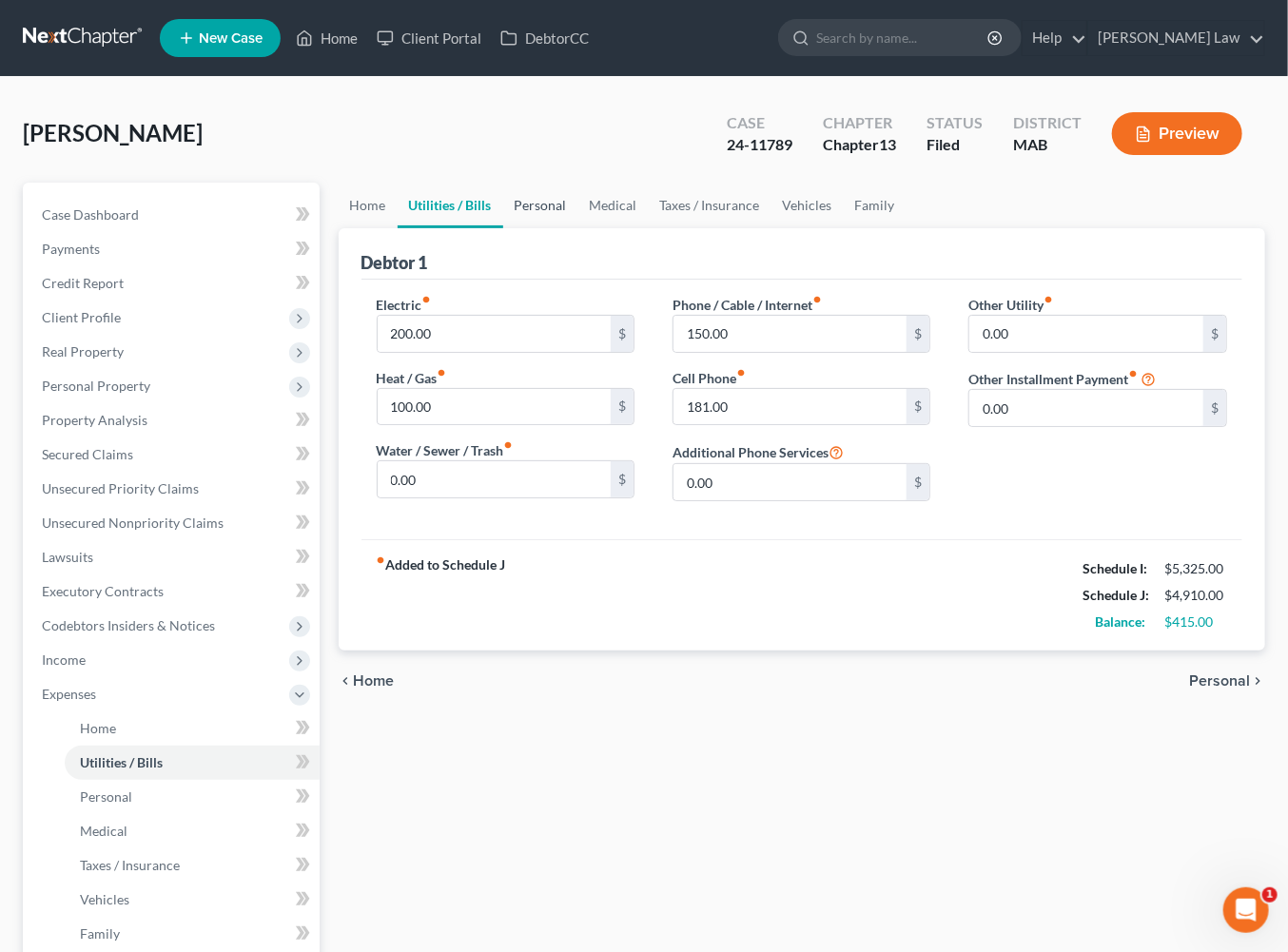
click at [579, 229] on link "Personal" at bounding box center [541, 205] width 76 height 46
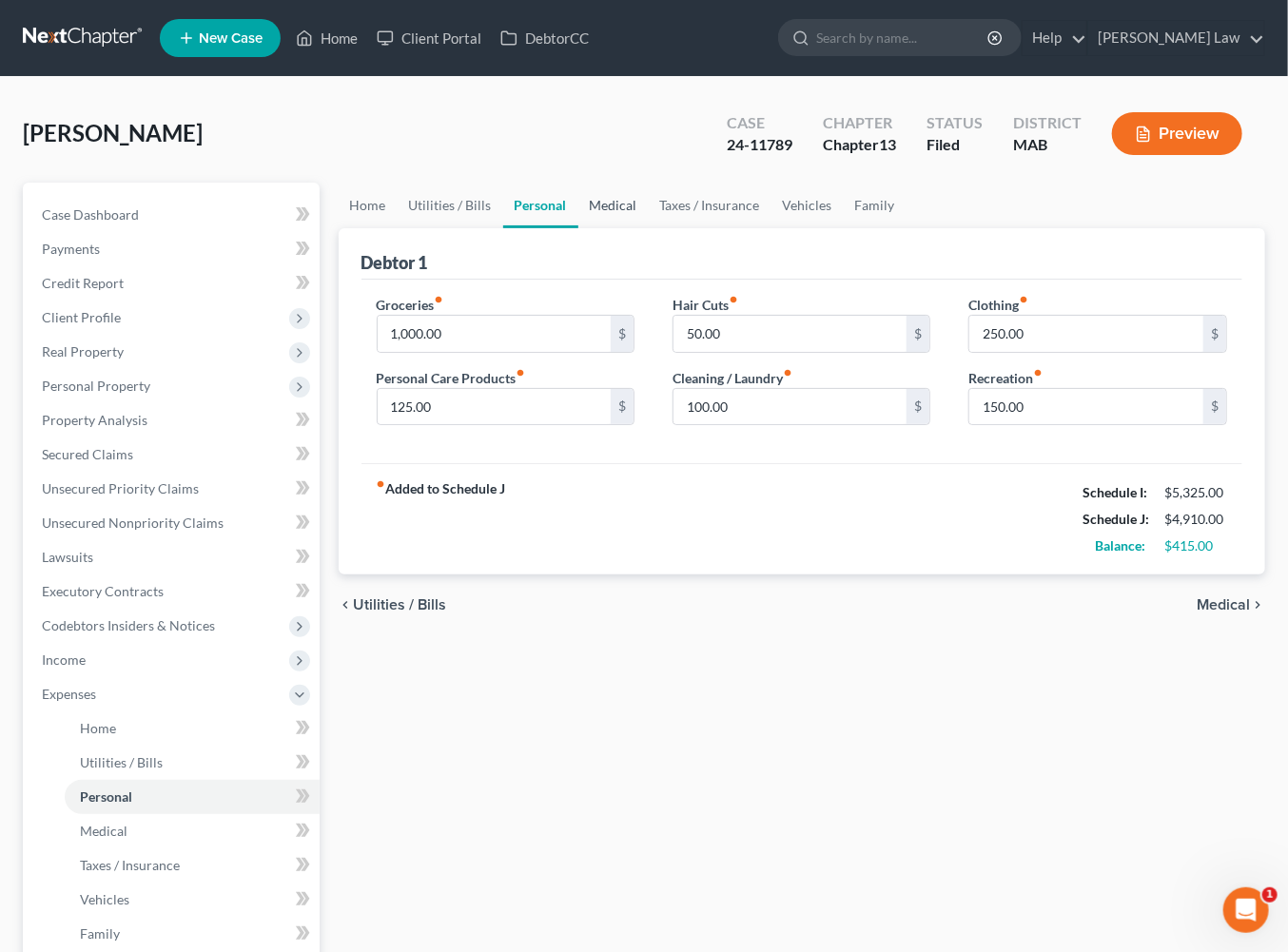
click at [648, 229] on link "Medical" at bounding box center [613, 205] width 71 height 46
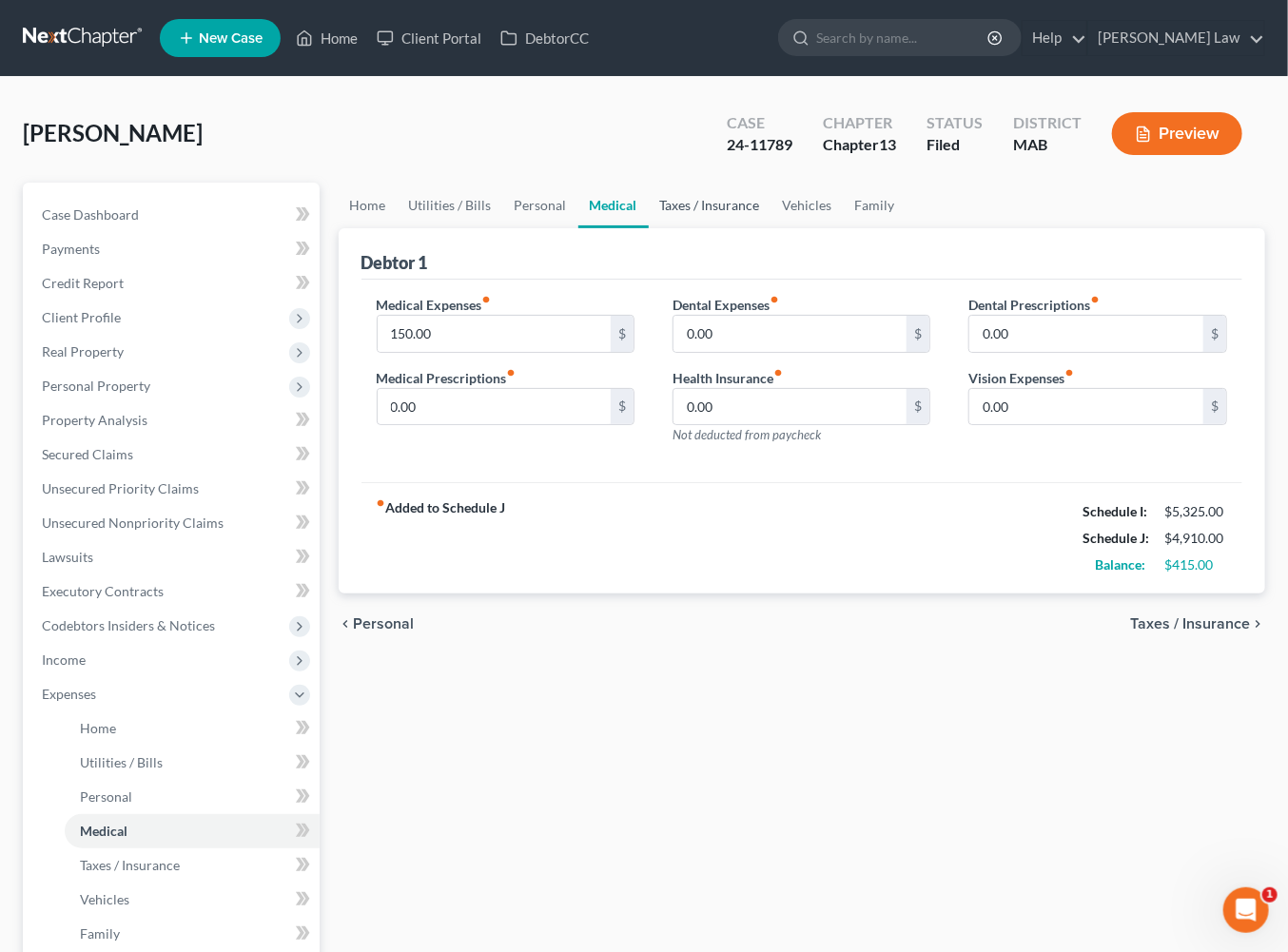
click at [771, 229] on link "Taxes / Insurance" at bounding box center [709, 205] width 123 height 46
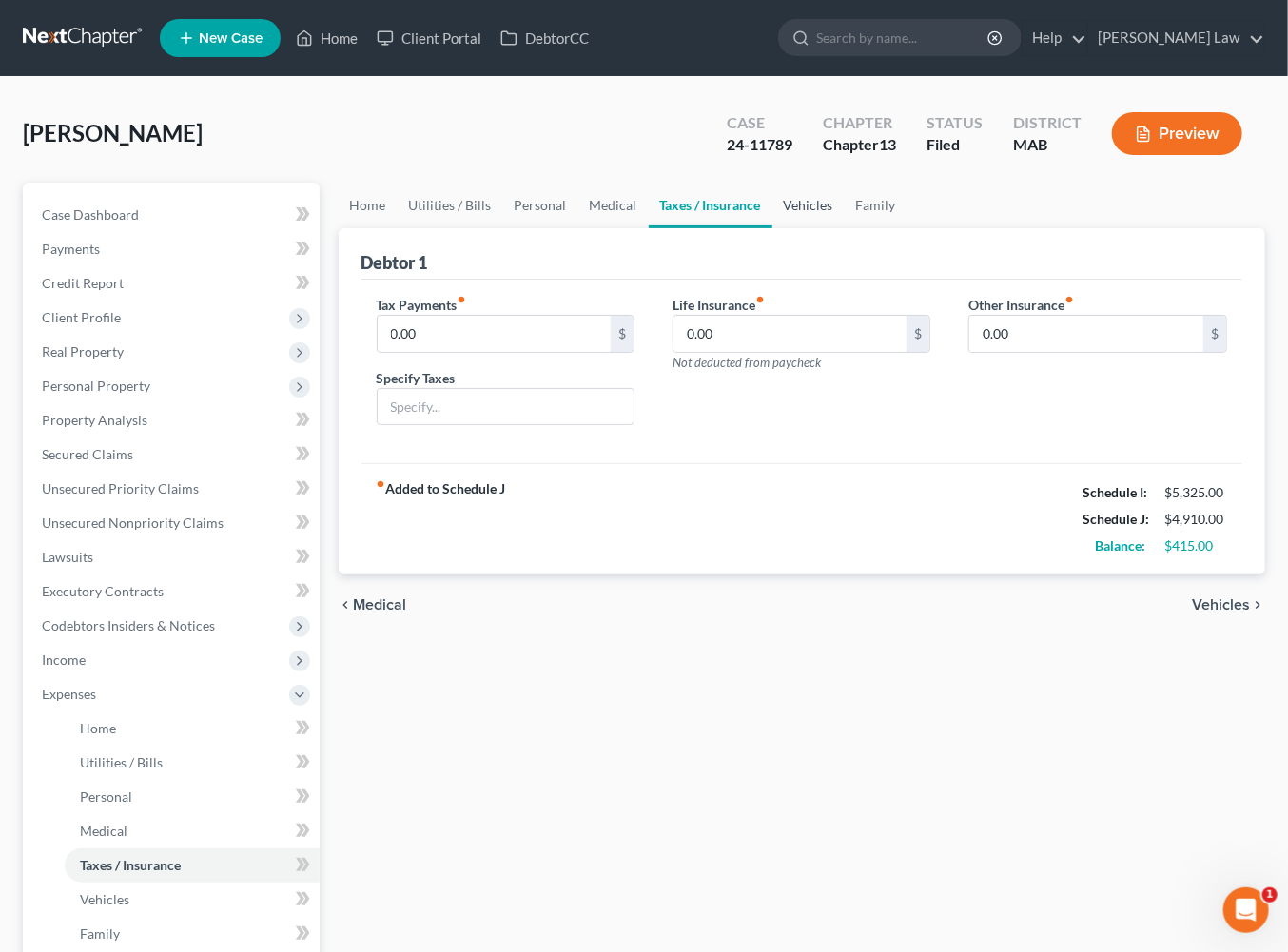
click at [845, 229] on link "Vehicles" at bounding box center [808, 205] width 73 height 46
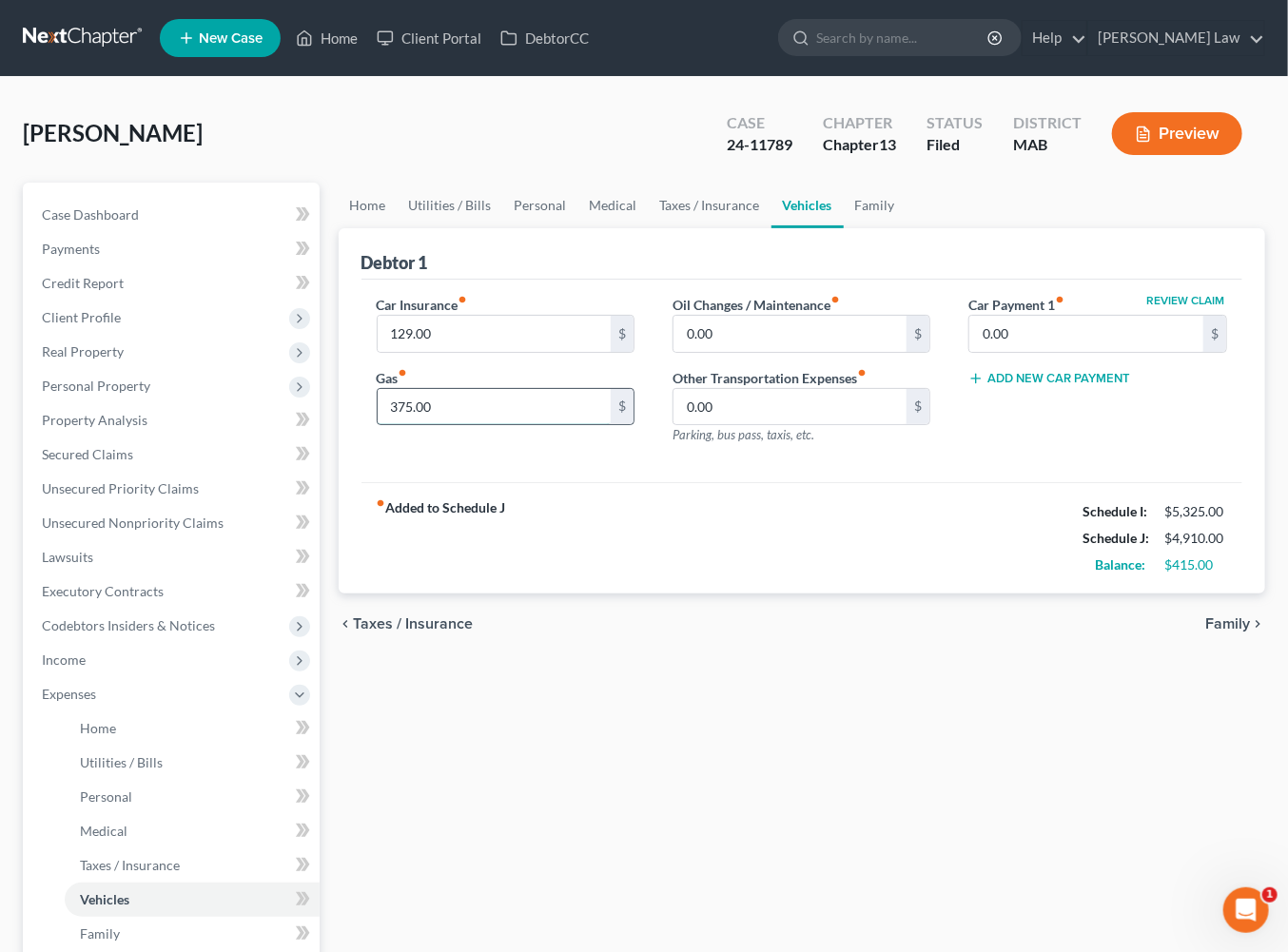
click at [487, 426] on input "375.00" at bounding box center [494, 406] width 234 height 36
type input "425"
click at [481, 352] on input "129.00" at bounding box center [494, 333] width 234 height 36
click at [453, 352] on input "149" at bounding box center [494, 333] width 234 height 36
click at [456, 352] on input "144" at bounding box center [494, 333] width 234 height 36
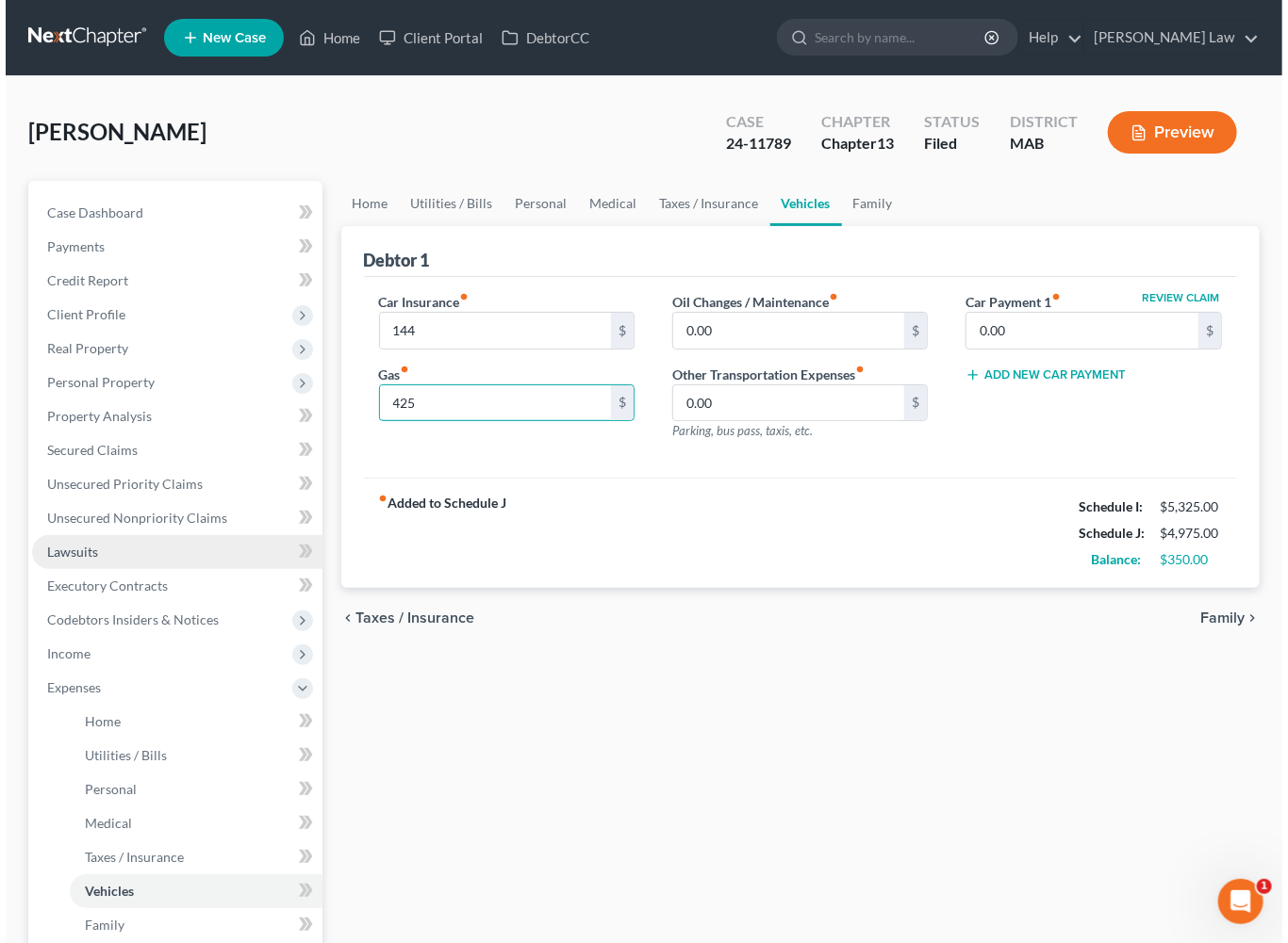
scroll to position [279, 0]
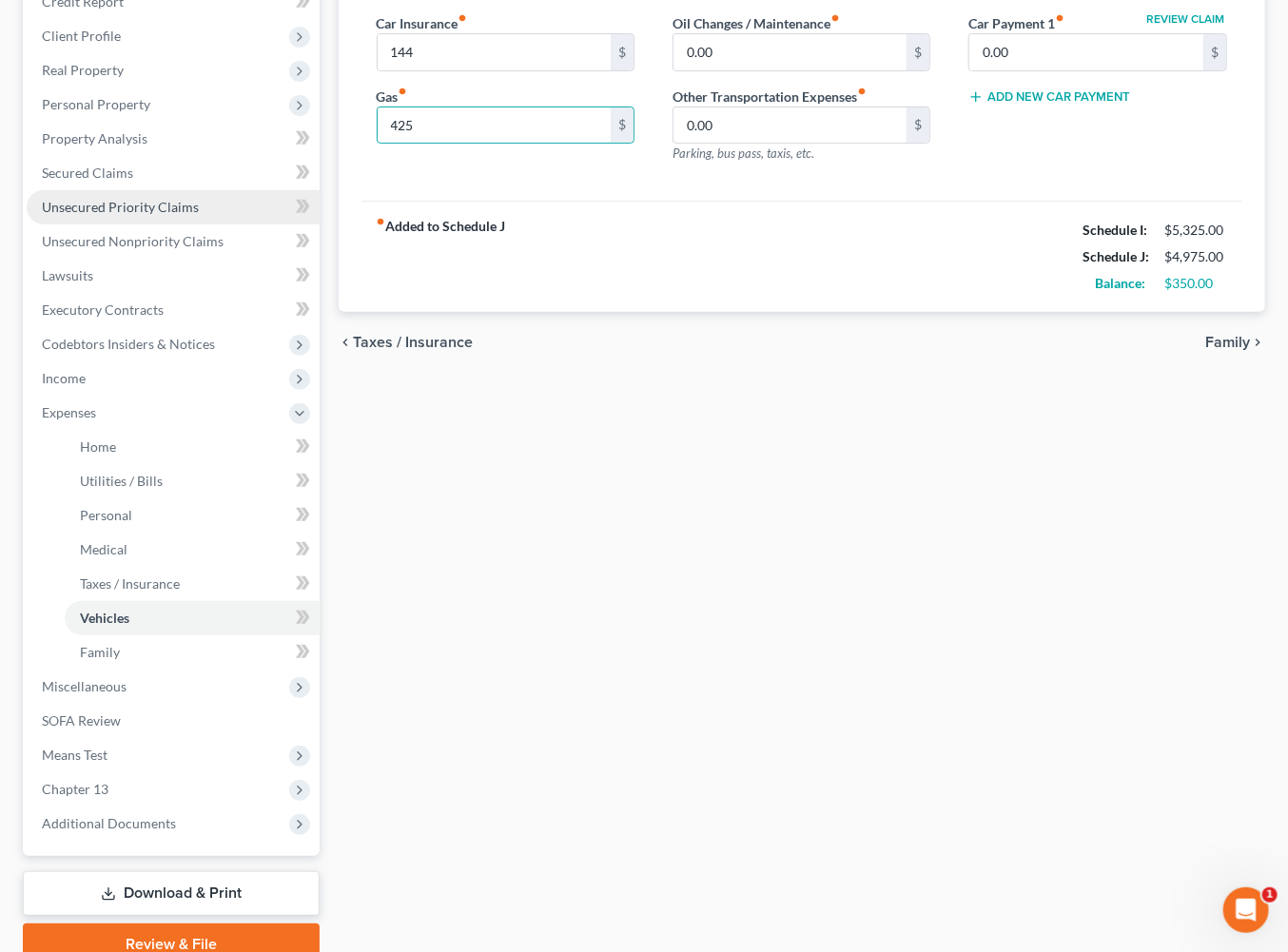
click at [89, 215] on span "Unsecured Priority Claims" at bounding box center [120, 206] width 157 height 16
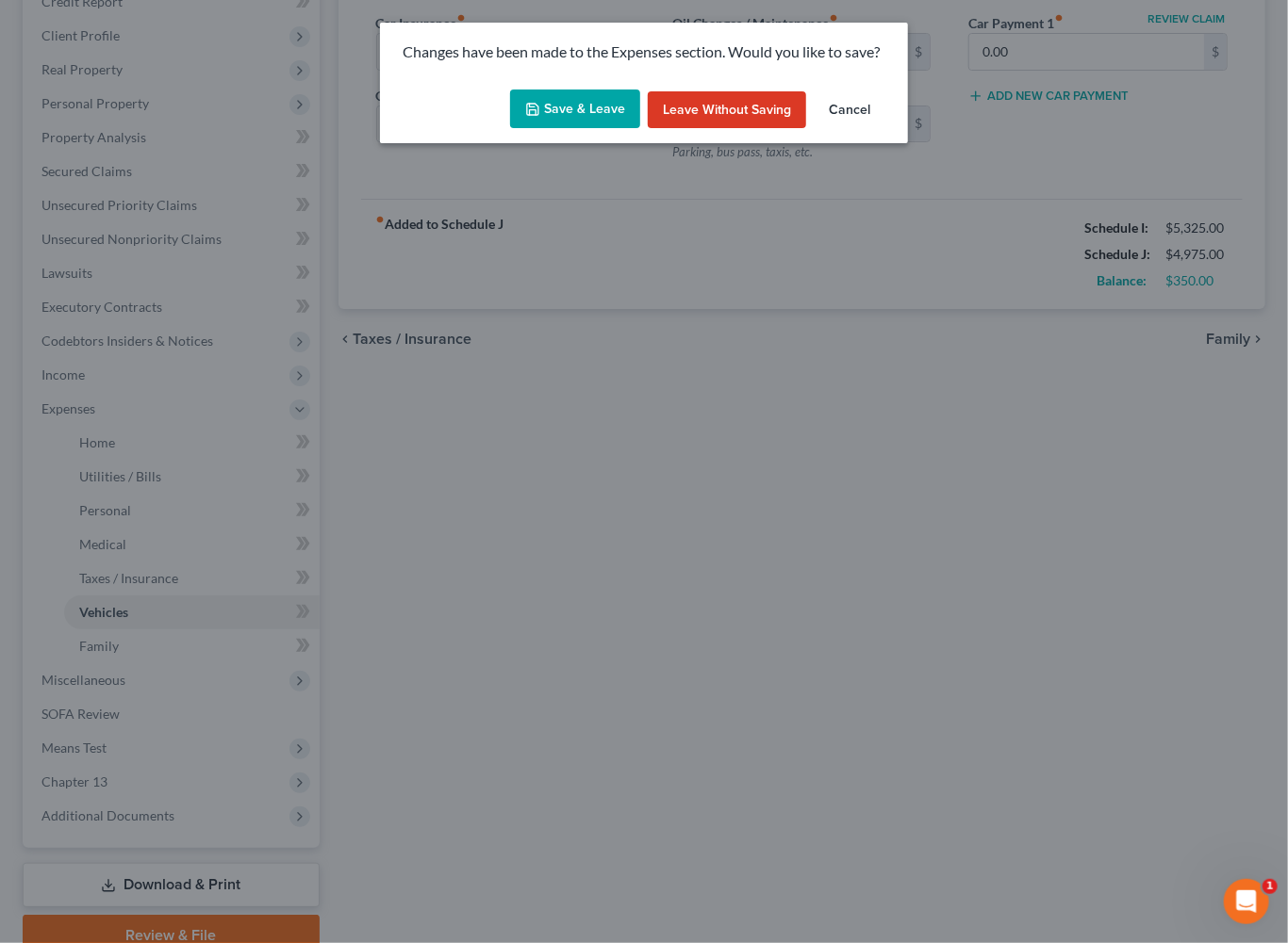
click at [564, 129] on button "Save & Leave" at bounding box center [574, 109] width 130 height 39
type input "144.00"
type input "425.00"
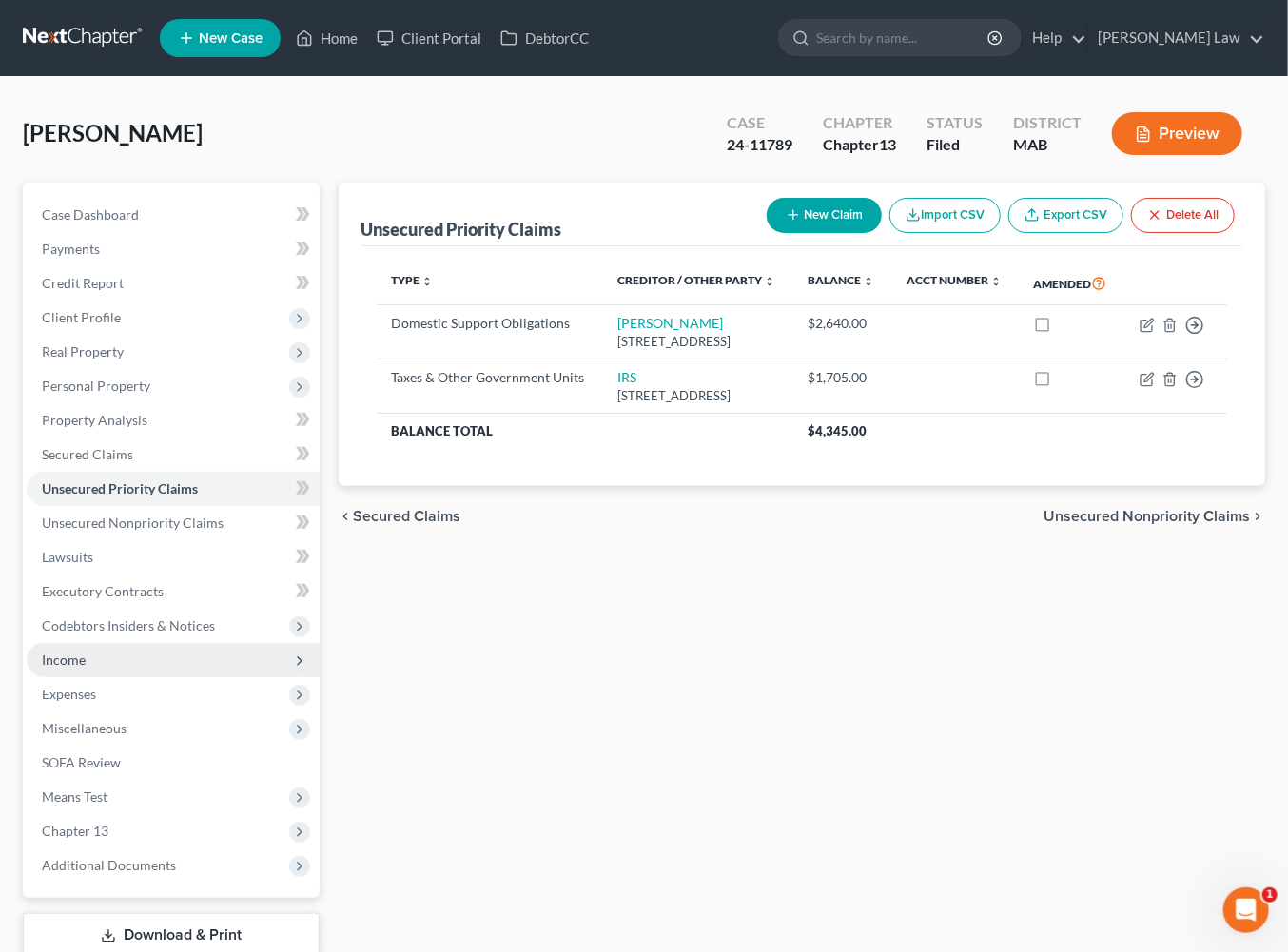
click at [85, 668] on span "Income" at bounding box center [63, 659] width 44 height 16
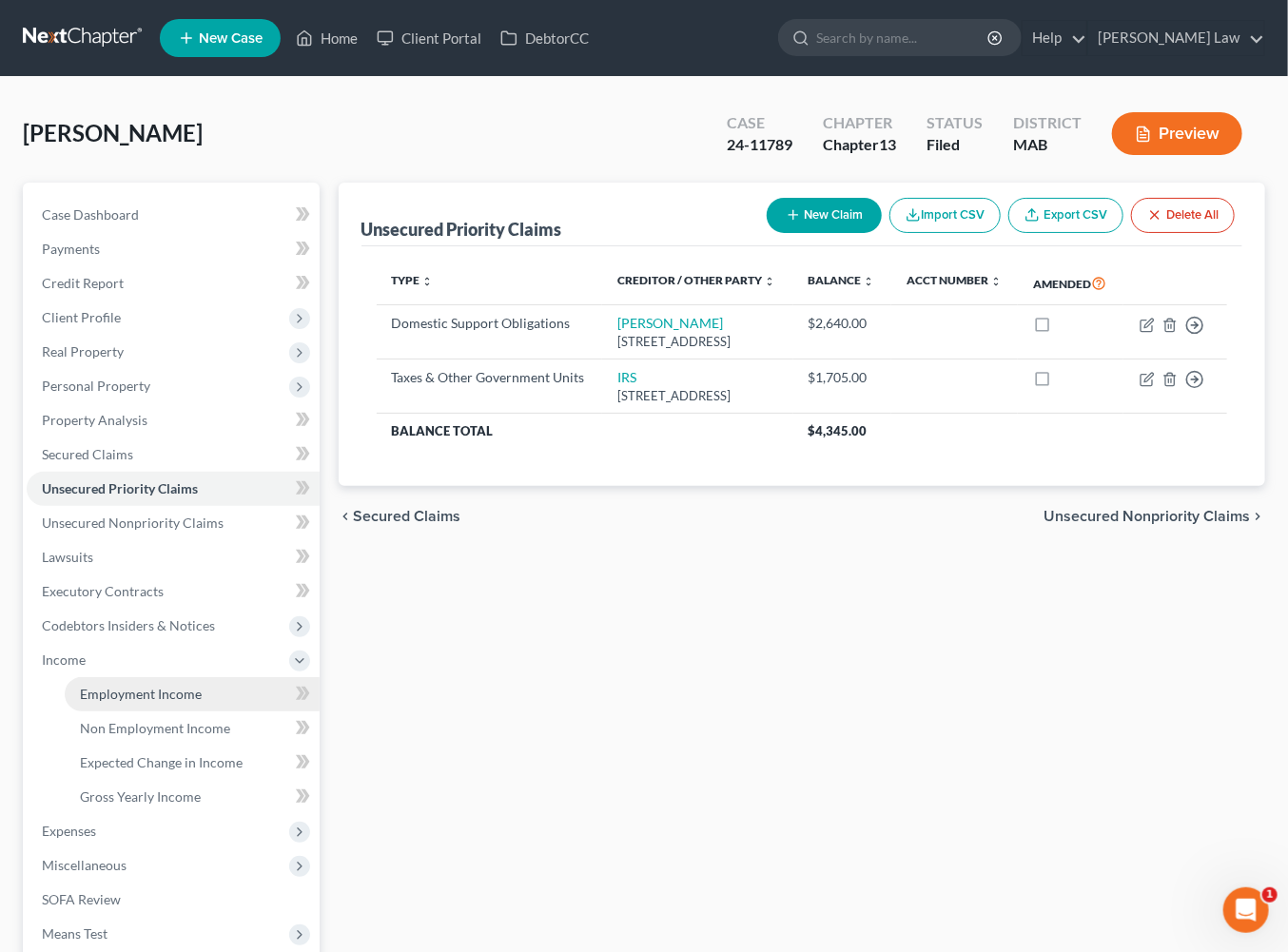
click at [182, 702] on span "Employment Income" at bounding box center [141, 694] width 122 height 16
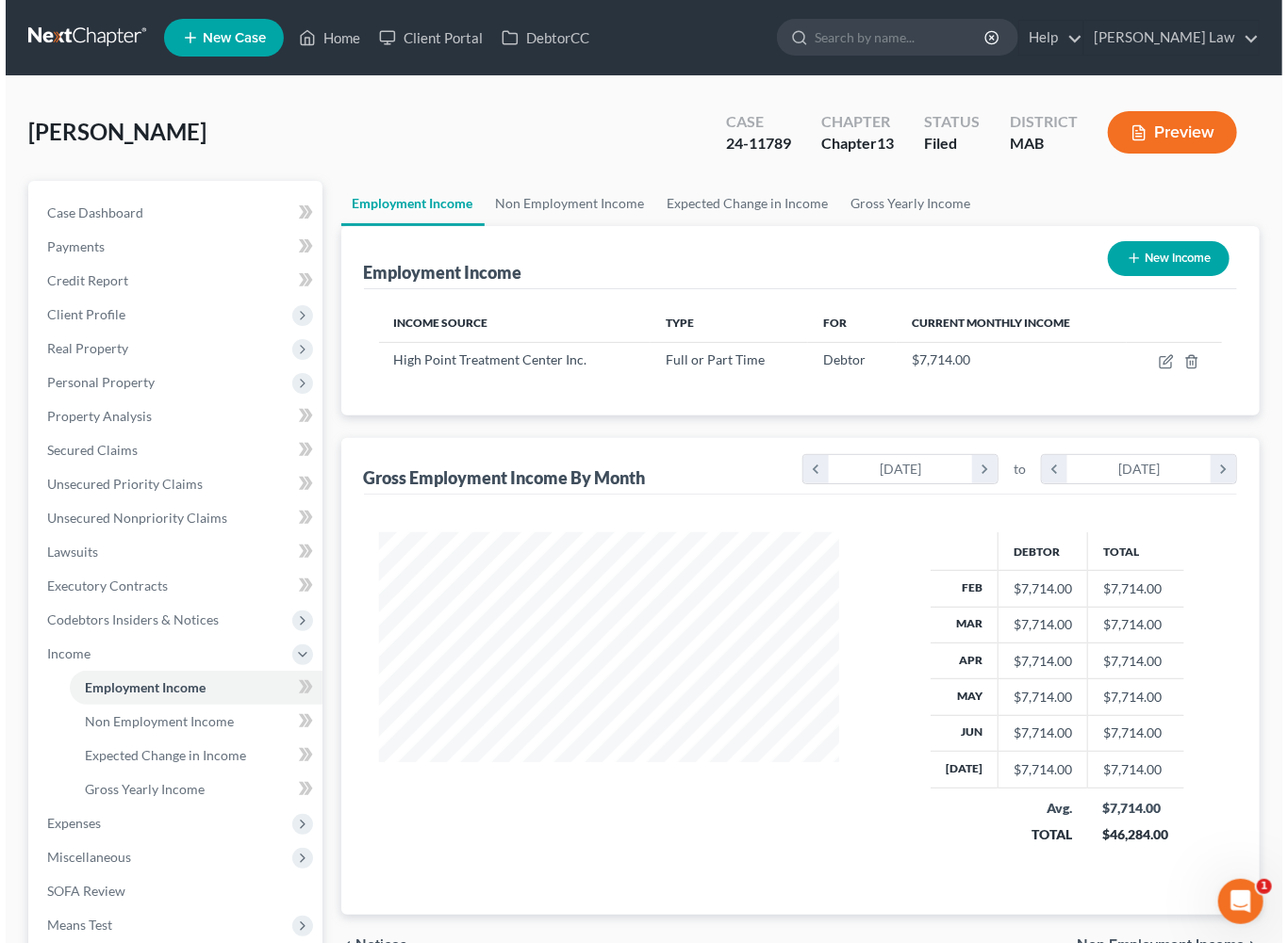
scroll to position [419, 498]
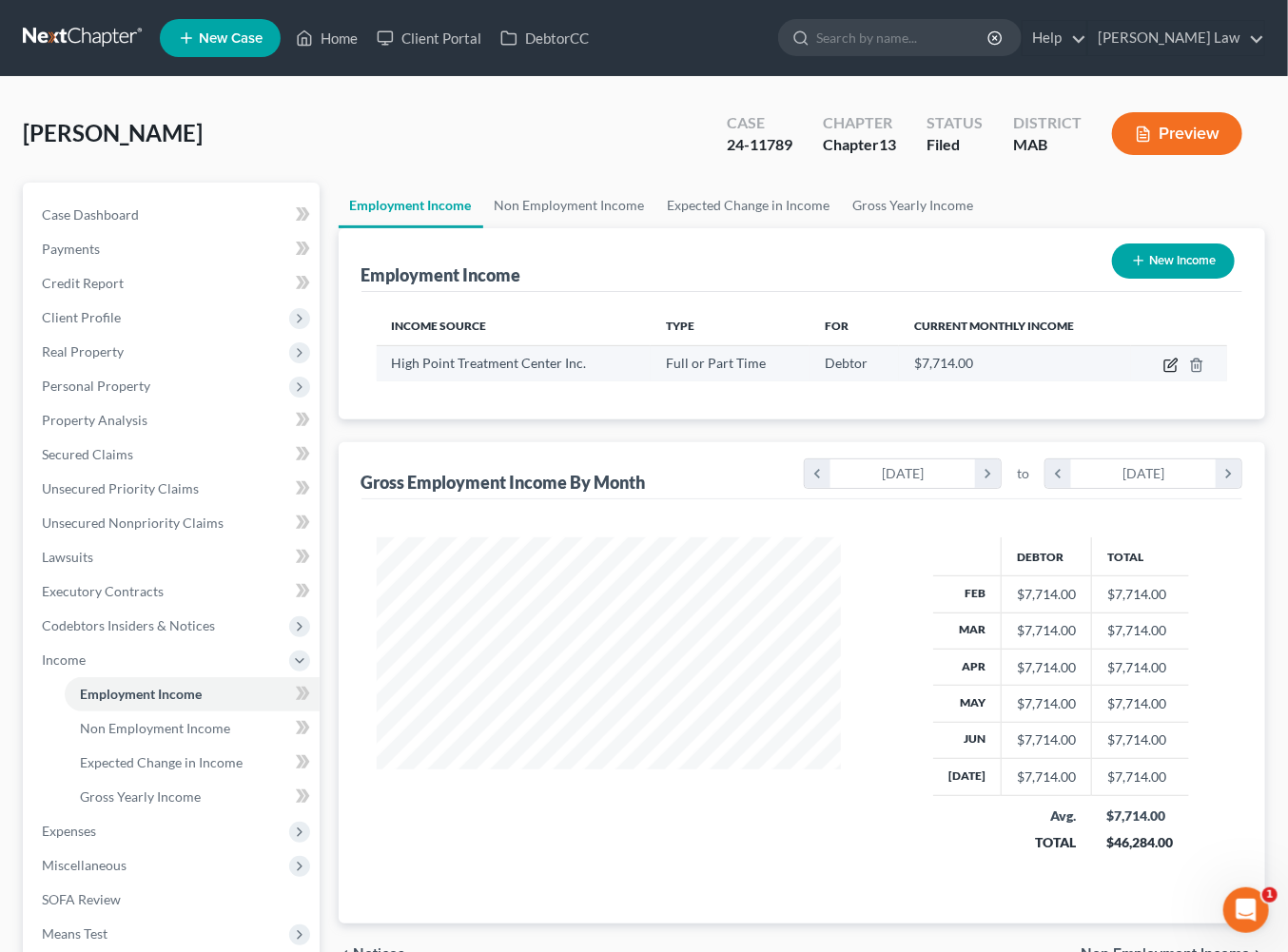
click at [1177, 367] on icon "button" at bounding box center [1172, 363] width 9 height 9
select select "0"
select select "22"
select select "0"
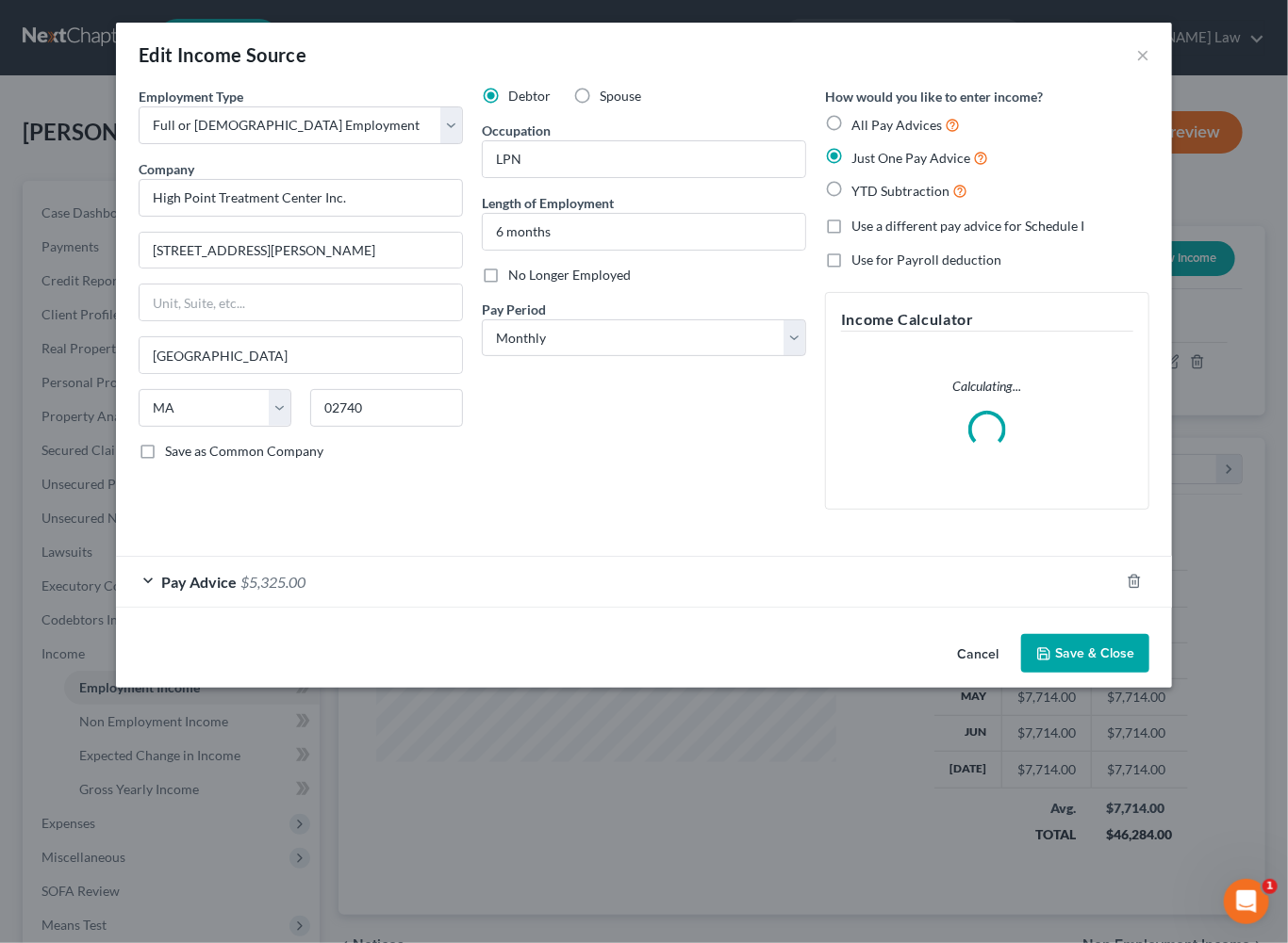
scroll to position [419, 502]
click at [449, 607] on div "Pay Advice $5,325.00" at bounding box center [618, 582] width 1003 height 50
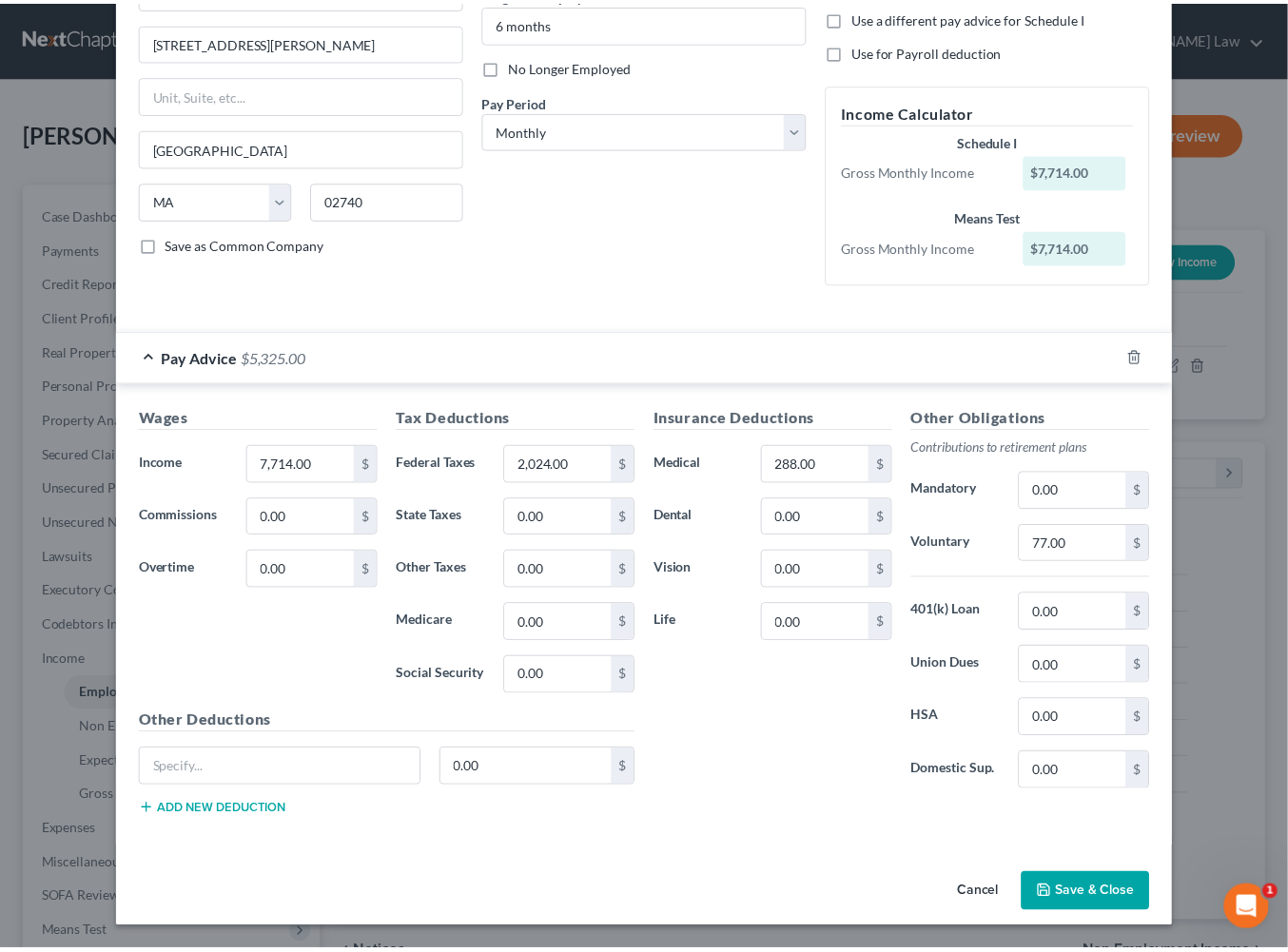
scroll to position [514, 0]
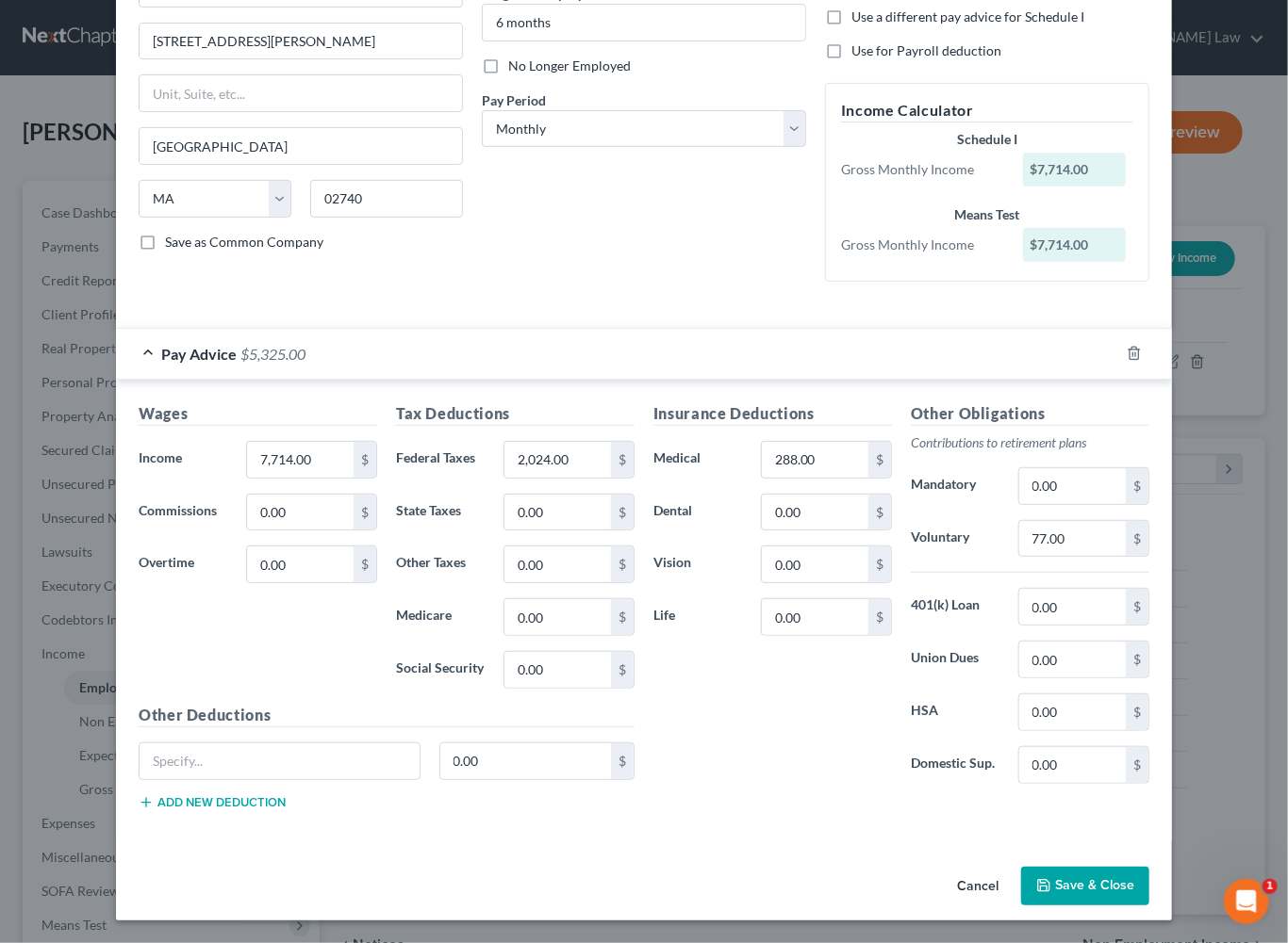
click at [1144, 868] on button "Save & Close" at bounding box center [1084, 886] width 128 height 39
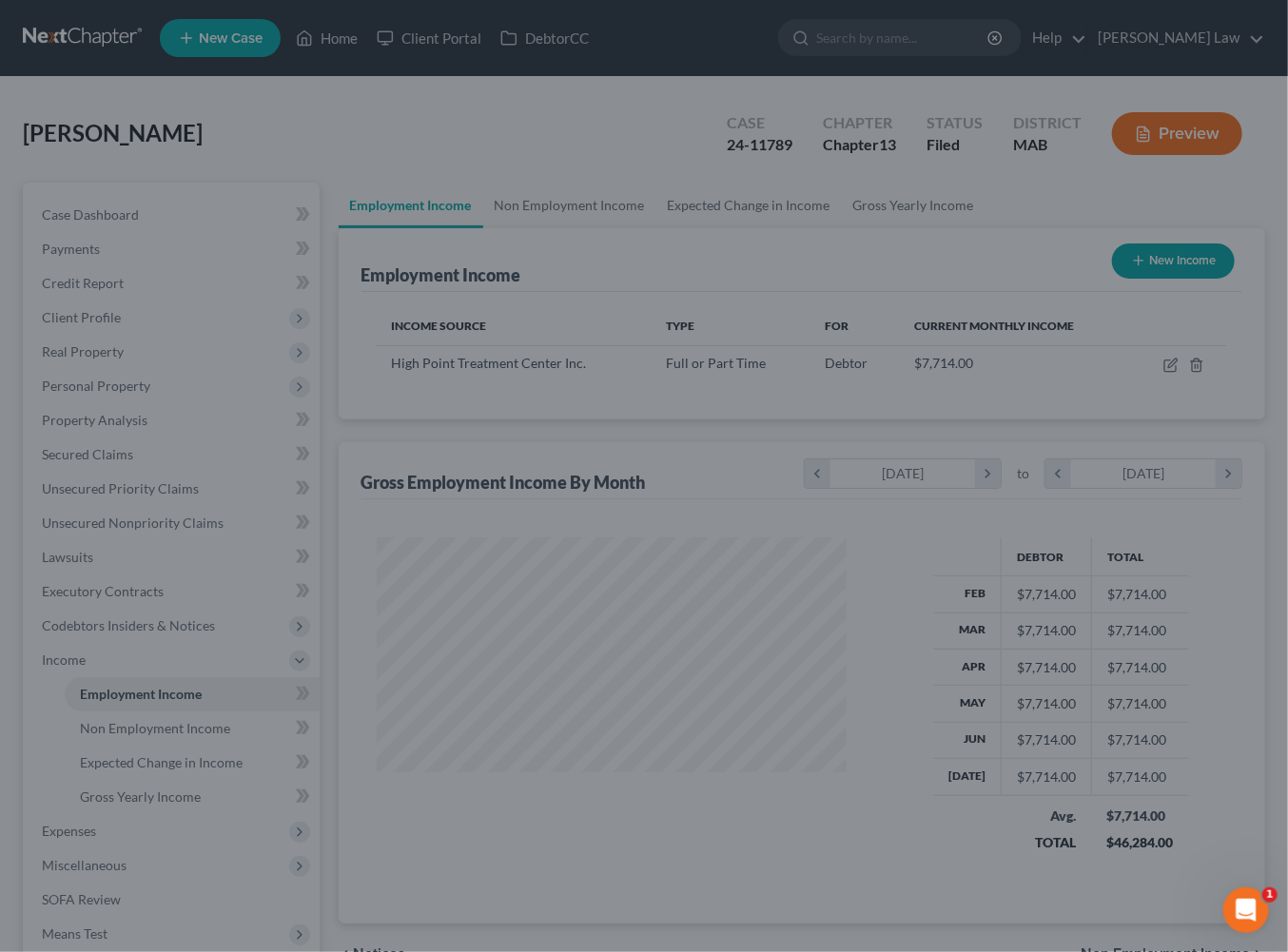
scroll to position [951074, 950700]
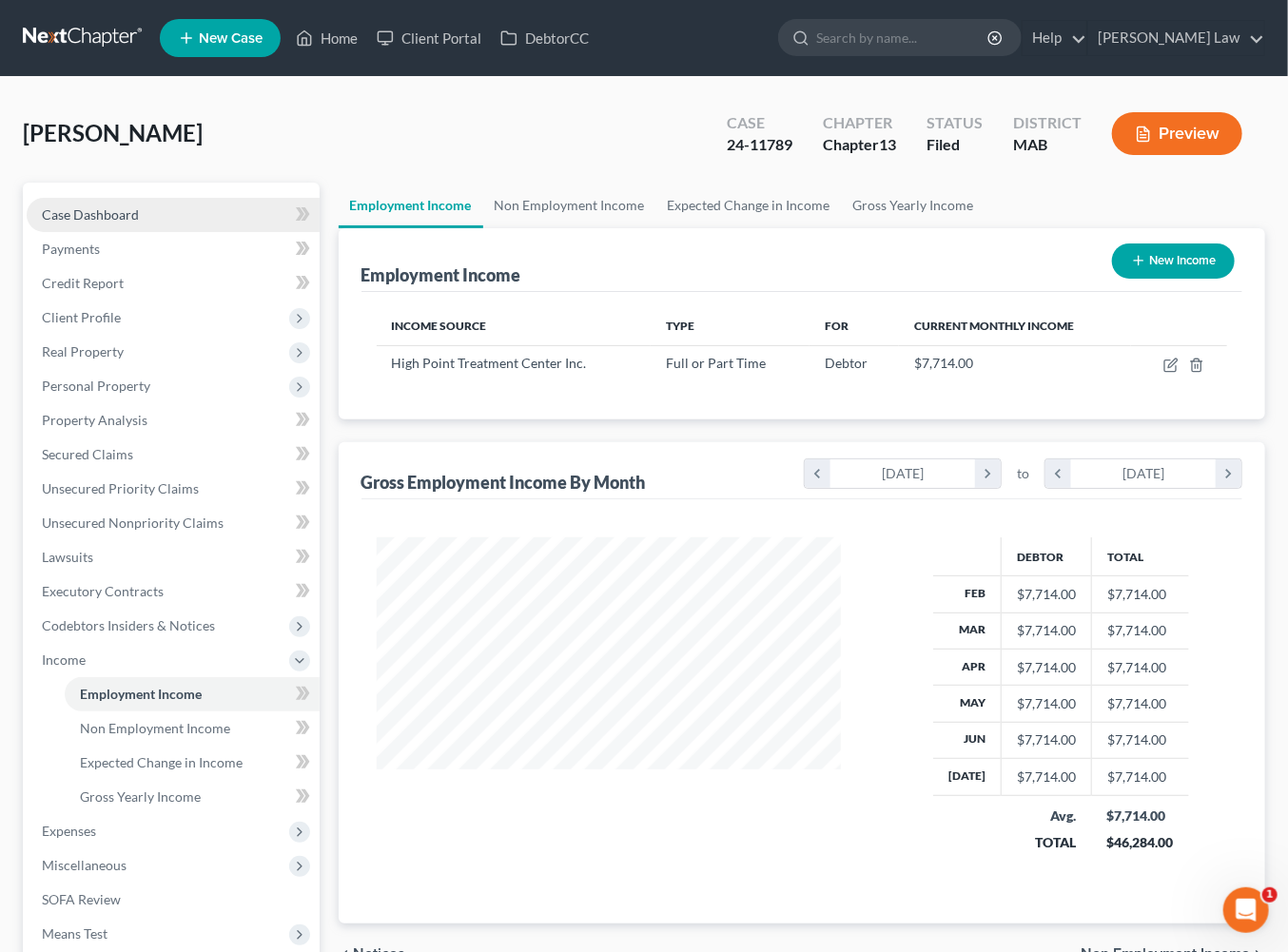
click at [132, 223] on span "Case Dashboard" at bounding box center [90, 214] width 97 height 16
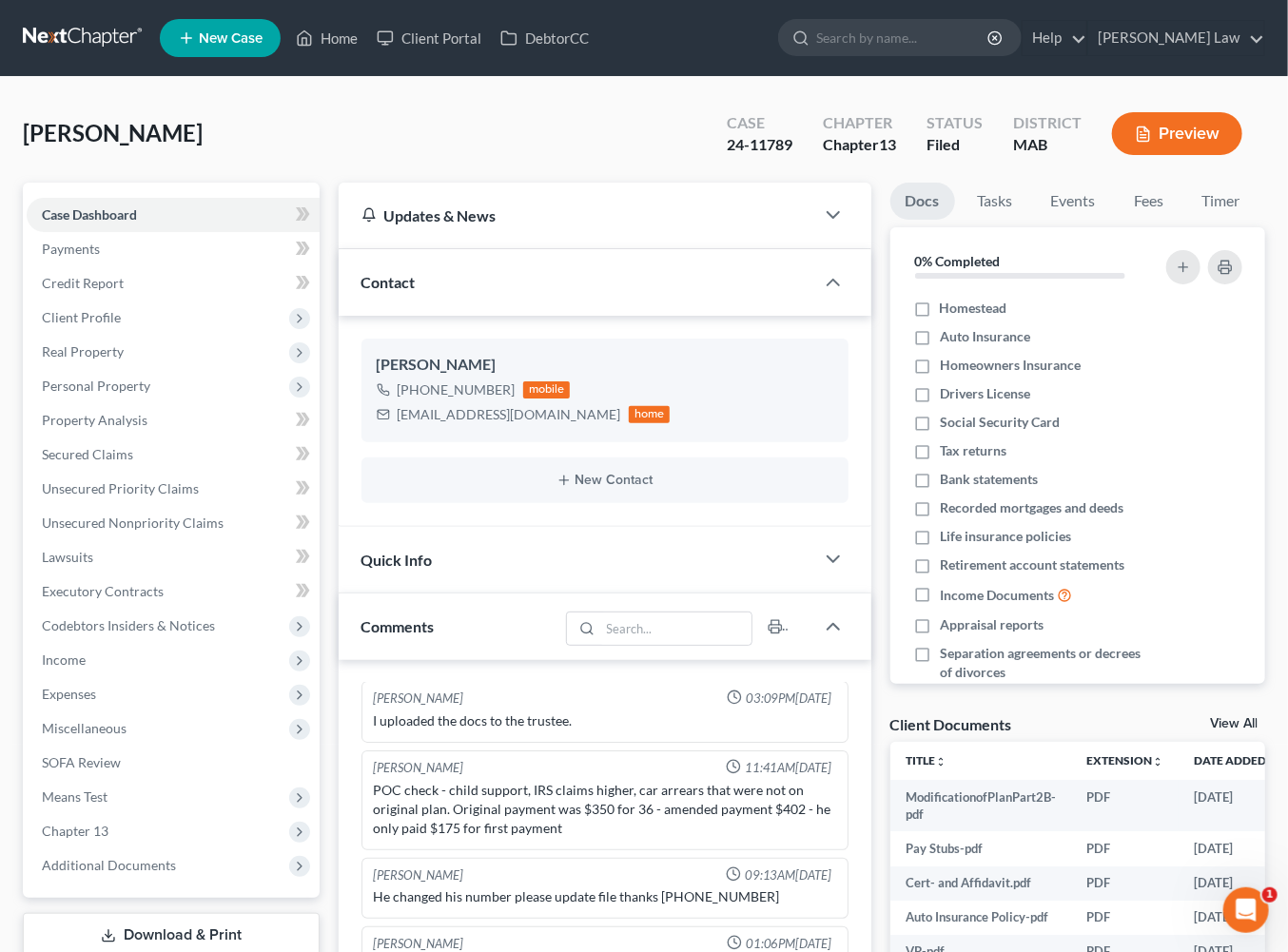
click at [1147, 155] on button "Preview" at bounding box center [1177, 134] width 130 height 43
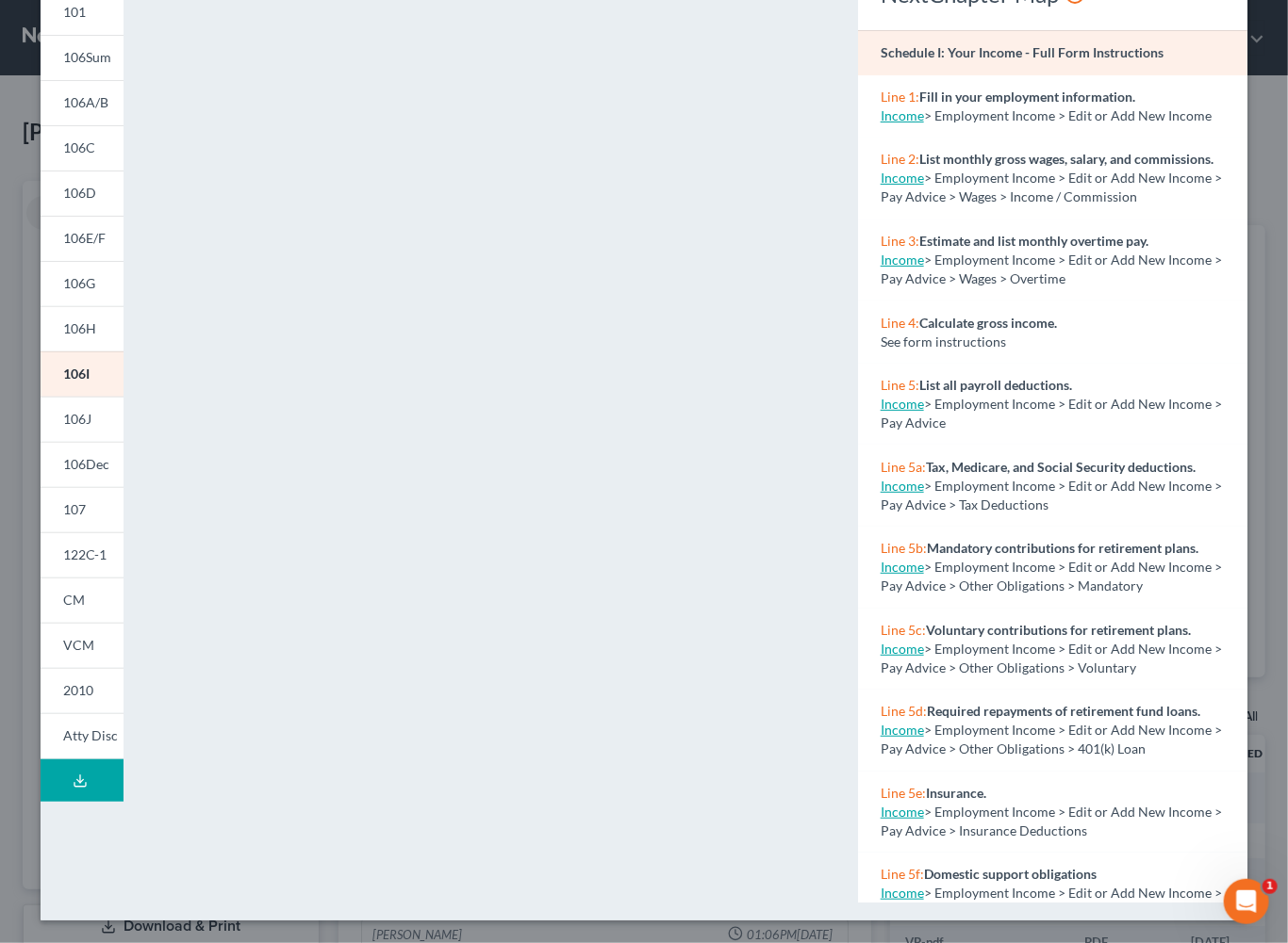
scroll to position [278, 0]
click at [76, 411] on span "106J" at bounding box center [77, 419] width 28 height 16
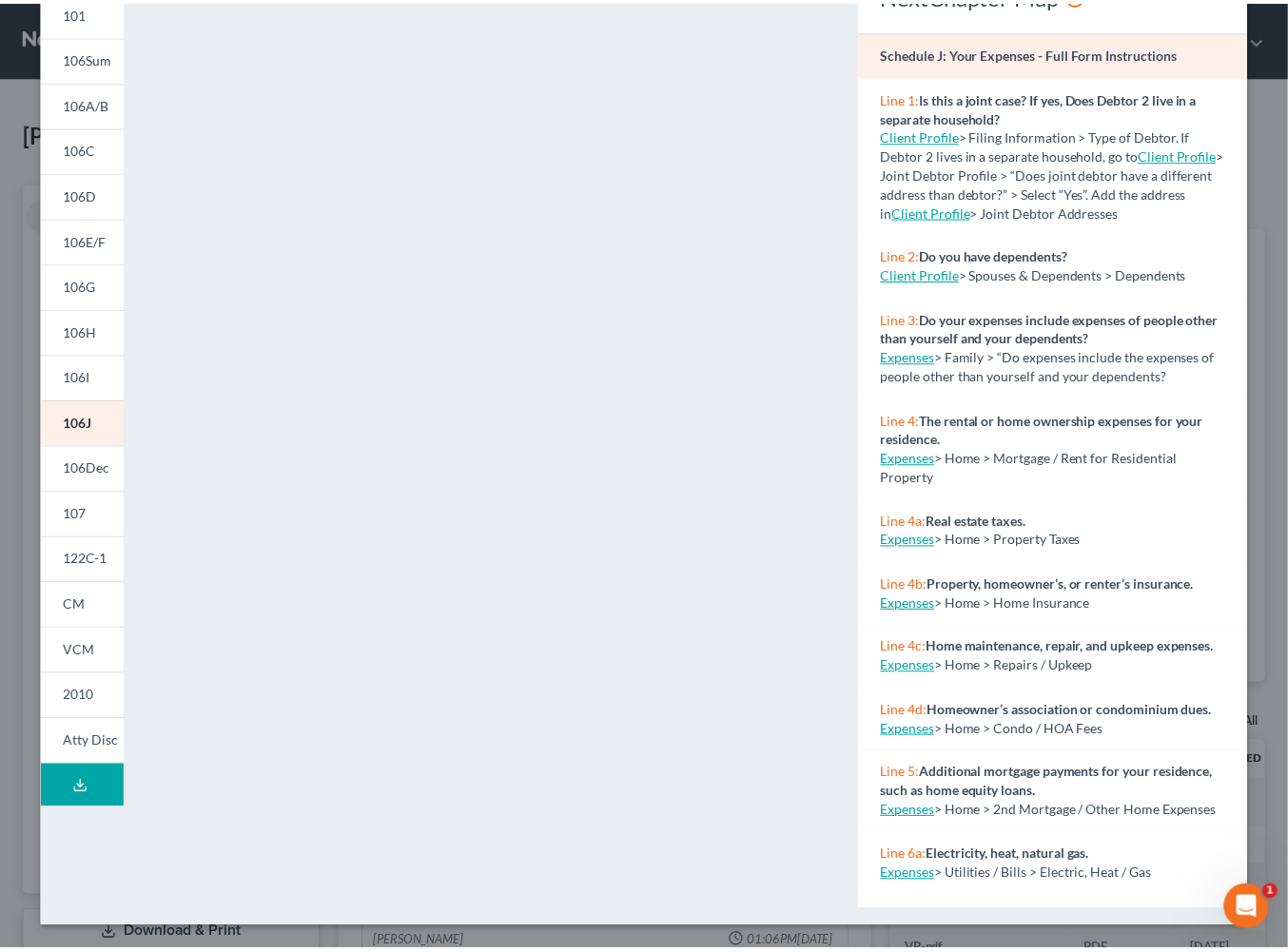
scroll to position [79, 0]
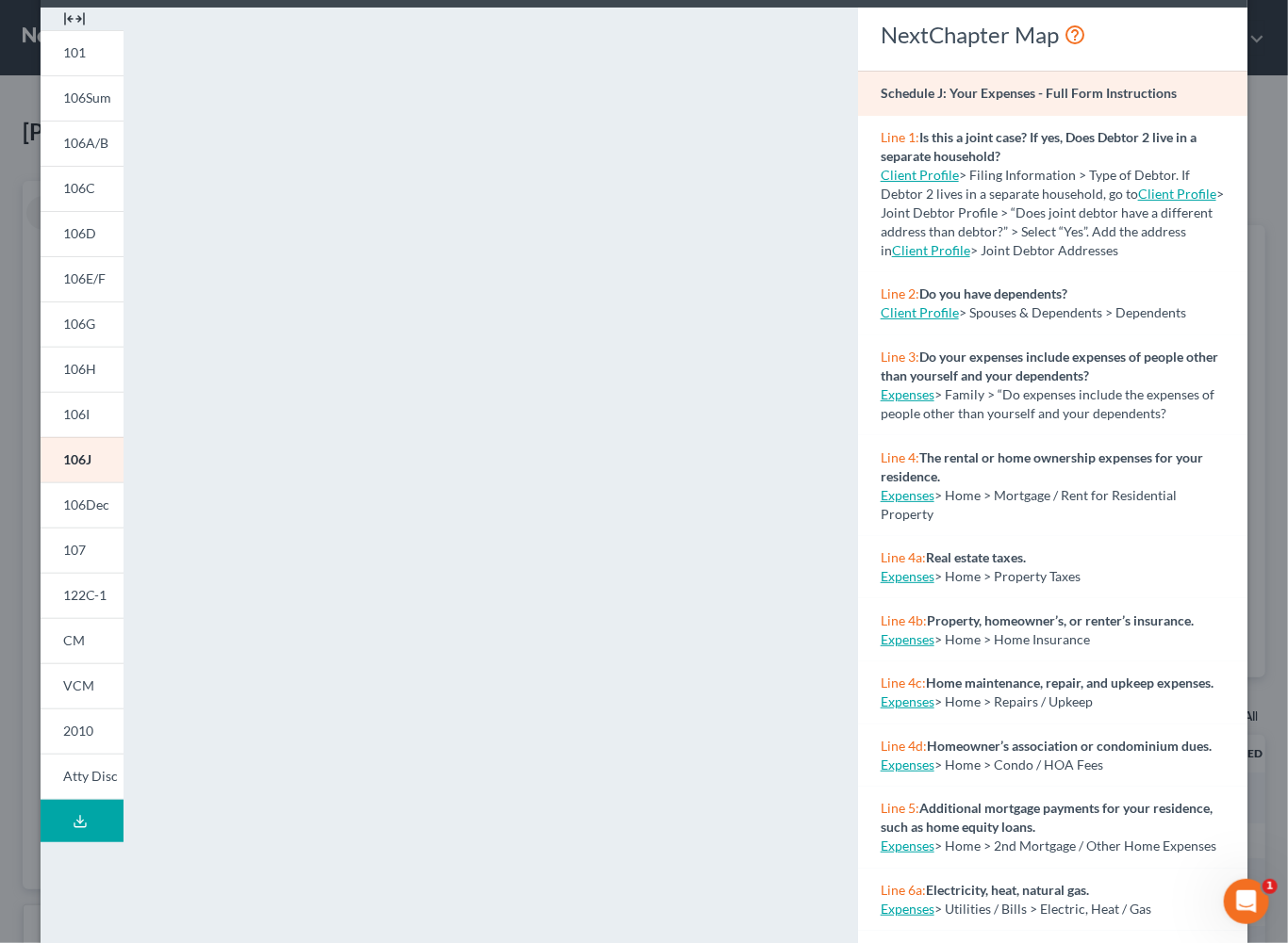
click at [71, 30] on img at bounding box center [75, 19] width 23 height 23
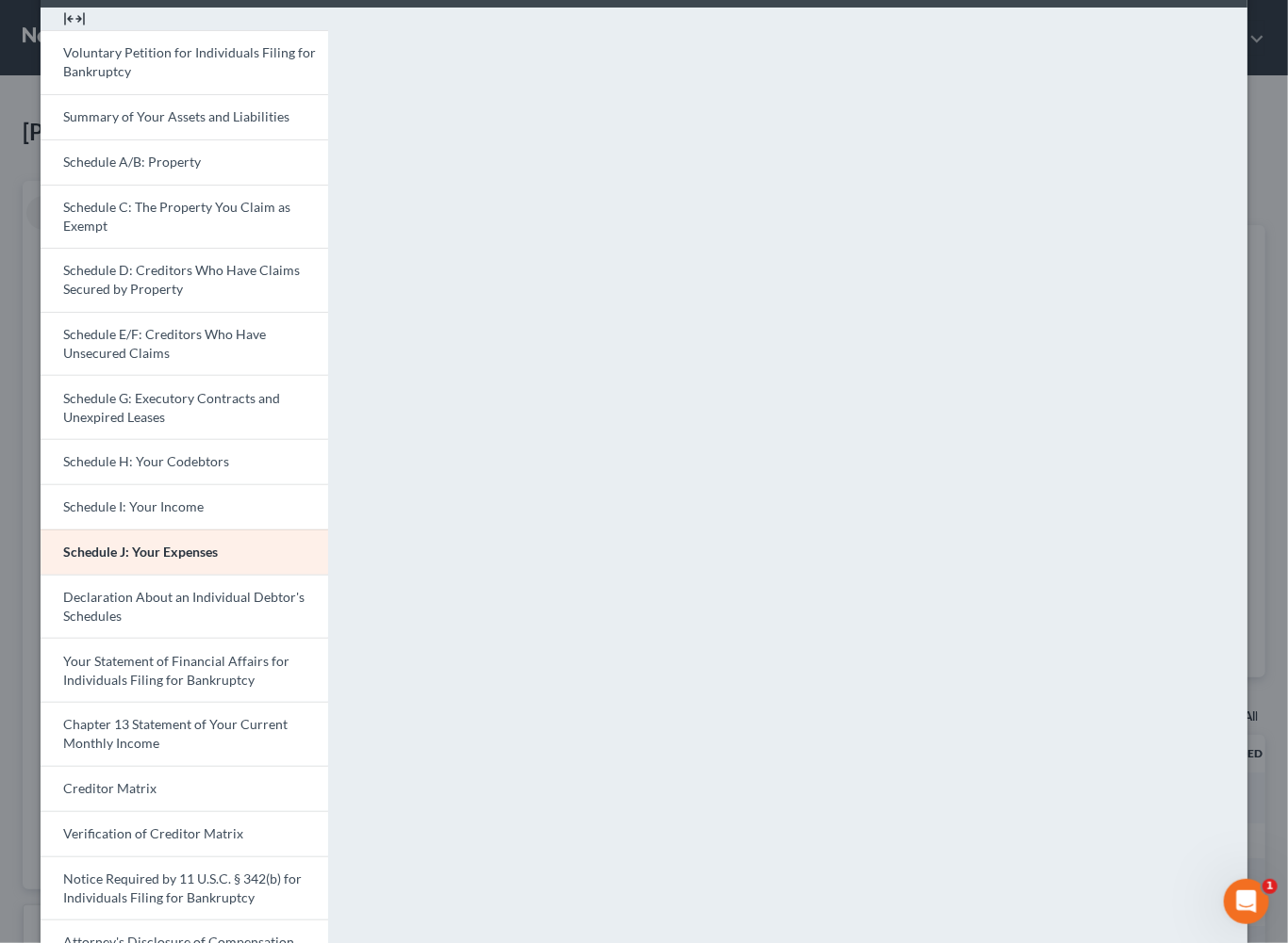
click at [40, 30] on div at bounding box center [183, 19] width 287 height 23
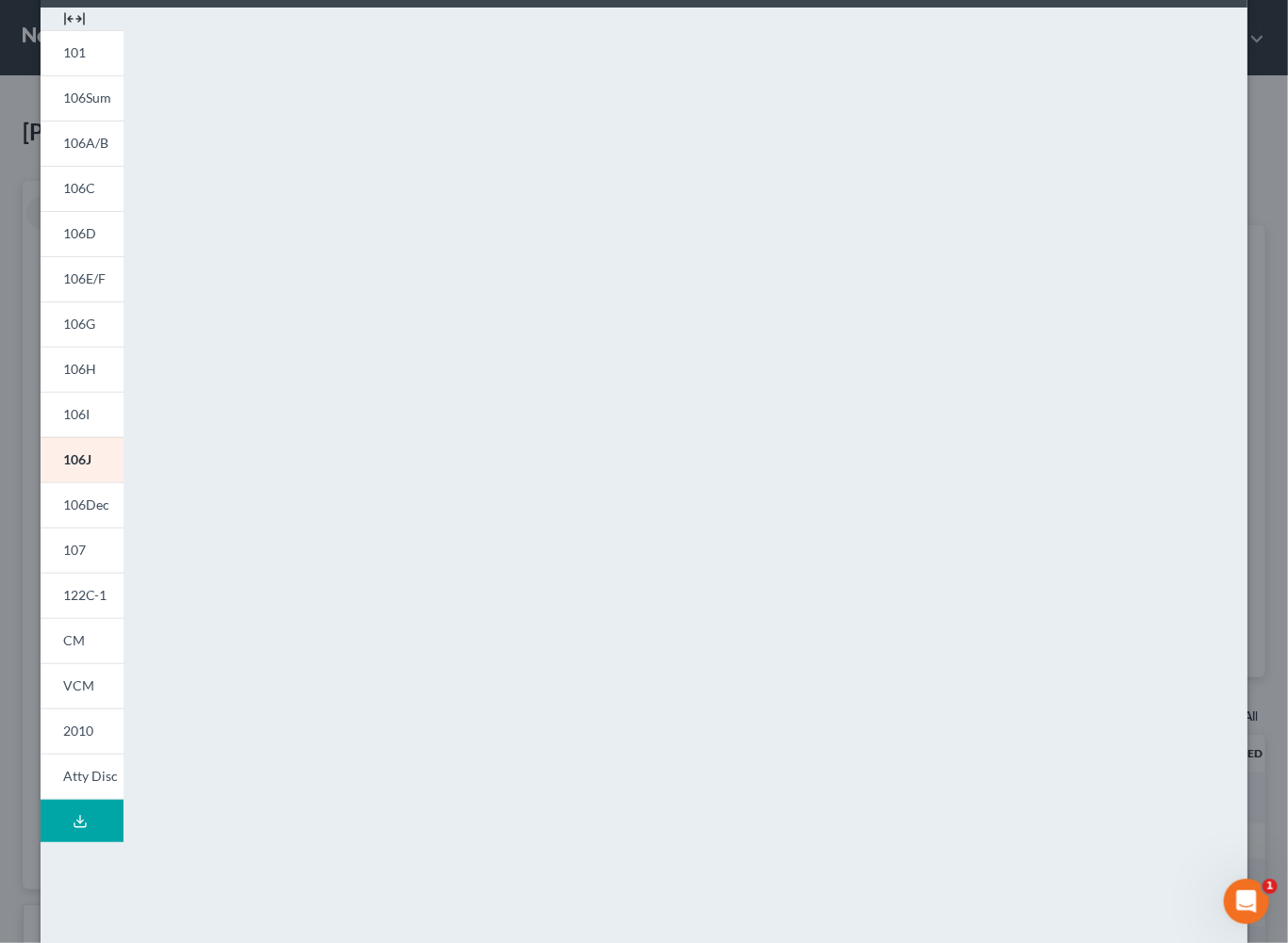
click at [12, 30] on div "Petition Preview Schedule J: Your Expenses × 101 106Sum 106A/B 106C 106D 106E/F…" at bounding box center [644, 472] width 1288 height 943
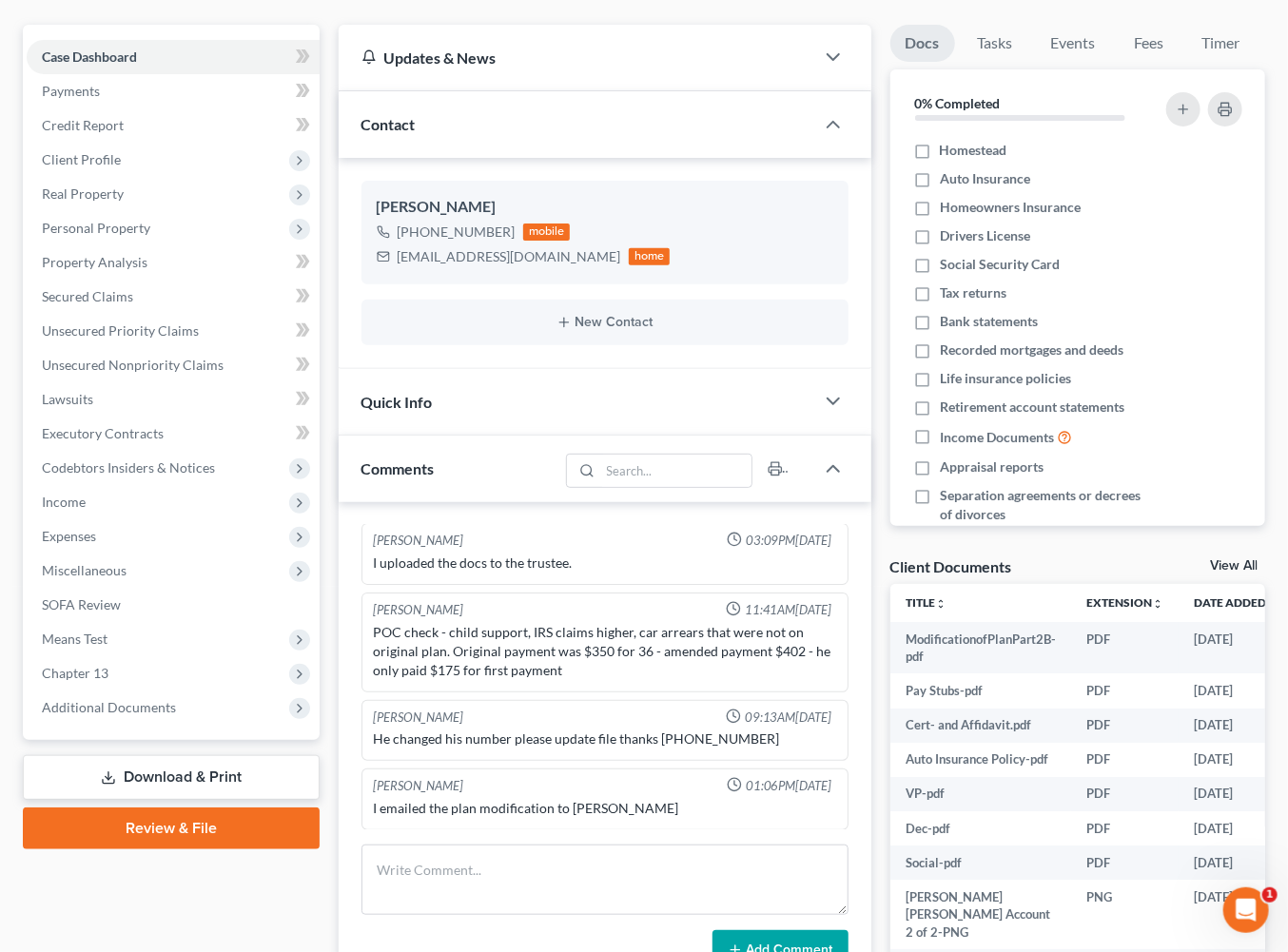
scroll to position [745, 0]
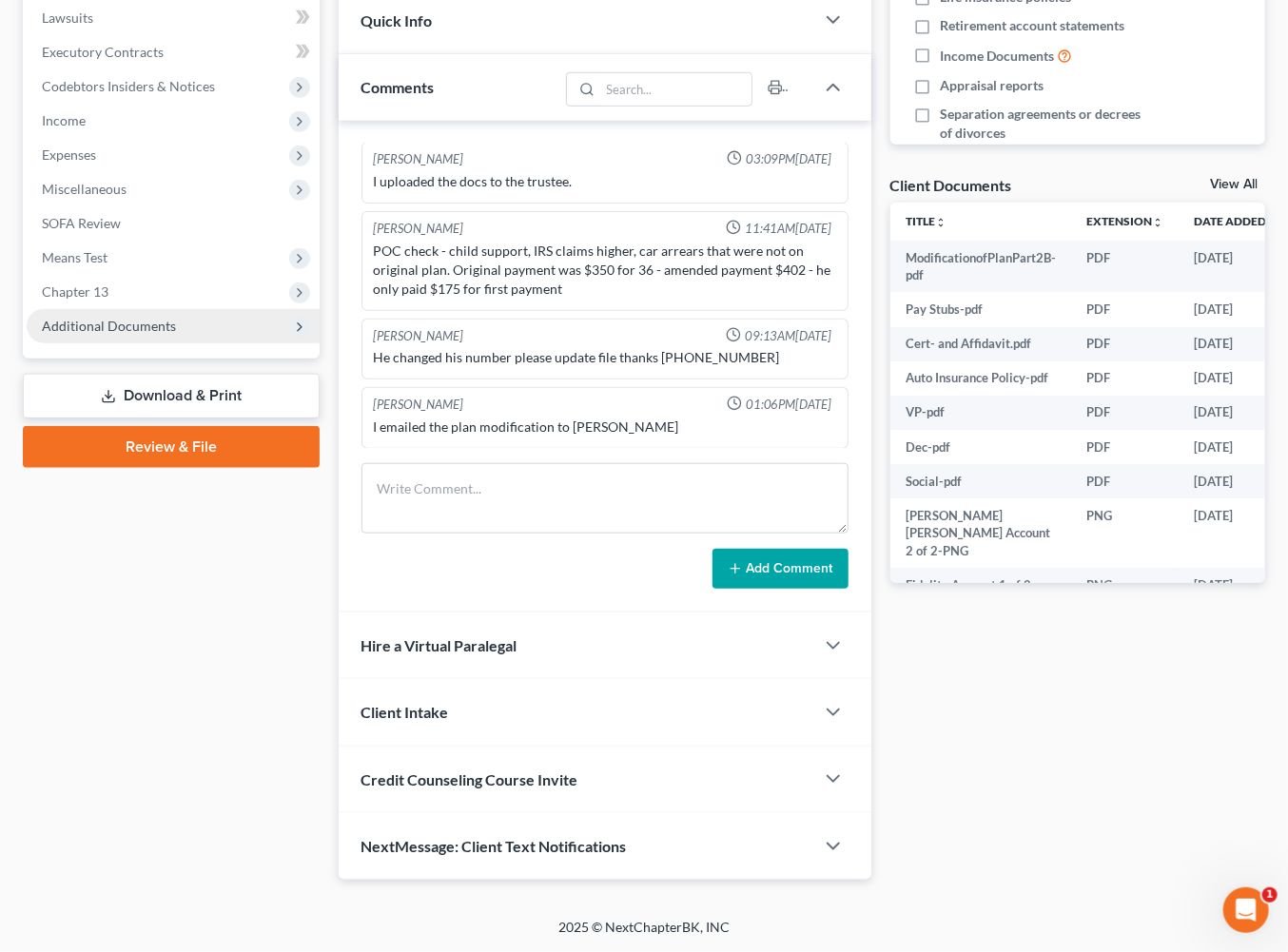
click at [168, 333] on span "Additional Documents" at bounding box center [109, 326] width 134 height 16
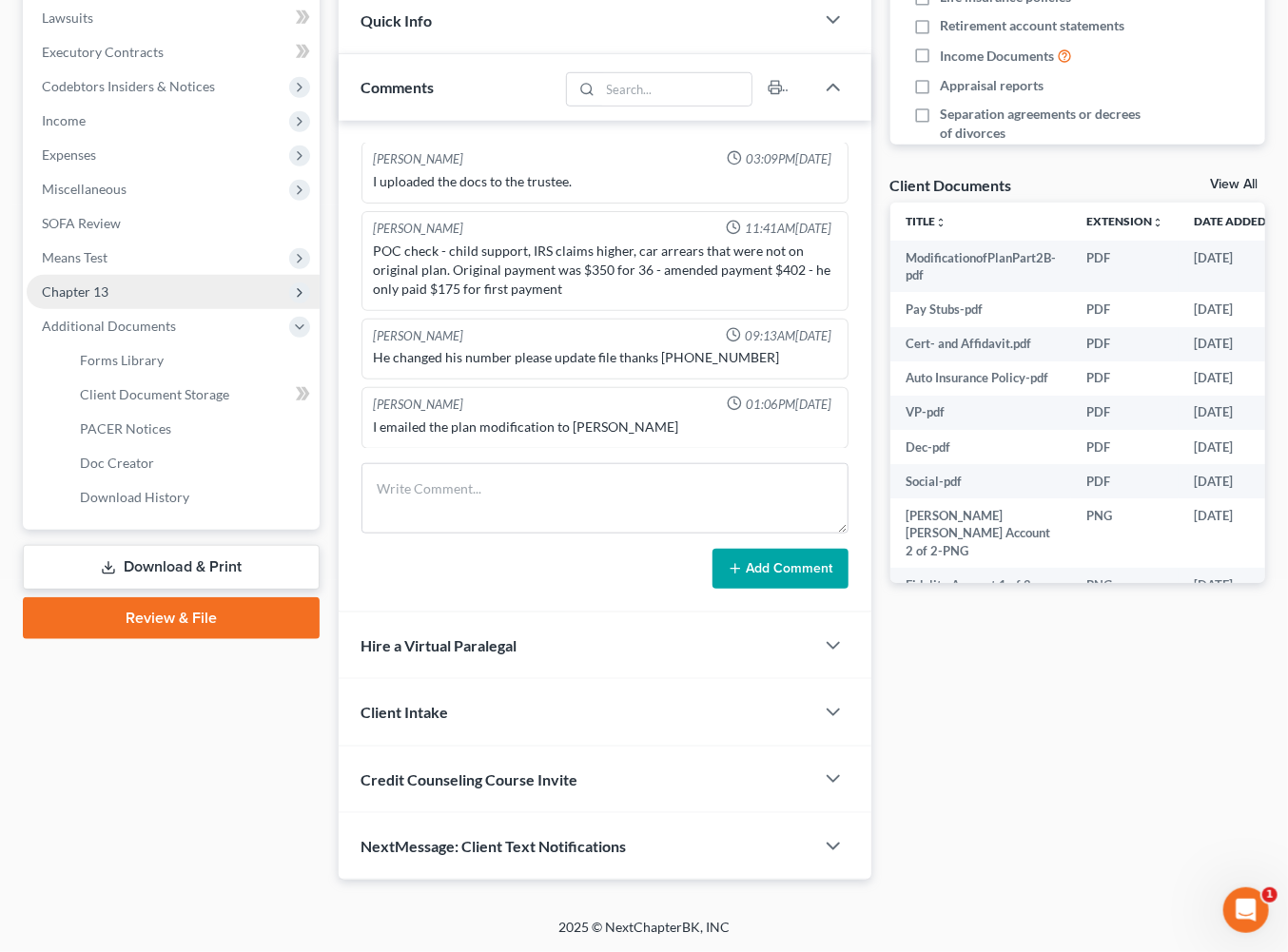
click at [109, 283] on span "Chapter 13" at bounding box center [75, 291] width 67 height 16
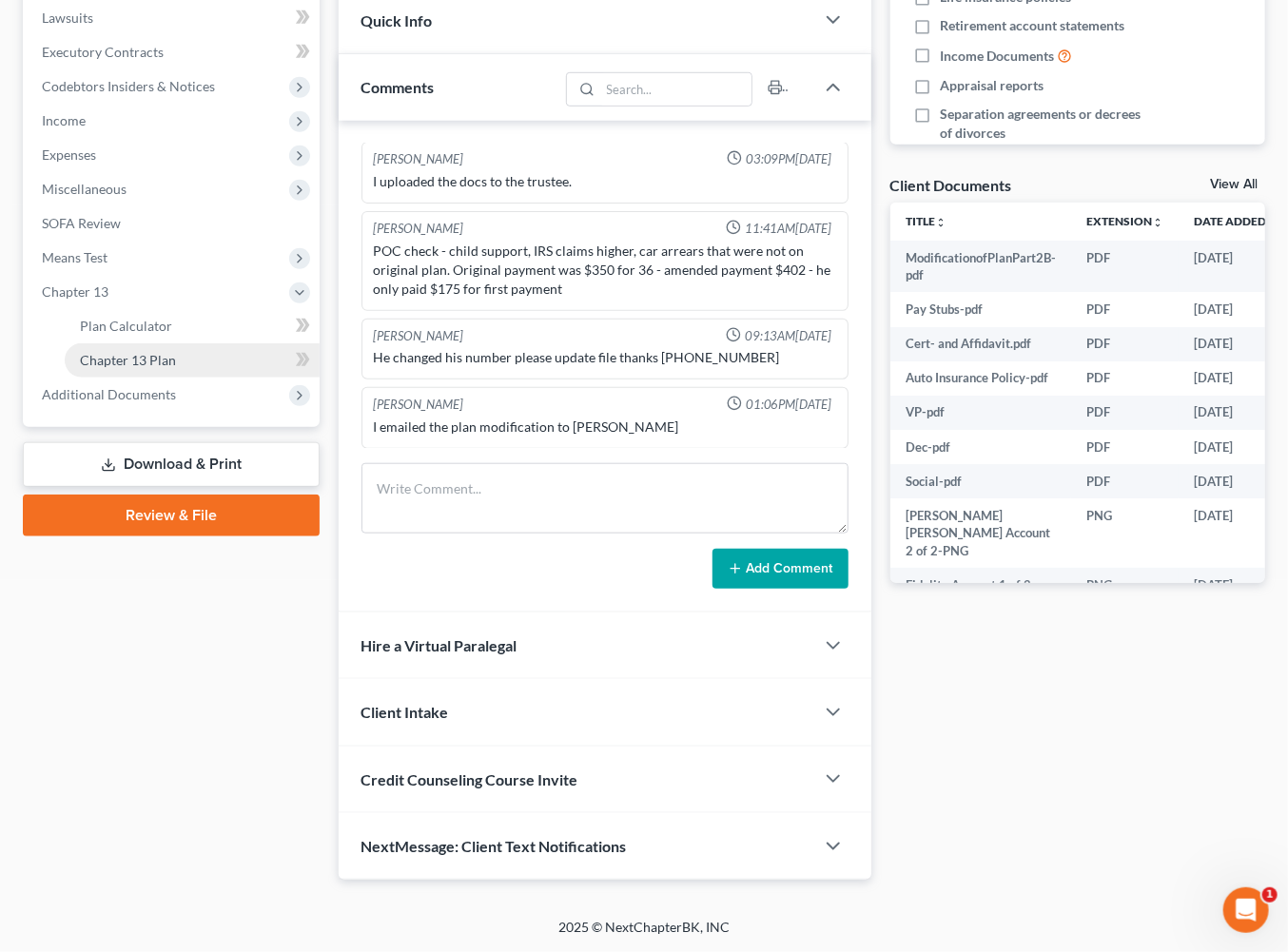
click at [208, 378] on link "Chapter 13 Plan" at bounding box center [192, 360] width 255 height 34
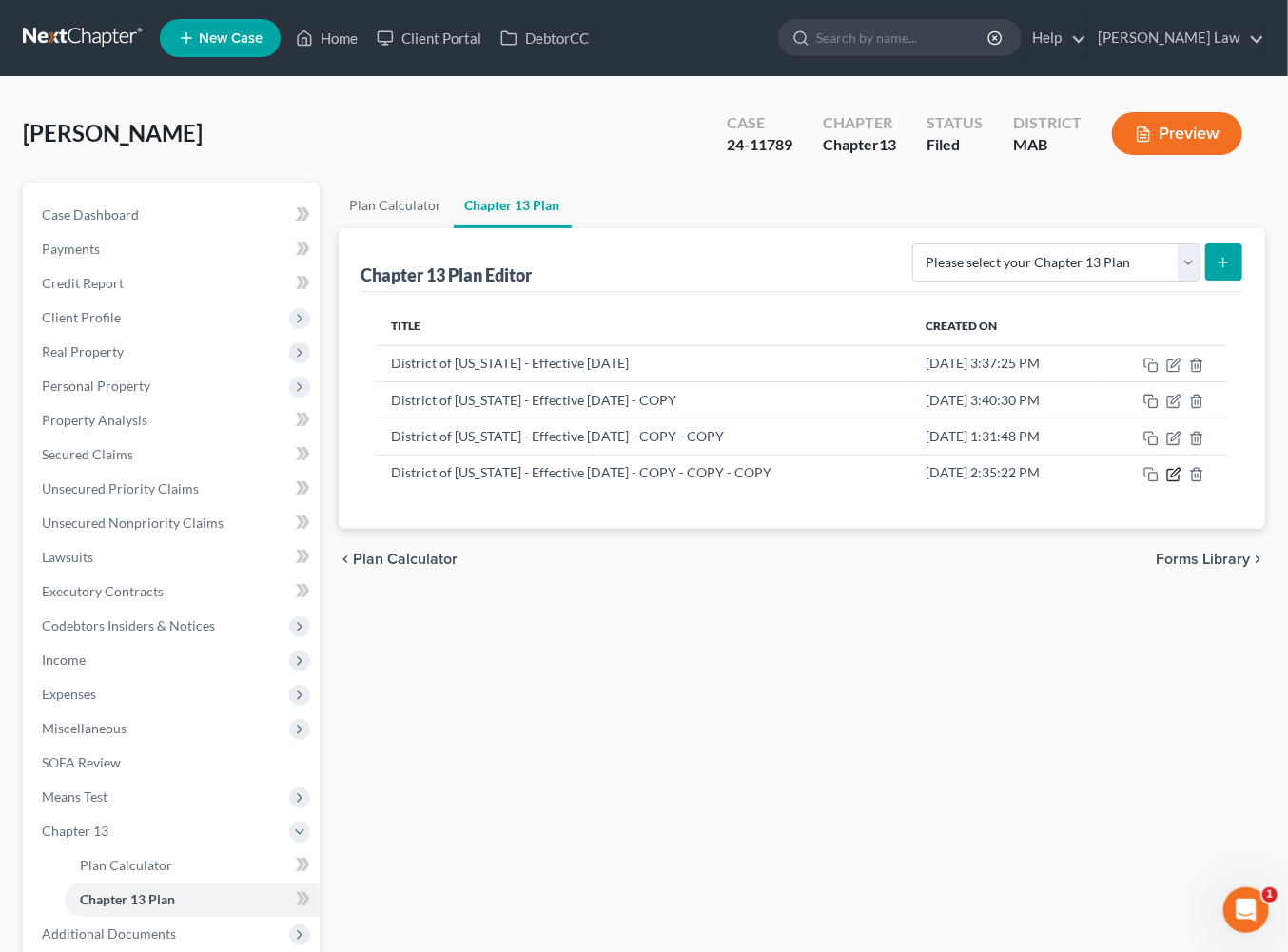
click at [1178, 477] on icon "button" at bounding box center [1175, 472] width 9 height 9
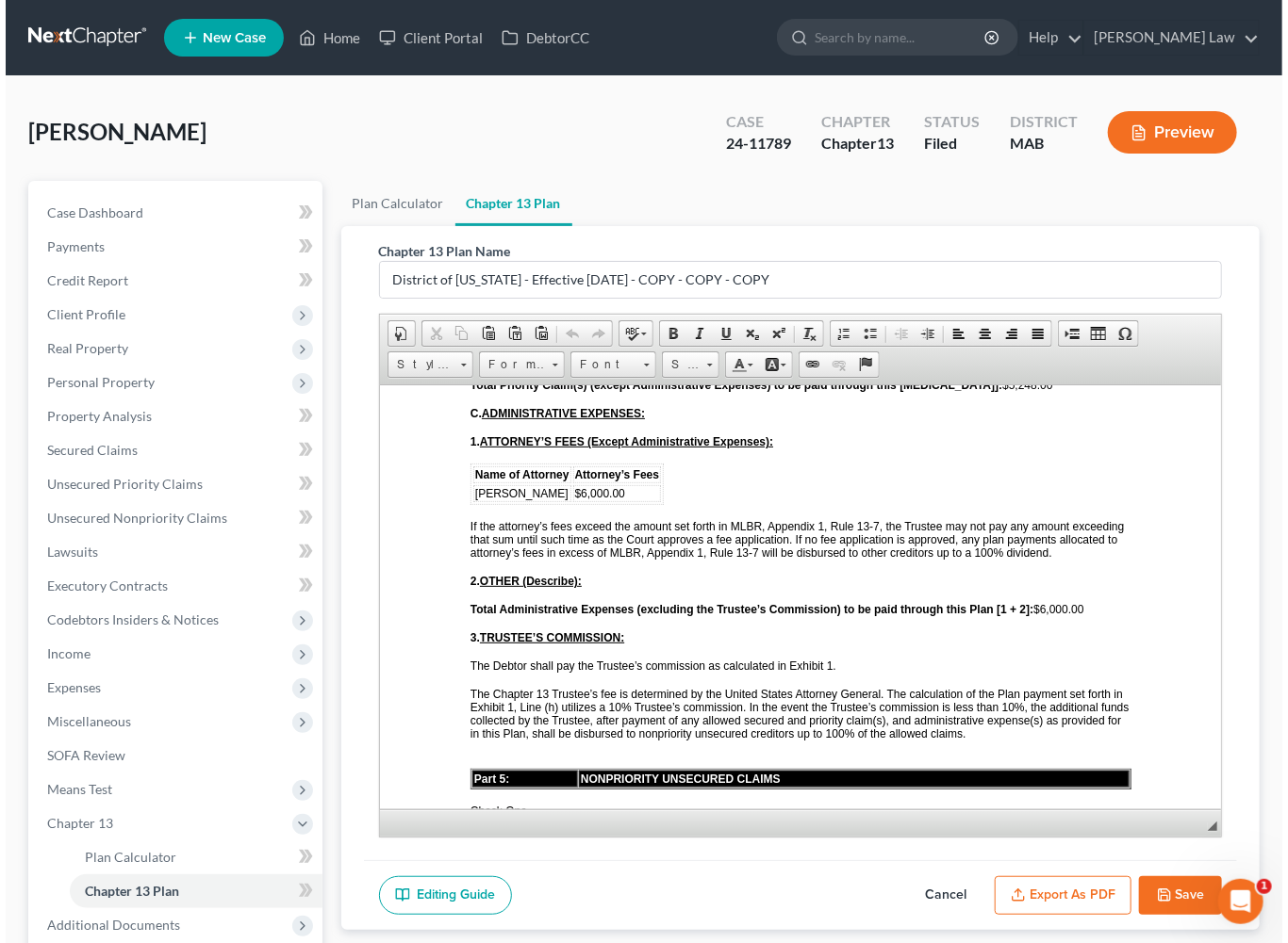
scroll to position [2711, 0]
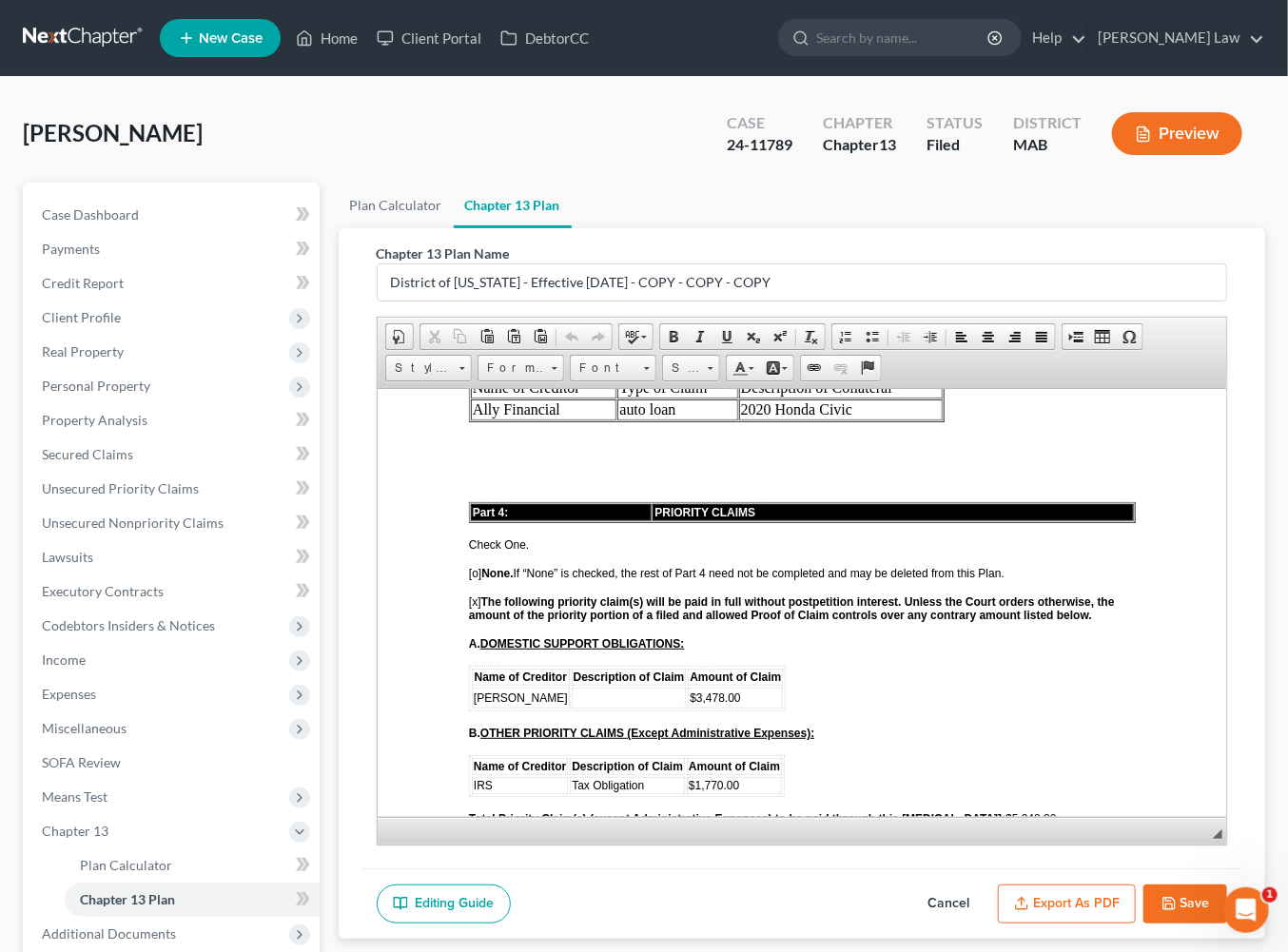
click at [281, 46] on link "New Case" at bounding box center [220, 38] width 121 height 38
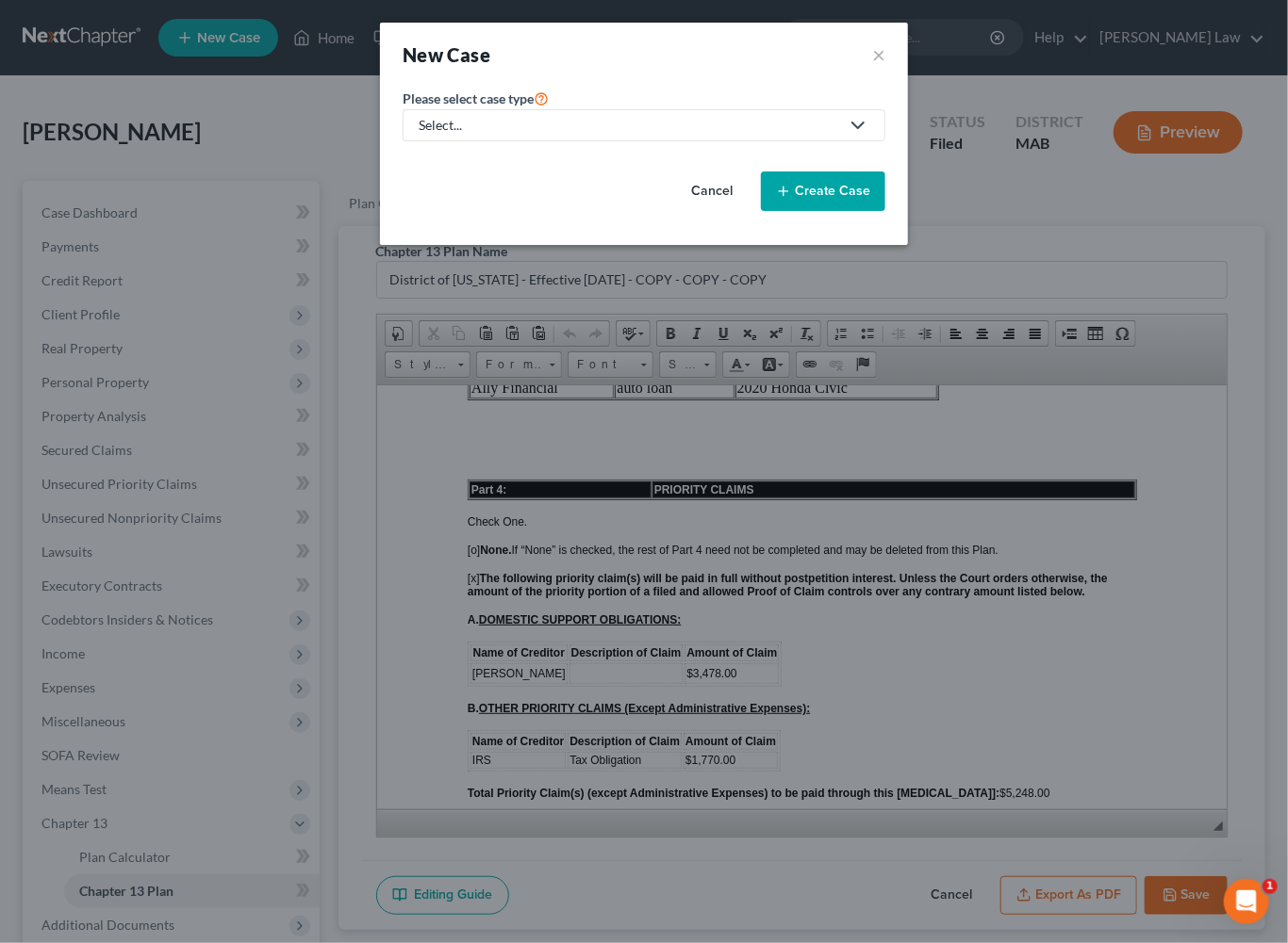
click at [886, 66] on div "New Case ×" at bounding box center [644, 54] width 483 height 26
click at [908, 67] on div "New Case ×" at bounding box center [644, 55] width 528 height 64
click at [886, 68] on button "×" at bounding box center [879, 54] width 13 height 26
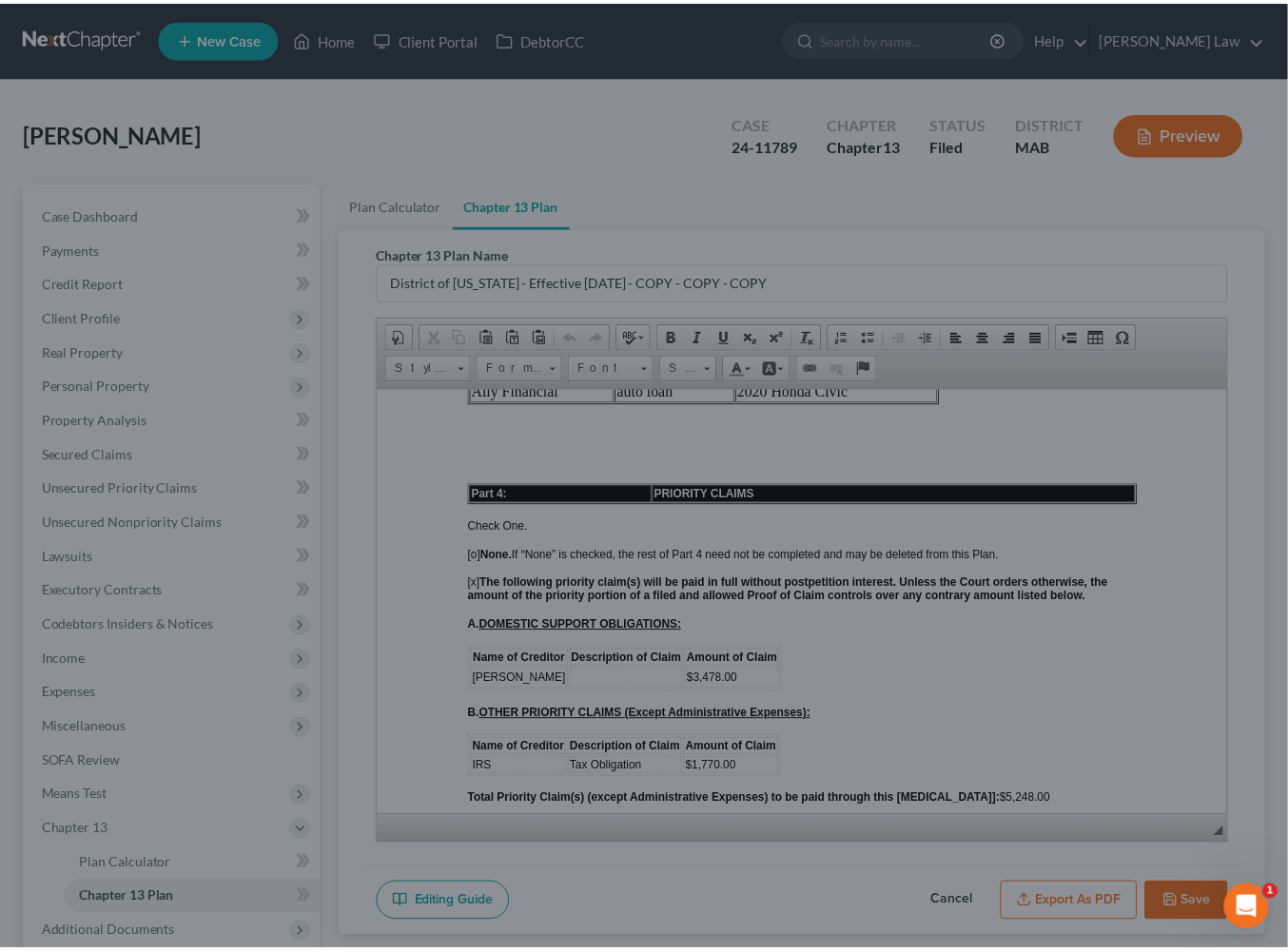
scroll to position [2737, 0]
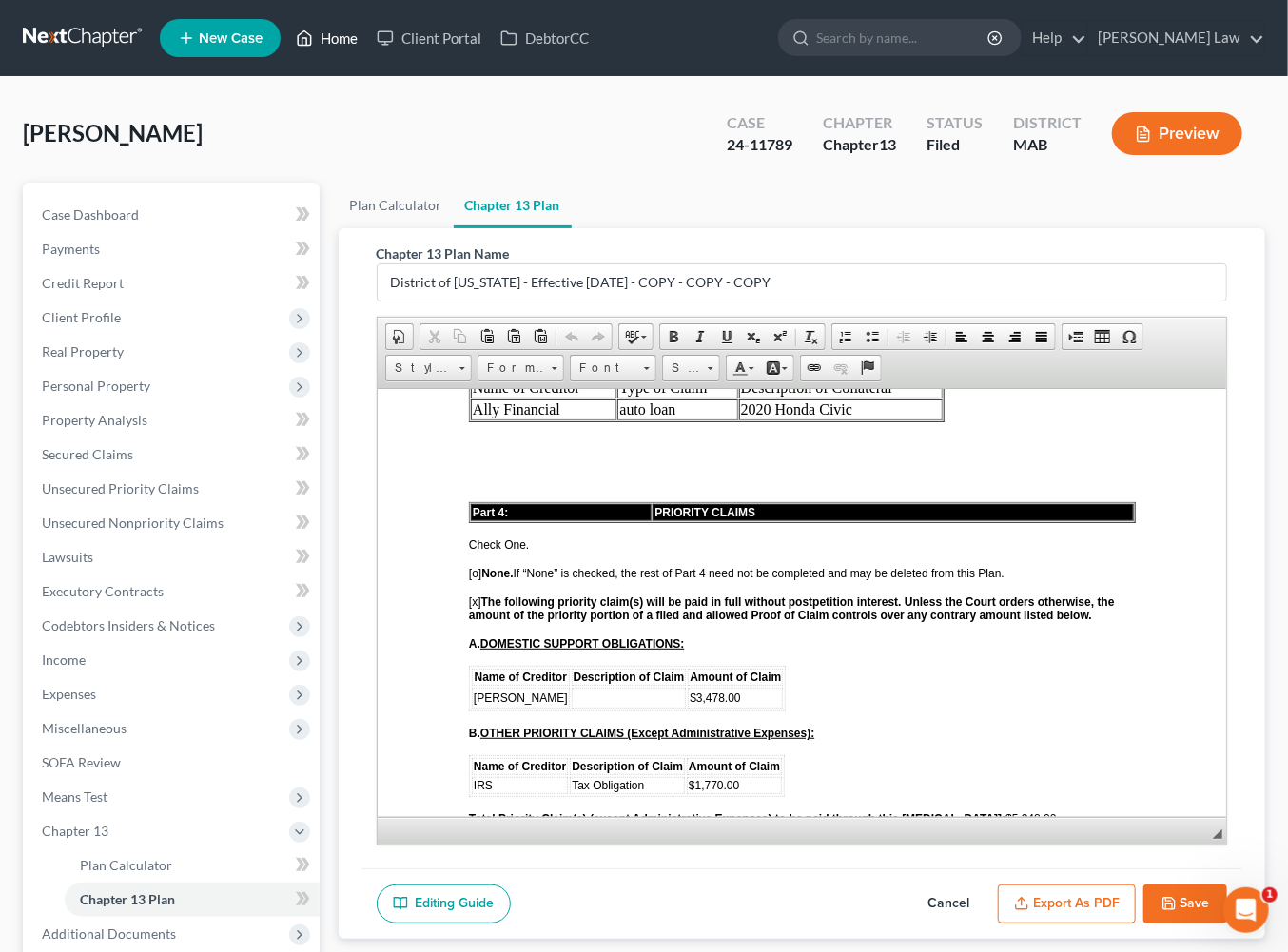
click at [367, 55] on link "Home" at bounding box center [326, 38] width 80 height 34
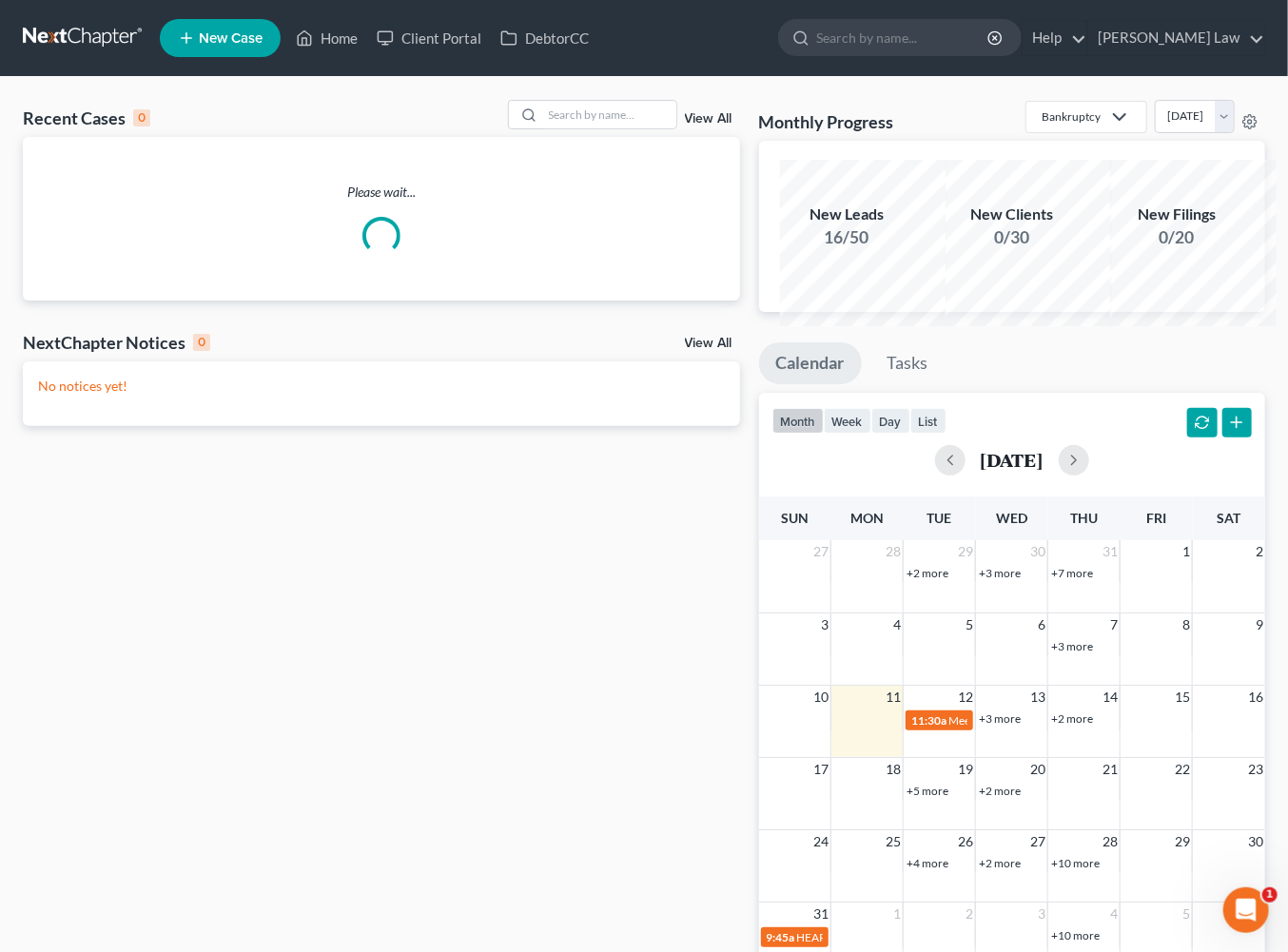
click at [530, 137] on div "Recent Cases 0 View All" at bounding box center [382, 118] width 717 height 37
click at [543, 128] on input "search" at bounding box center [609, 114] width 133 height 27
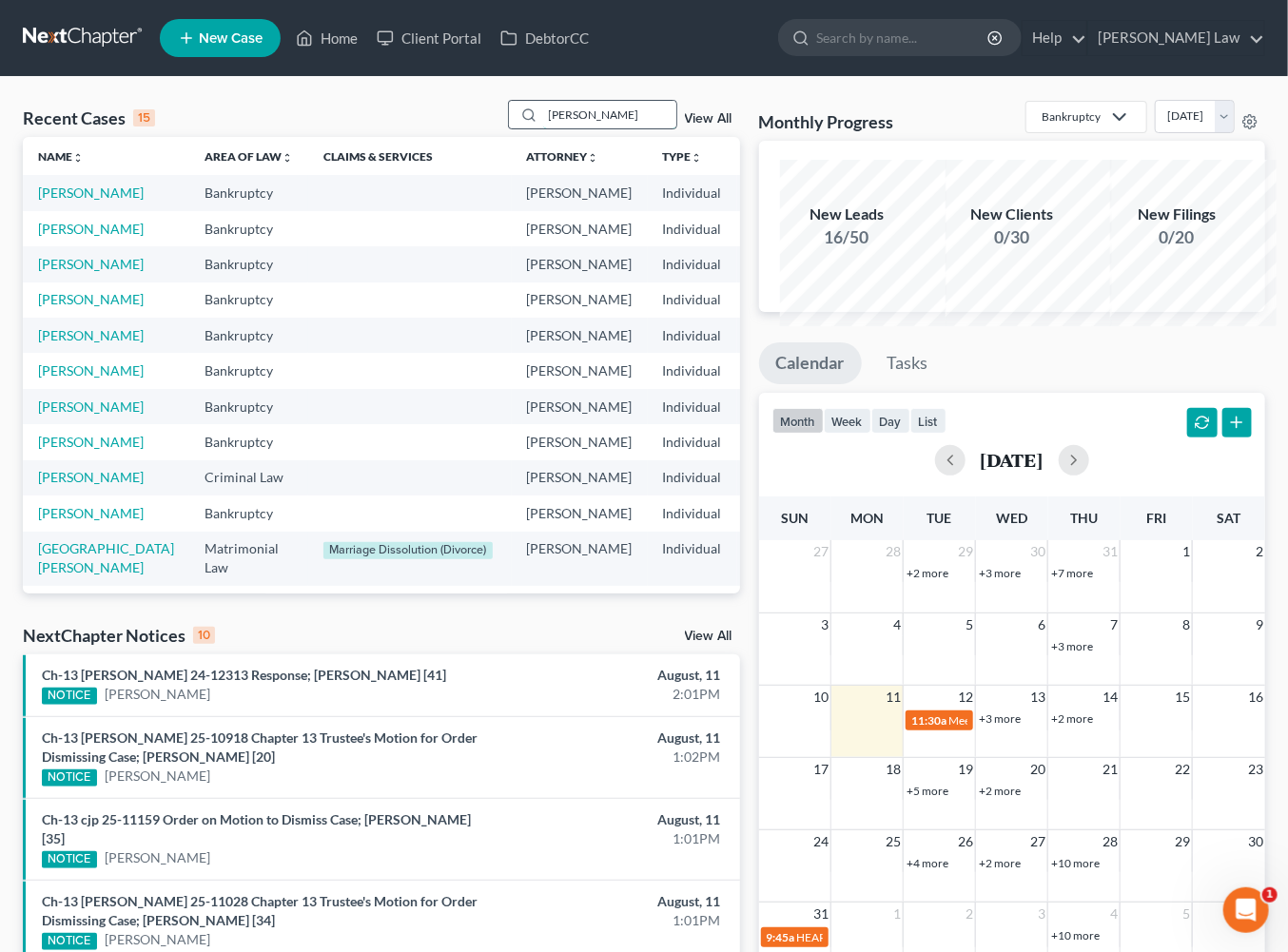
type input "[PERSON_NAME]"
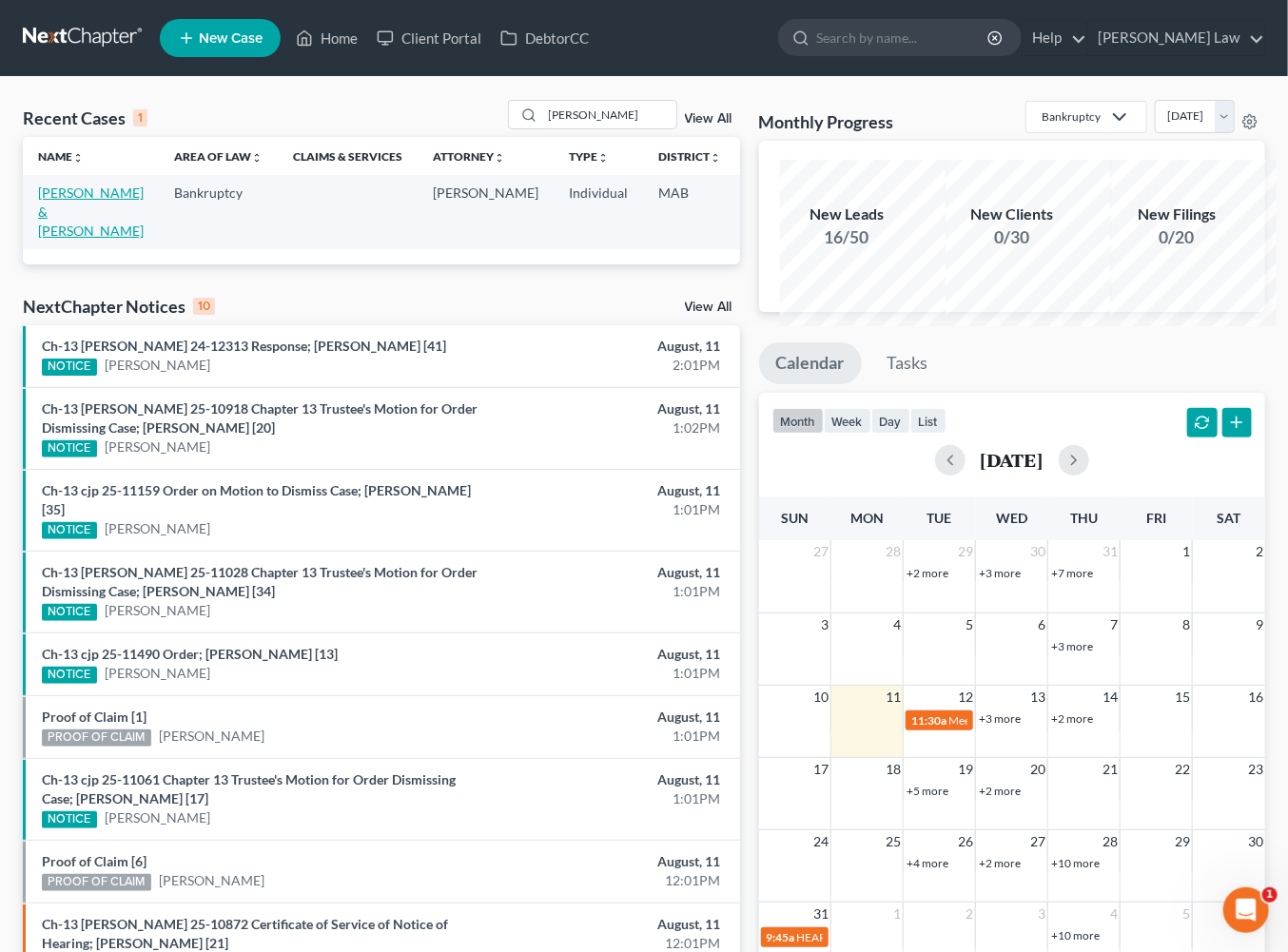
click at [79, 238] on link "[PERSON_NAME] & [PERSON_NAME]" at bounding box center [90, 211] width 106 height 54
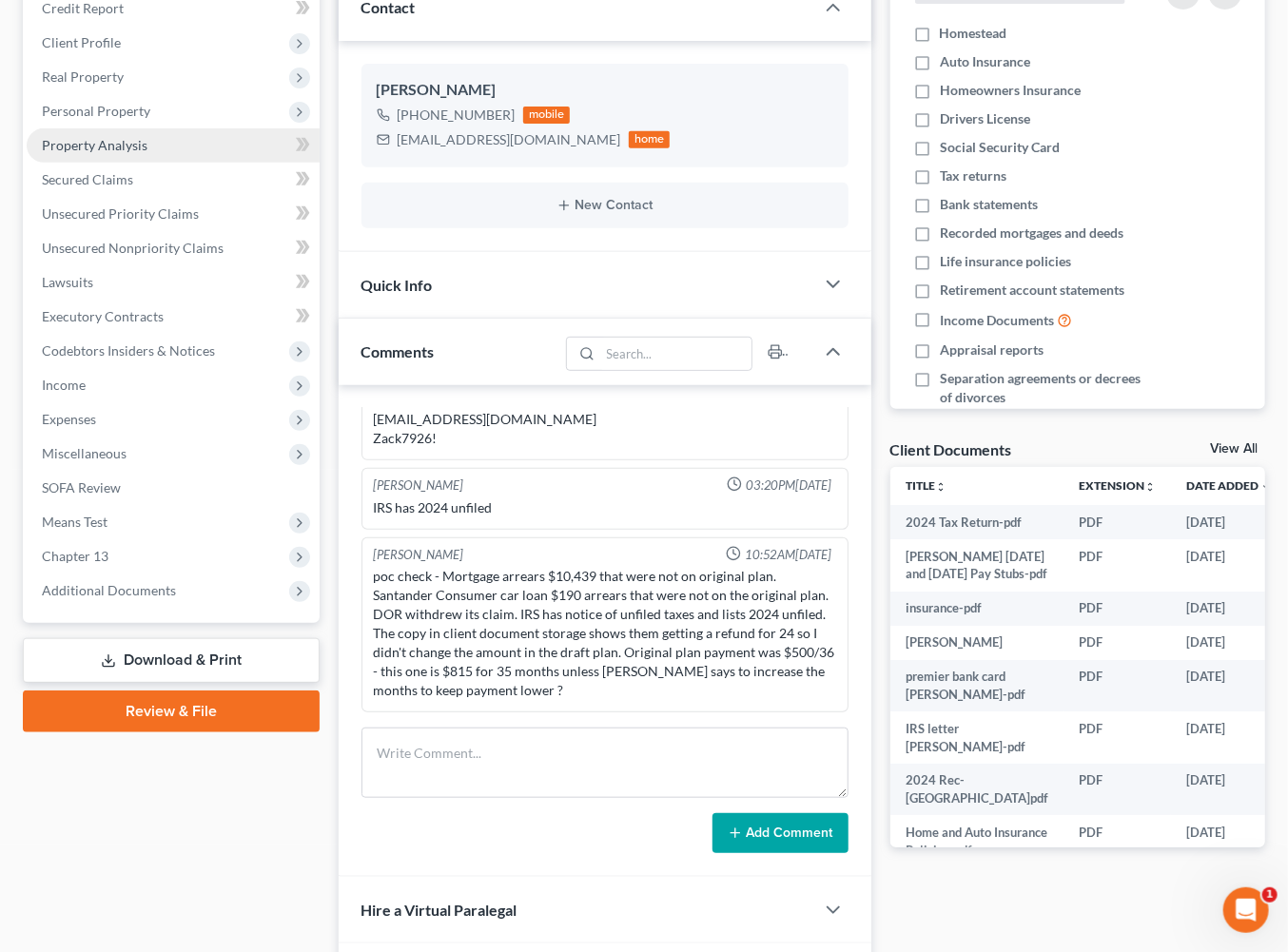
scroll to position [465, 0]
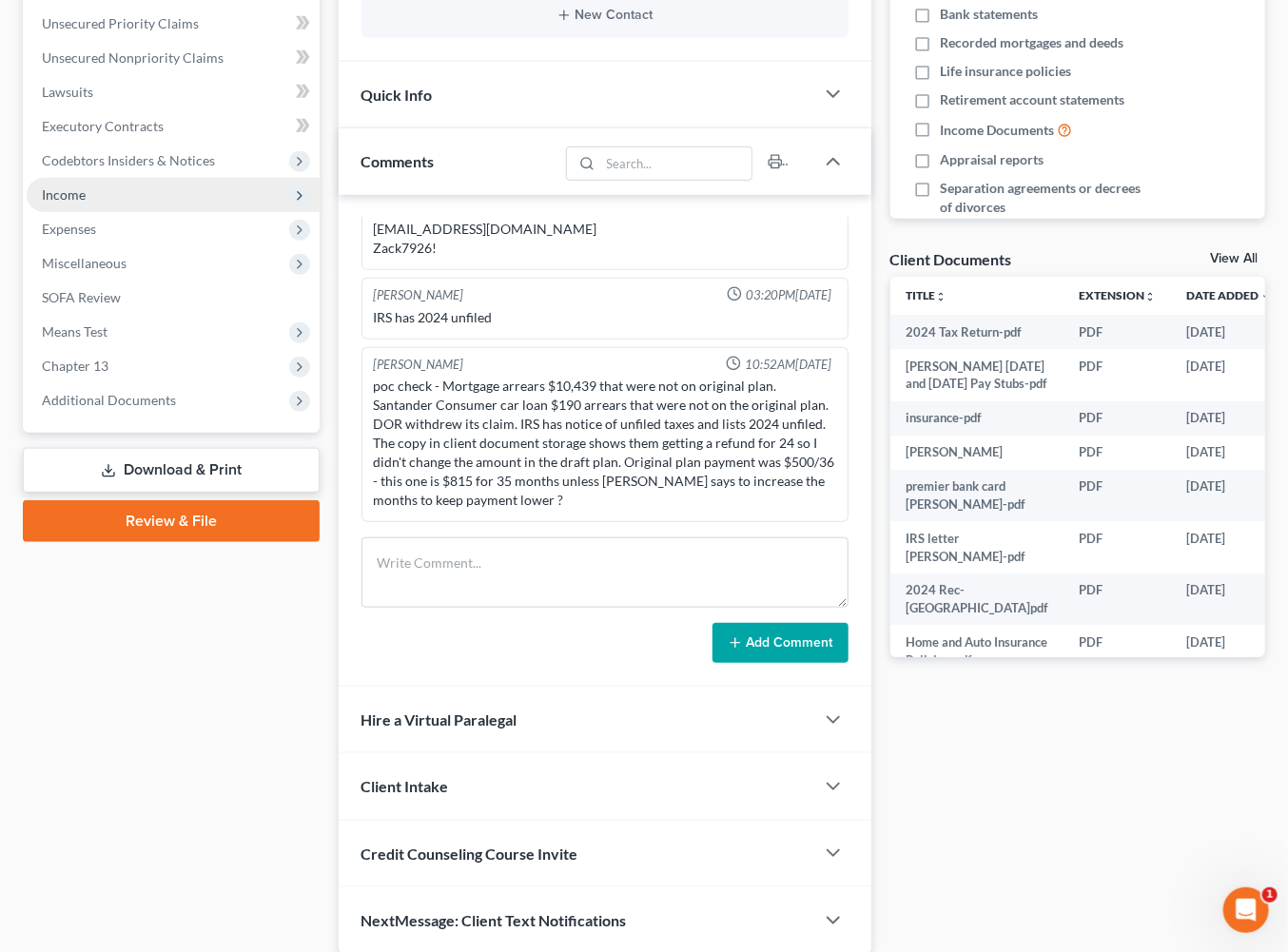
click at [72, 203] on span "Income" at bounding box center [63, 194] width 44 height 16
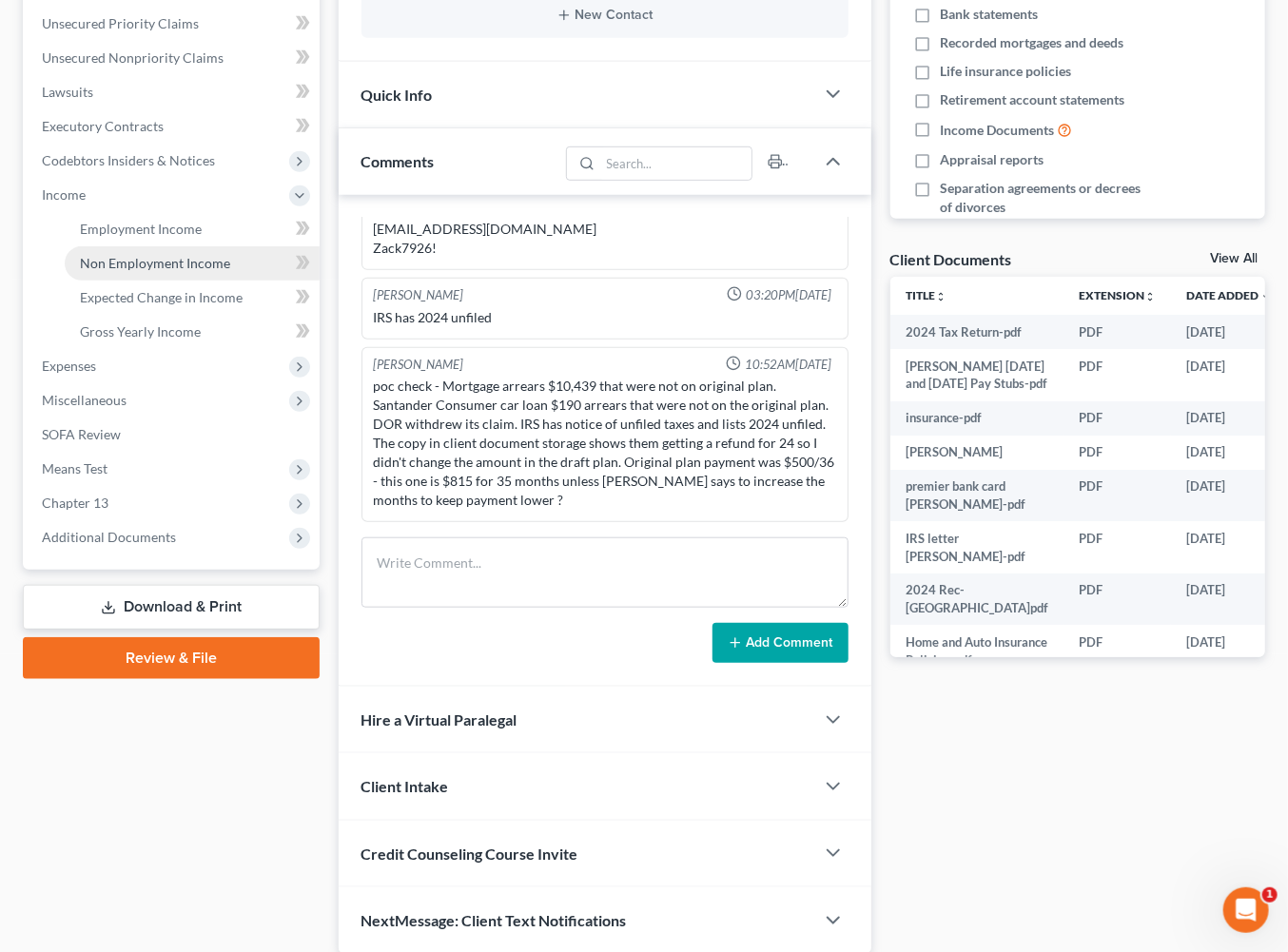
click at [148, 271] on span "Non Employment Income" at bounding box center [154, 263] width 150 height 16
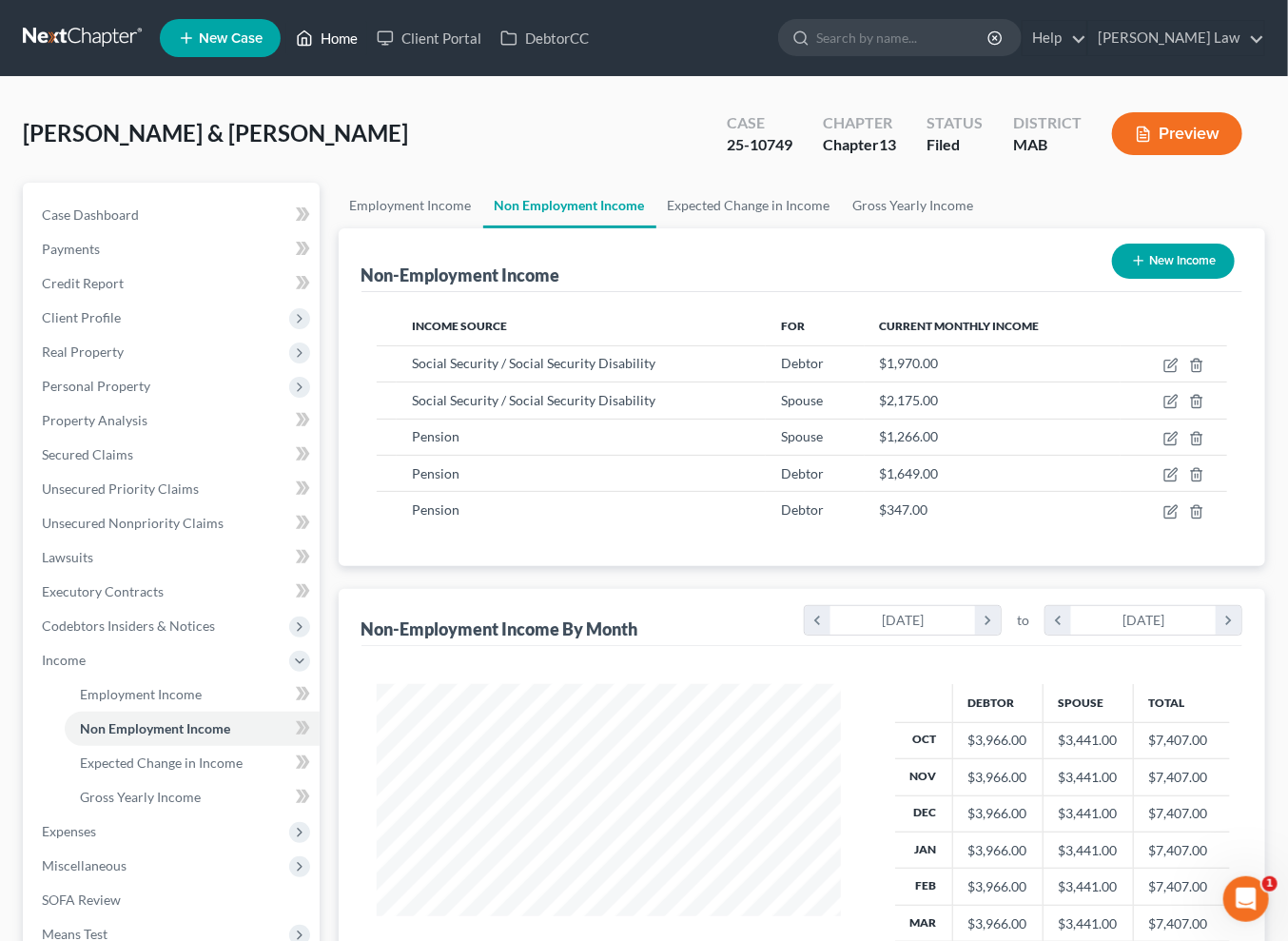
click at [367, 41] on link "Home" at bounding box center [326, 38] width 80 height 34
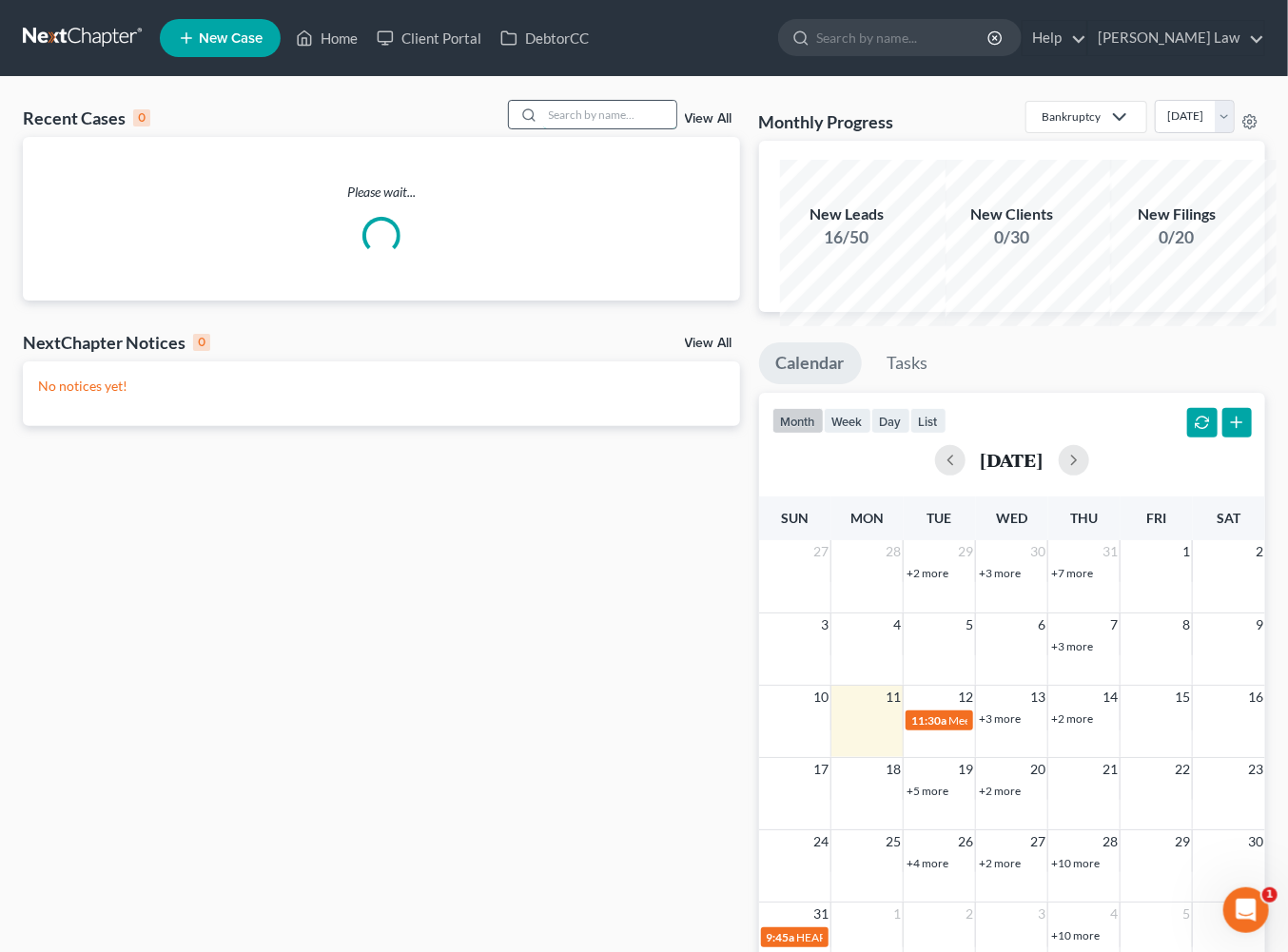
click at [608, 128] on input "search" at bounding box center [609, 114] width 133 height 27
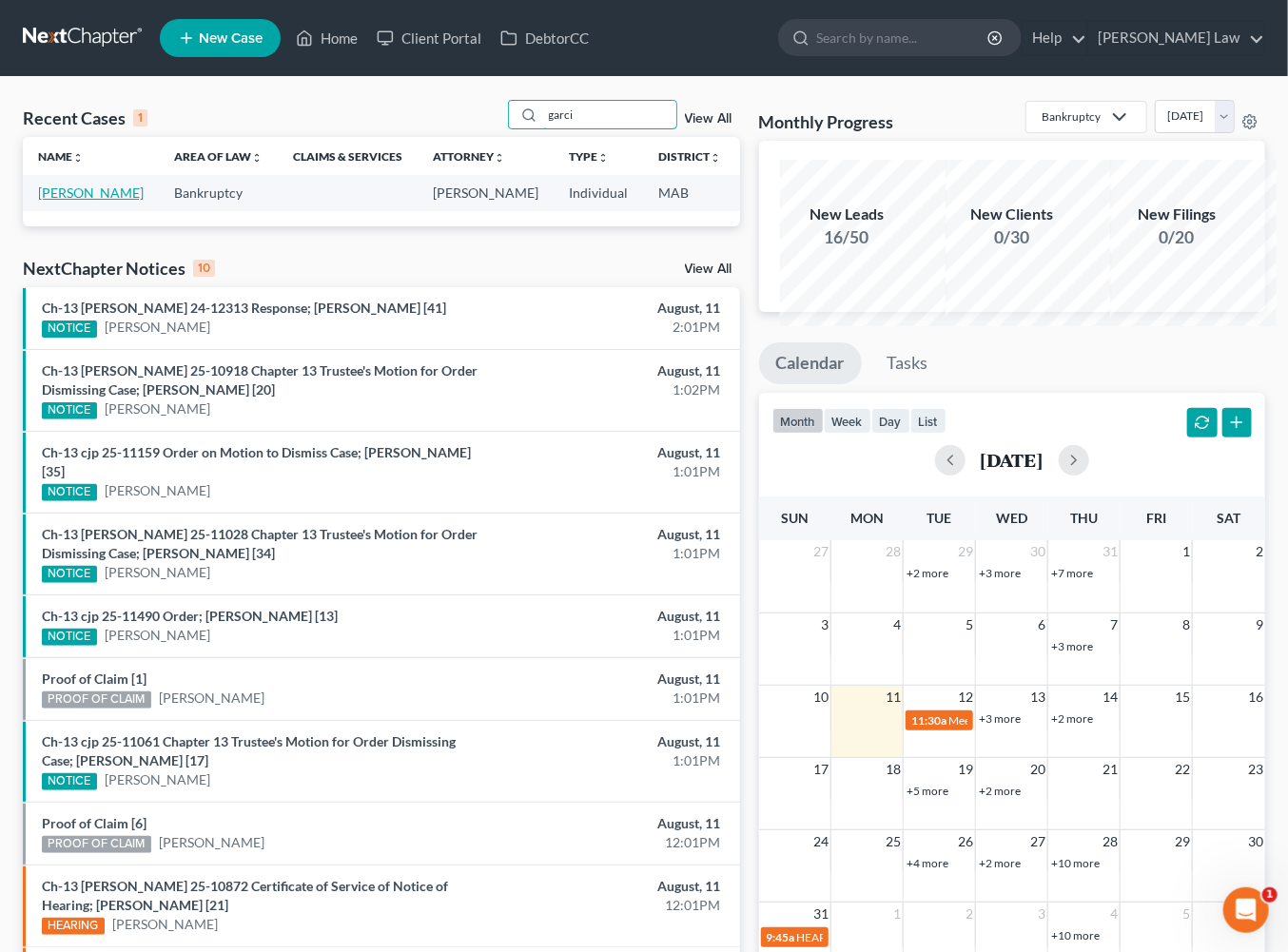
type input "garci"
click at [74, 201] on link "[PERSON_NAME]" at bounding box center [90, 192] width 106 height 16
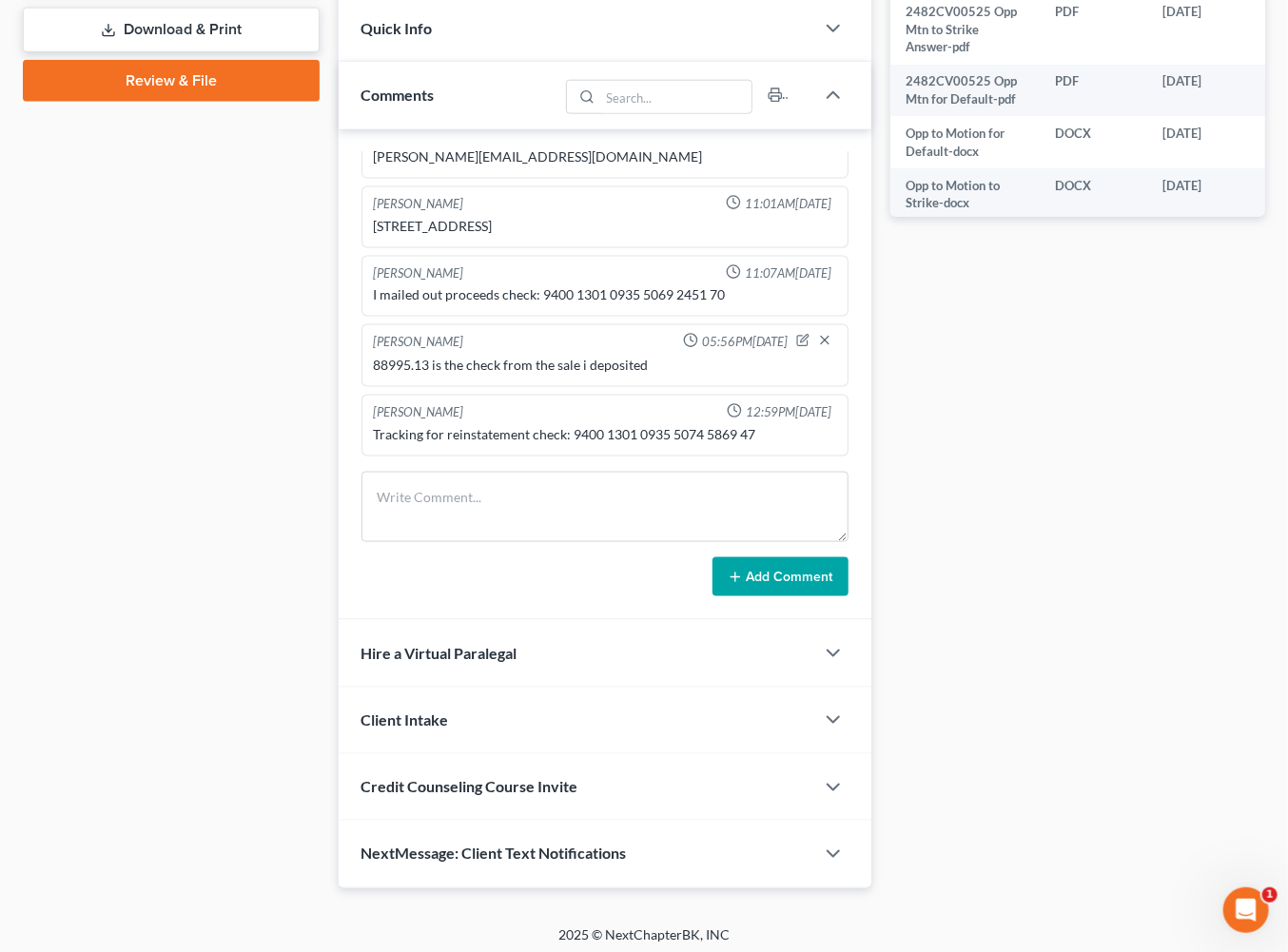
scroll to position [1379, 0]
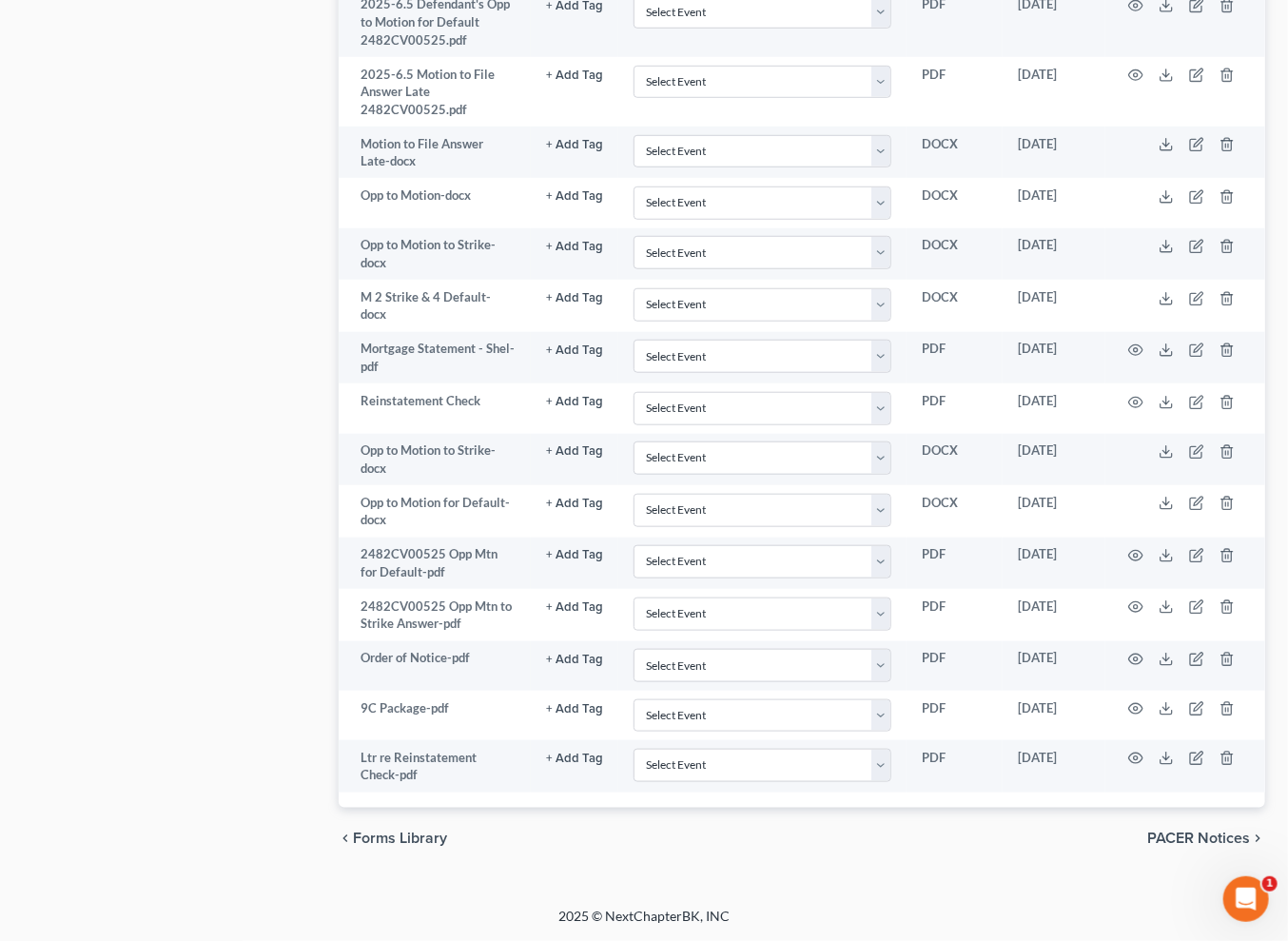
scroll to position [4084, 197]
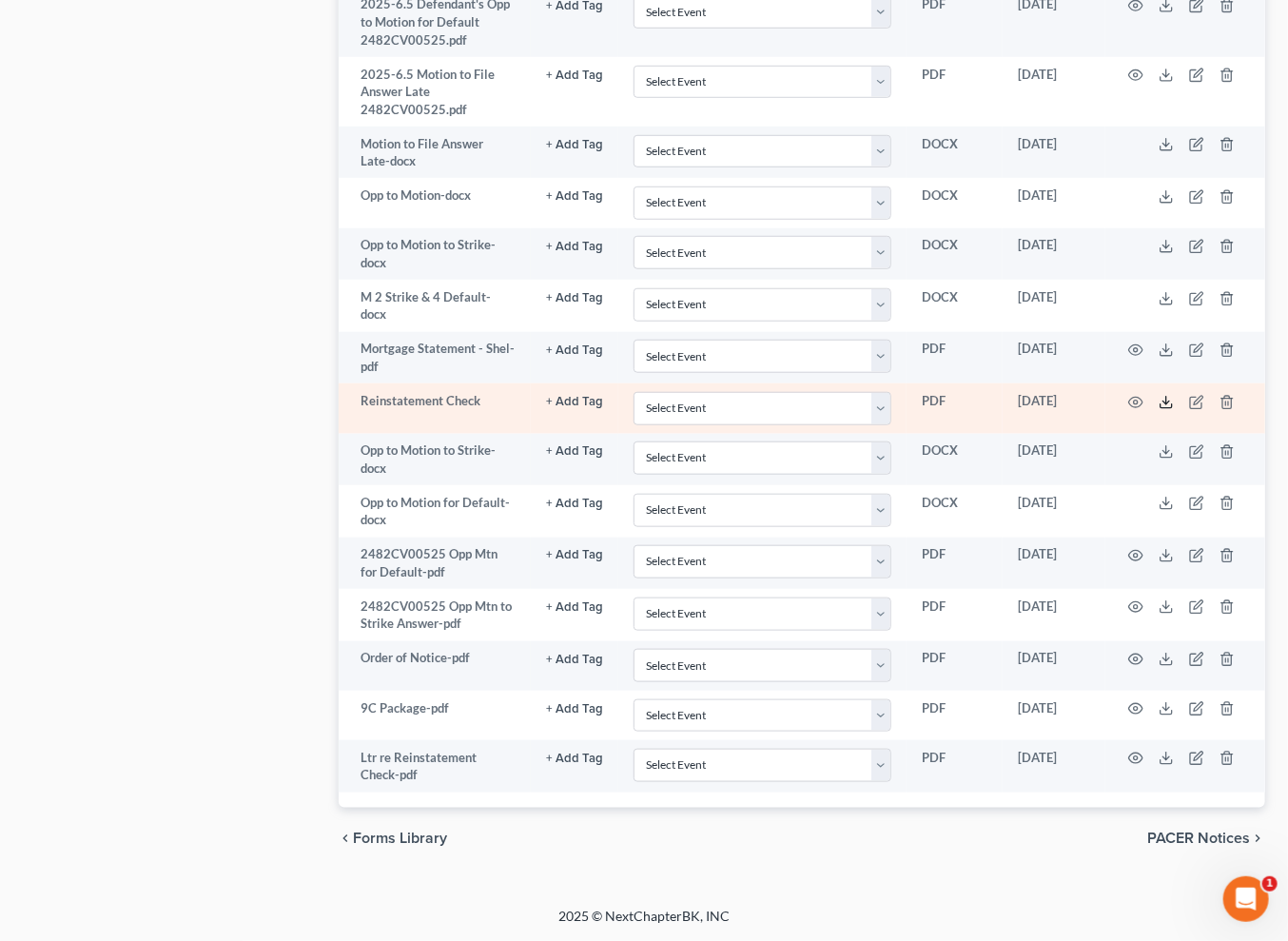
click at [1170, 403] on polyline at bounding box center [1166, 401] width 7 height 3
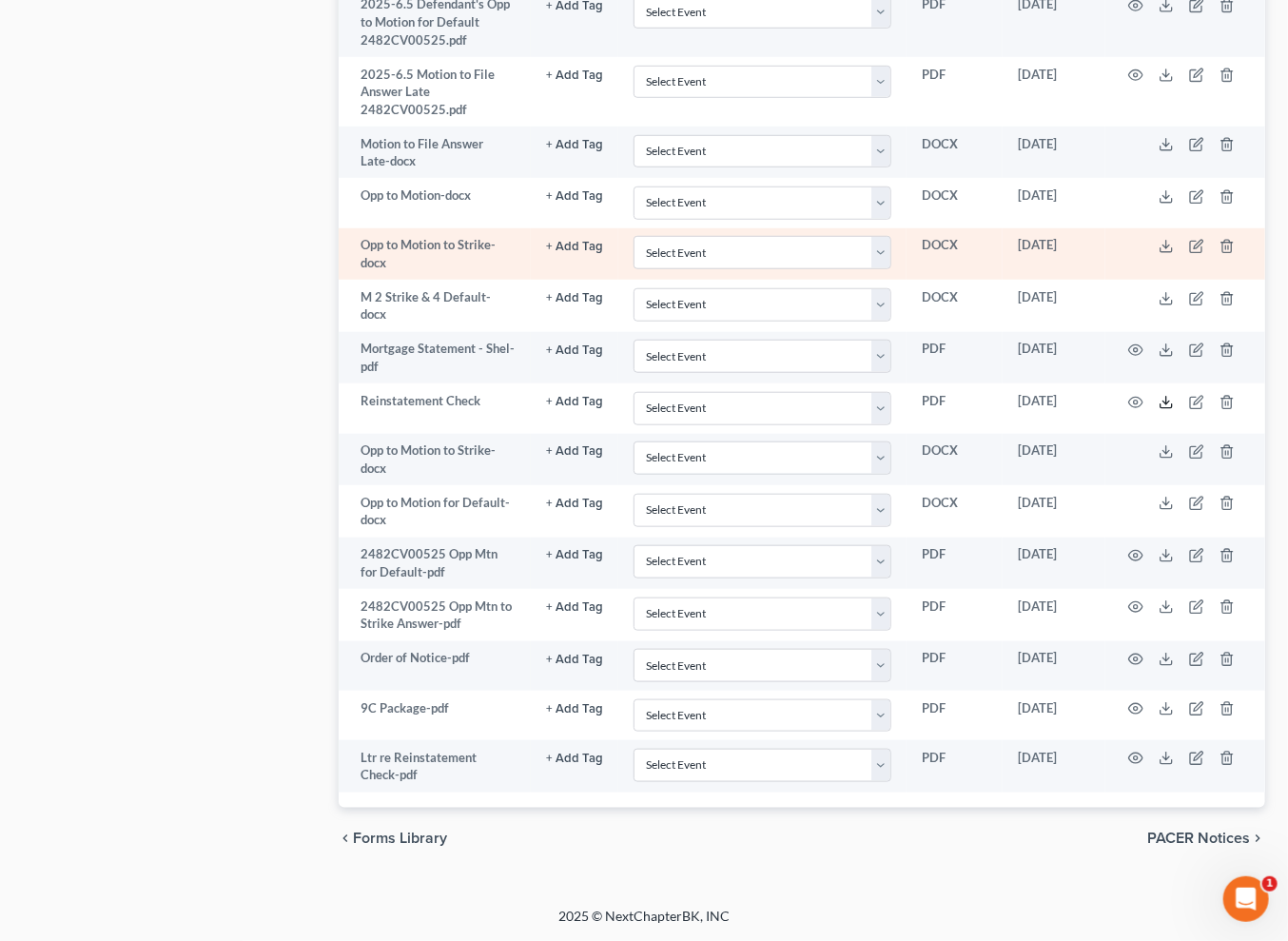
scroll to position [4376, 197]
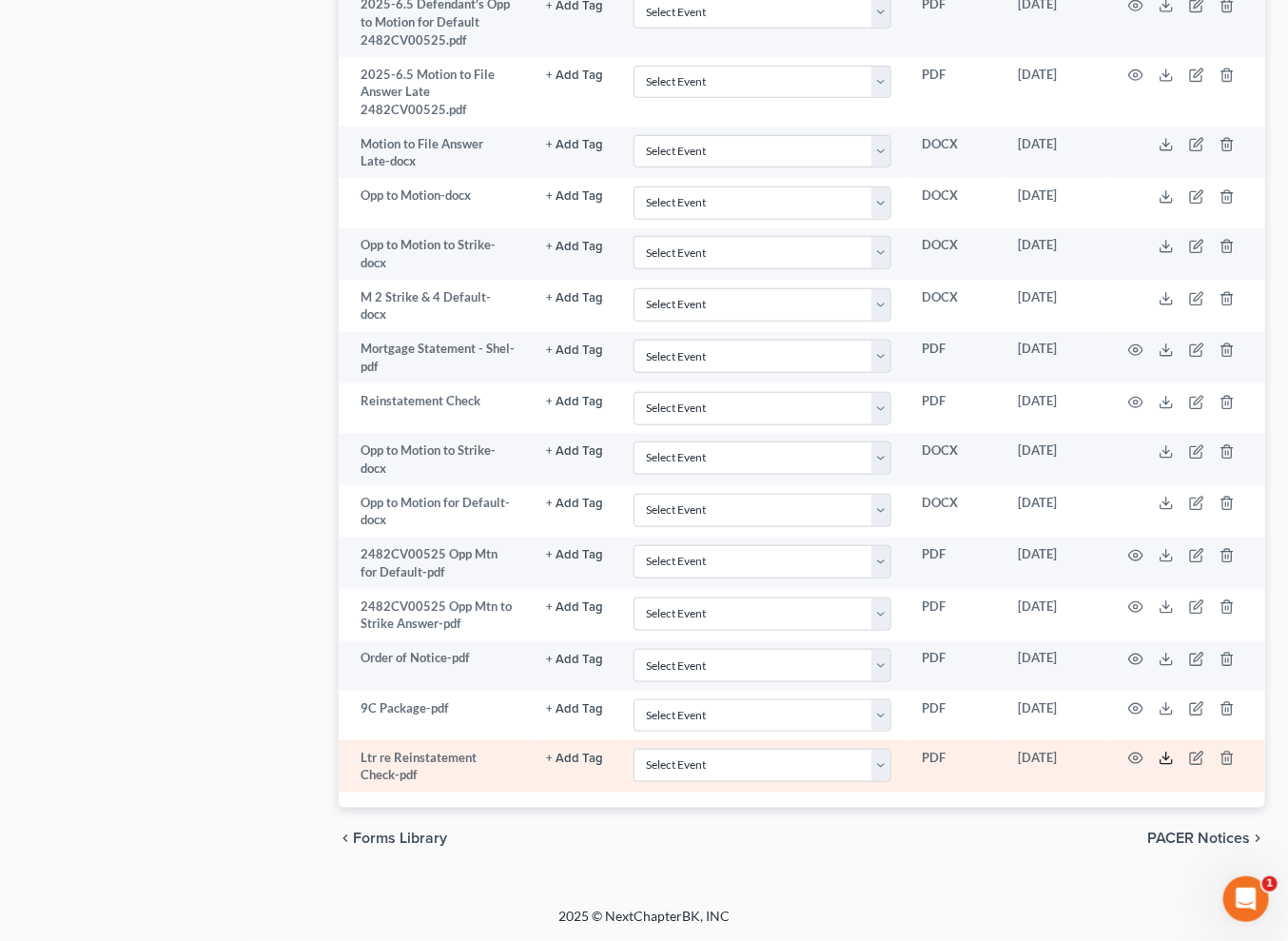
click at [1170, 757] on polyline at bounding box center [1166, 758] width 7 height 3
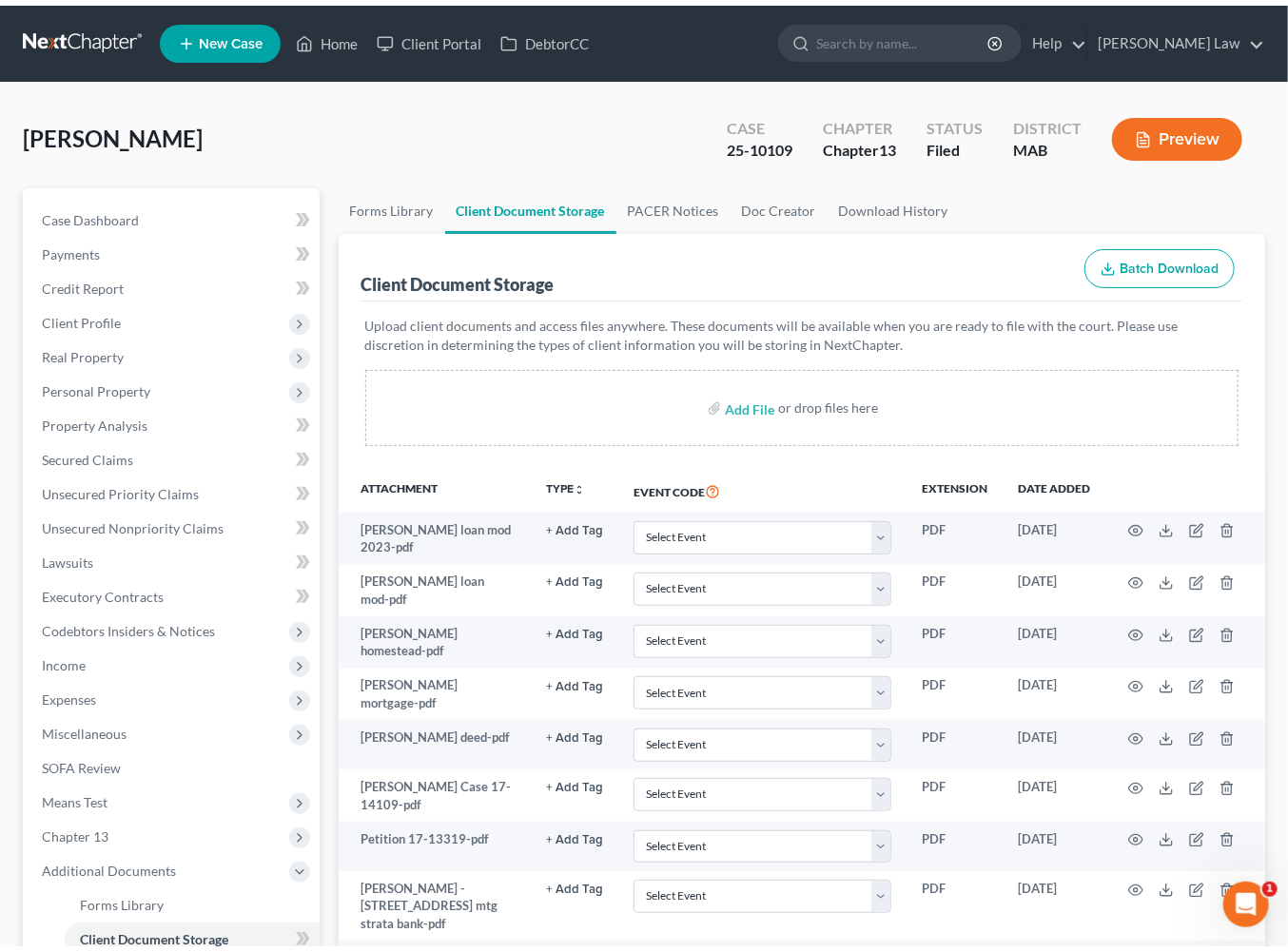
scroll to position [0, 0]
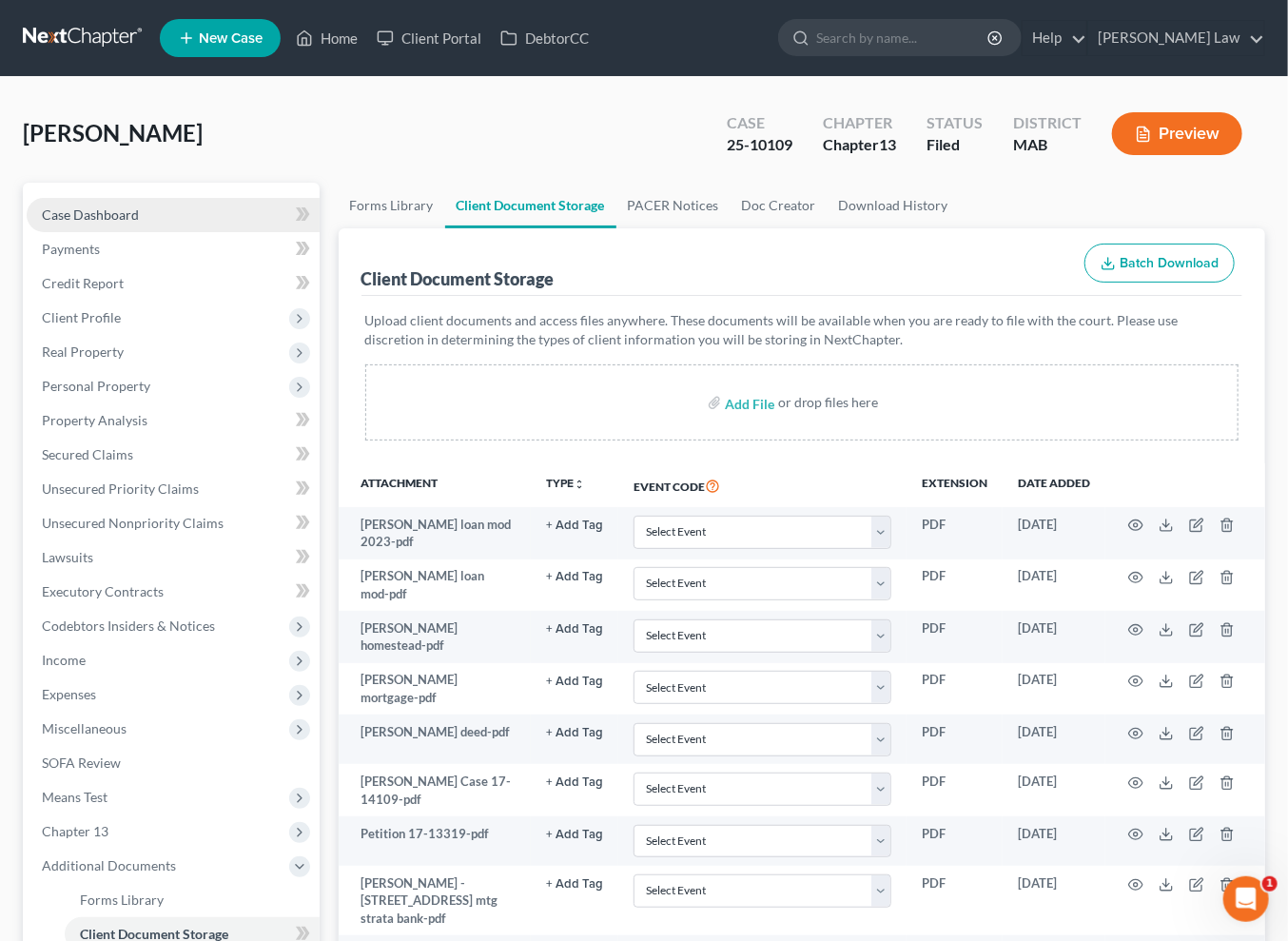
drag, startPoint x: 144, startPoint y: 270, endPoint x: 186, endPoint y: 274, distance: 42.2
click at [139, 223] on span "Case Dashboard" at bounding box center [90, 214] width 97 height 16
